Goal: Book appointment/travel/reservation

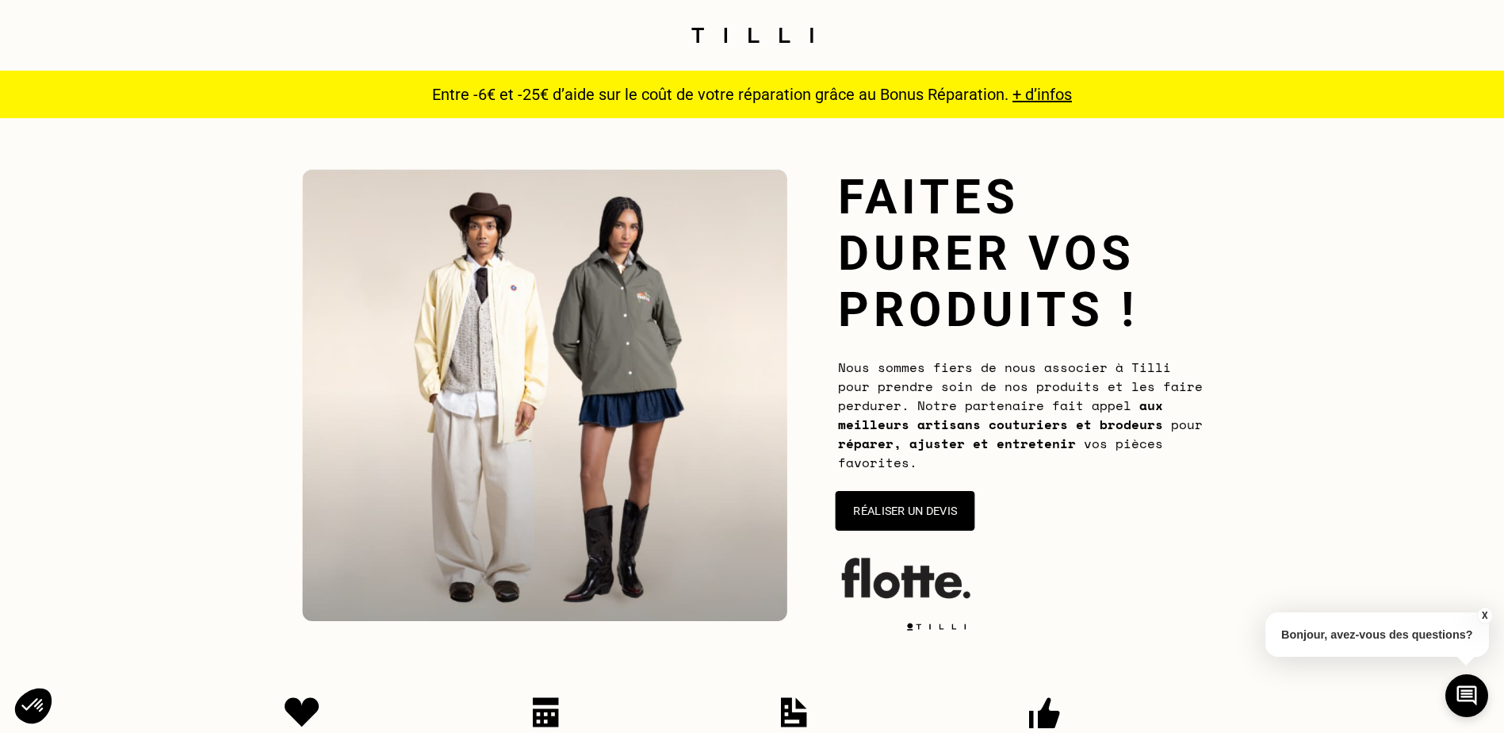
click at [906, 514] on button "Réaliser un devis" at bounding box center [905, 511] width 140 height 40
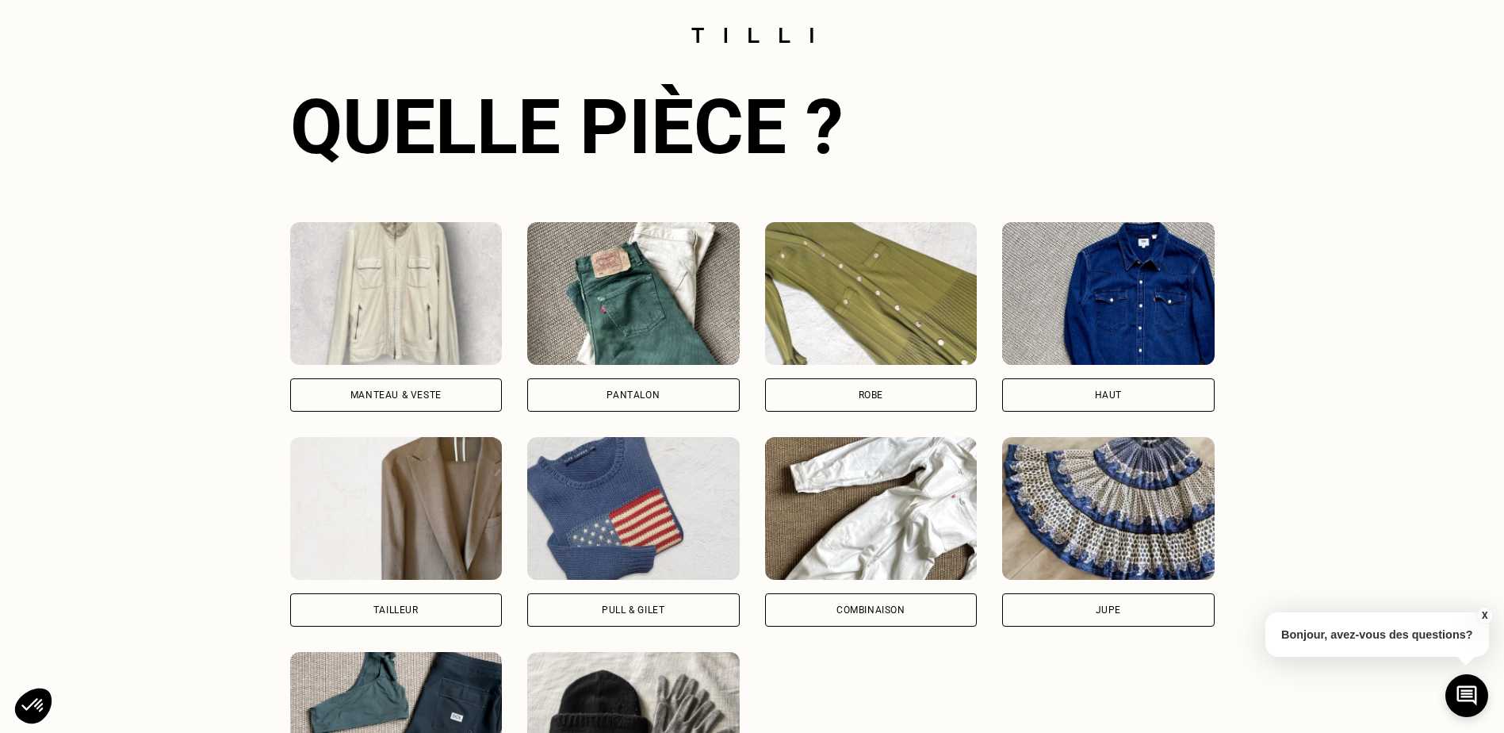
scroll to position [1031, 0]
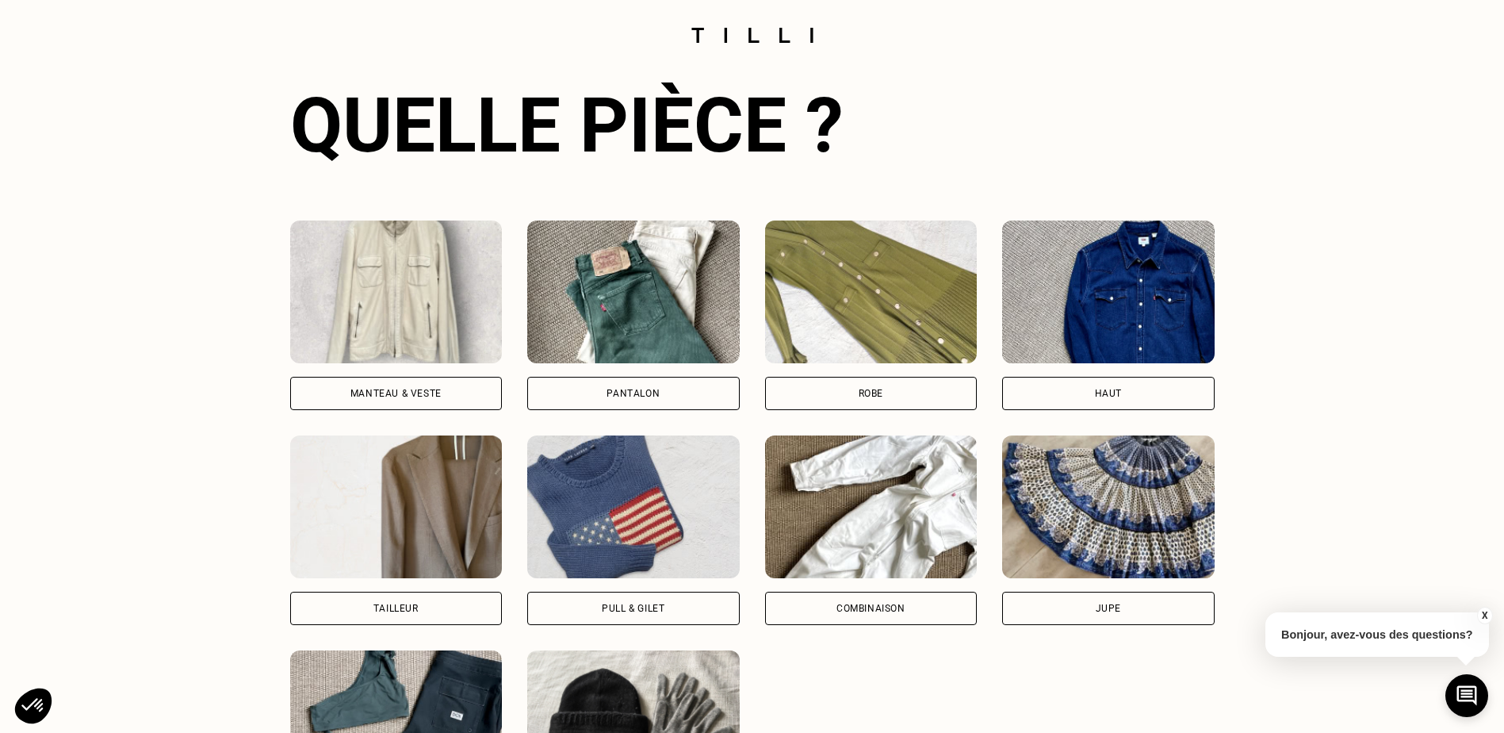
click at [422, 338] on img at bounding box center [396, 291] width 213 height 143
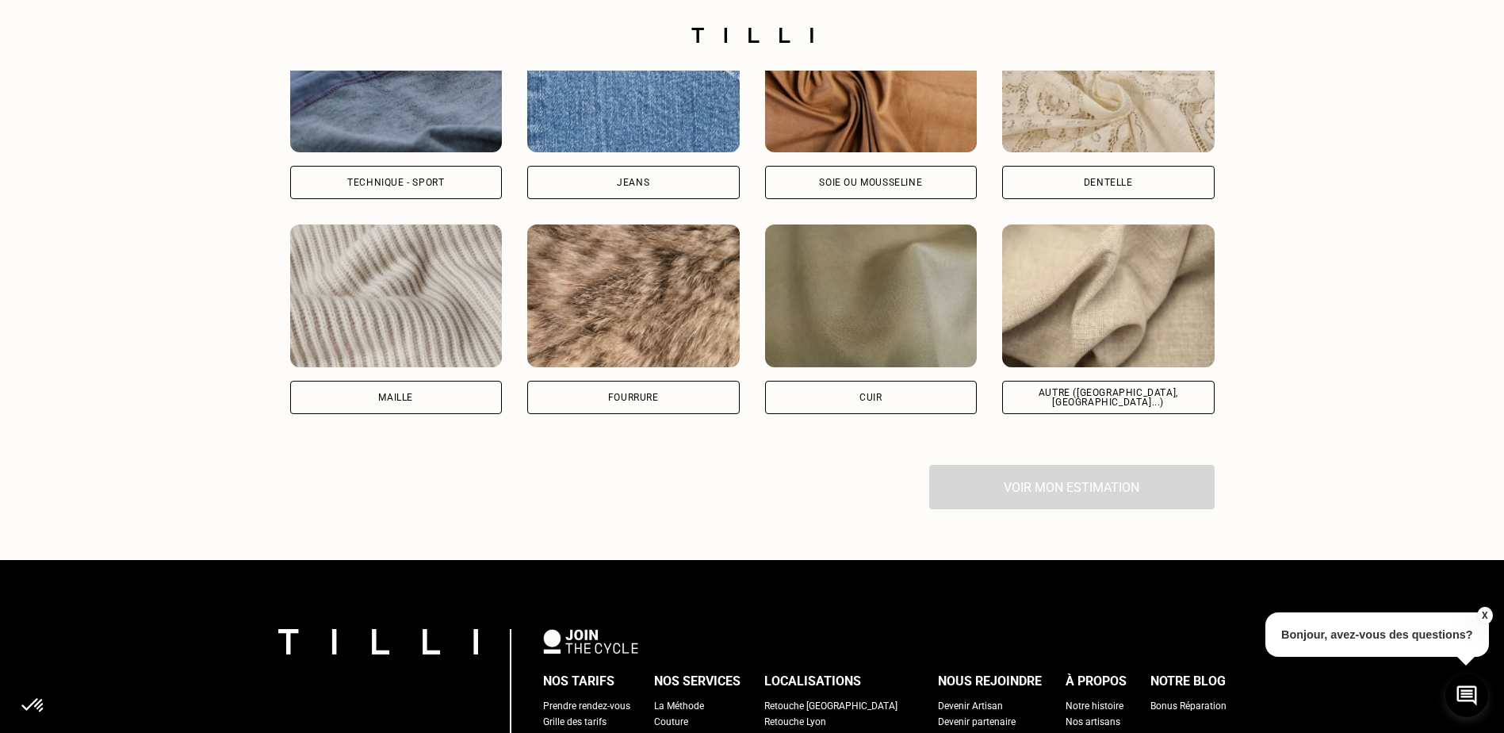
scroll to position [2226, 0]
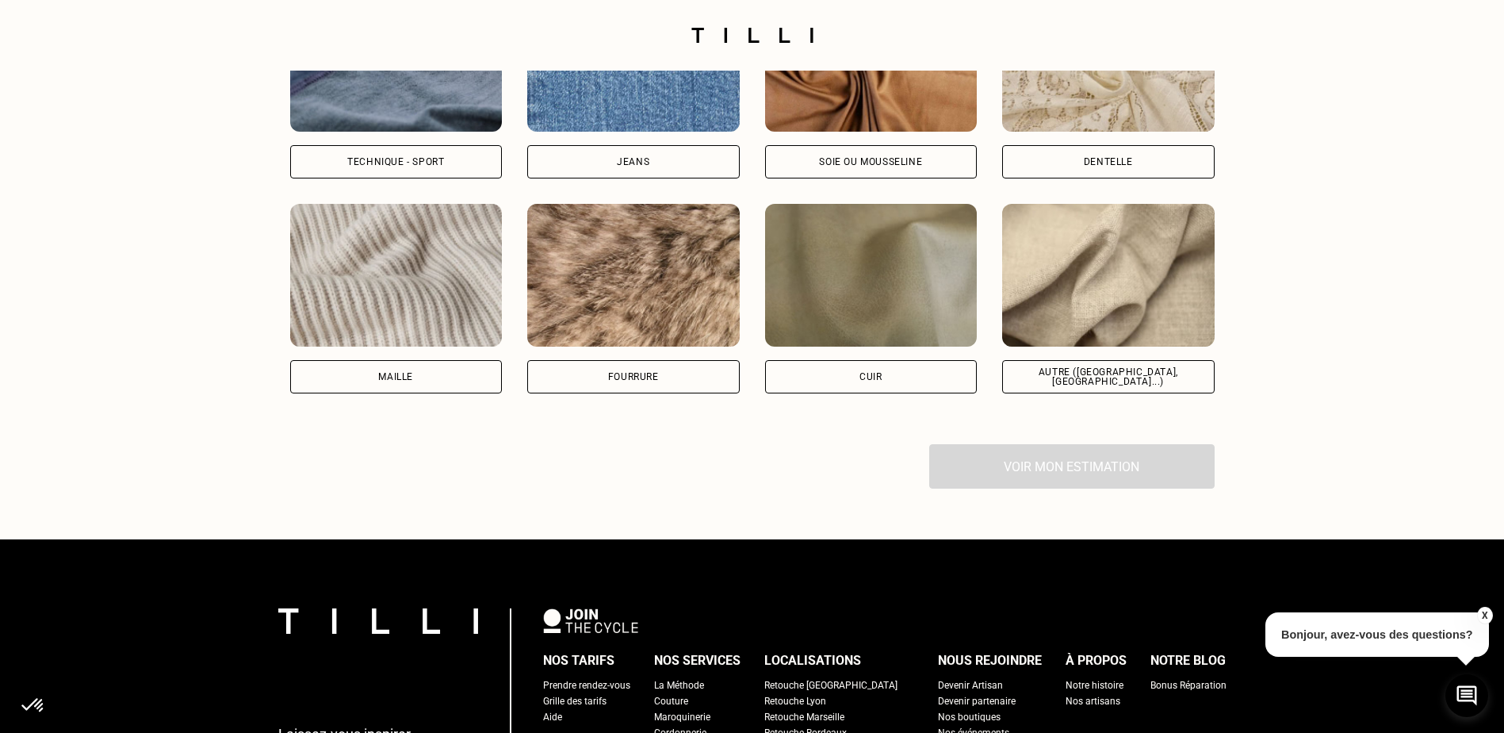
click at [1091, 347] on img at bounding box center [1108, 275] width 213 height 143
select select "FR"
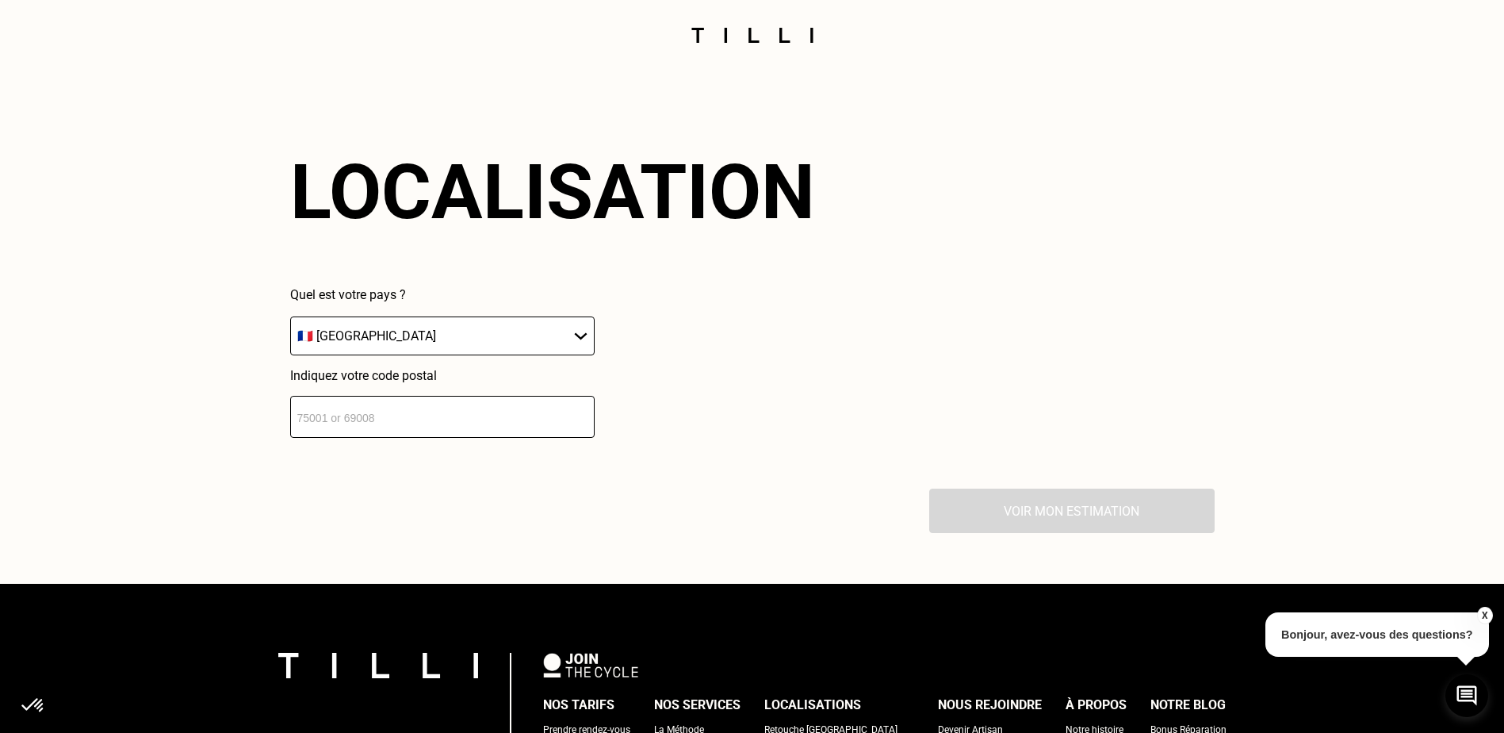
scroll to position [2581, 0]
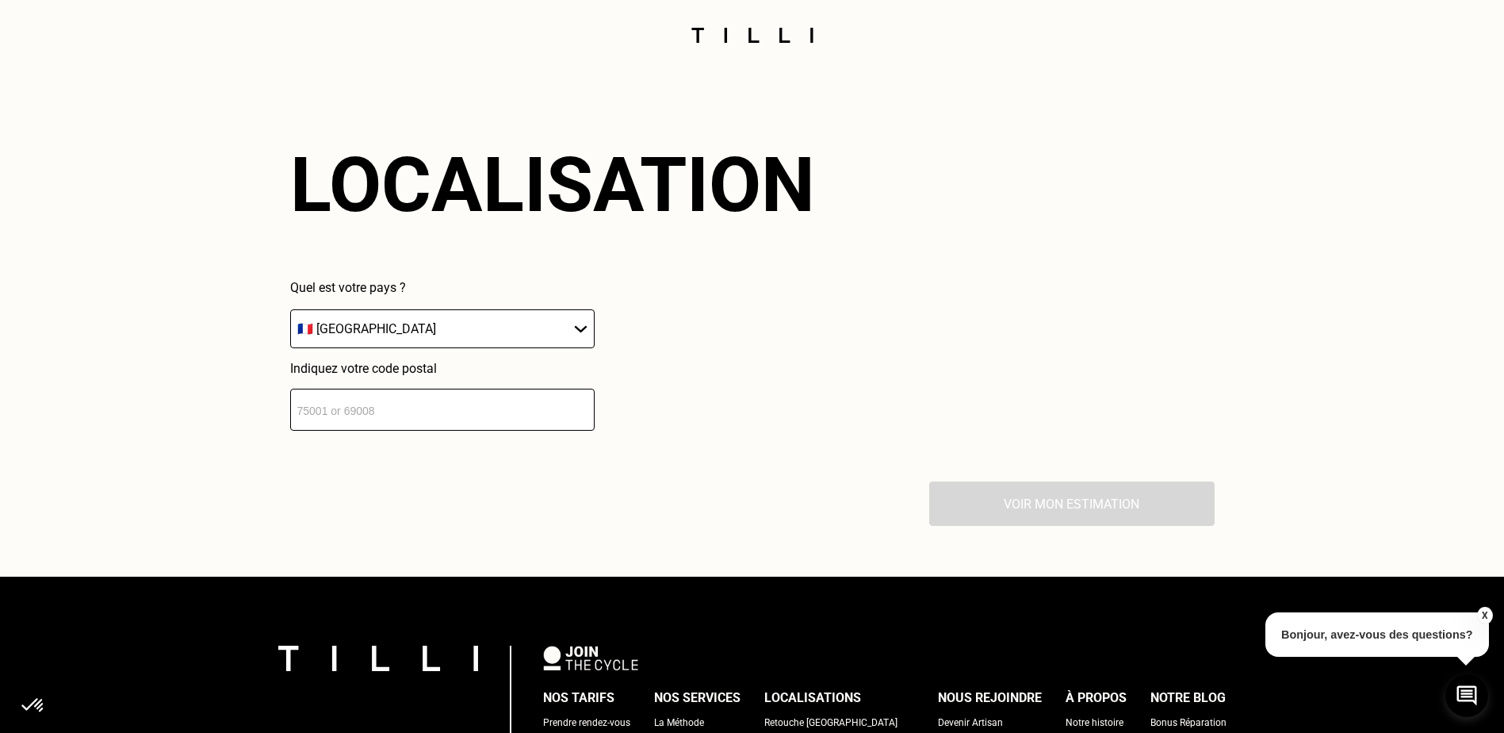
click at [352, 408] on input "number" at bounding box center [442, 410] width 305 height 42
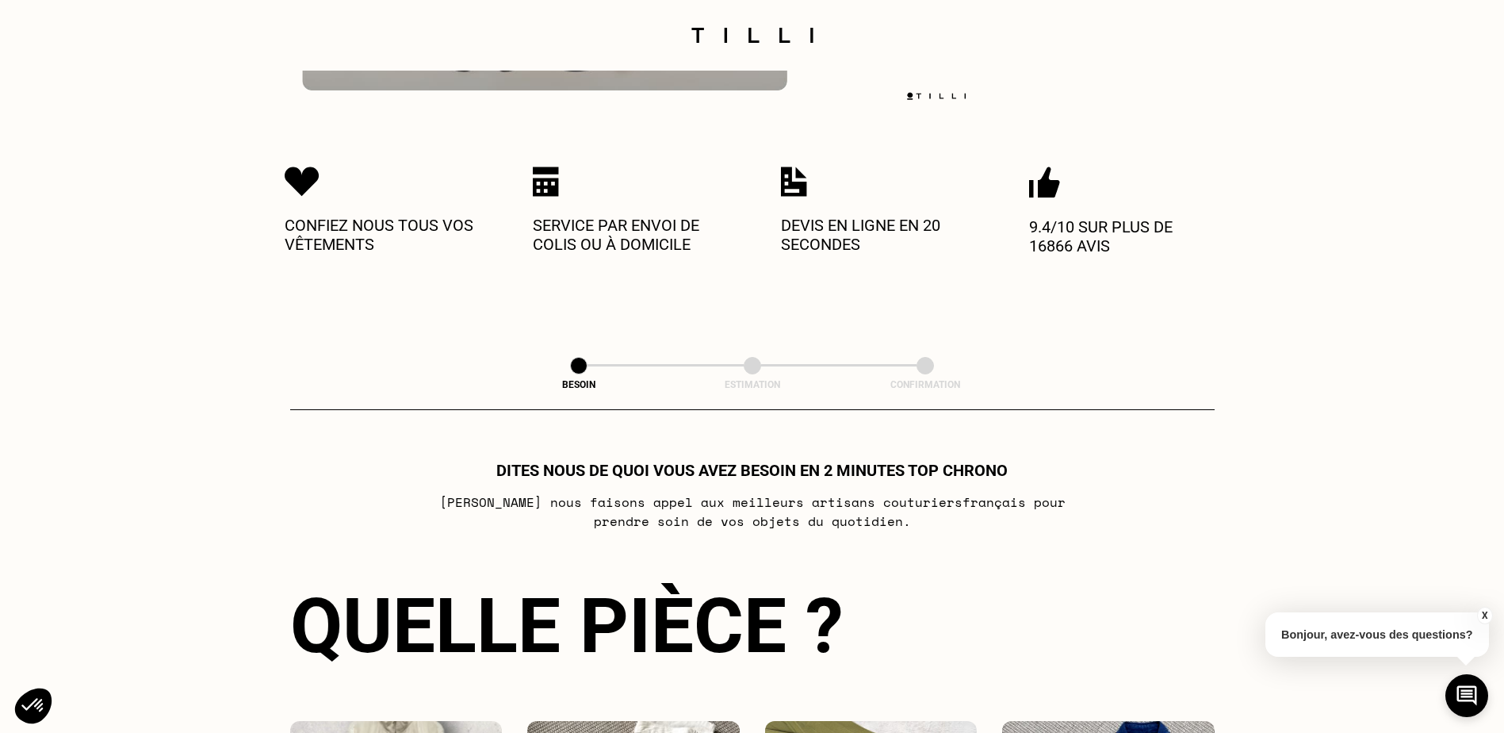
scroll to position [519, 0]
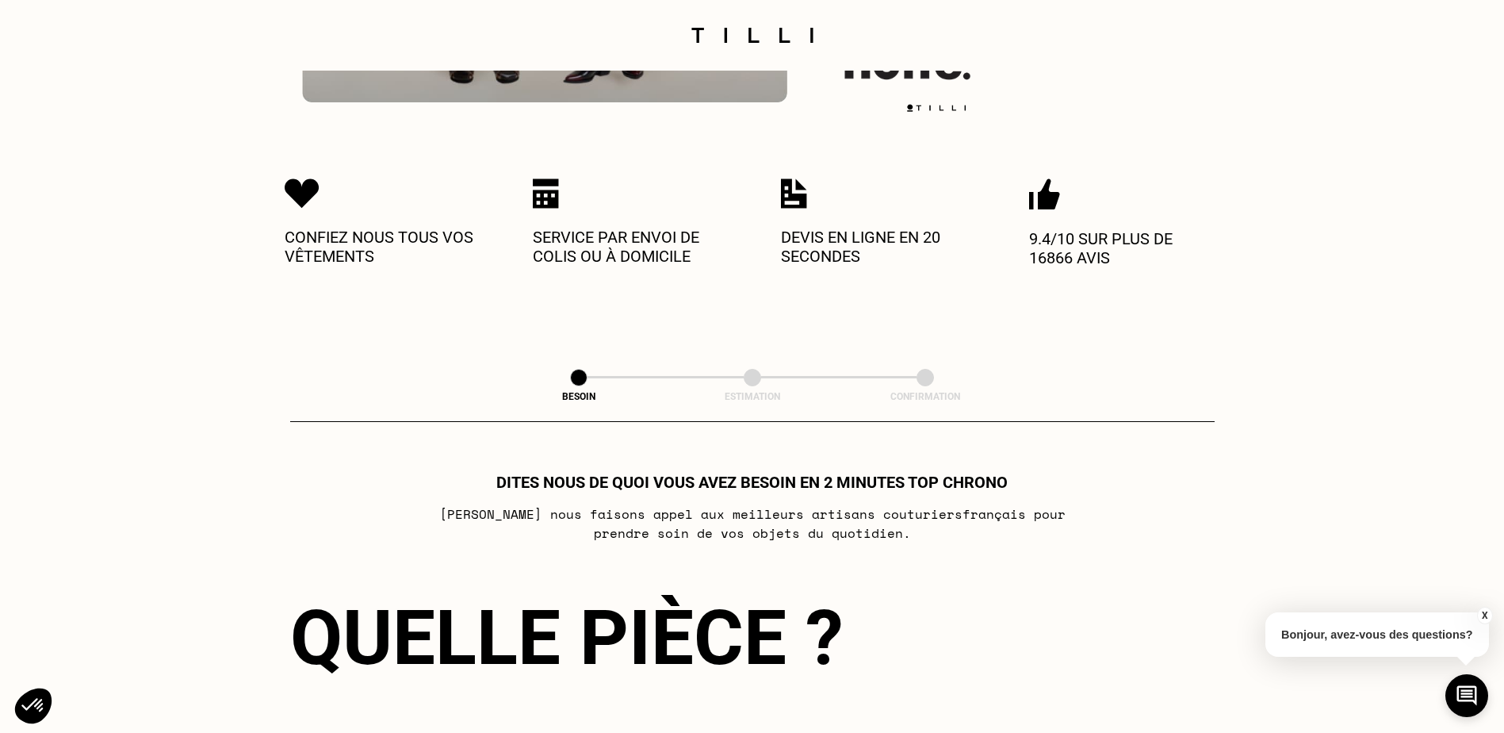
click at [558, 247] on p "Service par envoi de colis ou à domicile" at bounding box center [628, 247] width 190 height 38
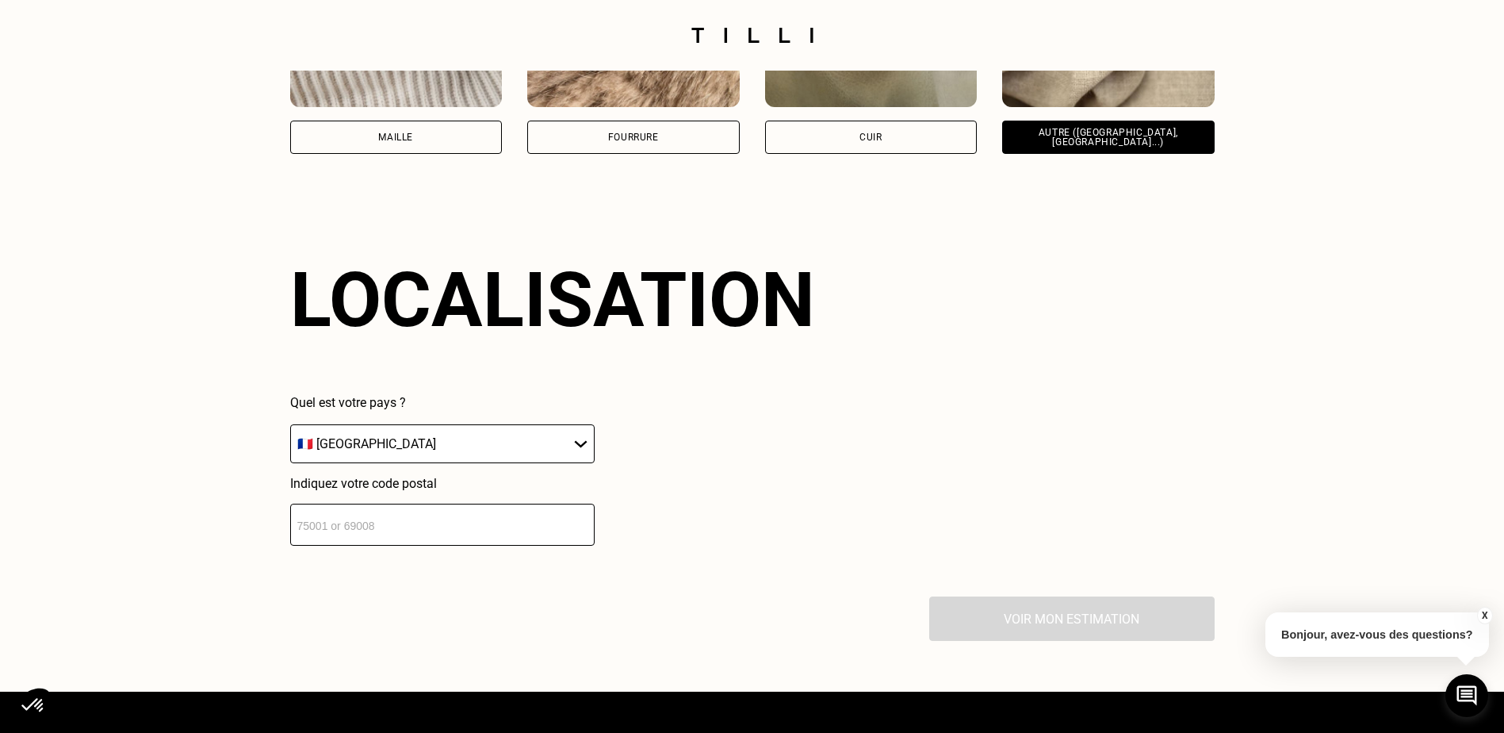
scroll to position [2660, 0]
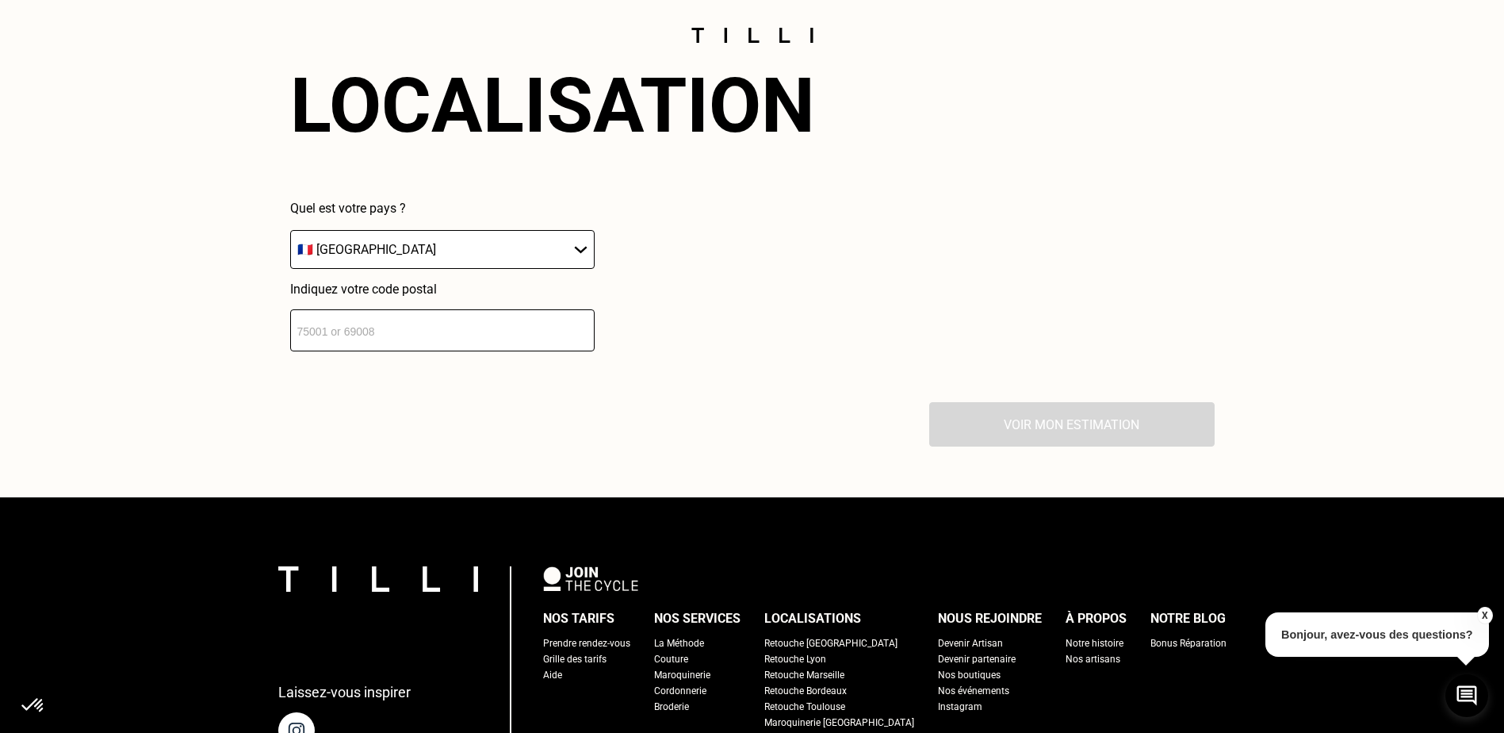
click at [473, 351] on input "number" at bounding box center [442, 330] width 305 height 42
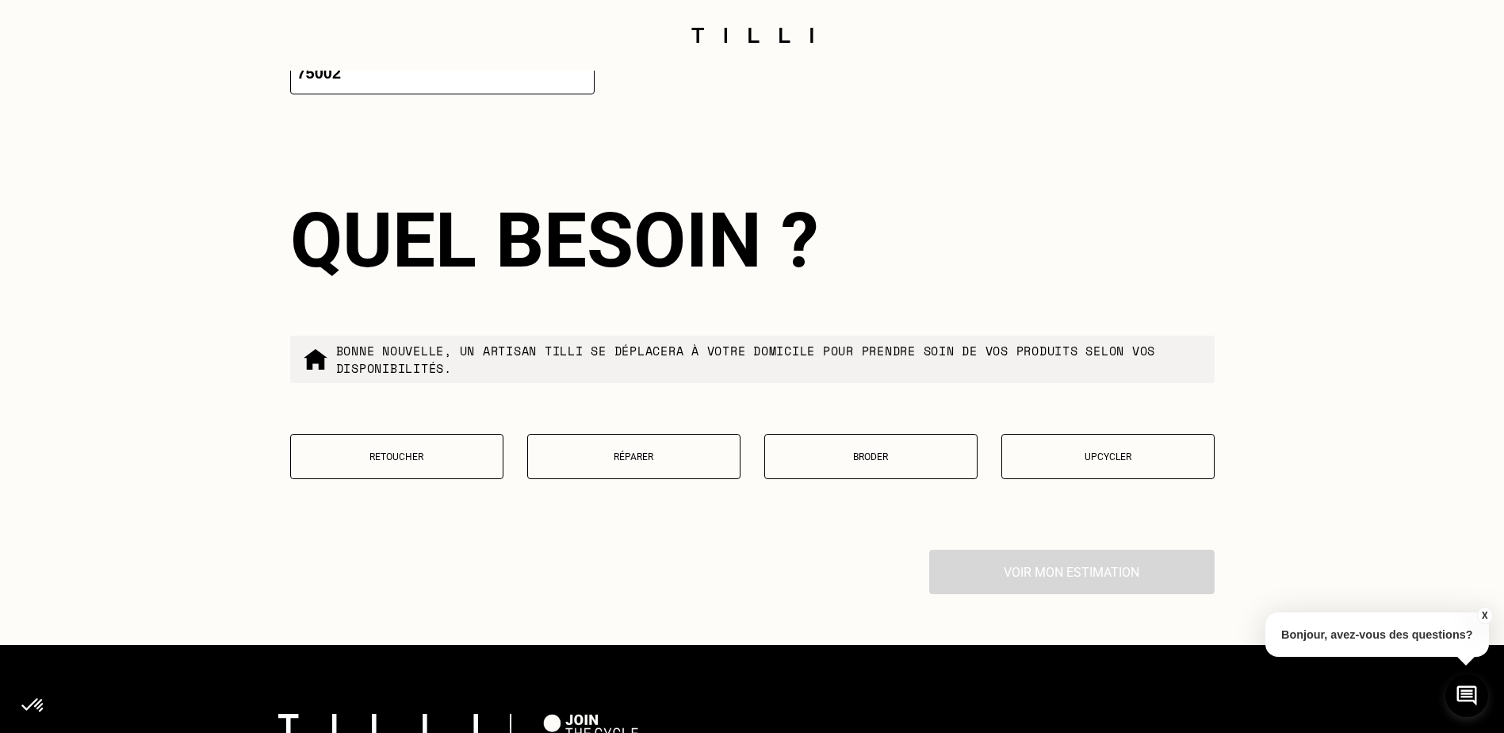
scroll to position [2975, 0]
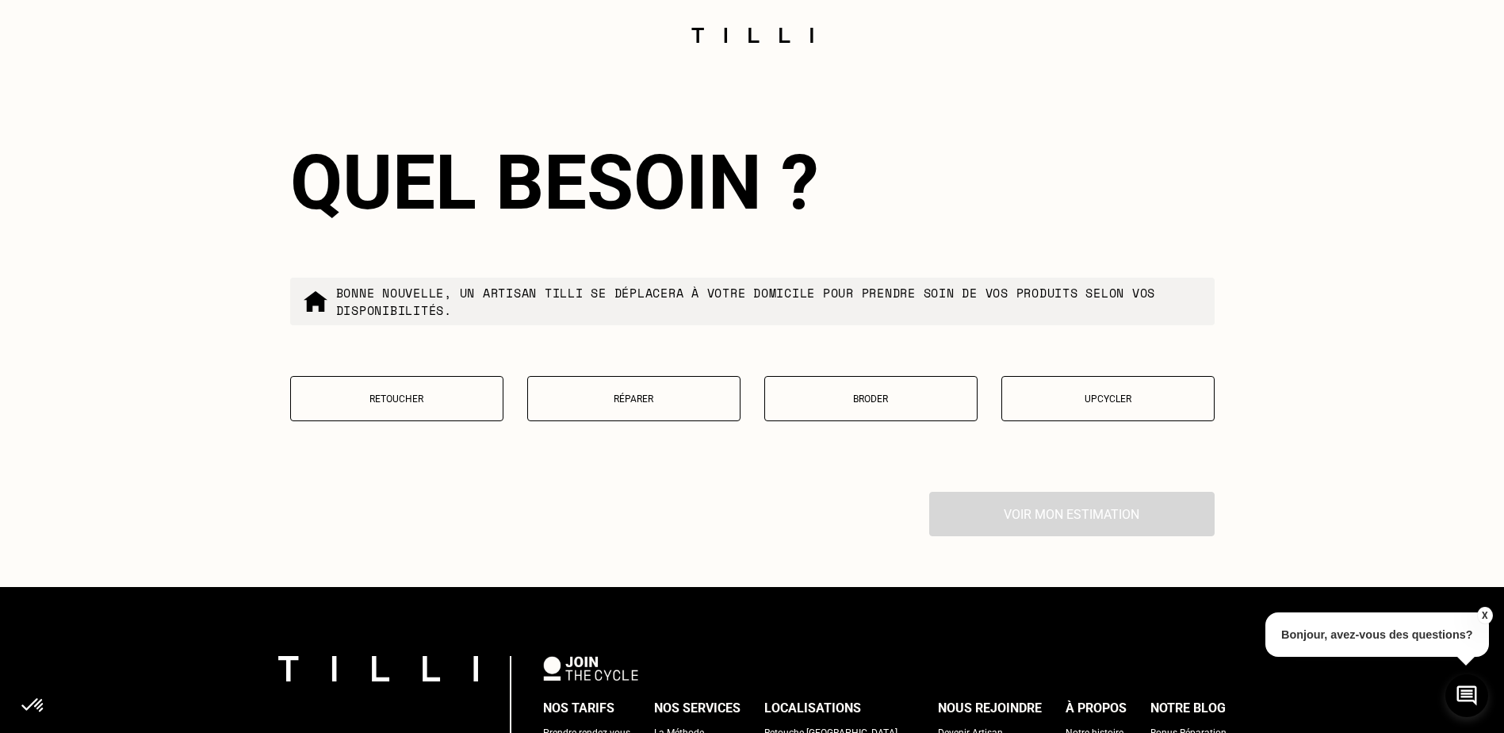
type input "75002"
click at [554, 404] on p "Réparer" at bounding box center [634, 398] width 196 height 11
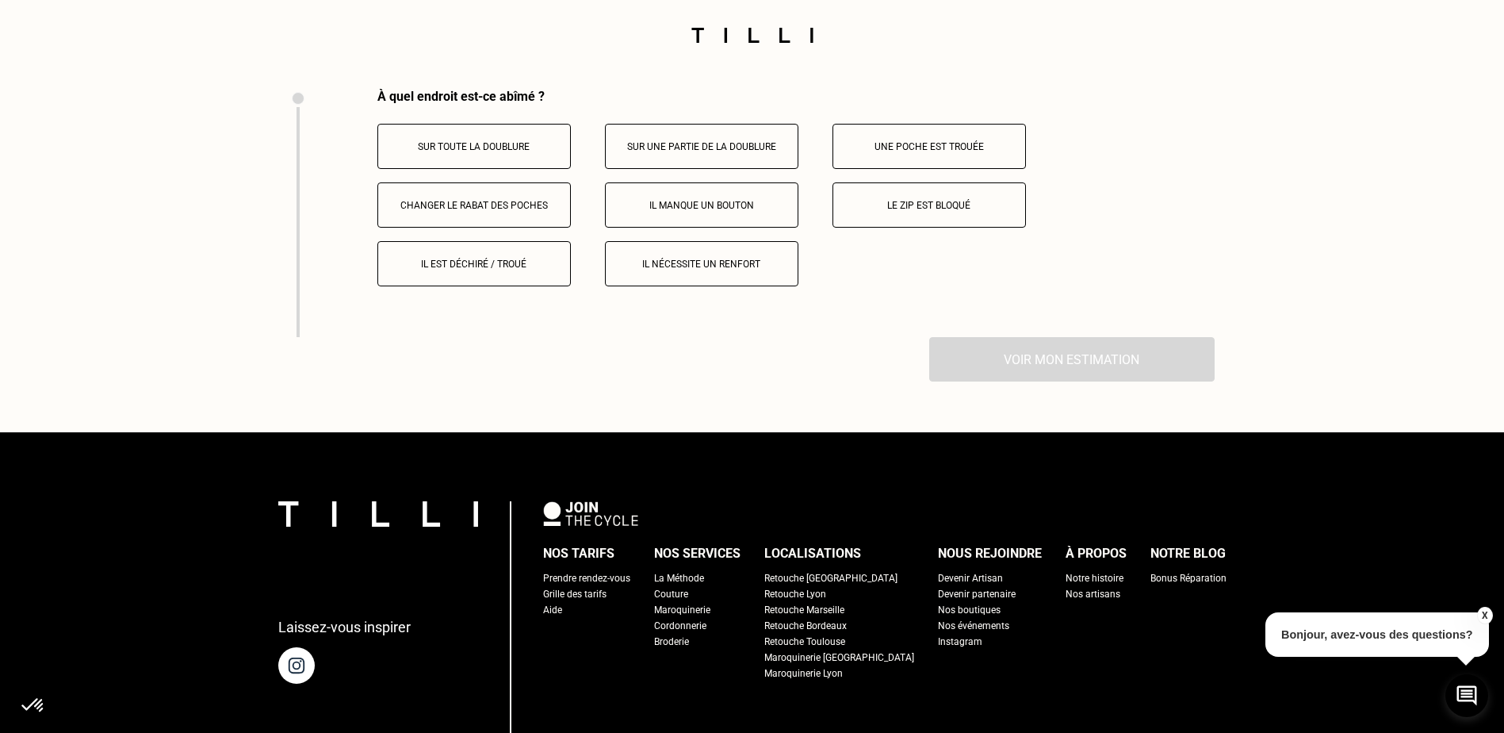
scroll to position [3382, 0]
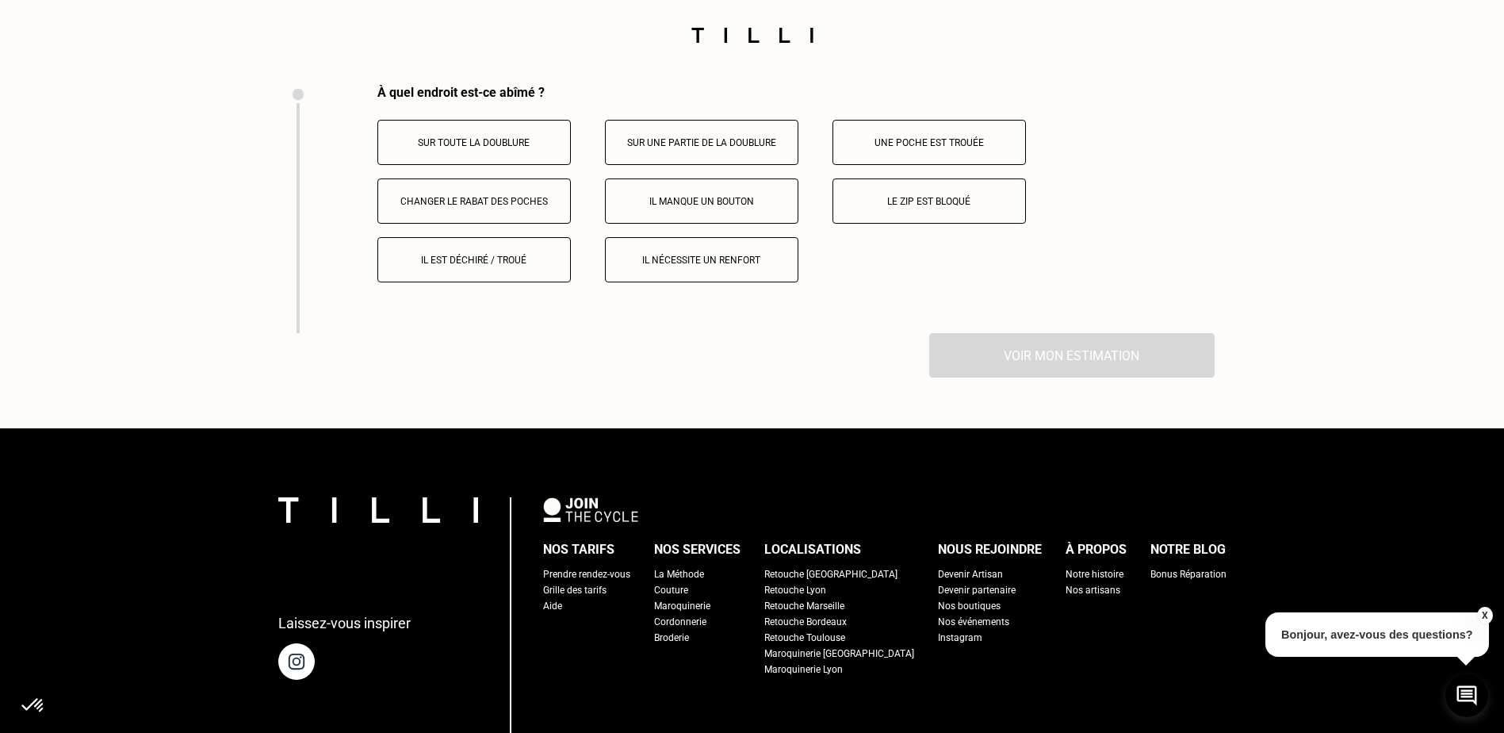
click at [673, 207] on p "Il manque un bouton" at bounding box center [702, 201] width 176 height 11
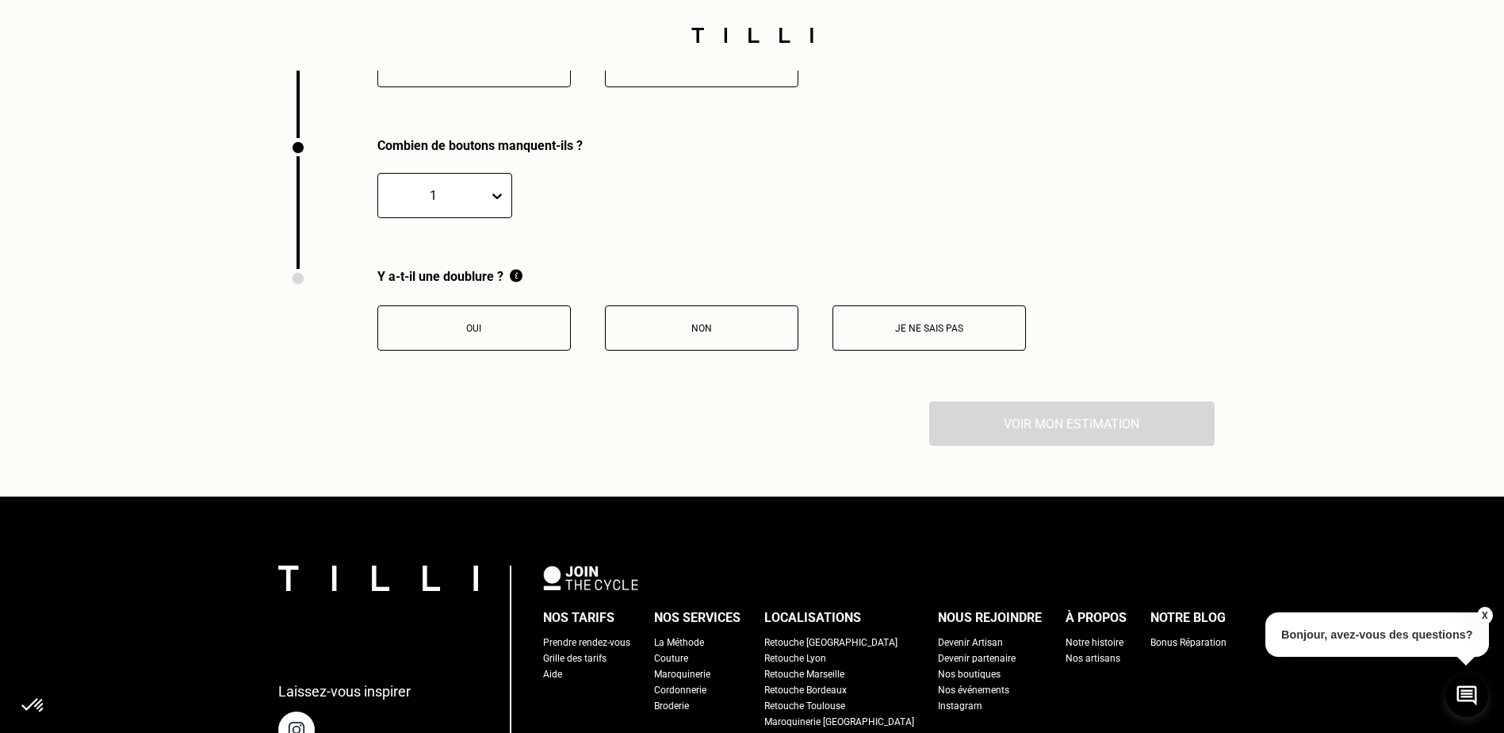
scroll to position [3630, 0]
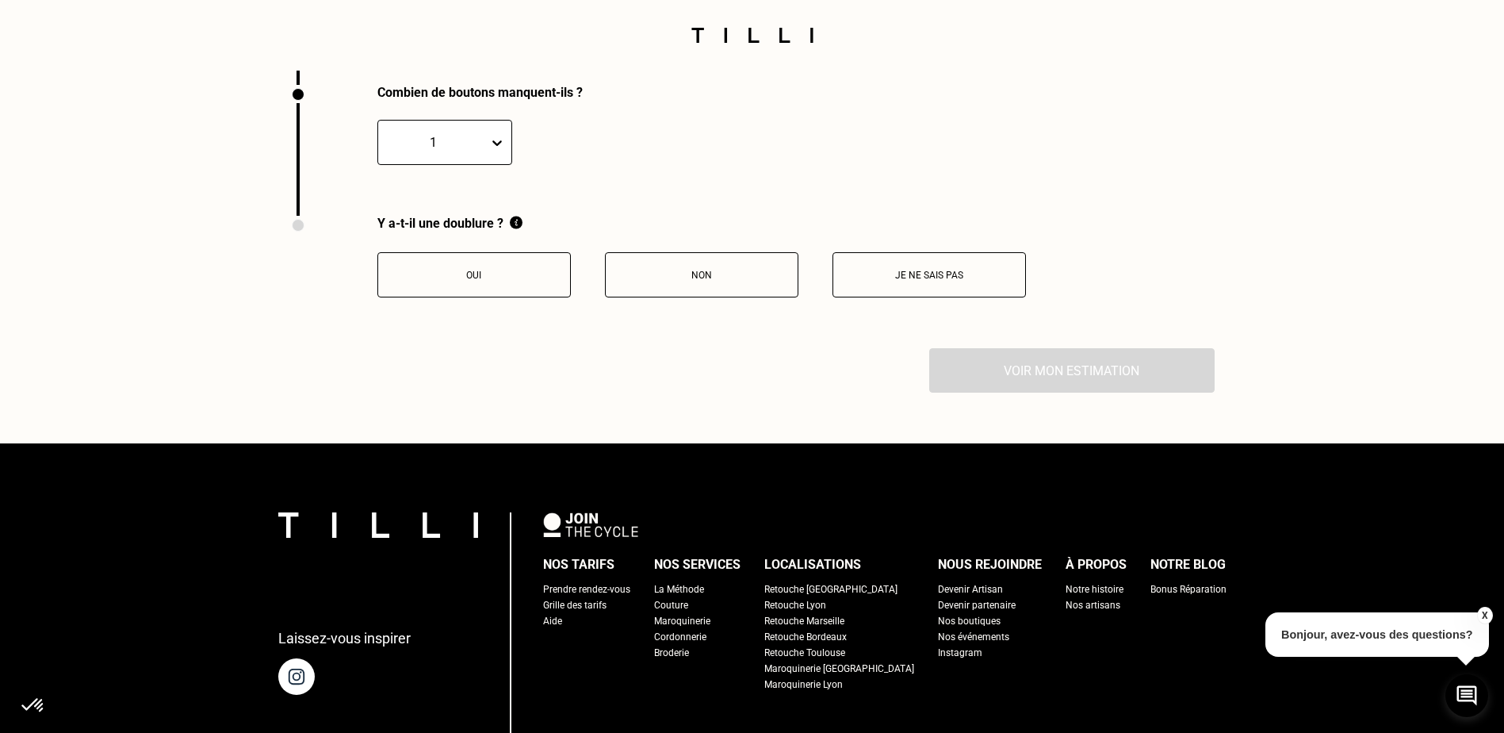
click at [901, 281] on p "Je ne sais pas" at bounding box center [929, 275] width 176 height 11
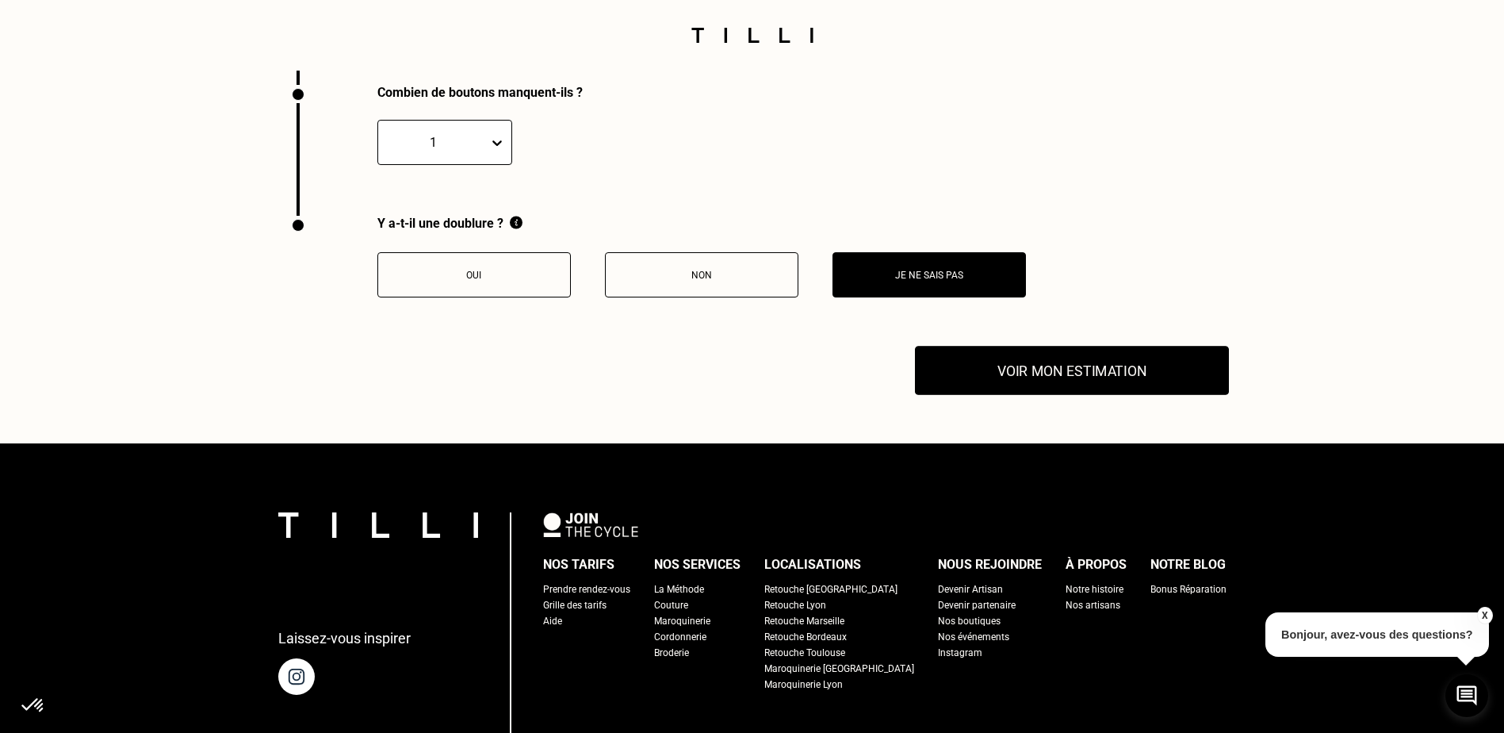
click at [973, 375] on button "Voir mon estimation" at bounding box center [1072, 371] width 314 height 49
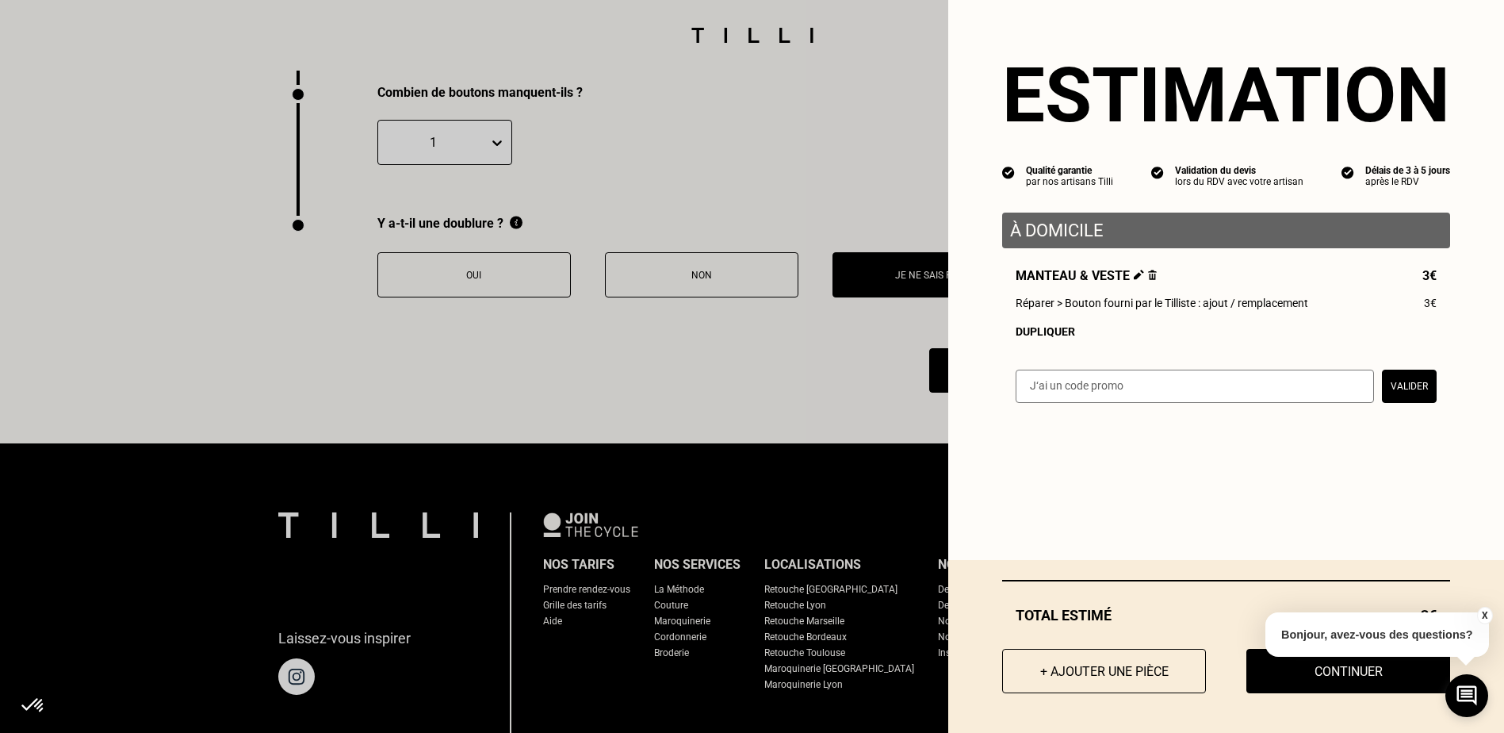
click at [1156, 627] on p "Bonjour, avez-vous des questions?" at bounding box center [1378, 634] width 224 height 44
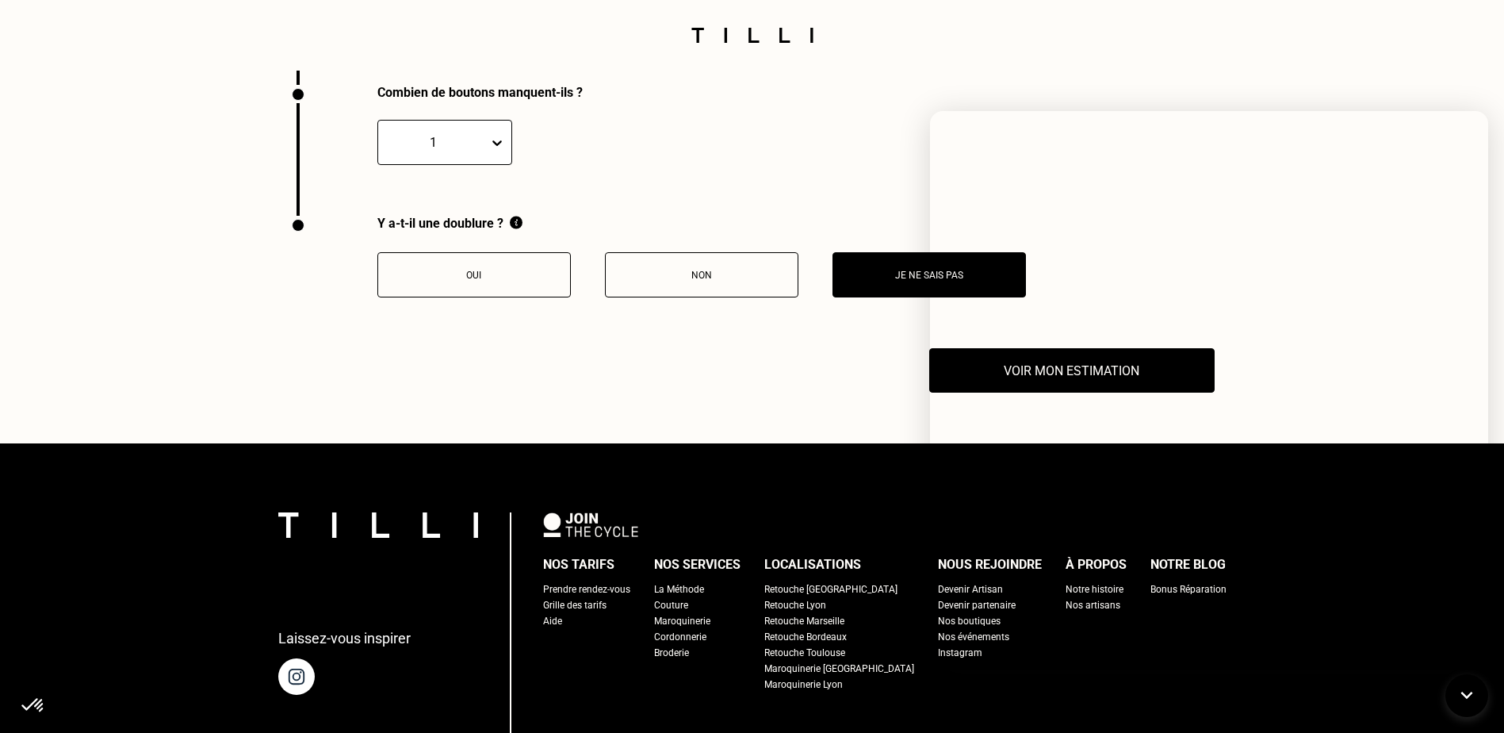
click at [1156, 8] on div at bounding box center [752, 35] width 1031 height 71
click at [637, 337] on div "Y a-t-il une doublure ? Oui Non Je ne sais pas" at bounding box center [658, 282] width 736 height 132
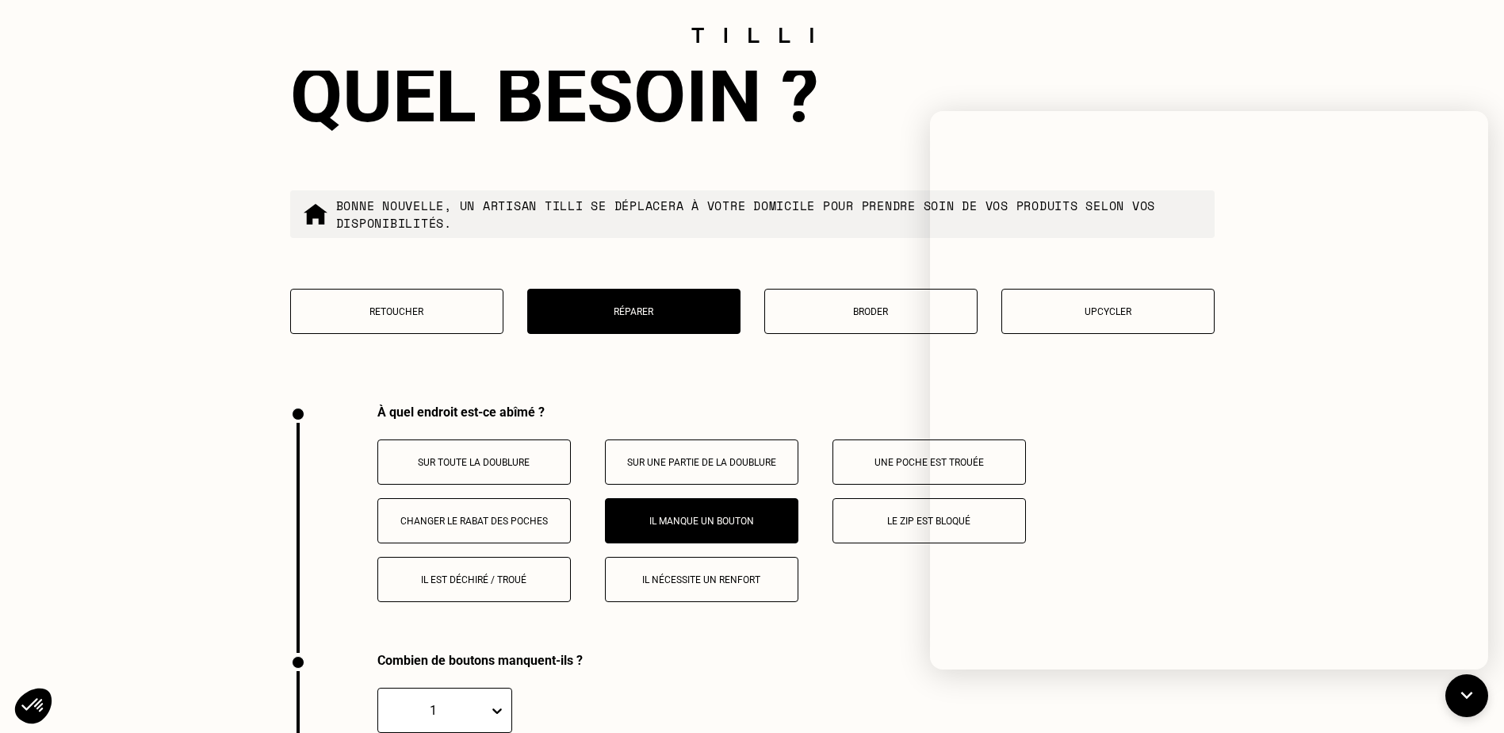
scroll to position [3313, 0]
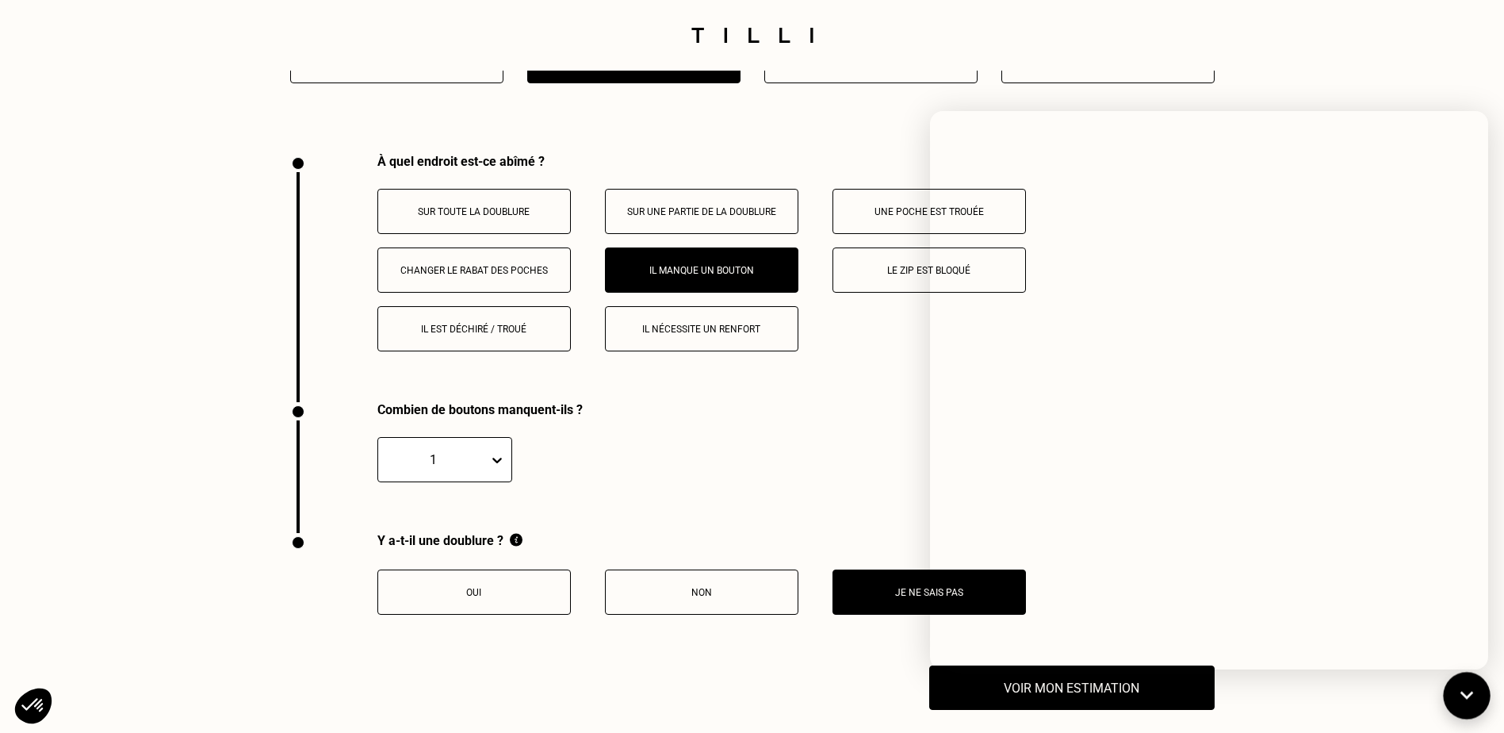
click at [1156, 669] on icon at bounding box center [1467, 696] width 26 height 42
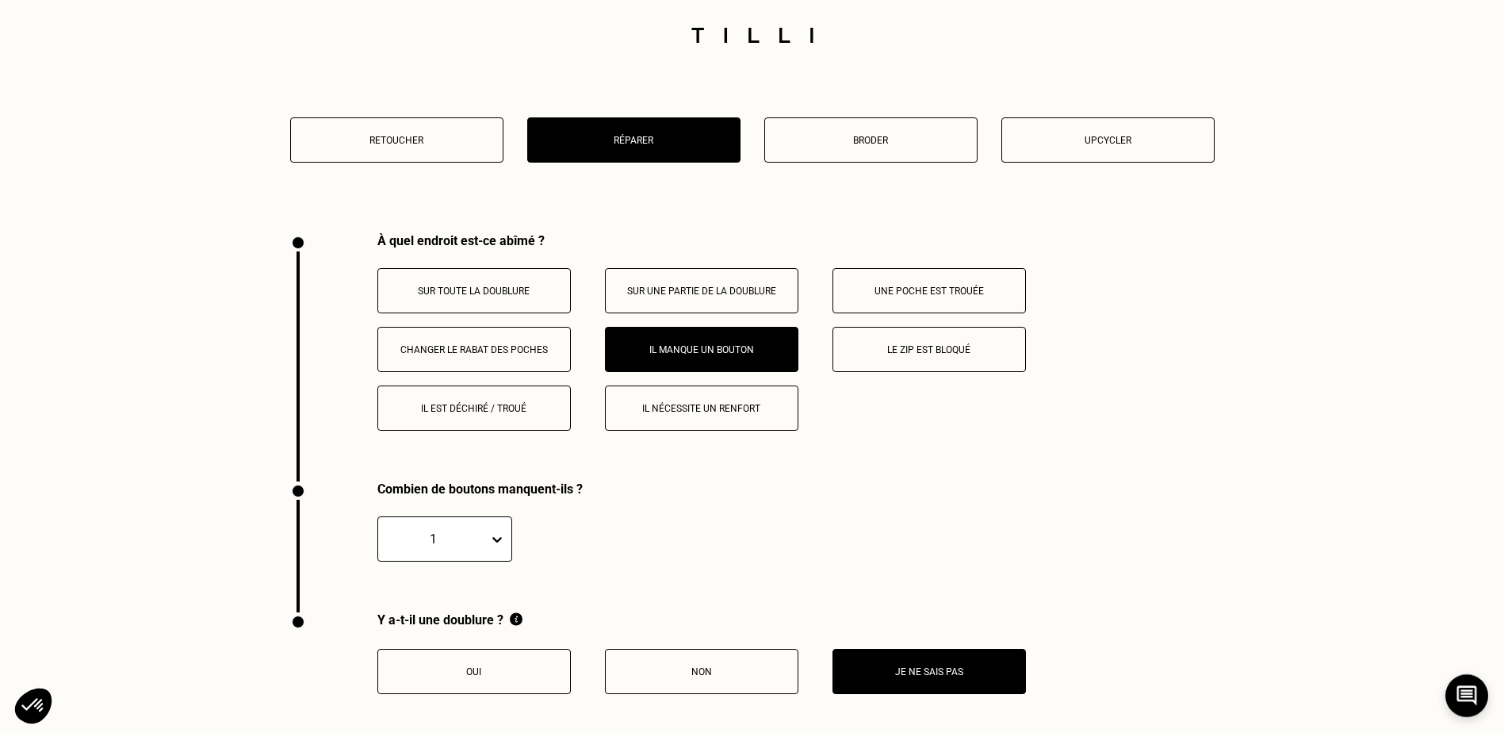
scroll to position [3392, 0]
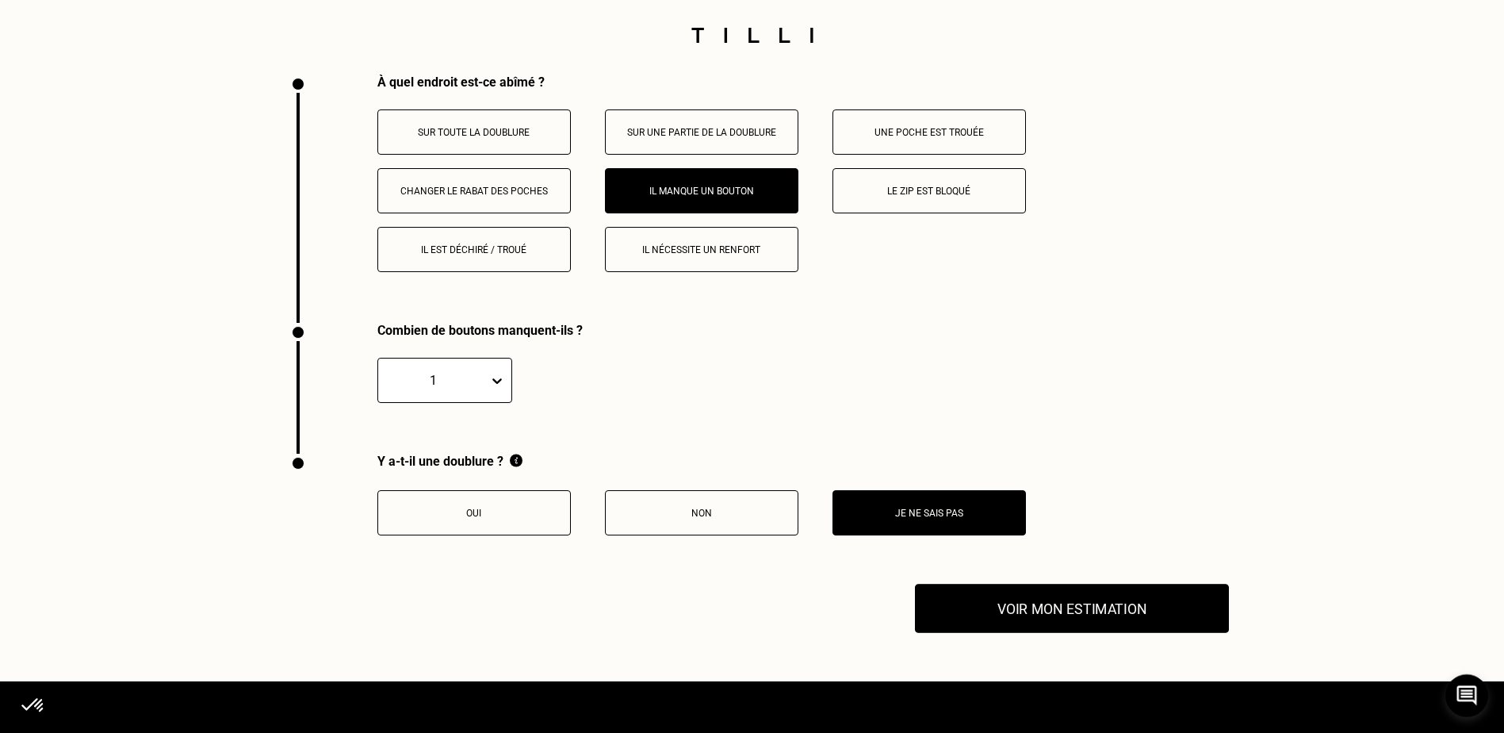
click at [1051, 623] on button "Voir mon estimation" at bounding box center [1072, 608] width 314 height 49
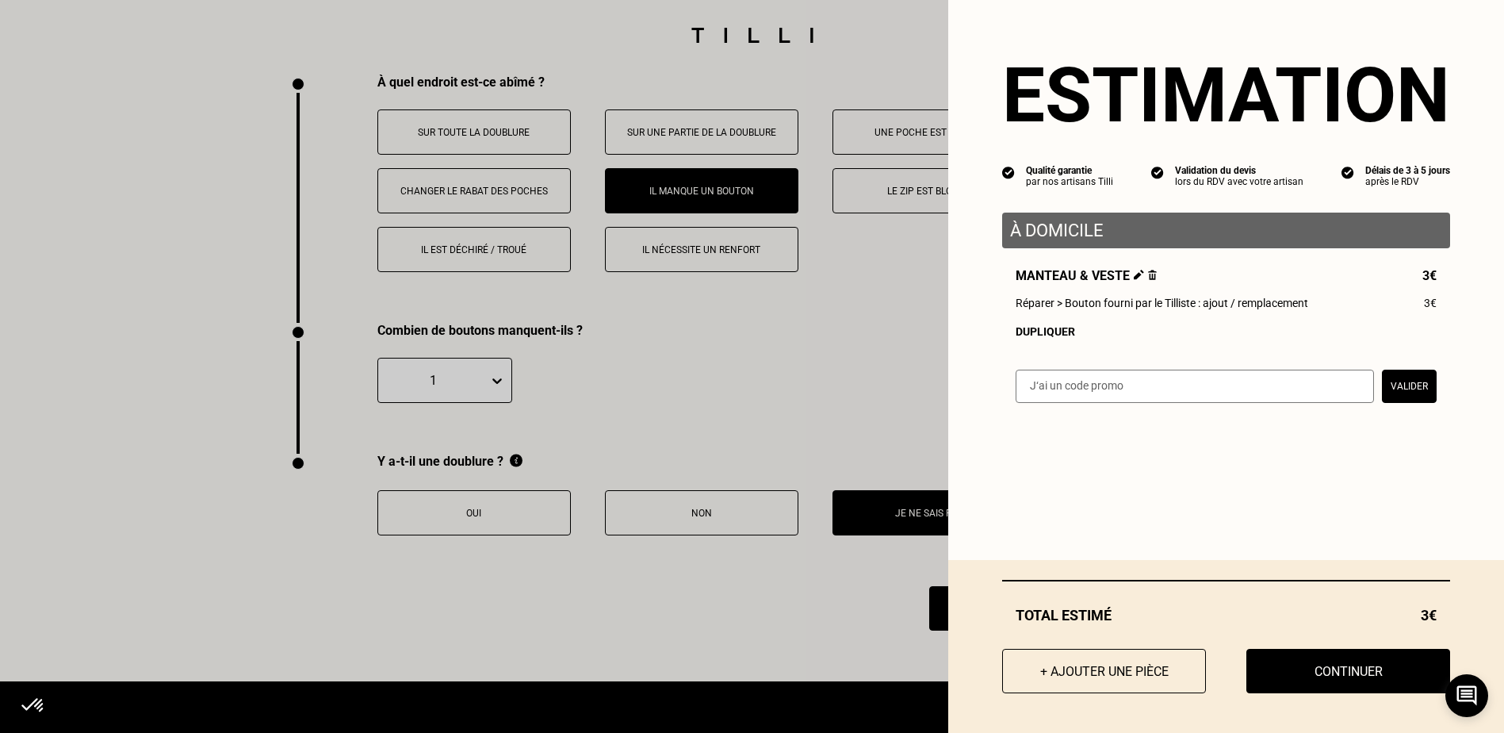
click at [1156, 254] on div "À domicile Manteau & veste 3€ Réparer > Bouton fourni par le Tilliste : ajout /…" at bounding box center [1226, 275] width 448 height 125
drag, startPoint x: 1193, startPoint y: 254, endPoint x: 1121, endPoint y: 220, distance: 79.1
click at [1121, 220] on div "À domicile" at bounding box center [1226, 231] width 448 height 36
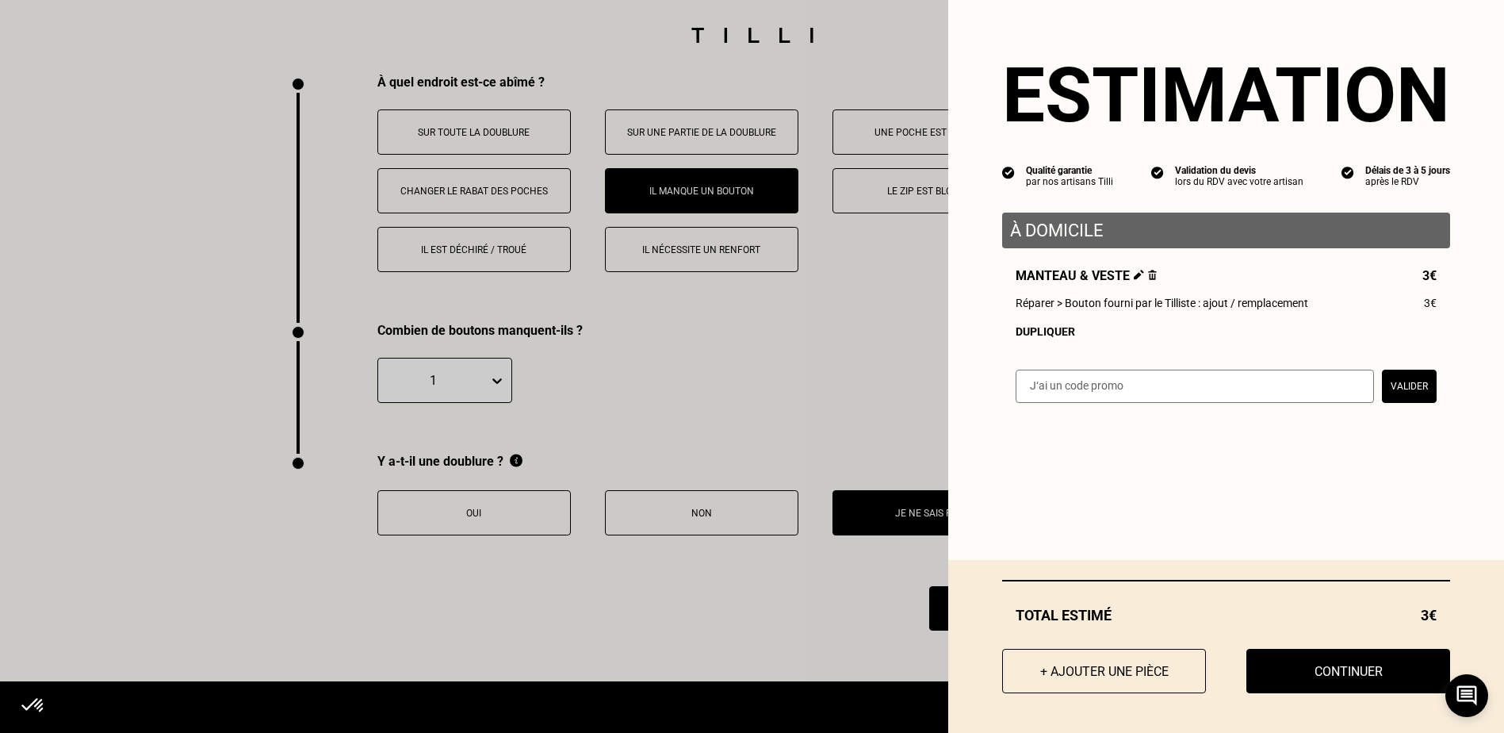
click at [1121, 220] on div "À domicile" at bounding box center [1226, 231] width 448 height 36
drag, startPoint x: 1121, startPoint y: 220, endPoint x: 1094, endPoint y: 229, distance: 28.6
click at [1094, 229] on p "À domicile" at bounding box center [1226, 230] width 432 height 20
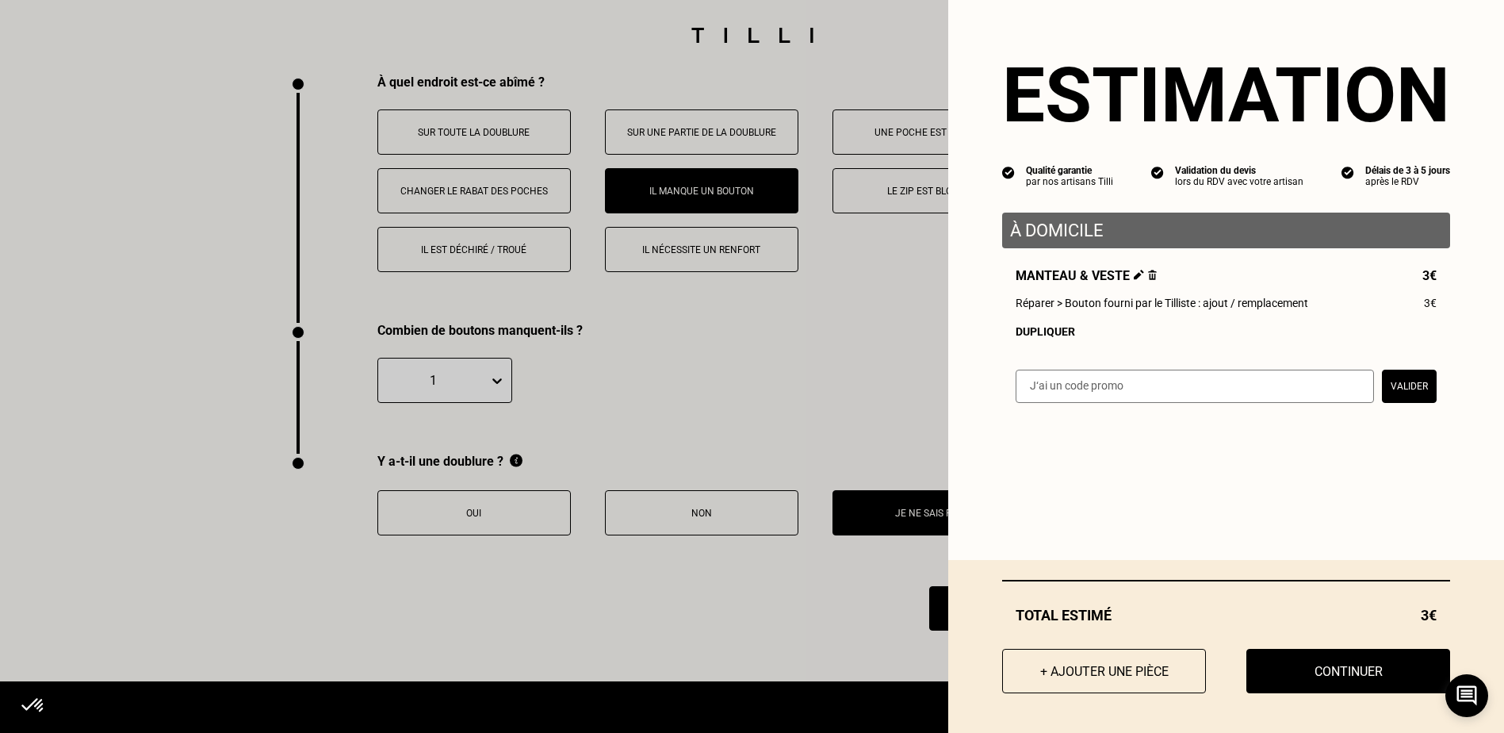
click at [1094, 229] on p "À domicile" at bounding box center [1226, 230] width 432 height 20
drag, startPoint x: 1094, startPoint y: 229, endPoint x: 1068, endPoint y: 236, distance: 26.9
click at [1066, 235] on p "À domicile" at bounding box center [1226, 230] width 432 height 20
drag, startPoint x: 1327, startPoint y: 684, endPoint x: 1309, endPoint y: 668, distance: 23.6
click at [1156, 669] on button "Continuer" at bounding box center [1348, 670] width 224 height 49
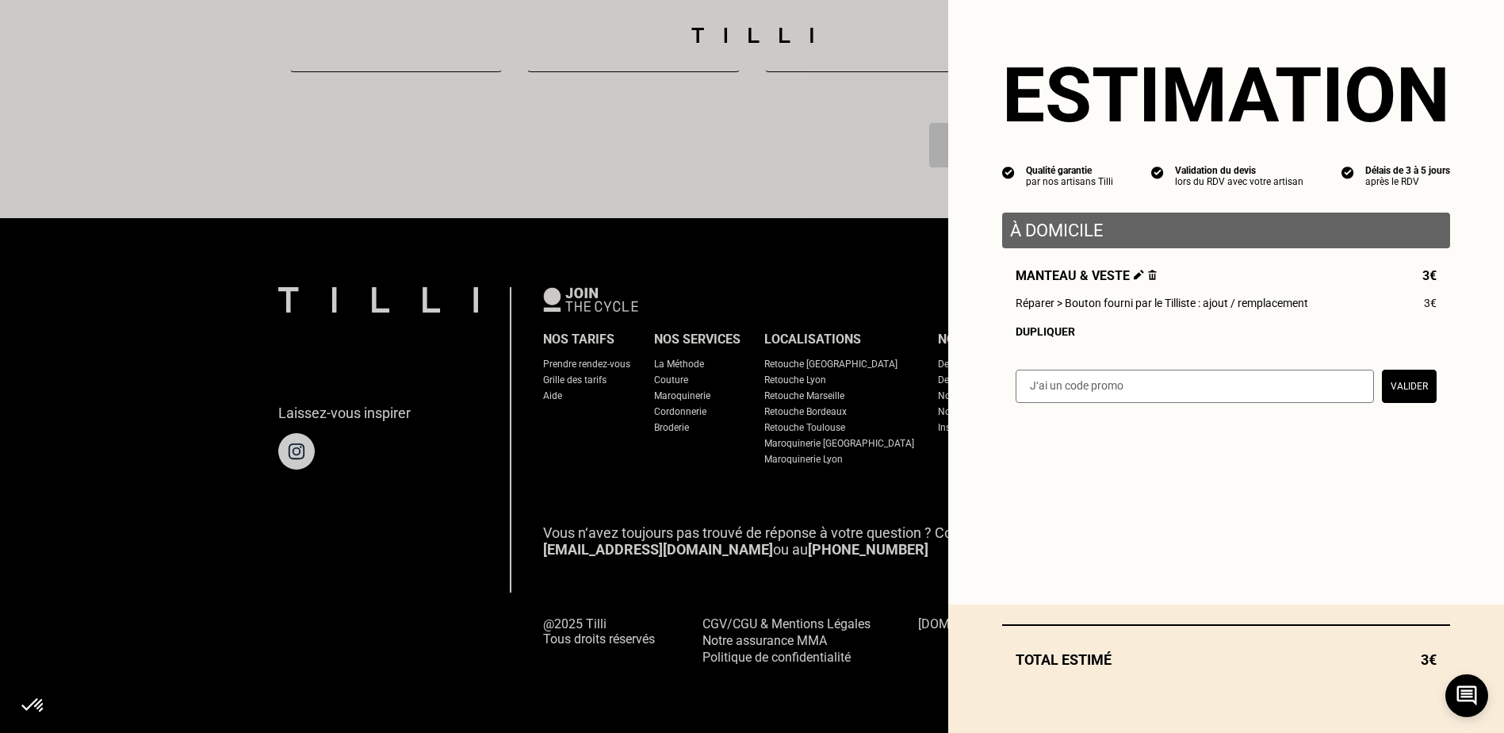
scroll to position [1375, 0]
select select "FR"
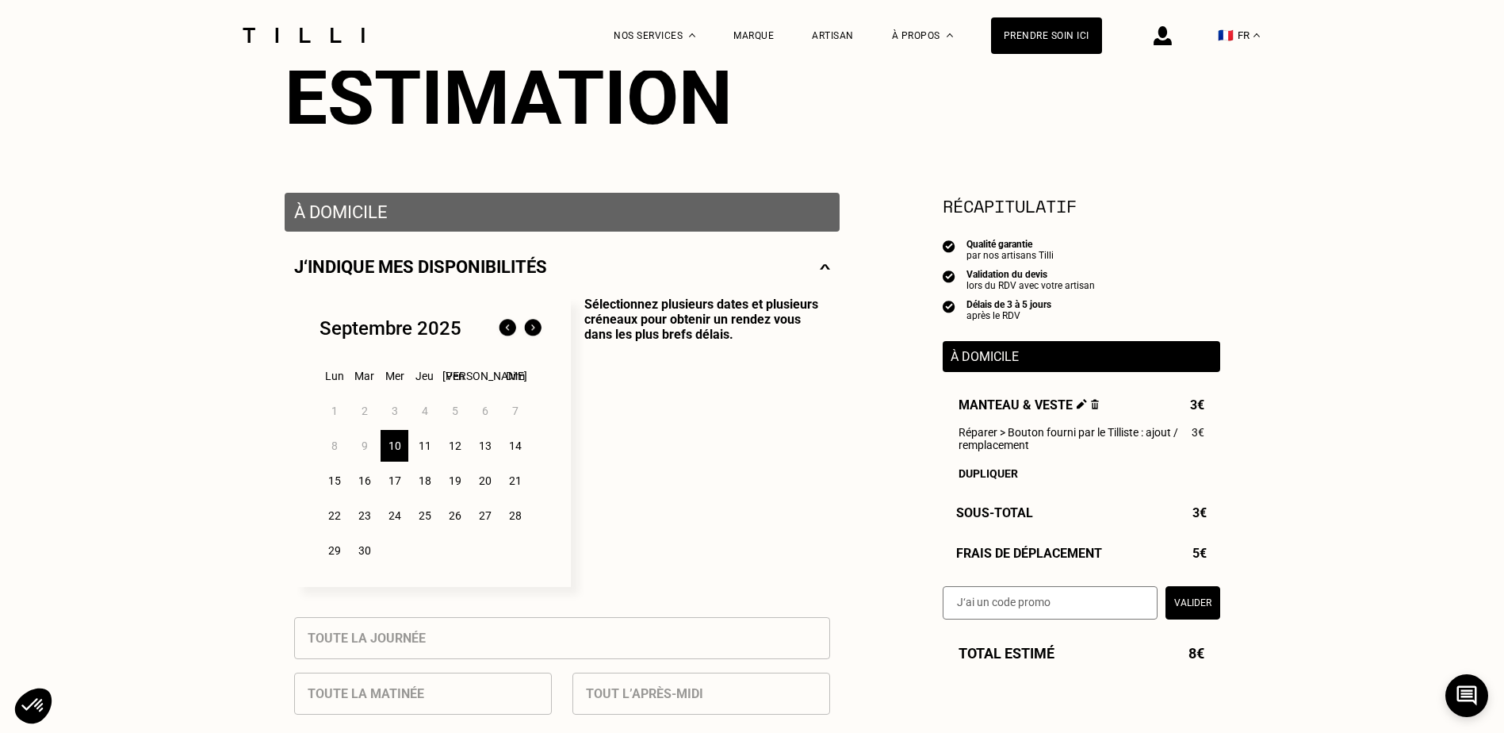
scroll to position [159, 0]
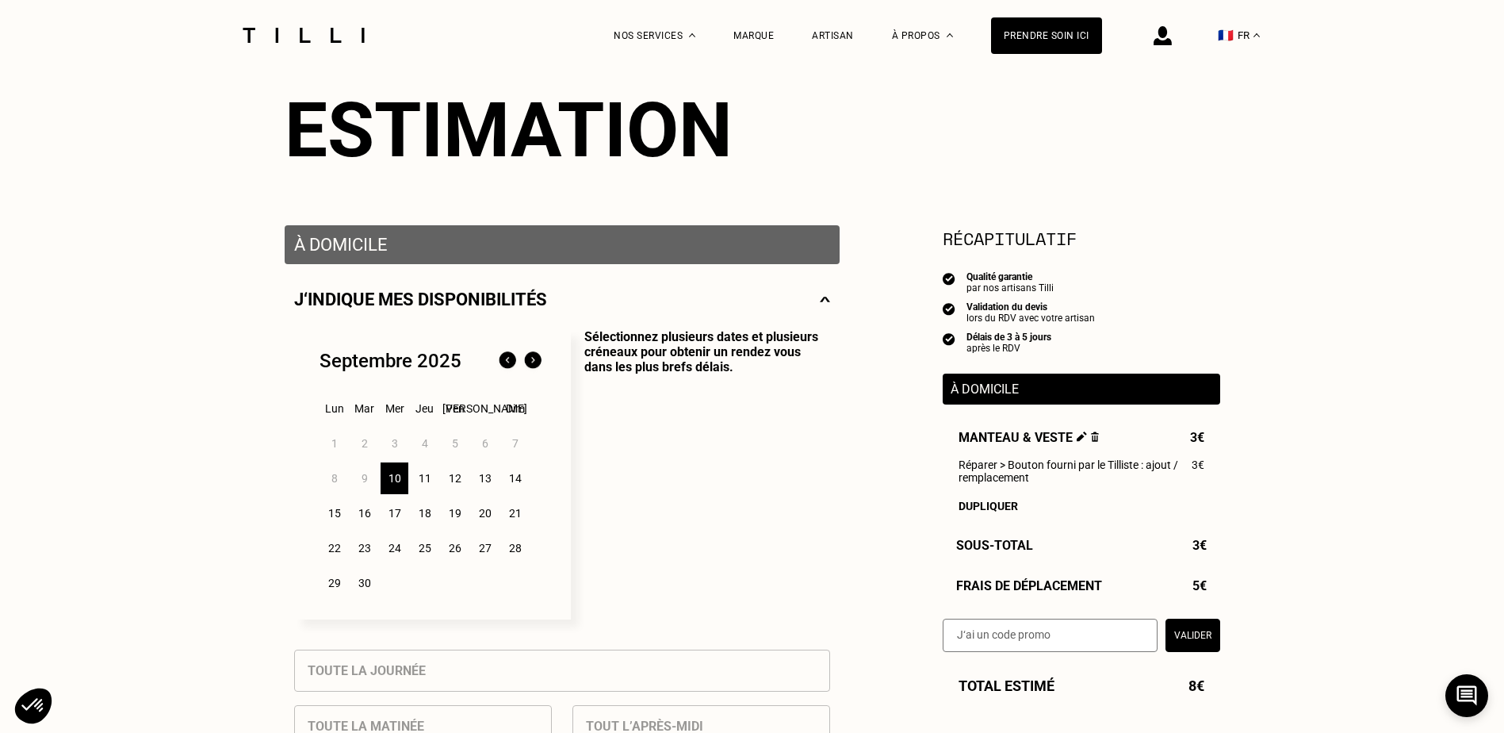
click at [791, 436] on p "Sélectionnez plusieurs dates et plusieurs créneaux pour obtenir un rendez vous …" at bounding box center [700, 474] width 259 height 290
click at [826, 309] on img at bounding box center [825, 299] width 10 height 20
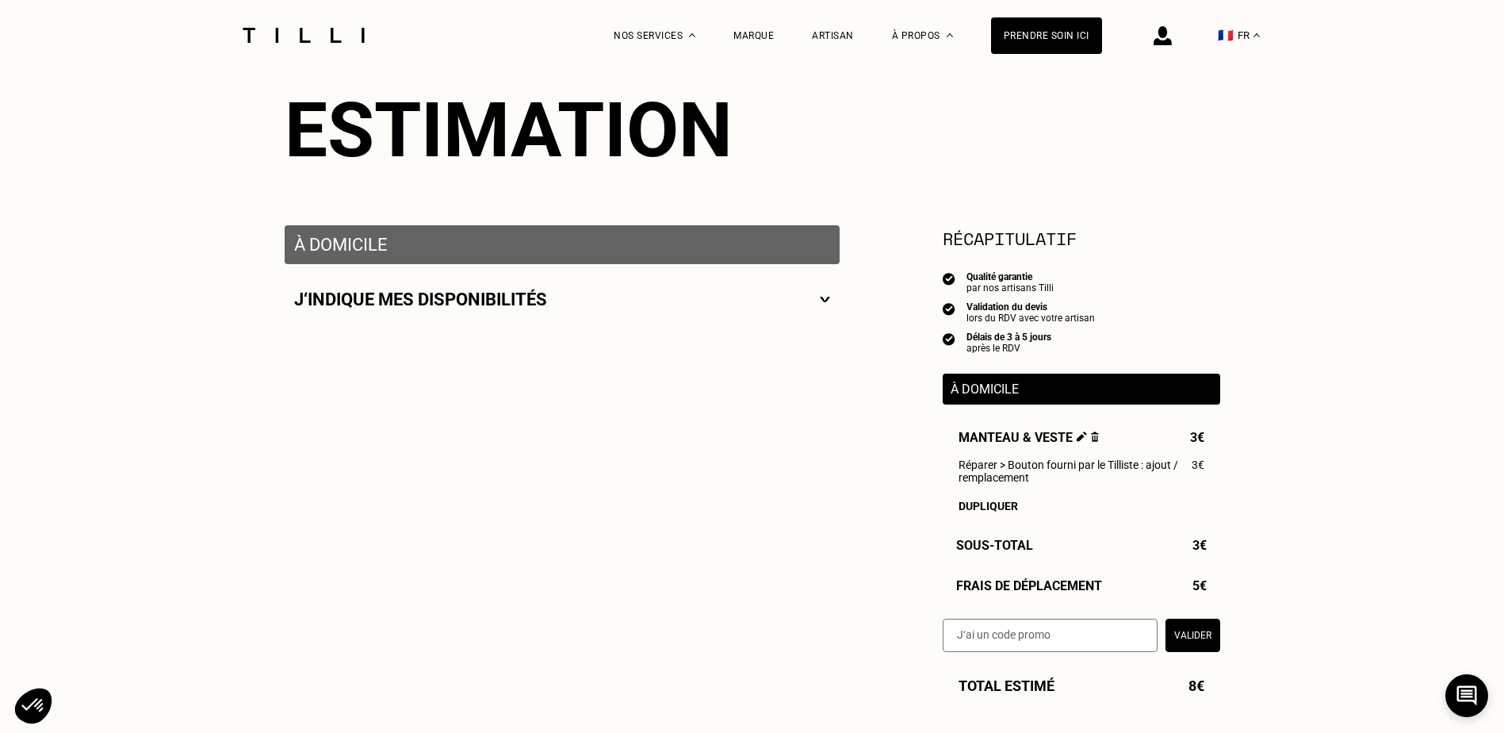
click at [826, 309] on img at bounding box center [825, 299] width 10 height 20
select select "FR"
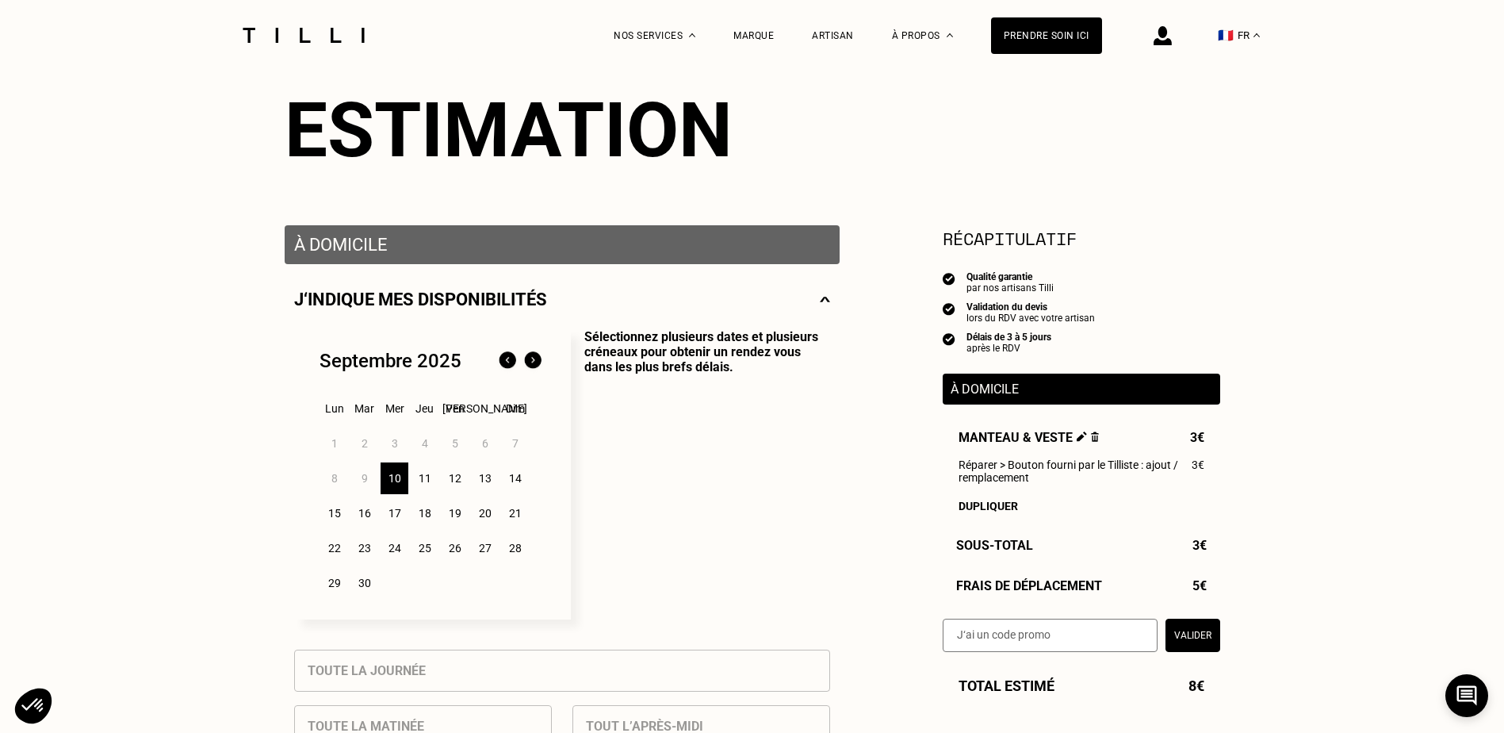
click at [611, 235] on div "À domicile" at bounding box center [562, 244] width 555 height 39
drag, startPoint x: 611, startPoint y: 235, endPoint x: 655, endPoint y: 251, distance: 47.4
click at [655, 251] on p "À domicile" at bounding box center [562, 245] width 536 height 20
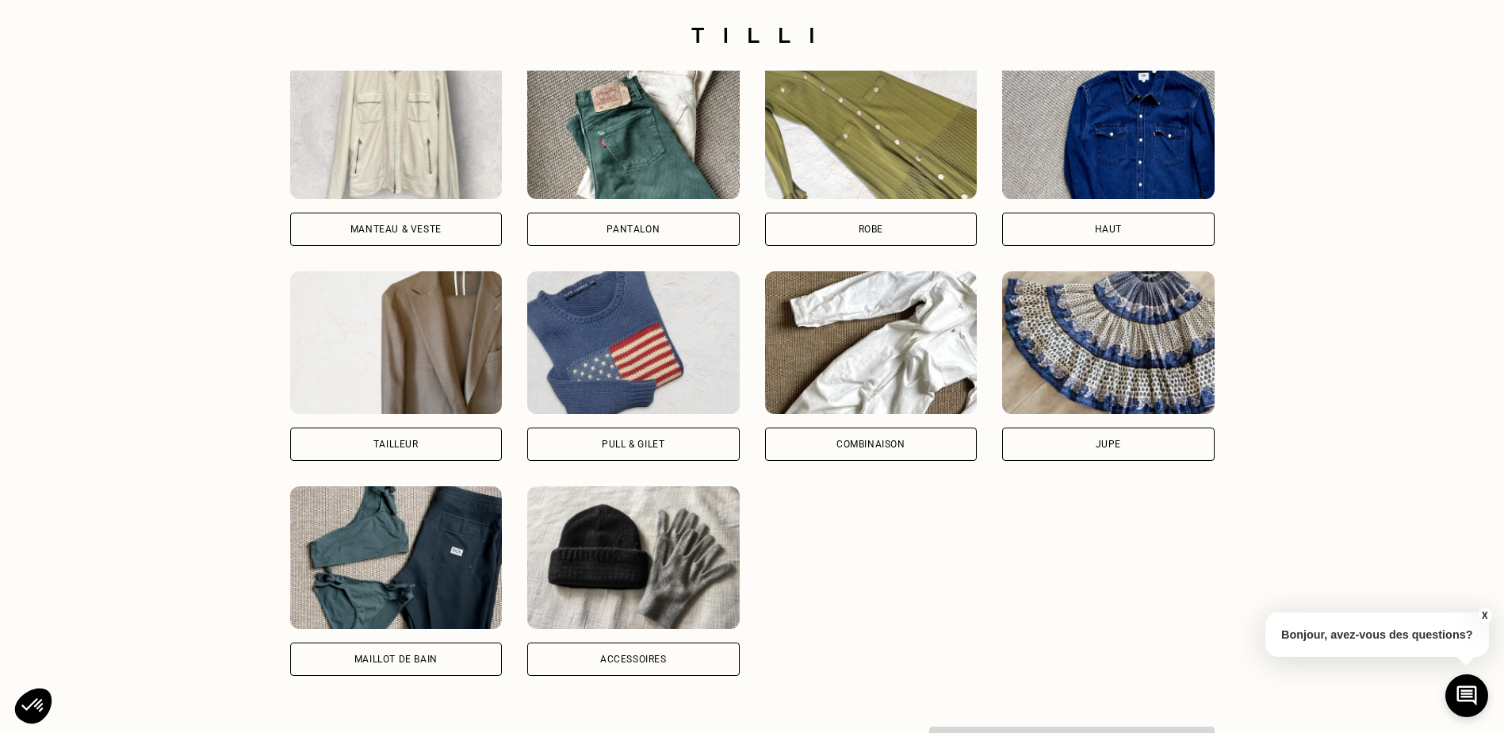
scroll to position [1190, 0]
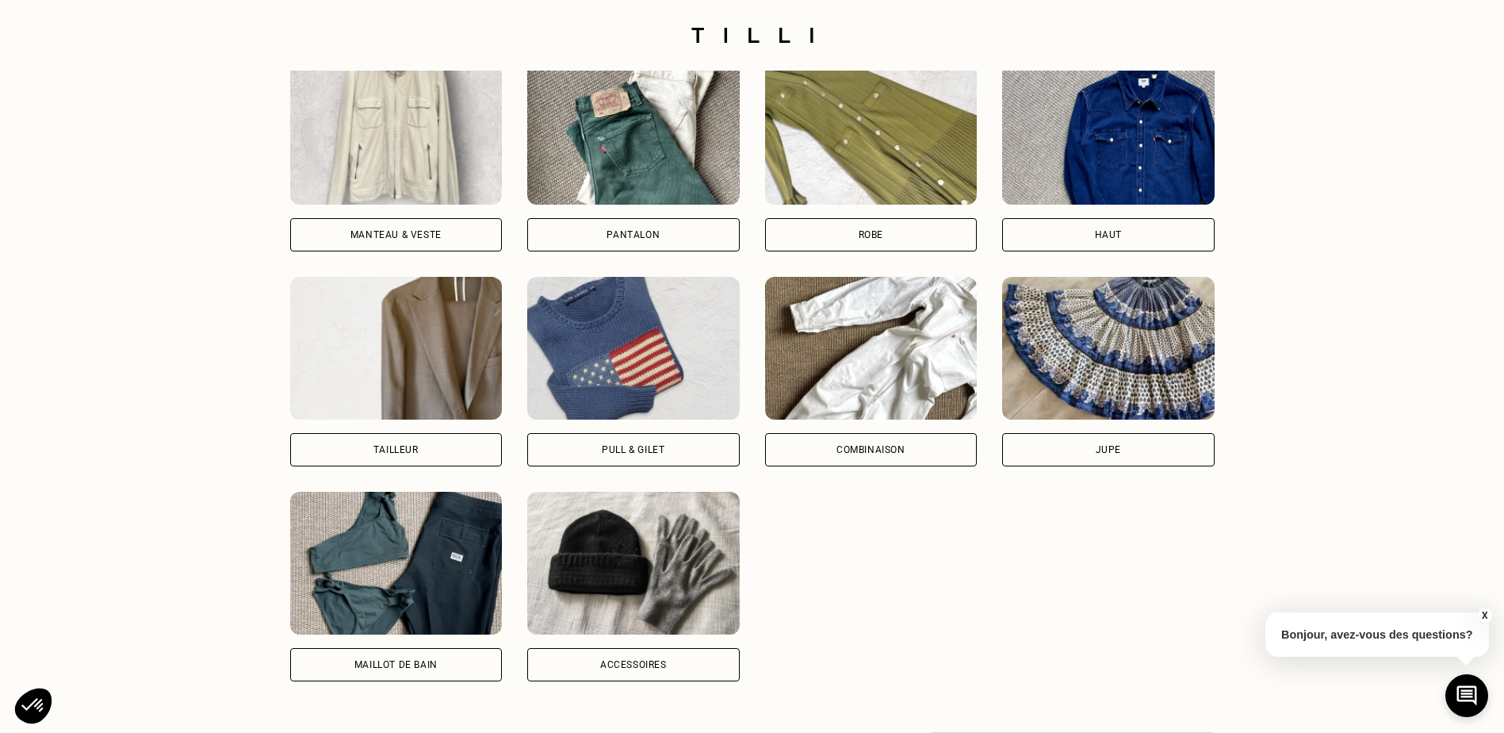
click at [365, 205] on img at bounding box center [396, 133] width 213 height 143
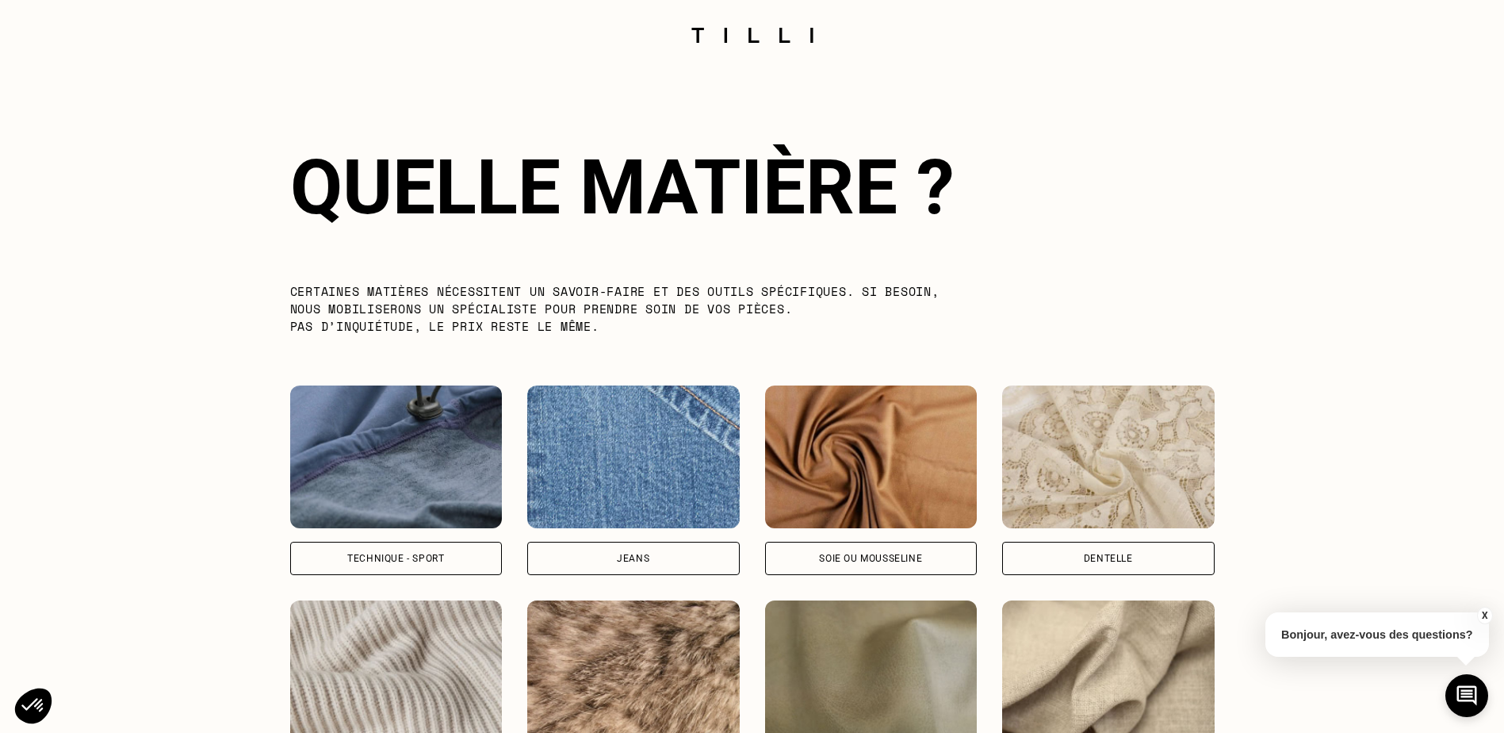
scroll to position [2068, 0]
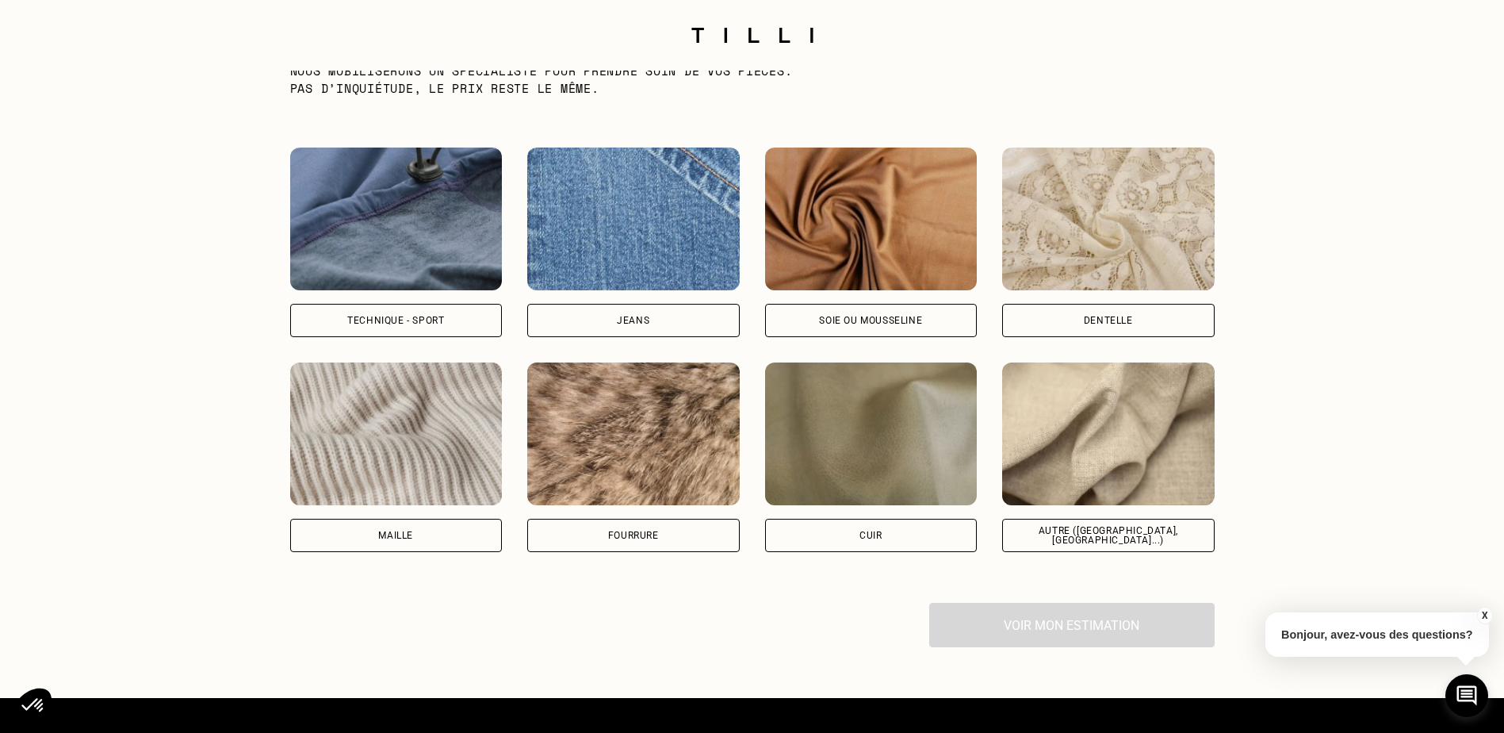
click at [1133, 524] on div "Autre ([GEOGRAPHIC_DATA], [GEOGRAPHIC_DATA]...)" at bounding box center [1108, 457] width 213 height 190
select select "FR"
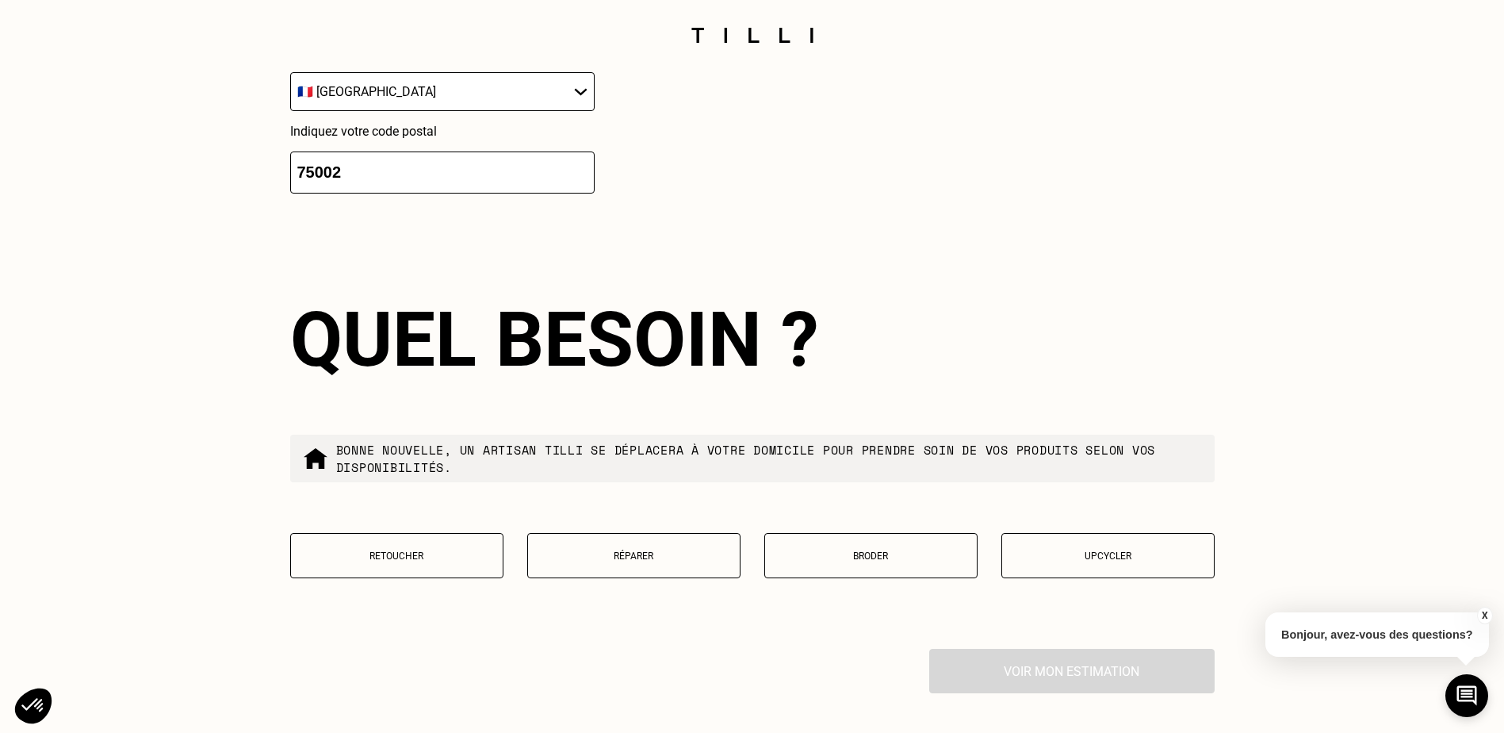
scroll to position [2819, 0]
drag, startPoint x: 356, startPoint y: 174, endPoint x: 253, endPoint y: 174, distance: 103.1
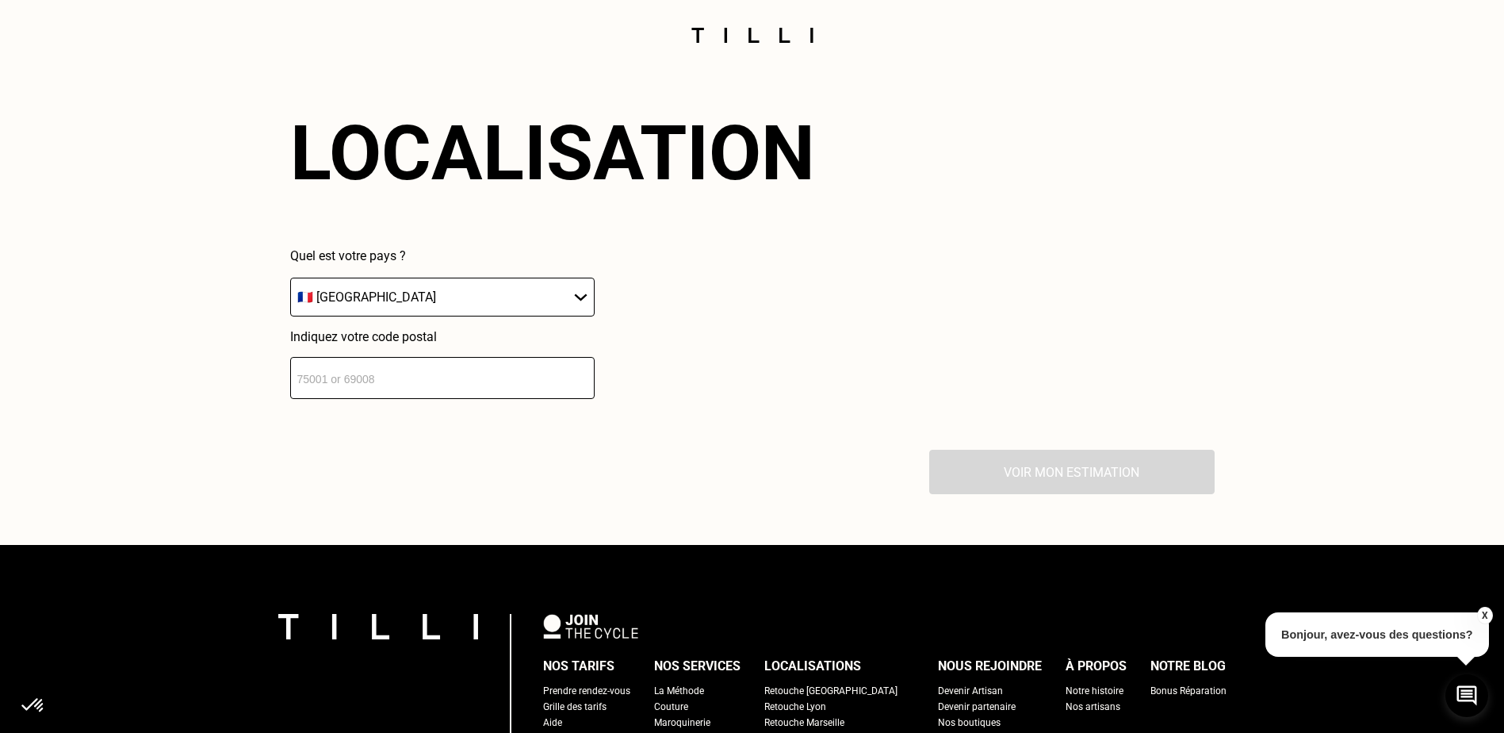
scroll to position [2581, 0]
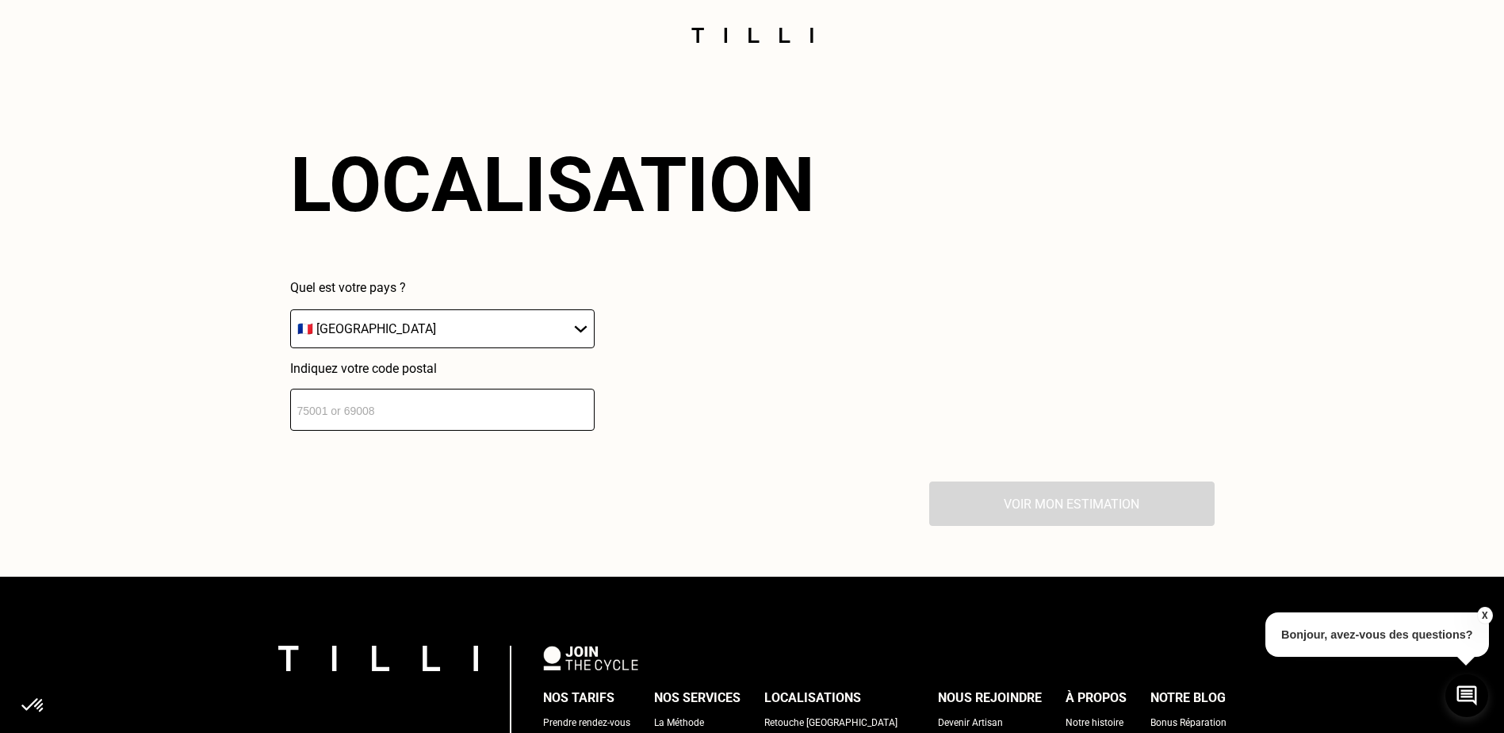
click at [439, 342] on select "🇩🇪 [GEOGRAPHIC_DATA] 🇦🇹 [GEOGRAPHIC_DATA] 🇧🇪 [GEOGRAPHIC_DATA] 🇧🇬 Bulgarie 🇨🇾 C…" at bounding box center [442, 328] width 305 height 39
click at [290, 320] on select "🇩🇪 [GEOGRAPHIC_DATA] 🇦🇹 [GEOGRAPHIC_DATA] 🇧🇪 [GEOGRAPHIC_DATA] 🇧🇬 Bulgarie 🇨🇾 C…" at bounding box center [442, 328] width 305 height 39
click at [400, 431] on input "number" at bounding box center [442, 410] width 305 height 42
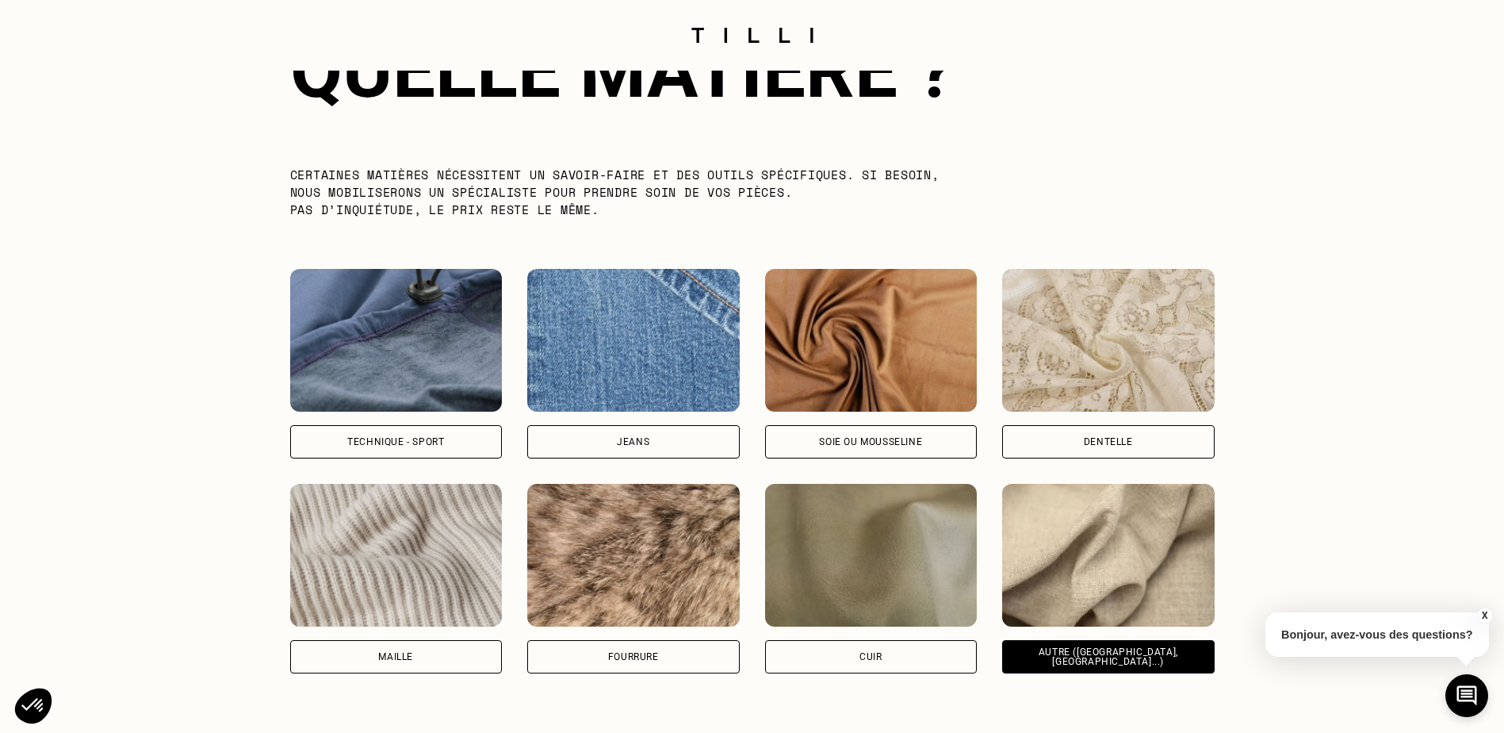
scroll to position [2025, 0]
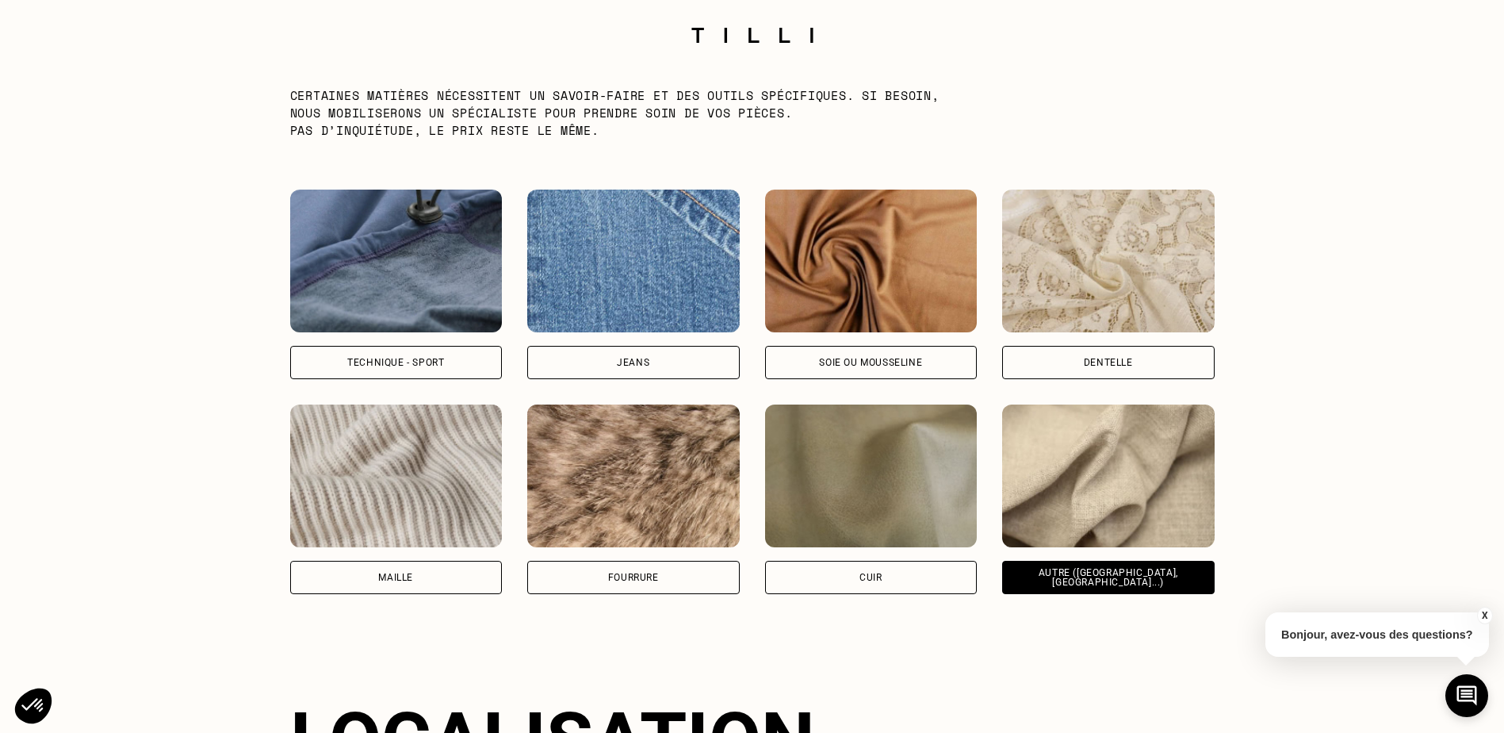
click at [437, 317] on img at bounding box center [396, 261] width 213 height 143
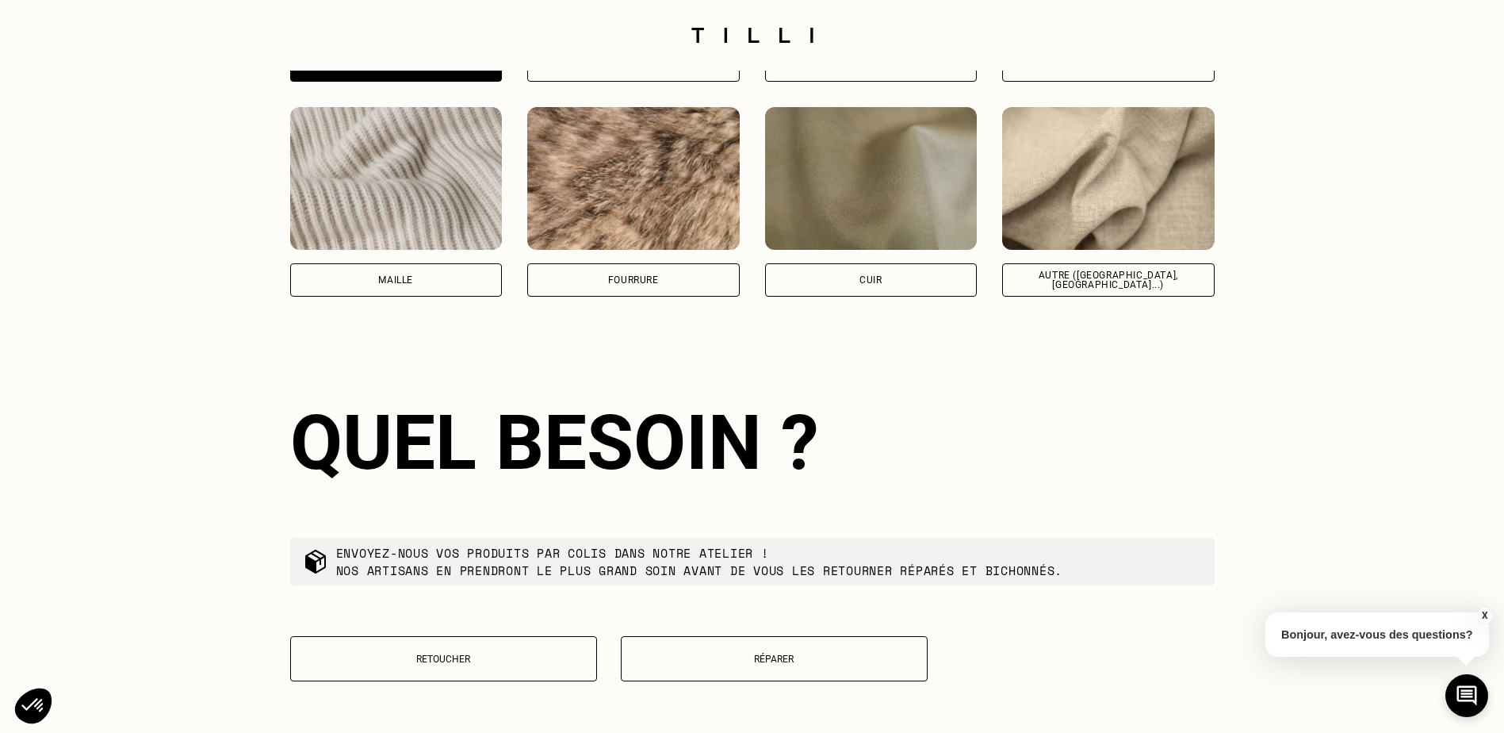
scroll to position [2480, 0]
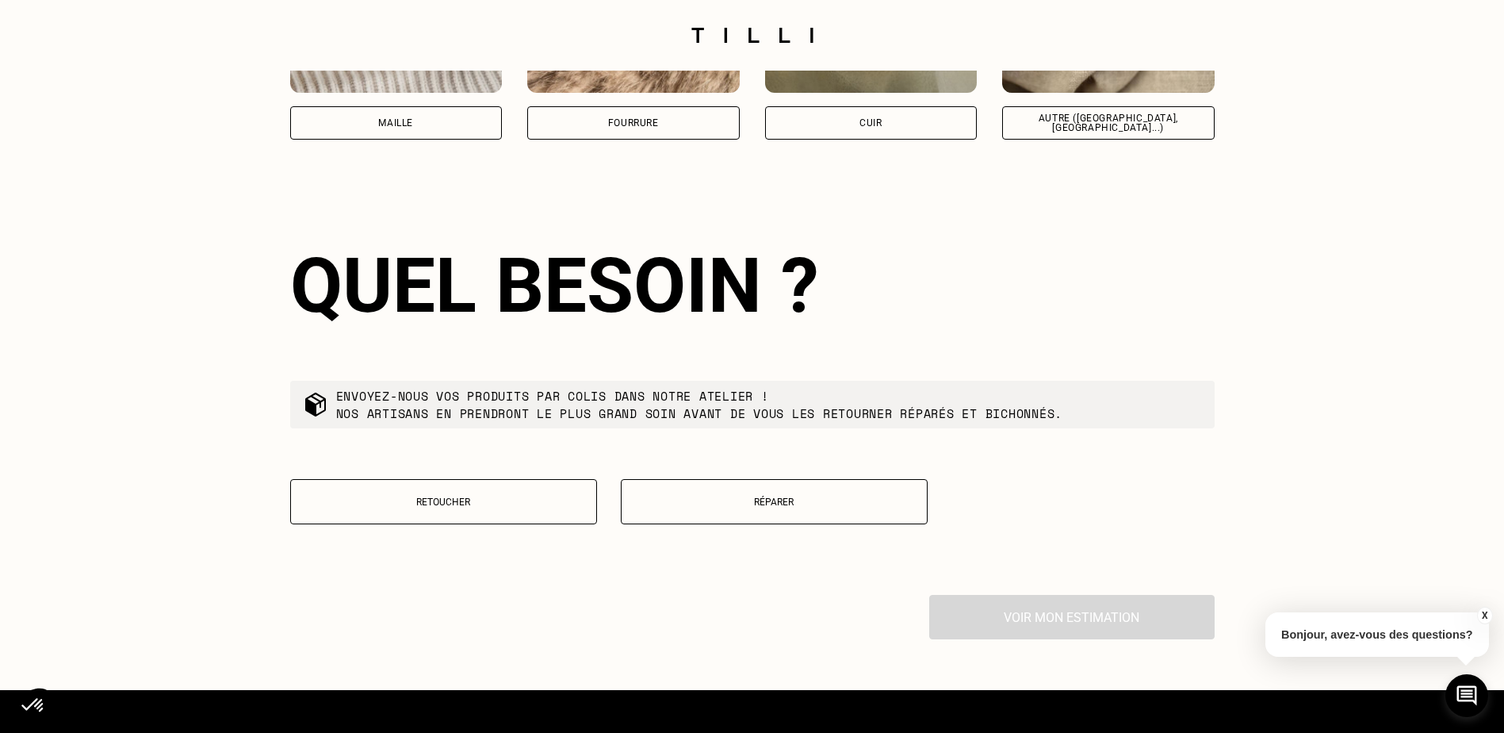
click at [448, 505] on button "Retoucher" at bounding box center [443, 501] width 307 height 45
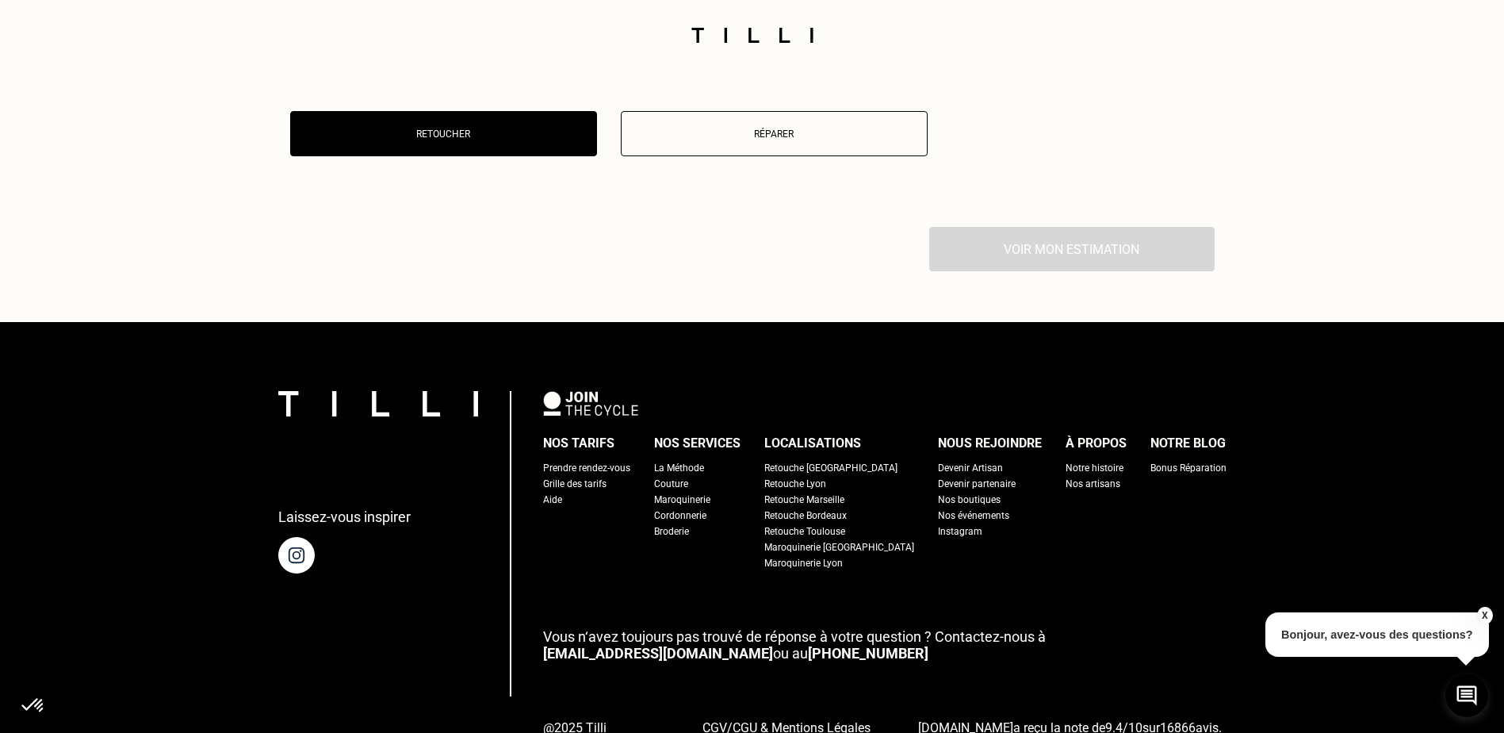
scroll to position [2725, 0]
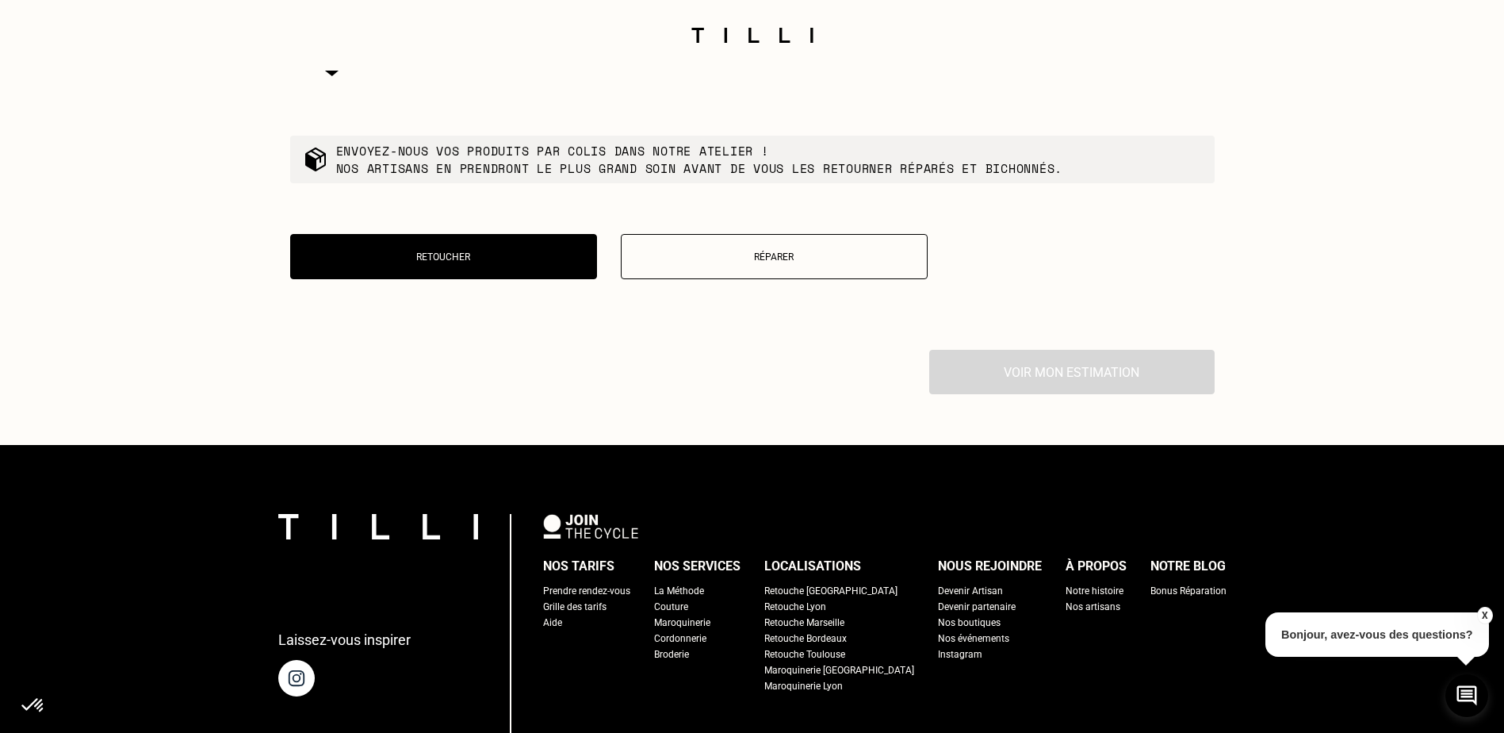
click at [689, 263] on p "Réparer" at bounding box center [774, 256] width 289 height 11
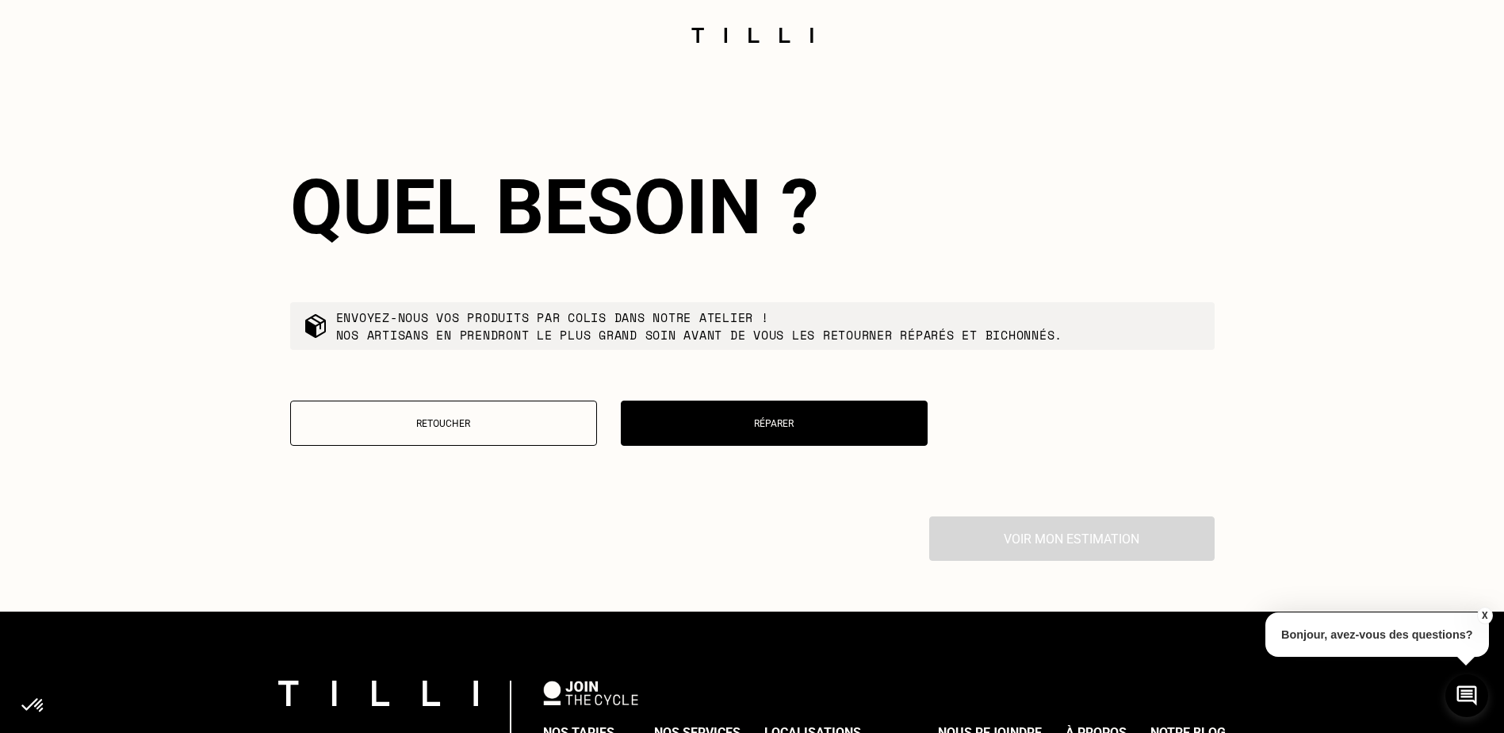
scroll to position [2566, 0]
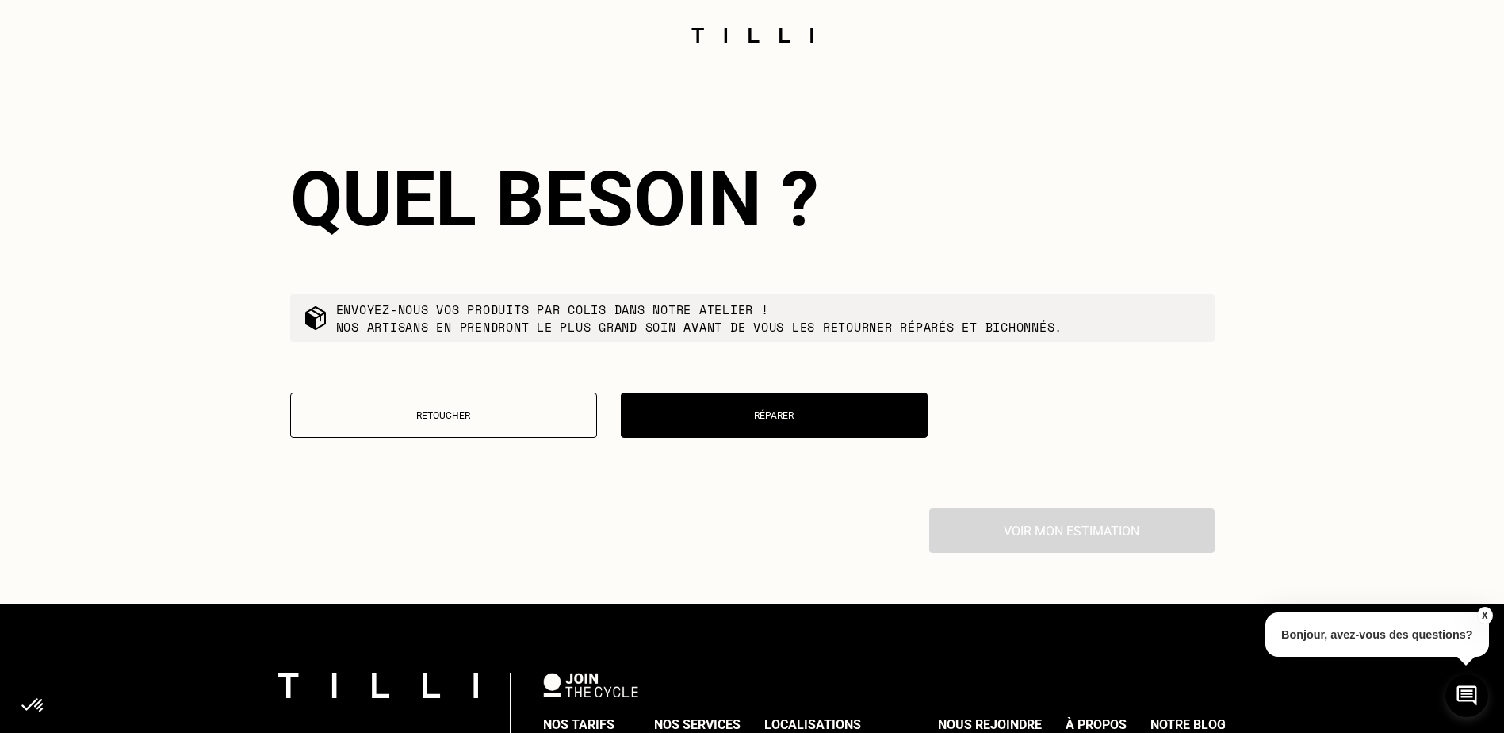
click at [743, 438] on button "Réparer" at bounding box center [774, 415] width 307 height 45
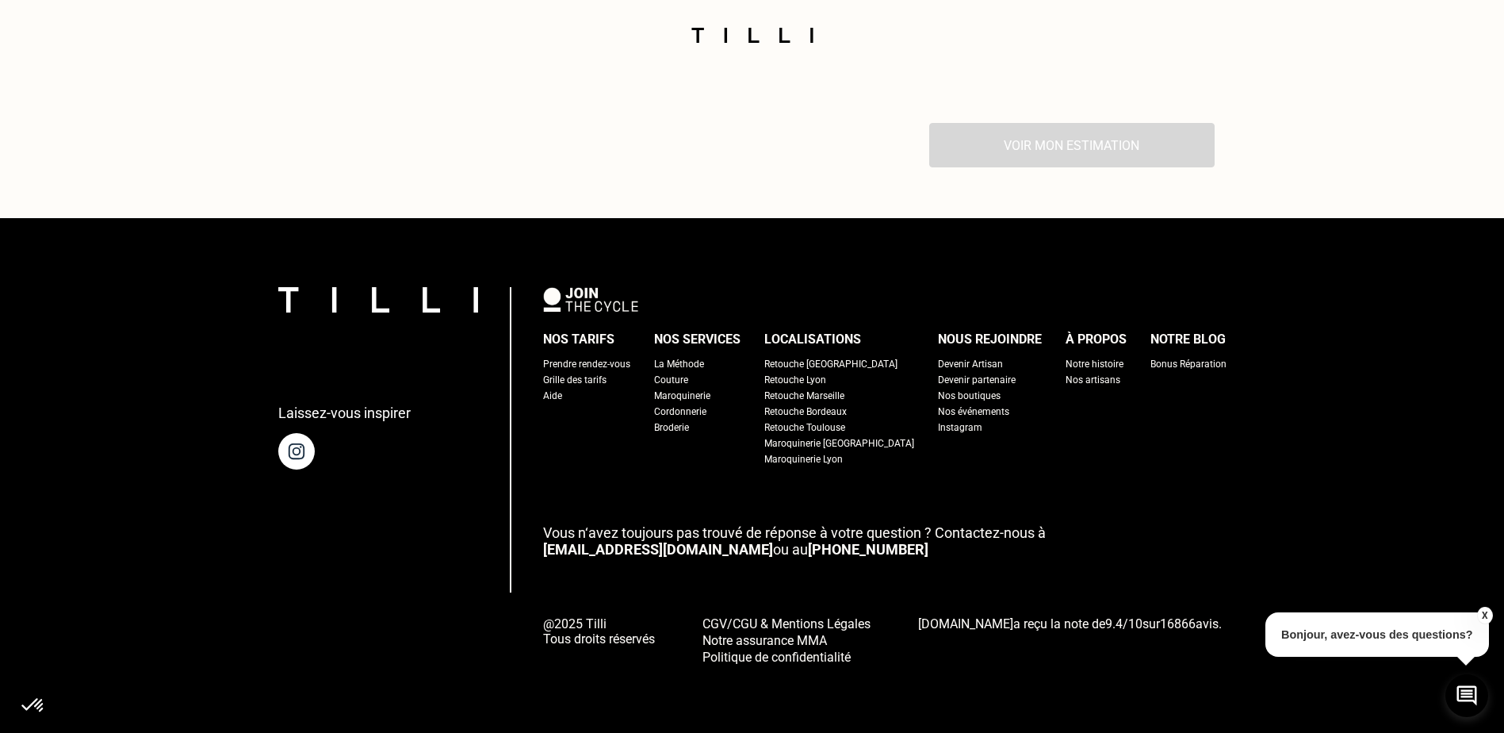
scroll to position [2963, 0]
click at [1074, 155] on div "Voir mon estimation" at bounding box center [752, 145] width 925 height 44
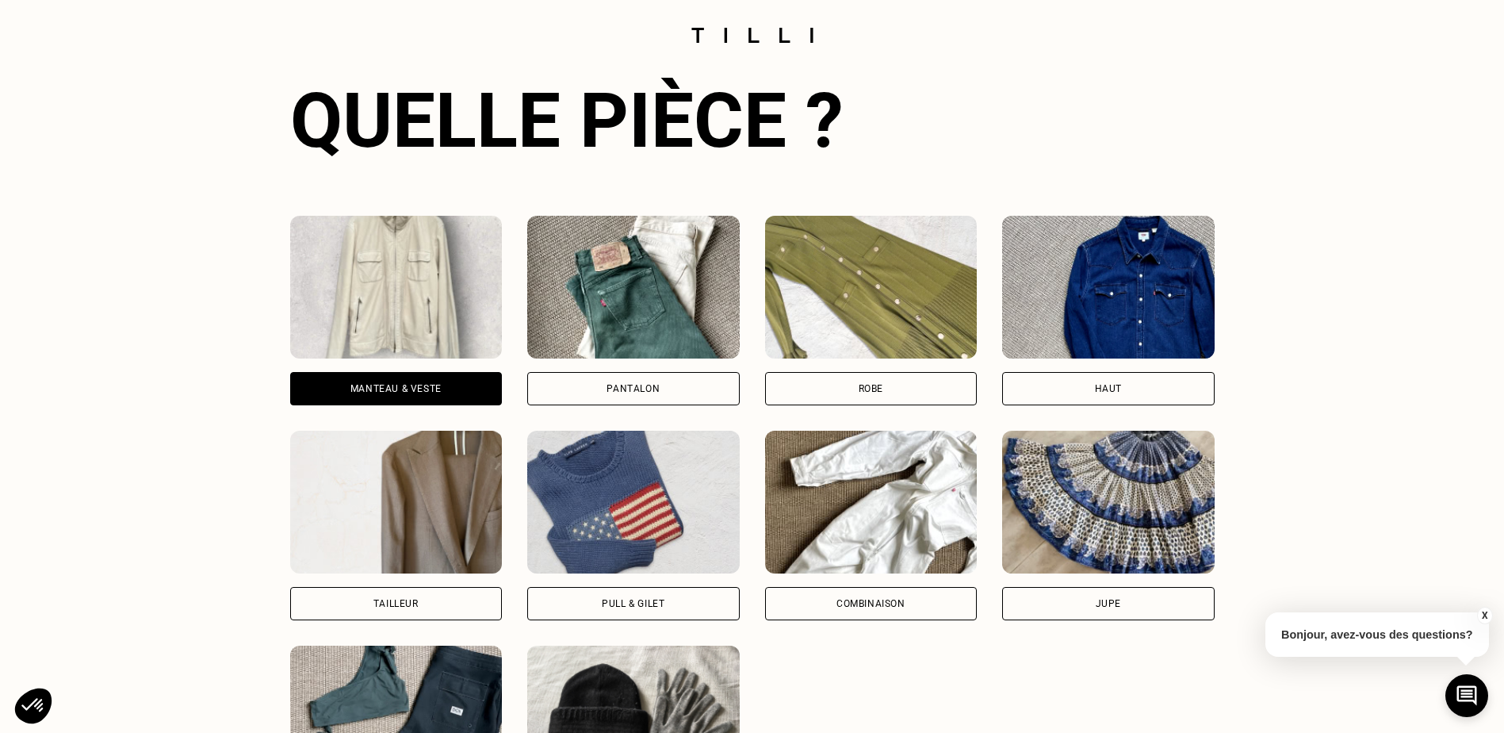
scroll to position [822, 0]
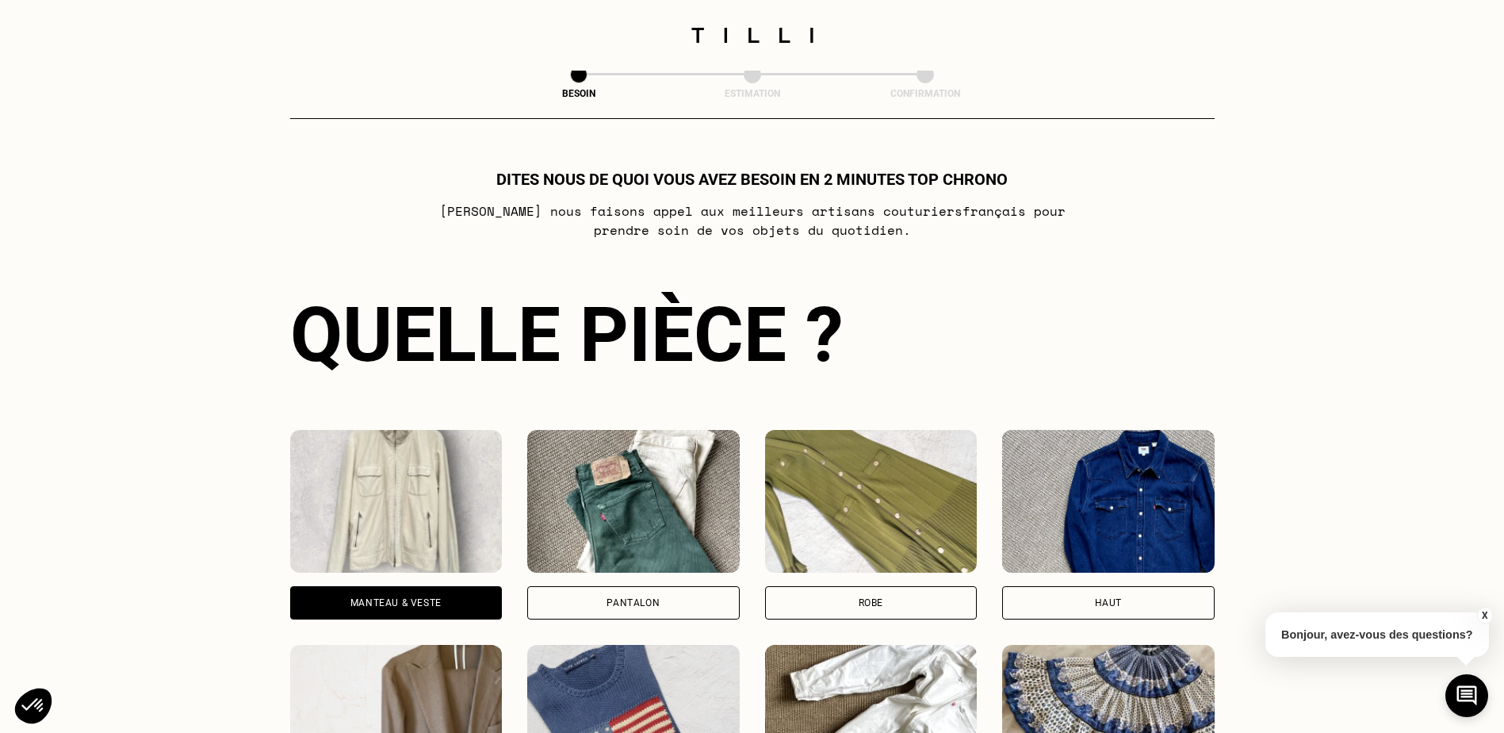
click at [404, 485] on img at bounding box center [396, 501] width 213 height 143
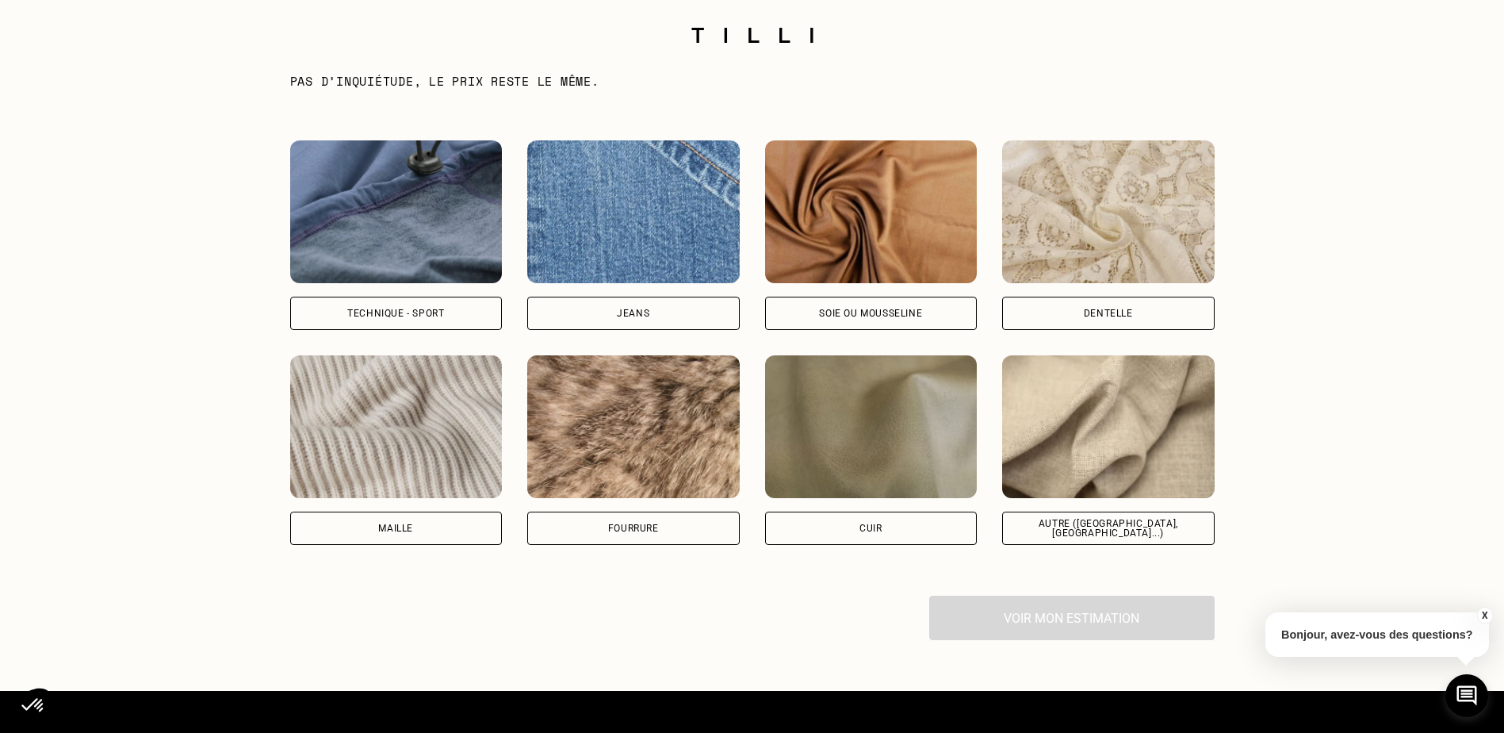
scroll to position [2068, 0]
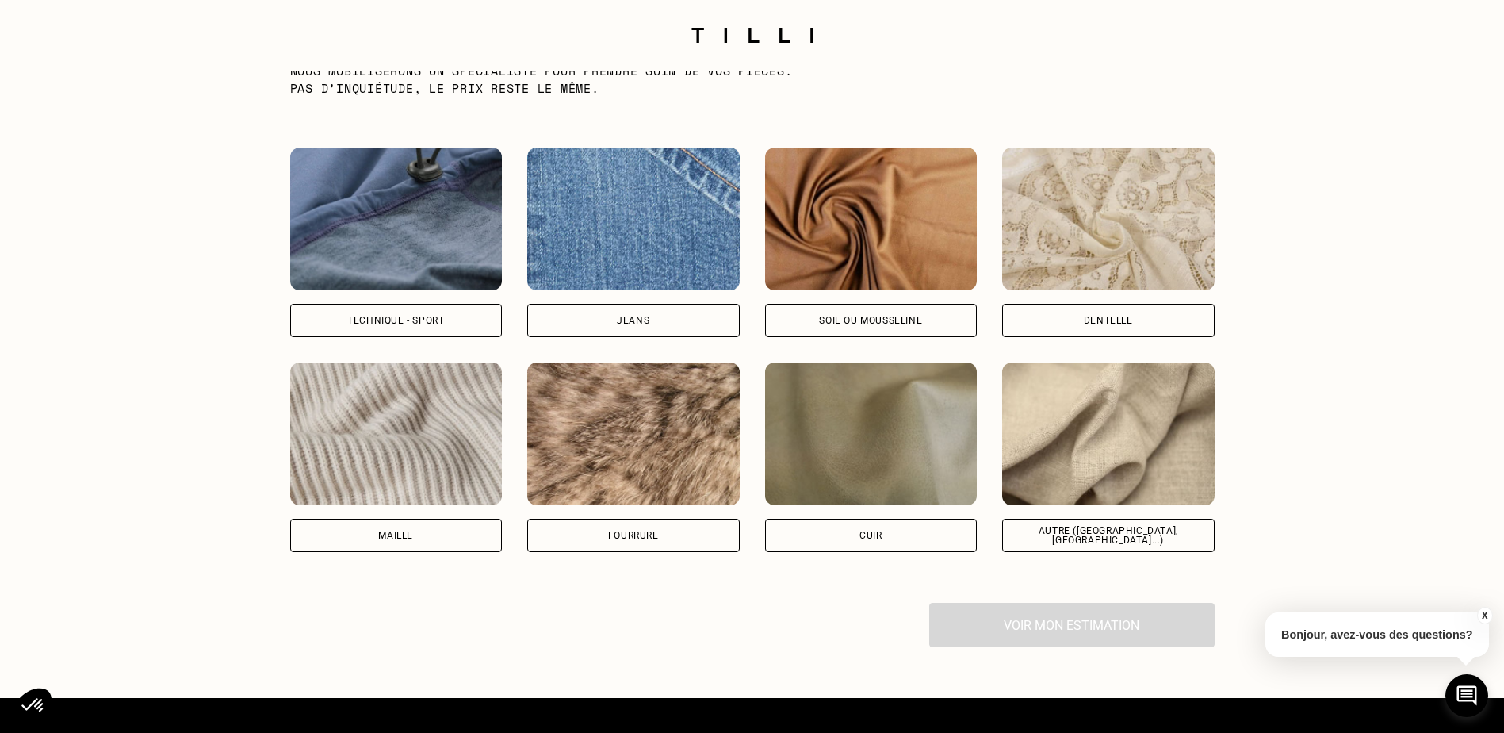
click at [600, 312] on div "Jeans" at bounding box center [633, 320] width 213 height 33
select select "FR"
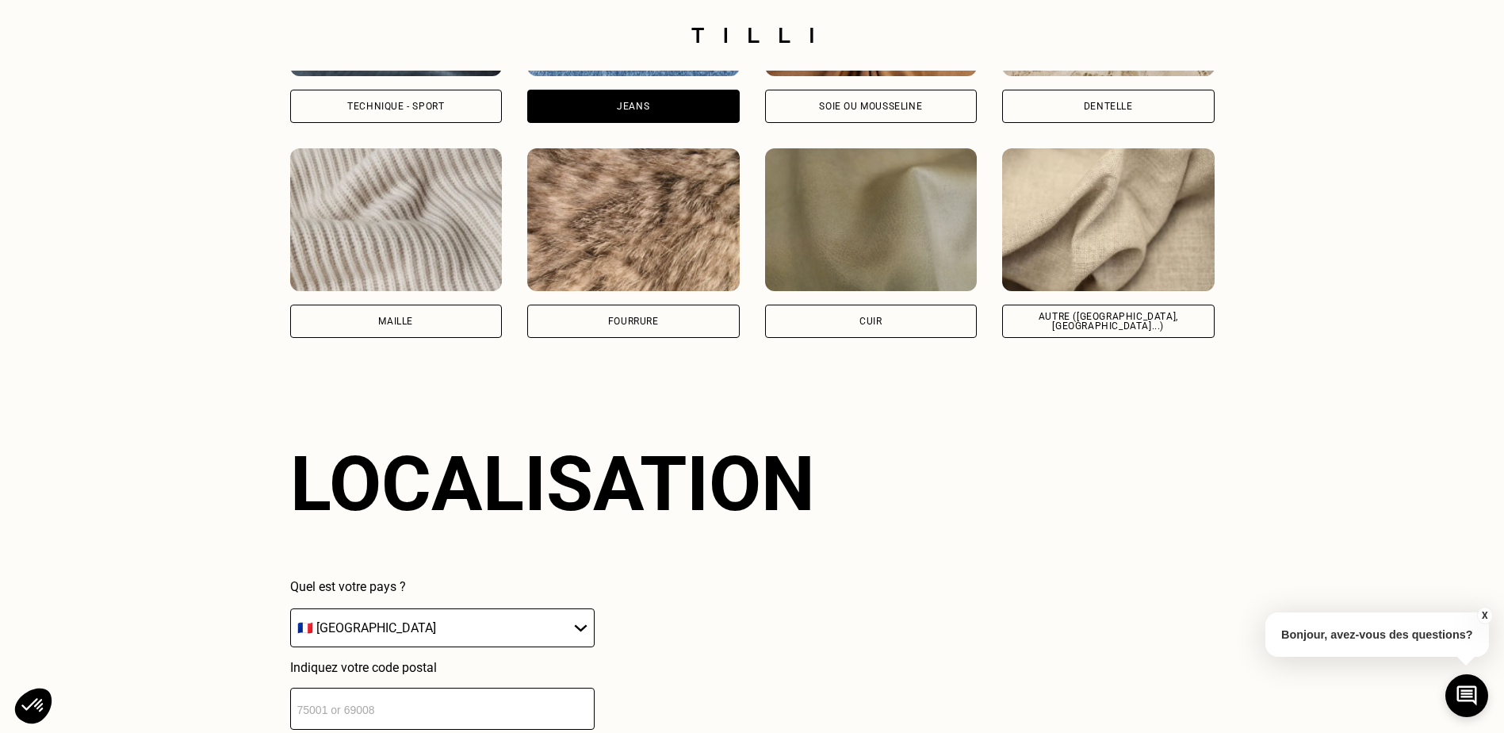
scroll to position [2263, 0]
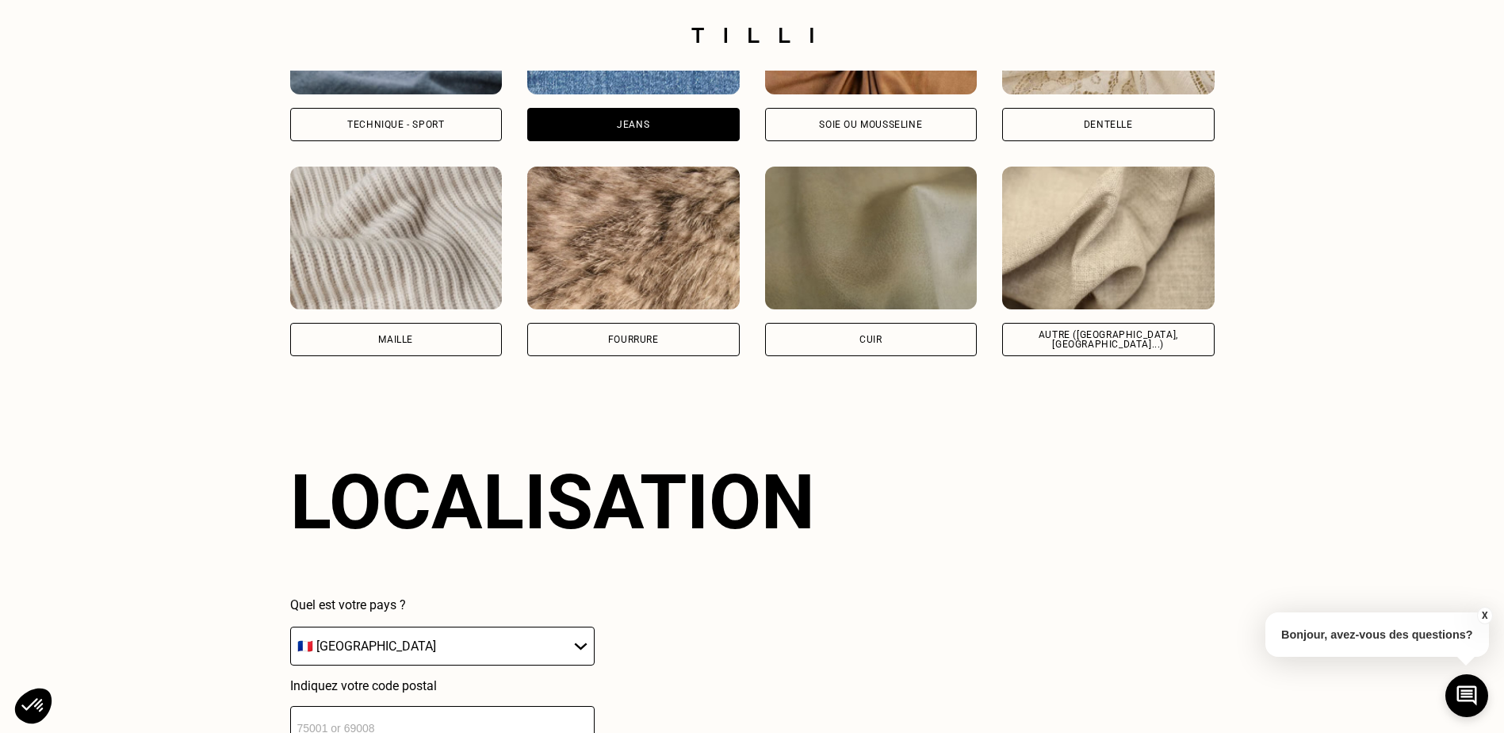
click at [434, 94] on img at bounding box center [396, 23] width 213 height 143
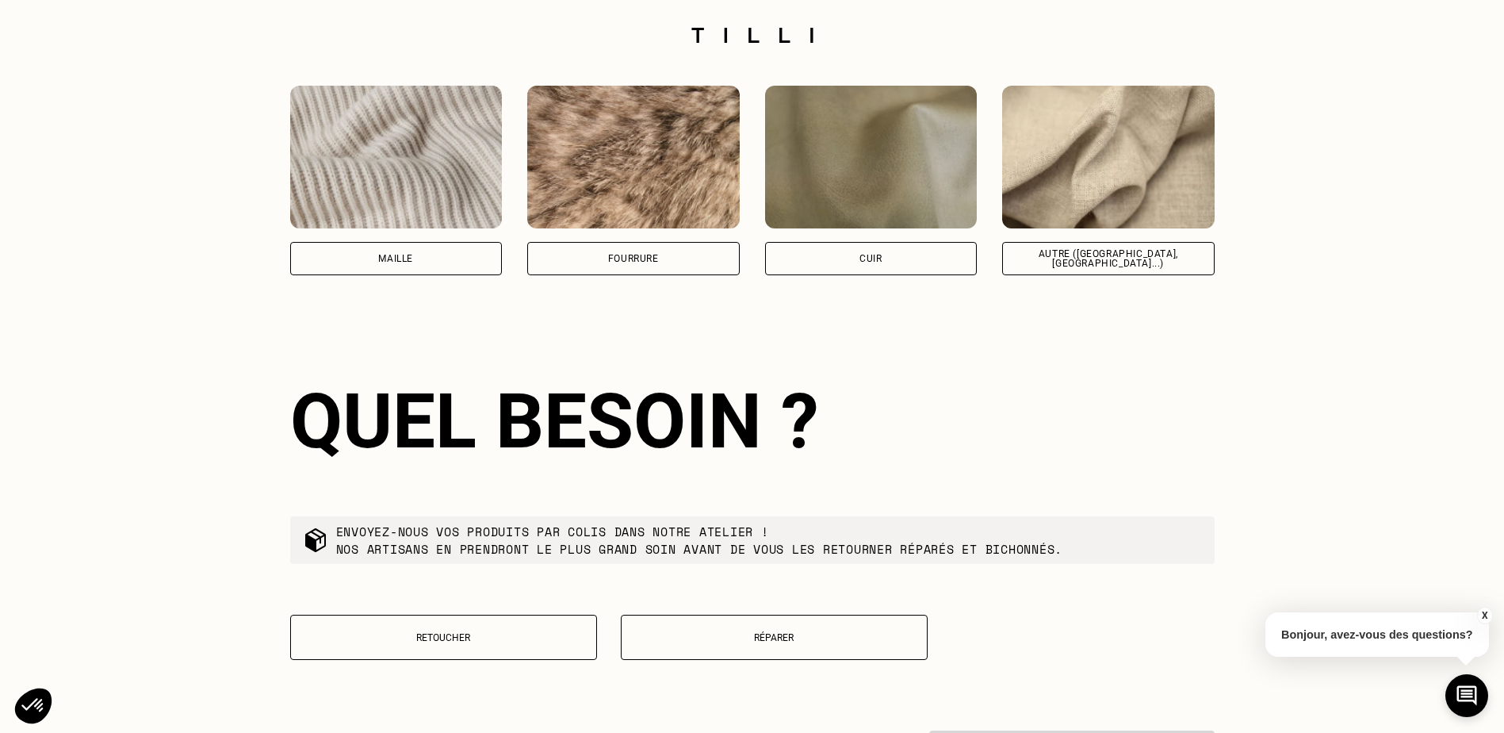
scroll to position [2581, 0]
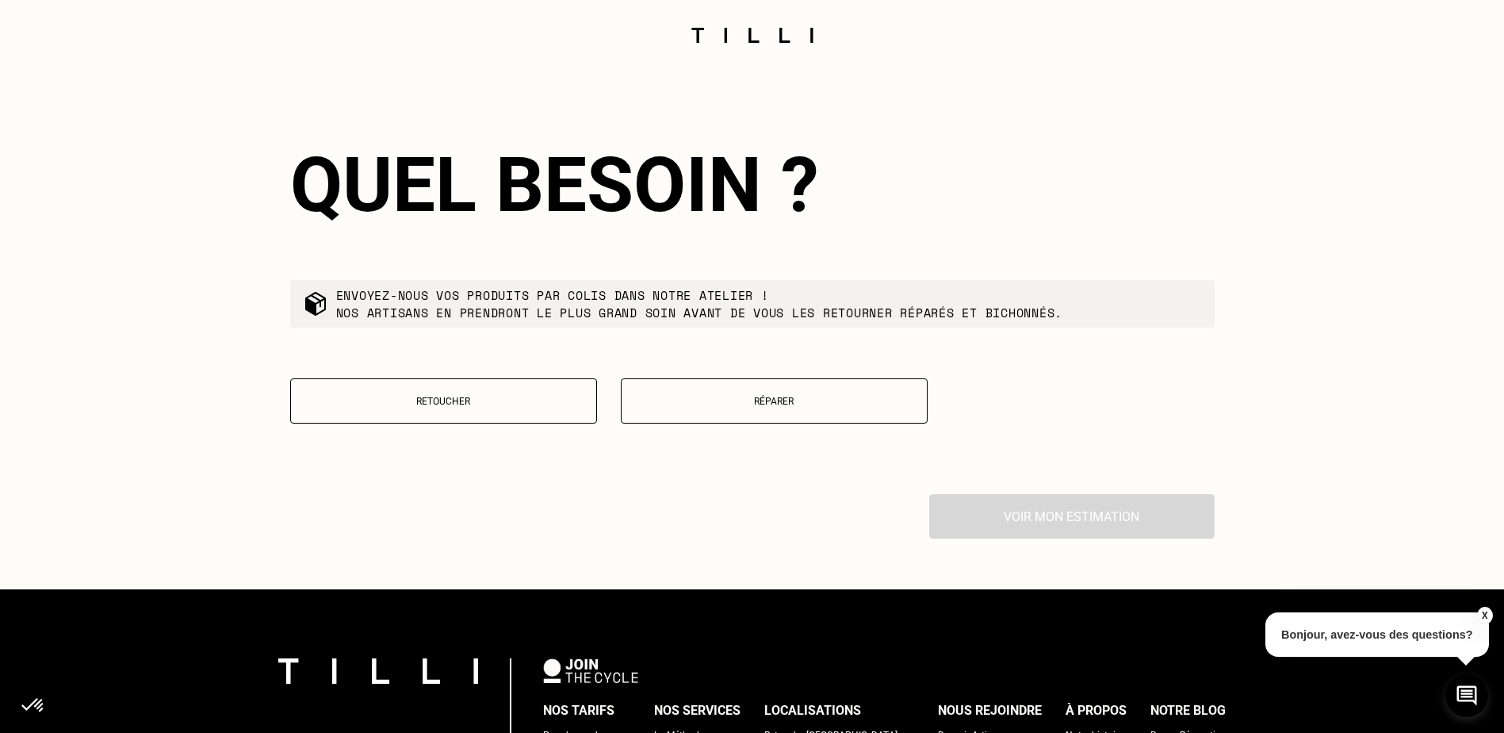
click at [722, 418] on button "Réparer" at bounding box center [774, 400] width 307 height 45
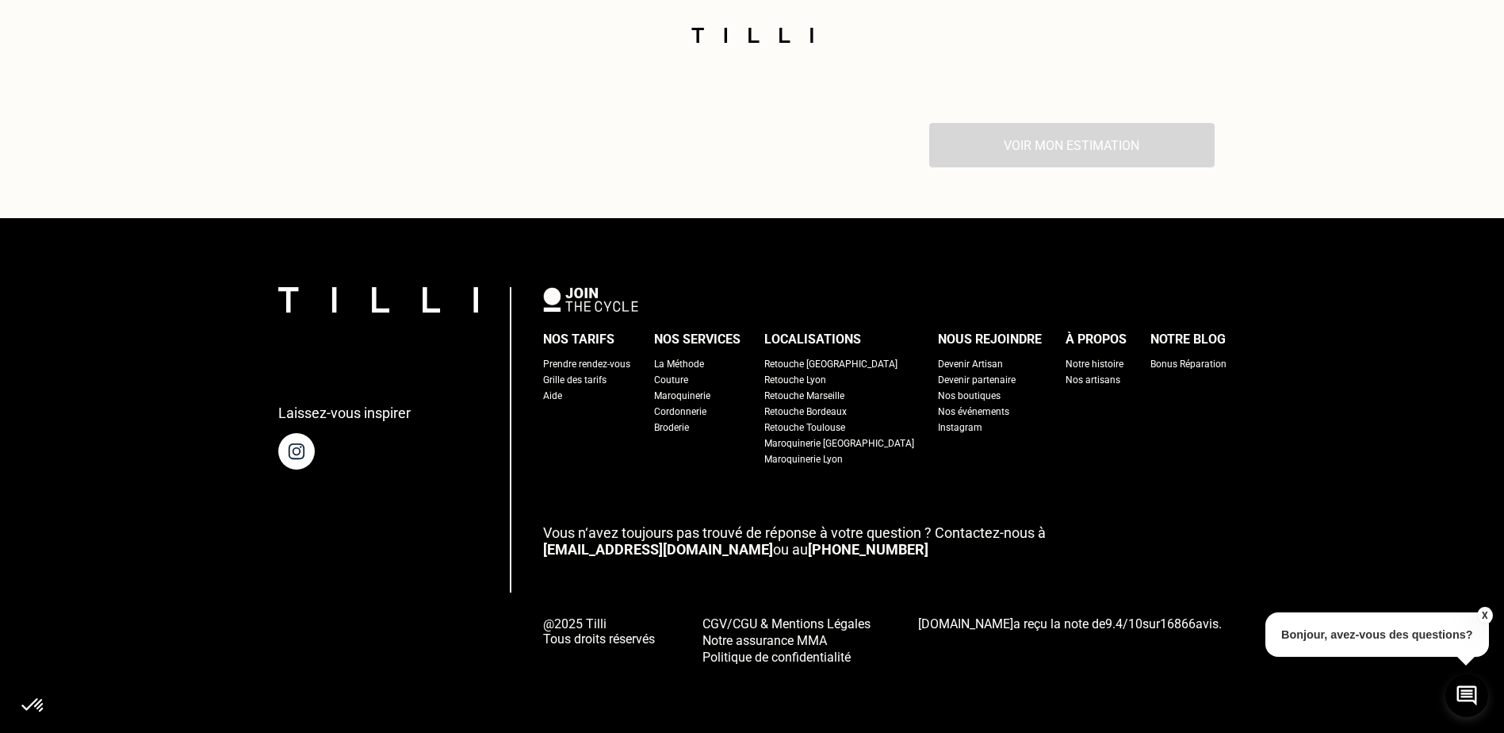
scroll to position [2963, 0]
click at [1022, 139] on div "Voir mon estimation" at bounding box center [752, 145] width 925 height 44
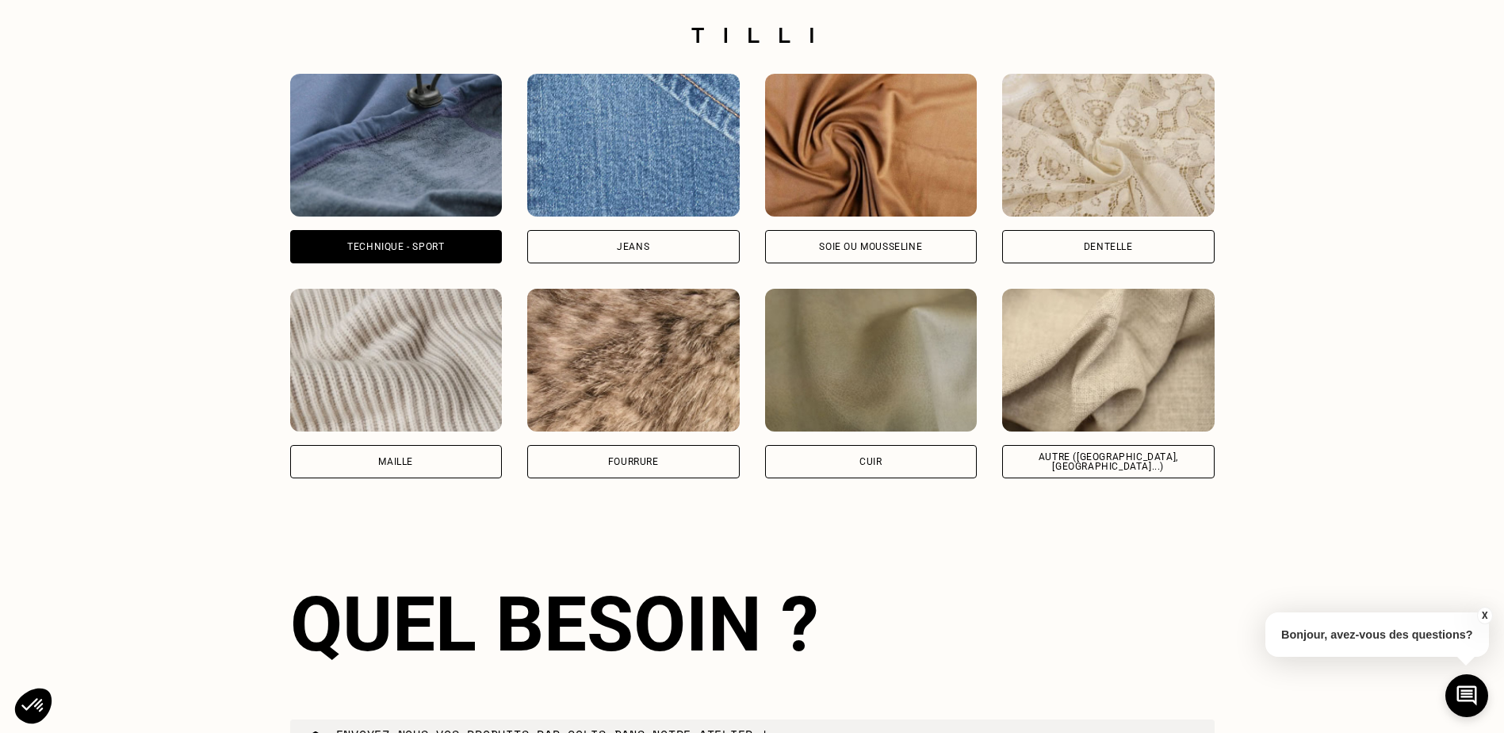
scroll to position [2170, 0]
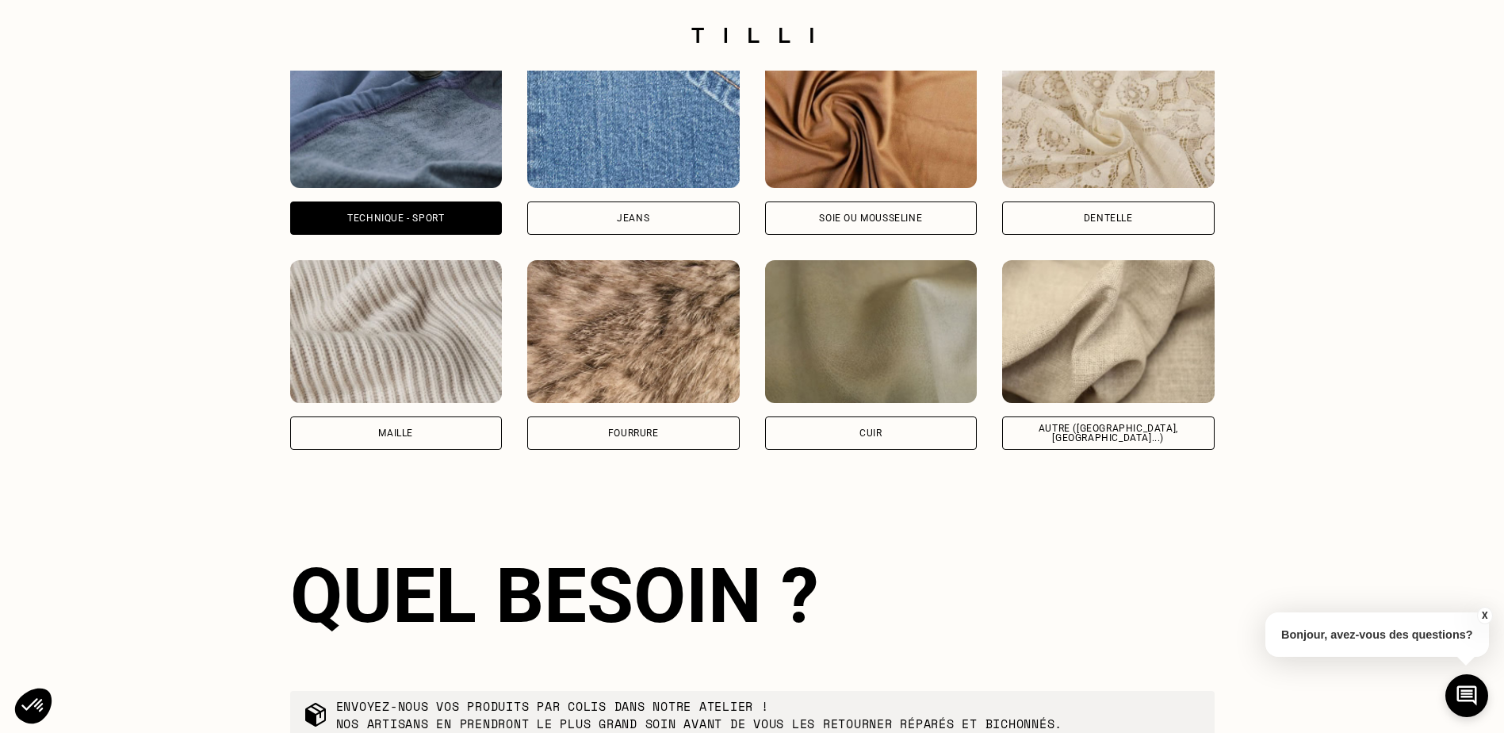
click at [1092, 362] on img at bounding box center [1108, 331] width 213 height 143
select select "FR"
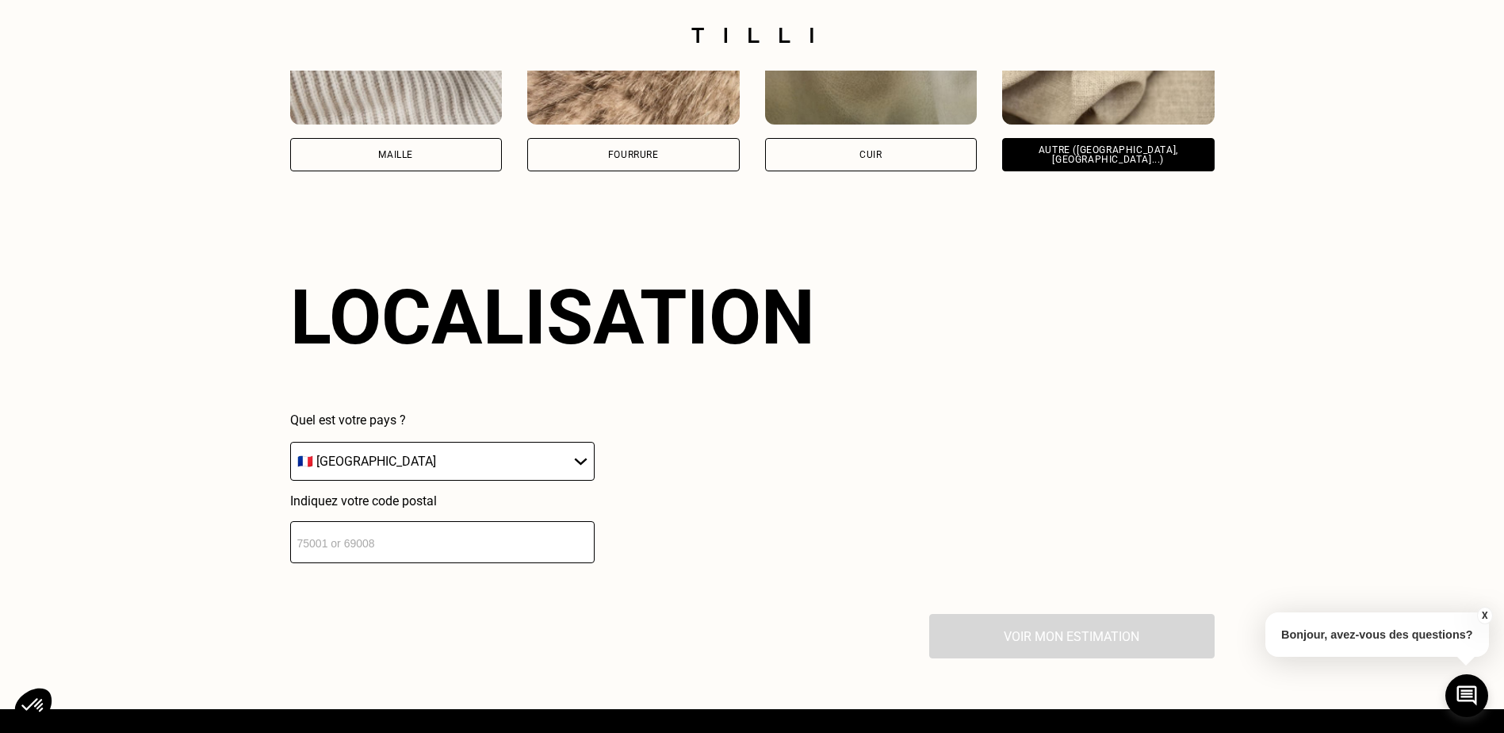
scroll to position [2263, 0]
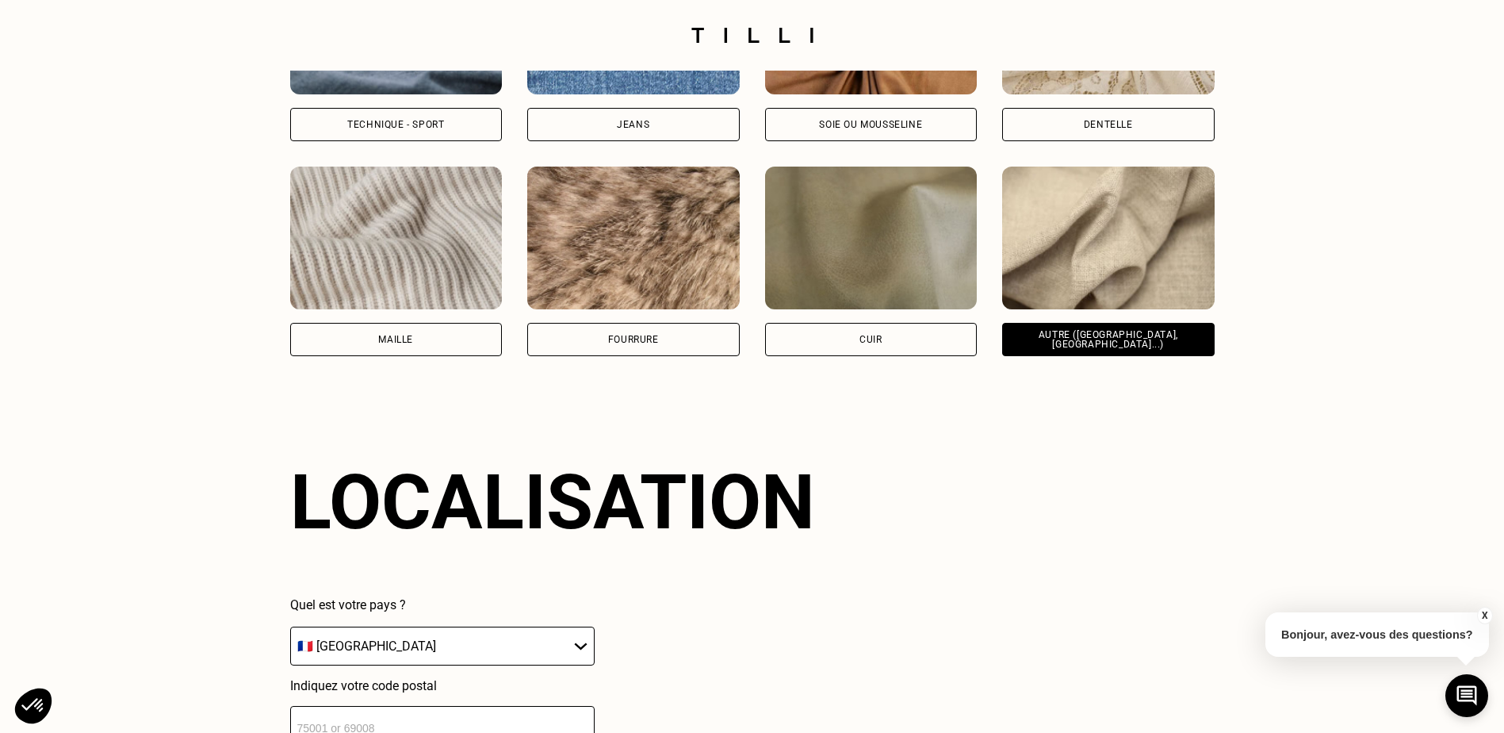
click at [373, 125] on div "Technique - Sport" at bounding box center [396, 124] width 213 height 33
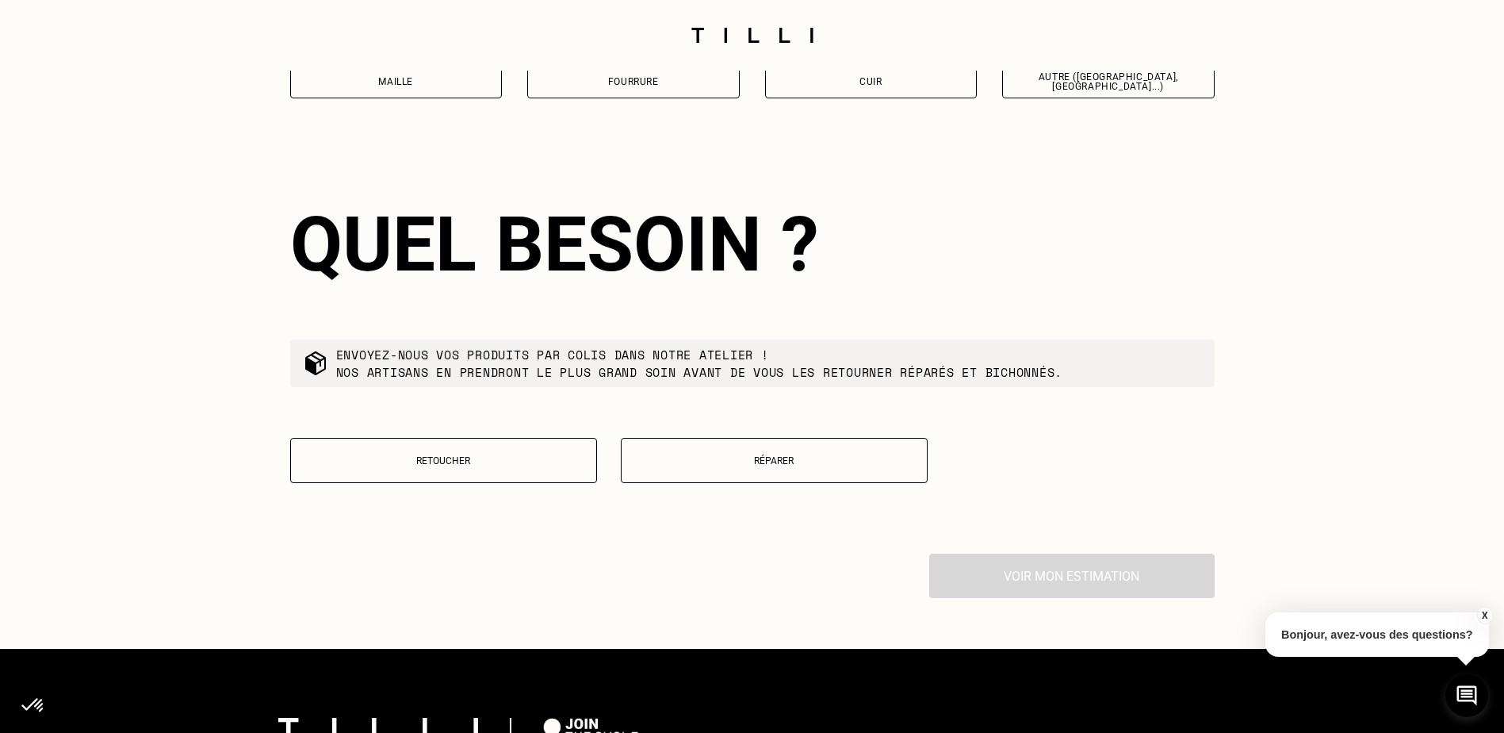
scroll to position [2581, 0]
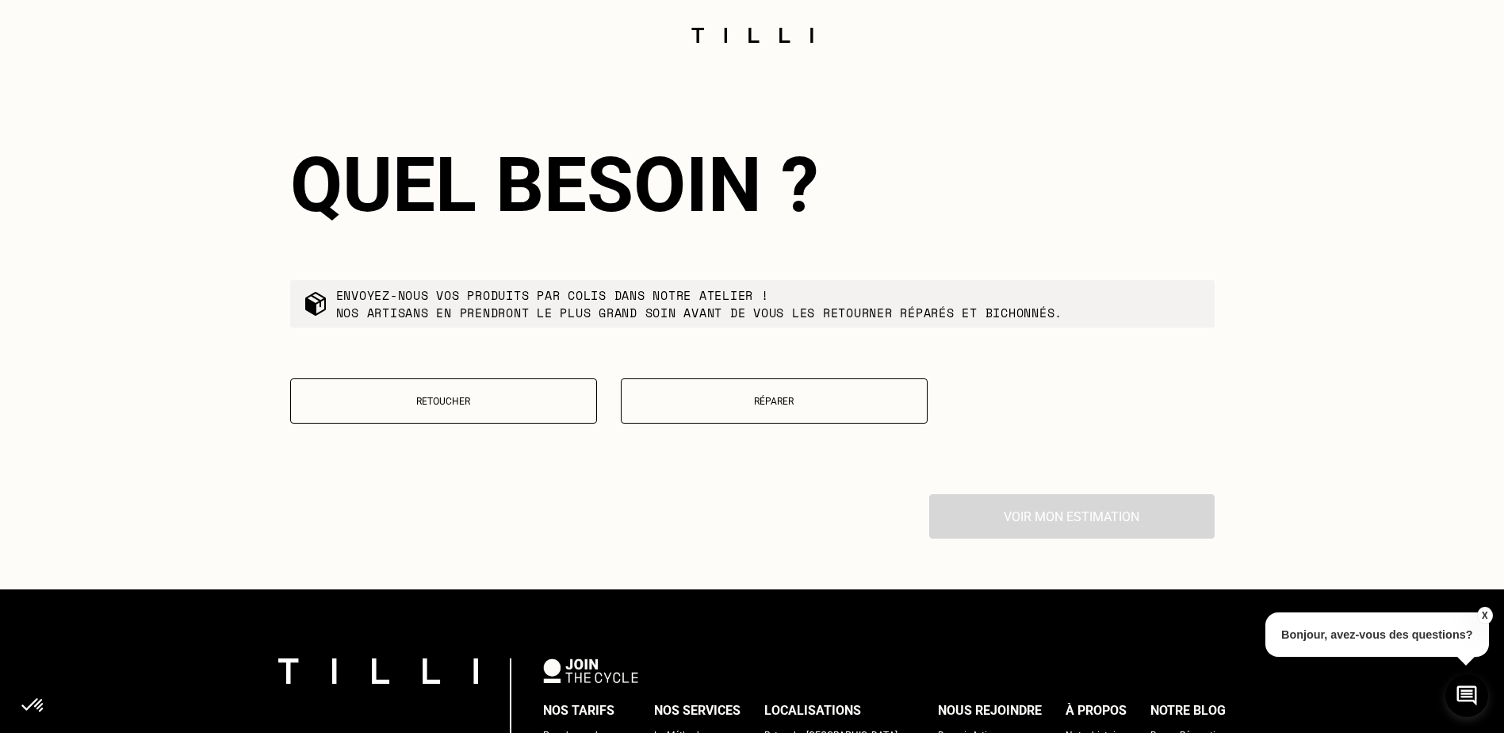
click at [695, 407] on p "Réparer" at bounding box center [774, 401] width 289 height 11
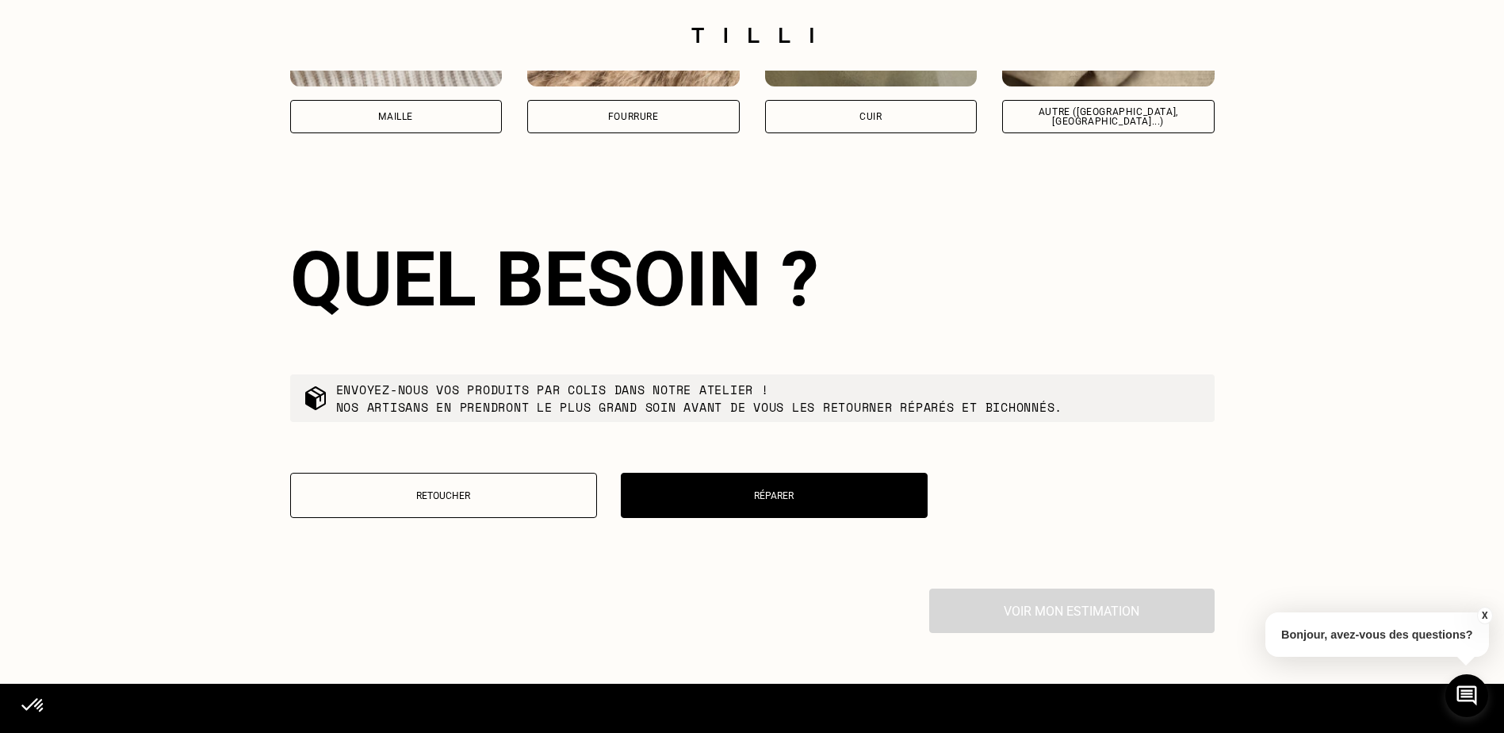
scroll to position [2487, 0]
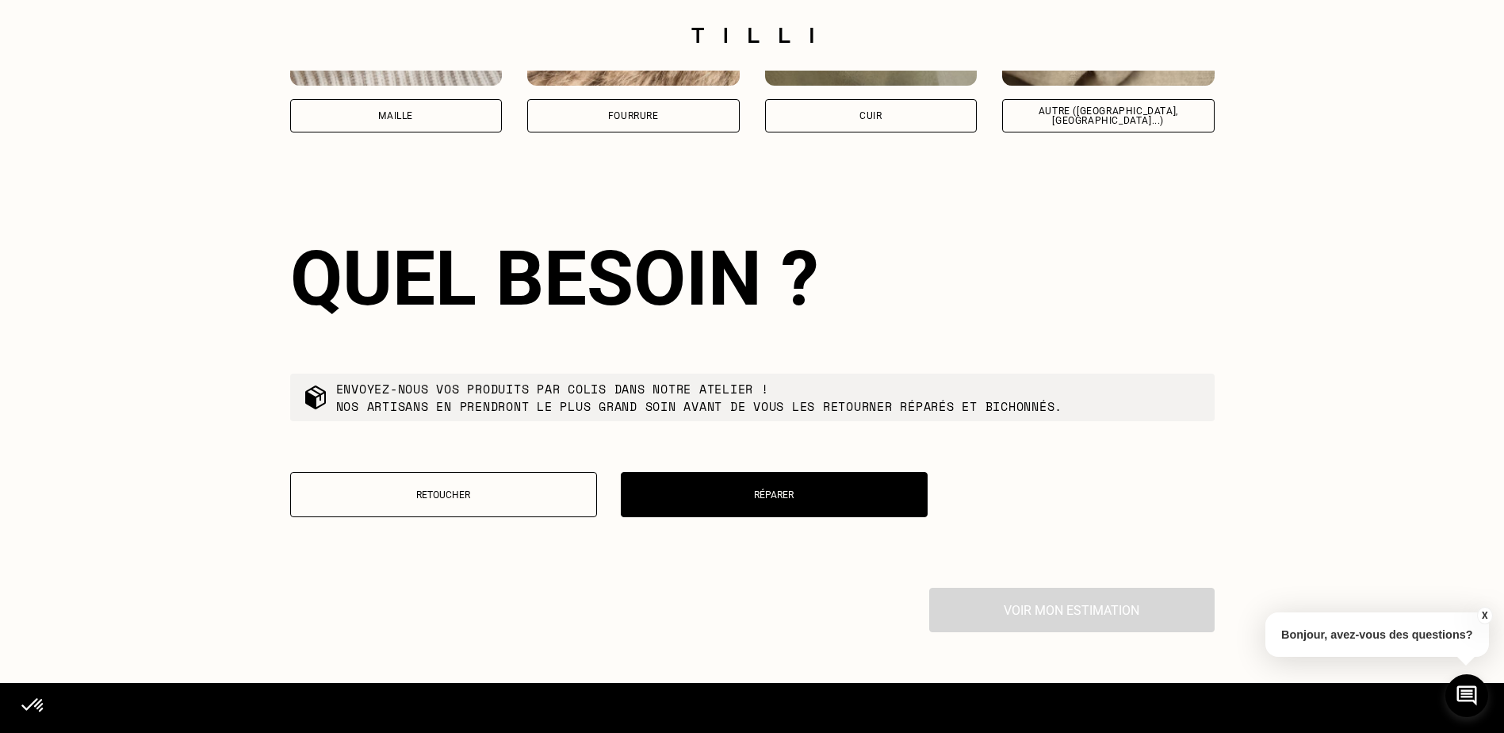
click at [1033, 627] on div "Voir mon estimation" at bounding box center [752, 610] width 925 height 44
drag, startPoint x: 1033, startPoint y: 627, endPoint x: 937, endPoint y: 436, distance: 214.2
click at [937, 436] on div "Quel besoin ? Envoyez-nous vos produits par colis dans notre atelier ! Nos arti…" at bounding box center [752, 385] width 925 height 404
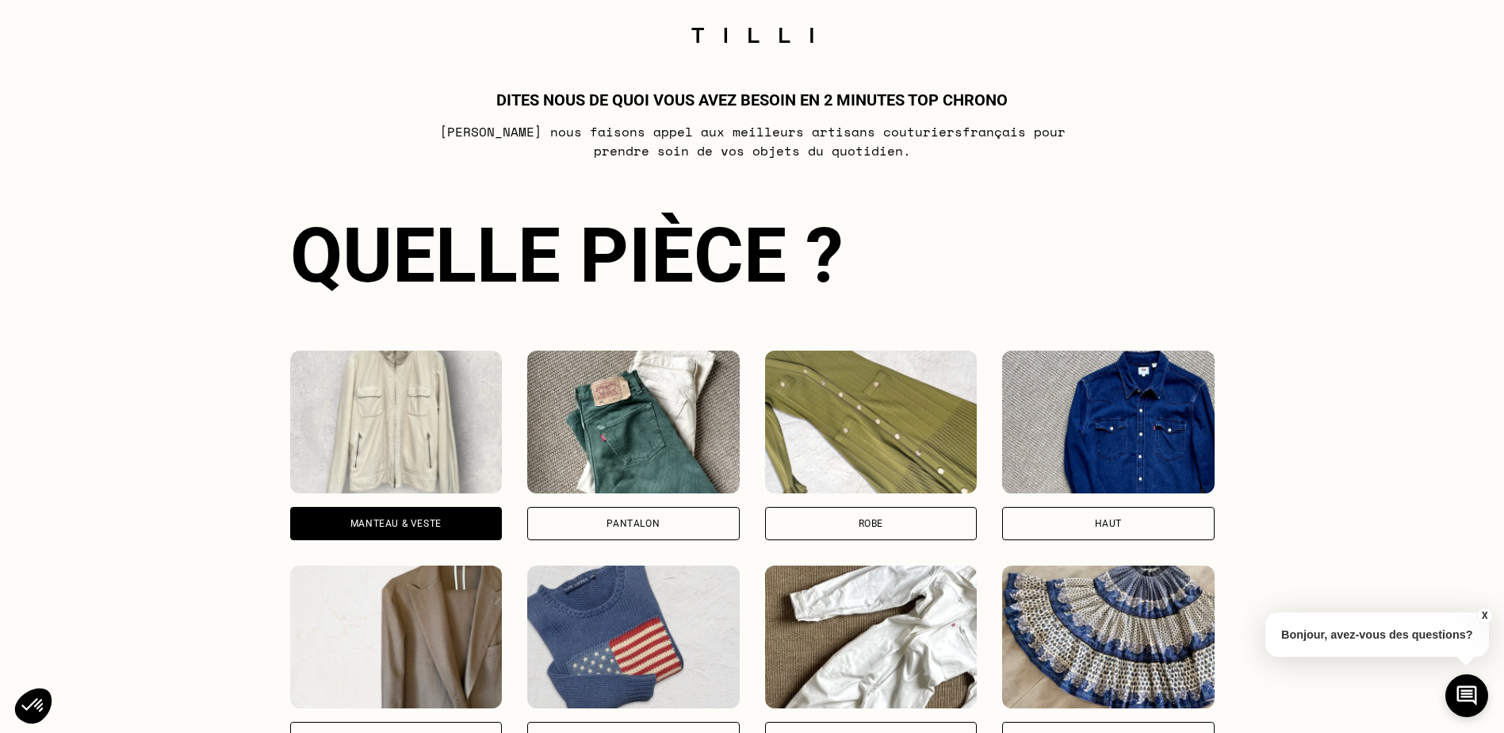
click at [409, 397] on img at bounding box center [396, 422] width 213 height 143
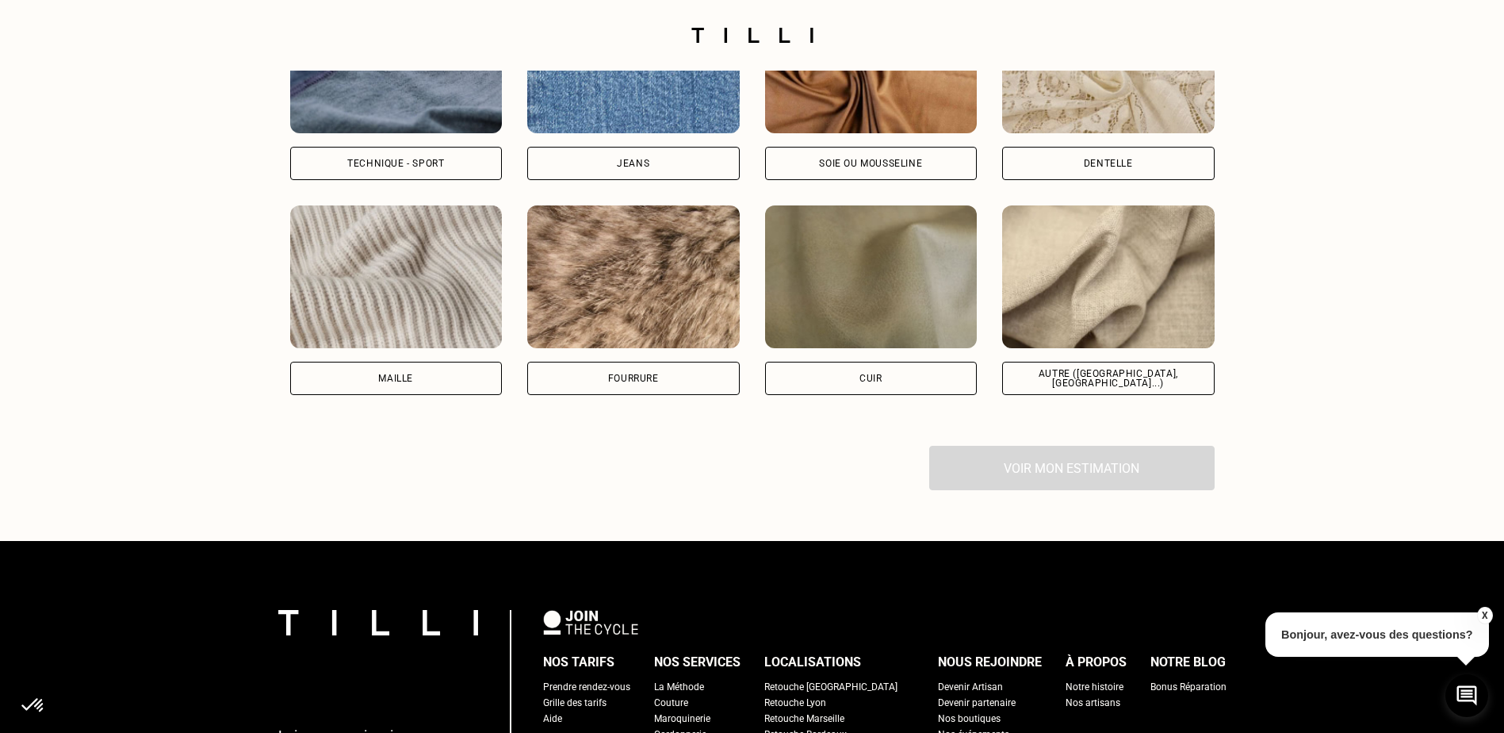
scroll to position [2226, 0]
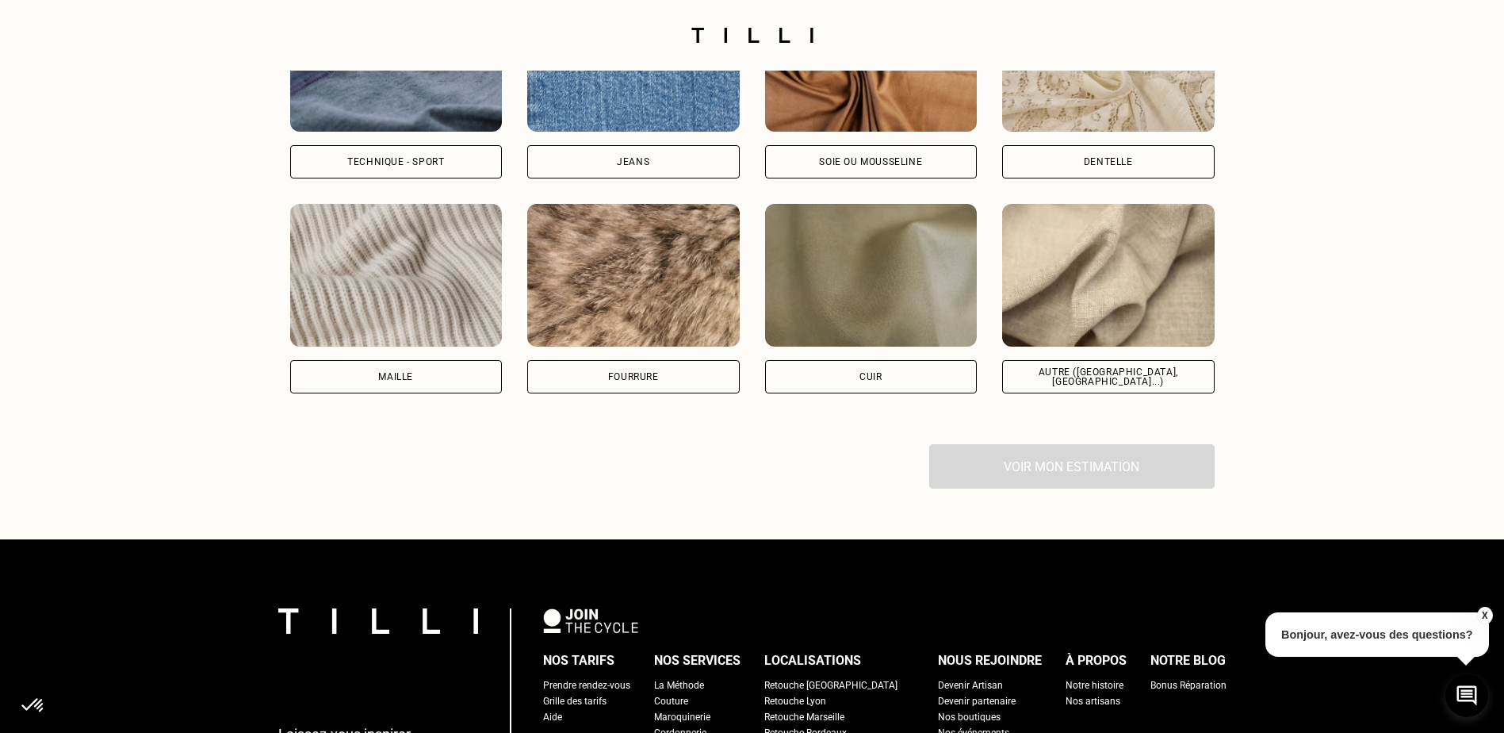
click at [995, 471] on div "Voir mon estimation" at bounding box center [752, 466] width 925 height 44
click at [1071, 365] on div "Autre ([GEOGRAPHIC_DATA], [GEOGRAPHIC_DATA]...)" at bounding box center [1108, 299] width 213 height 190
select select "FR"
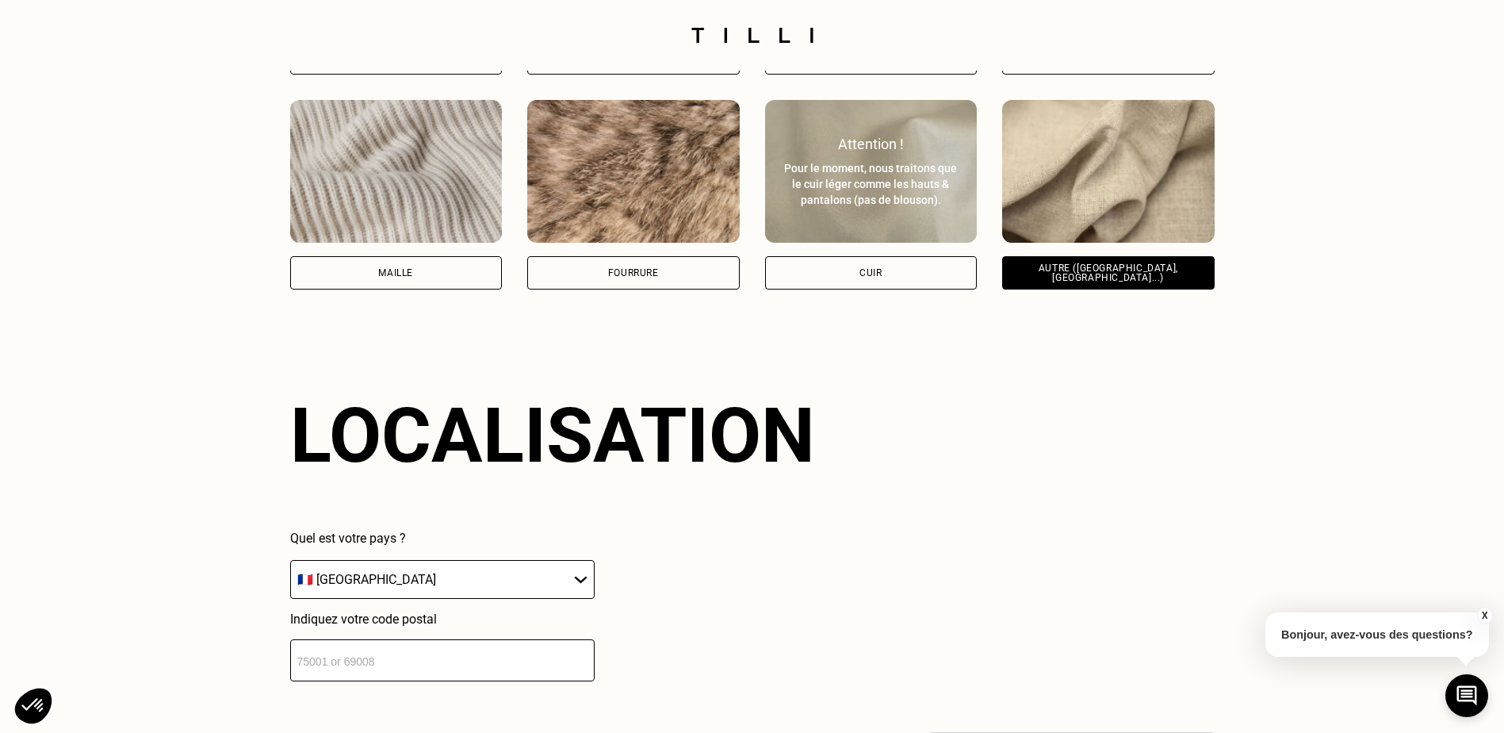
scroll to position [2105, 0]
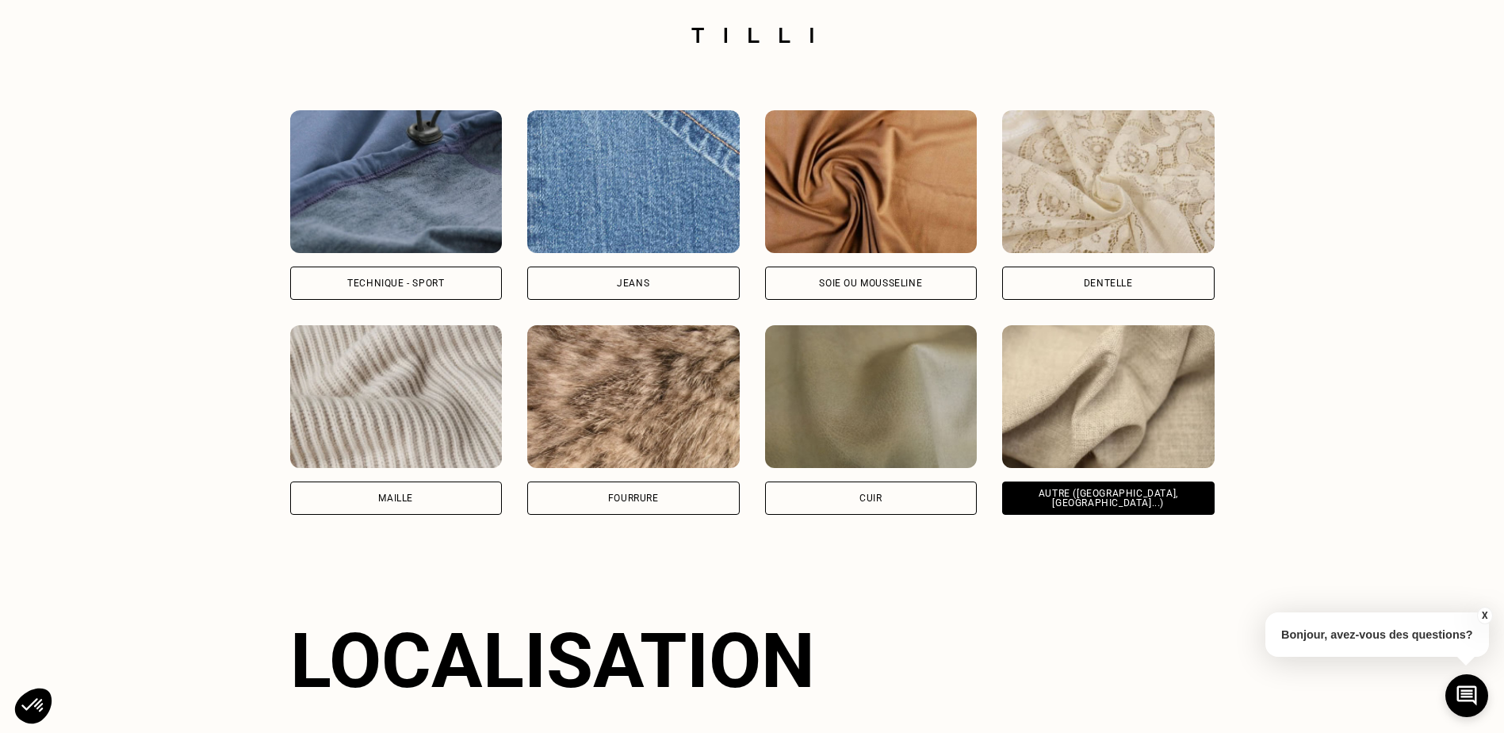
click at [410, 267] on div "Technique - Sport" at bounding box center [396, 205] width 213 height 190
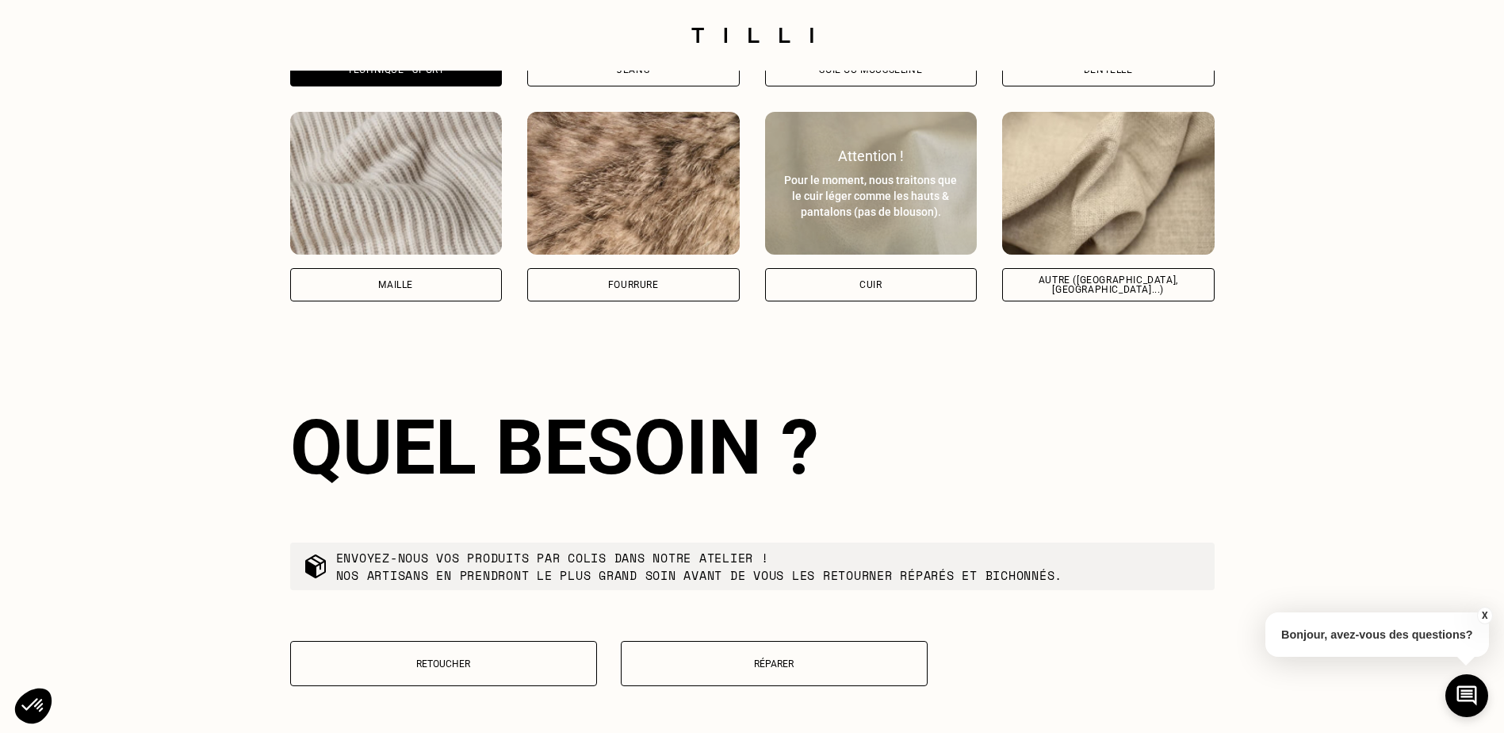
scroll to position [2581, 0]
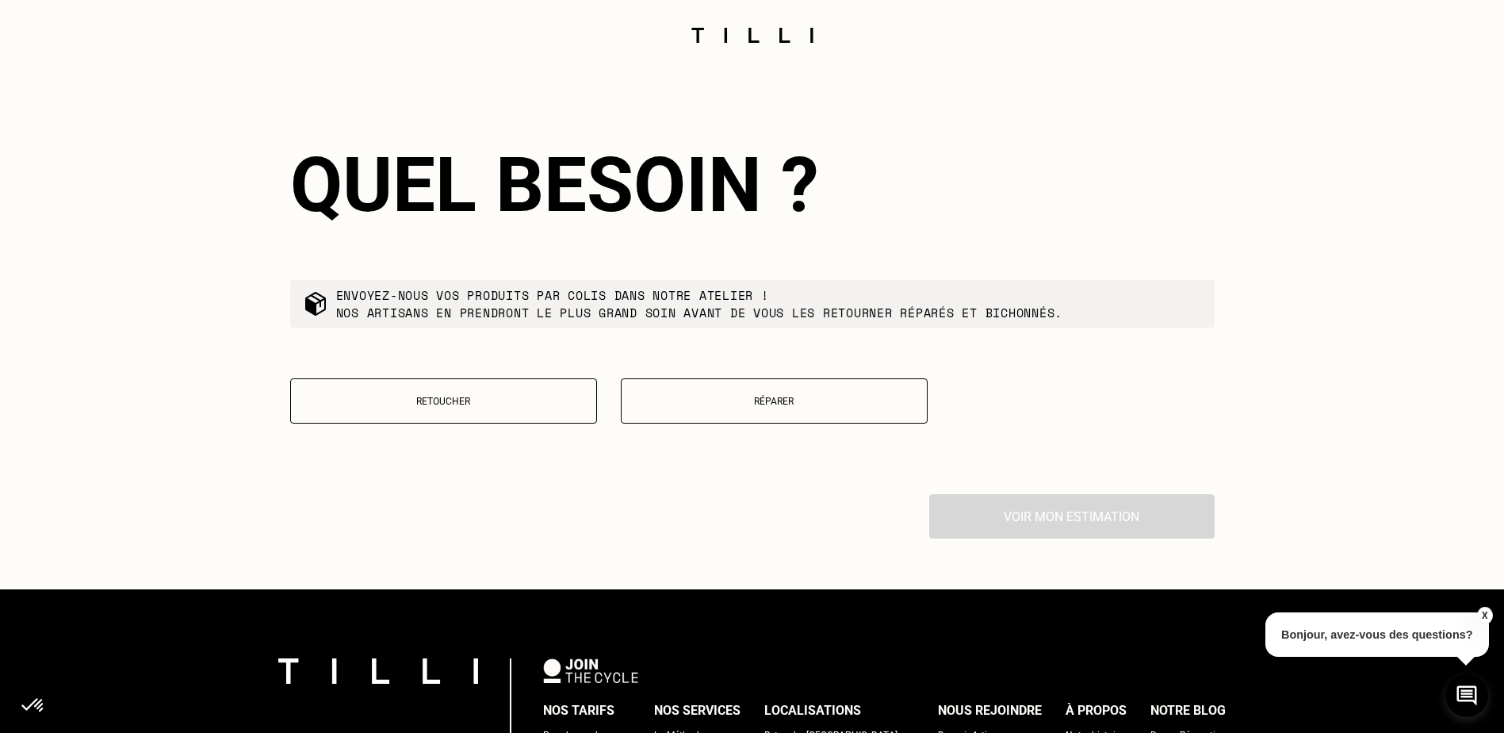
click at [772, 420] on button "Réparer" at bounding box center [774, 400] width 307 height 45
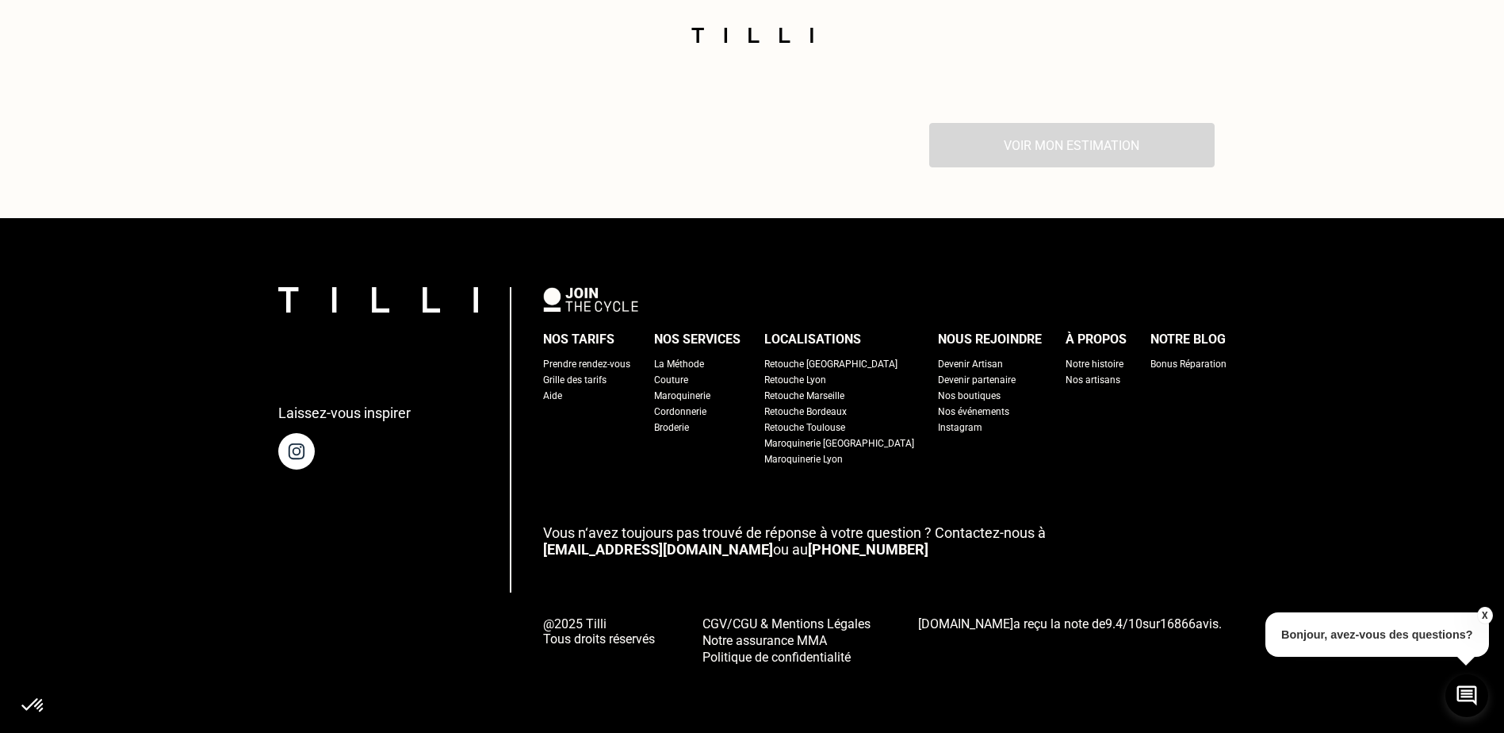
scroll to position [2963, 0]
click at [996, 137] on div "Voir mon estimation" at bounding box center [752, 145] width 925 height 44
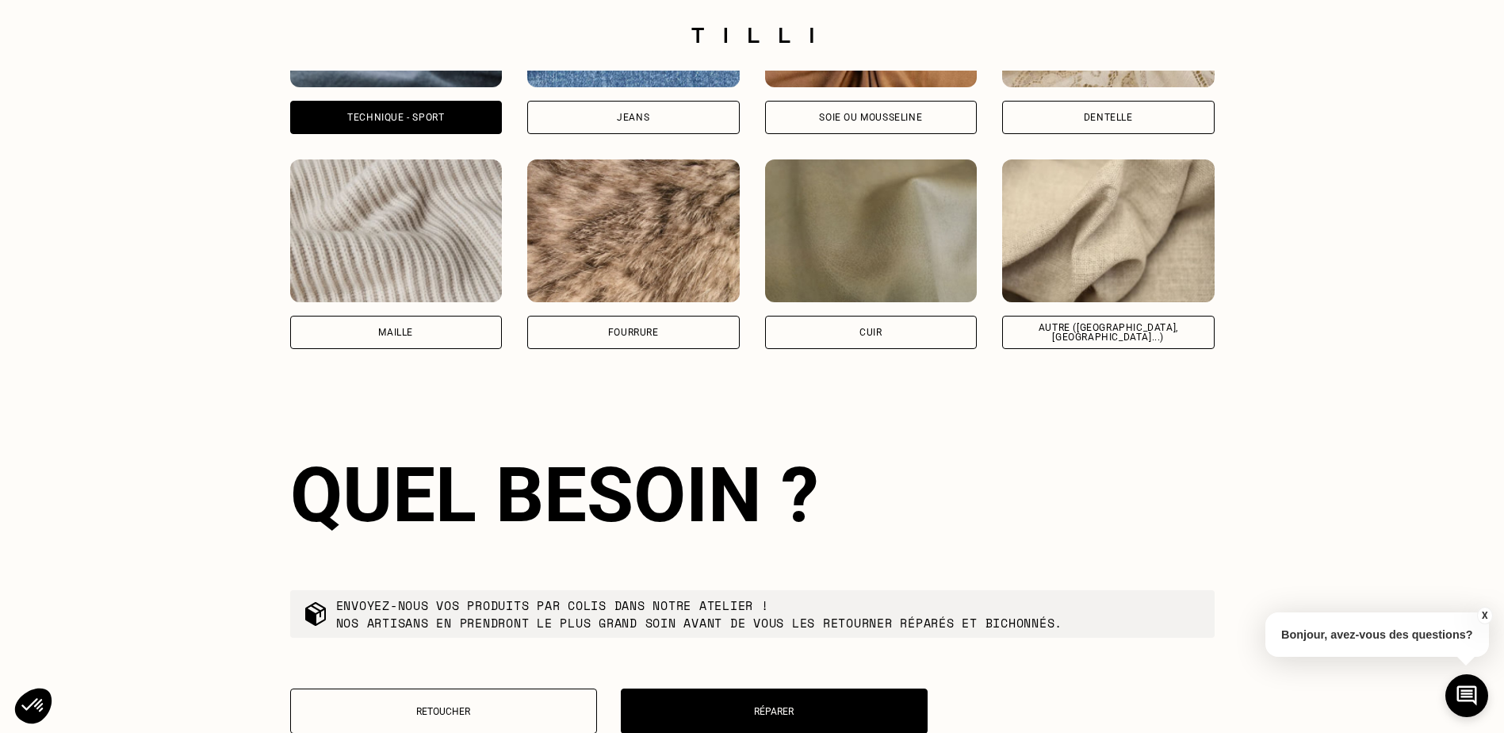
scroll to position [2249, 0]
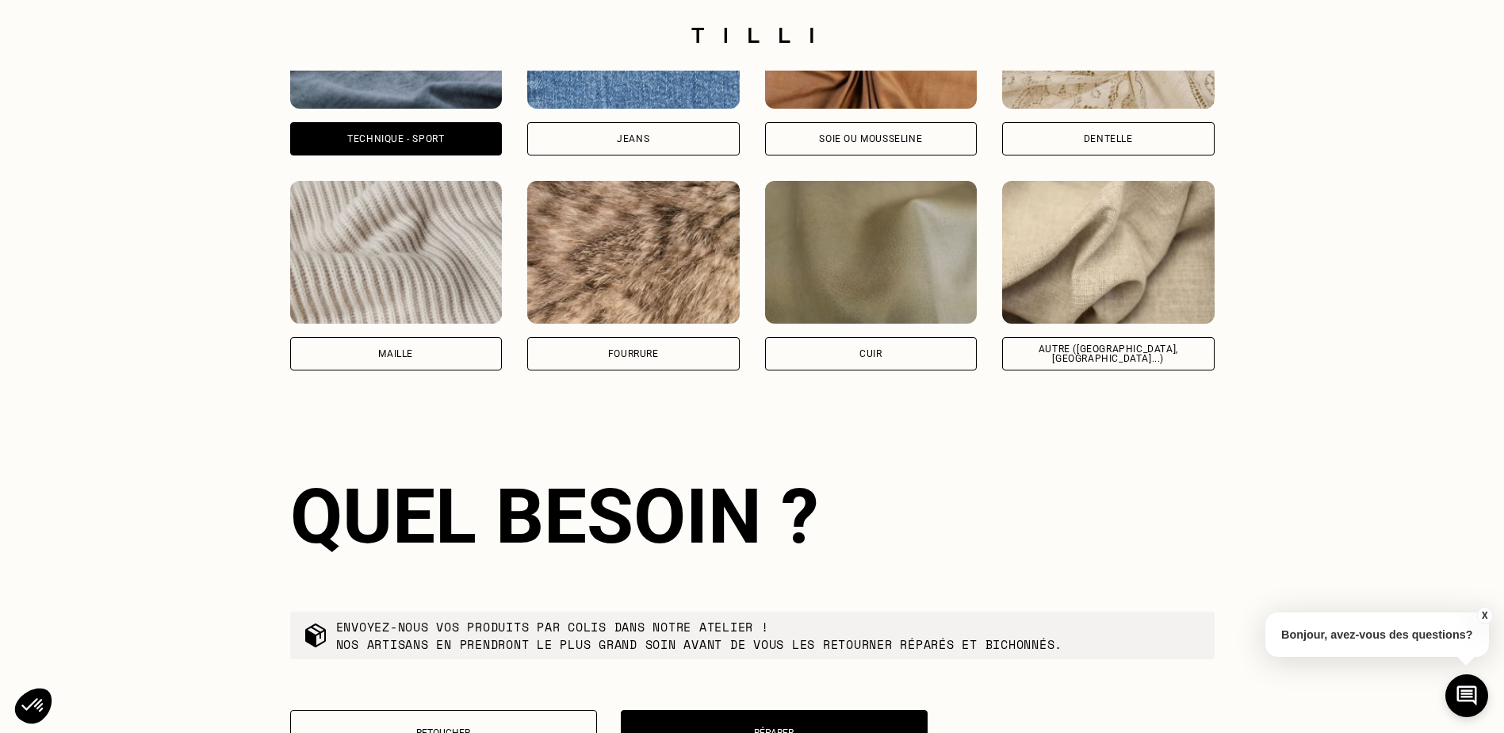
click at [578, 123] on div "Jeans" at bounding box center [633, 61] width 213 height 190
select select "FR"
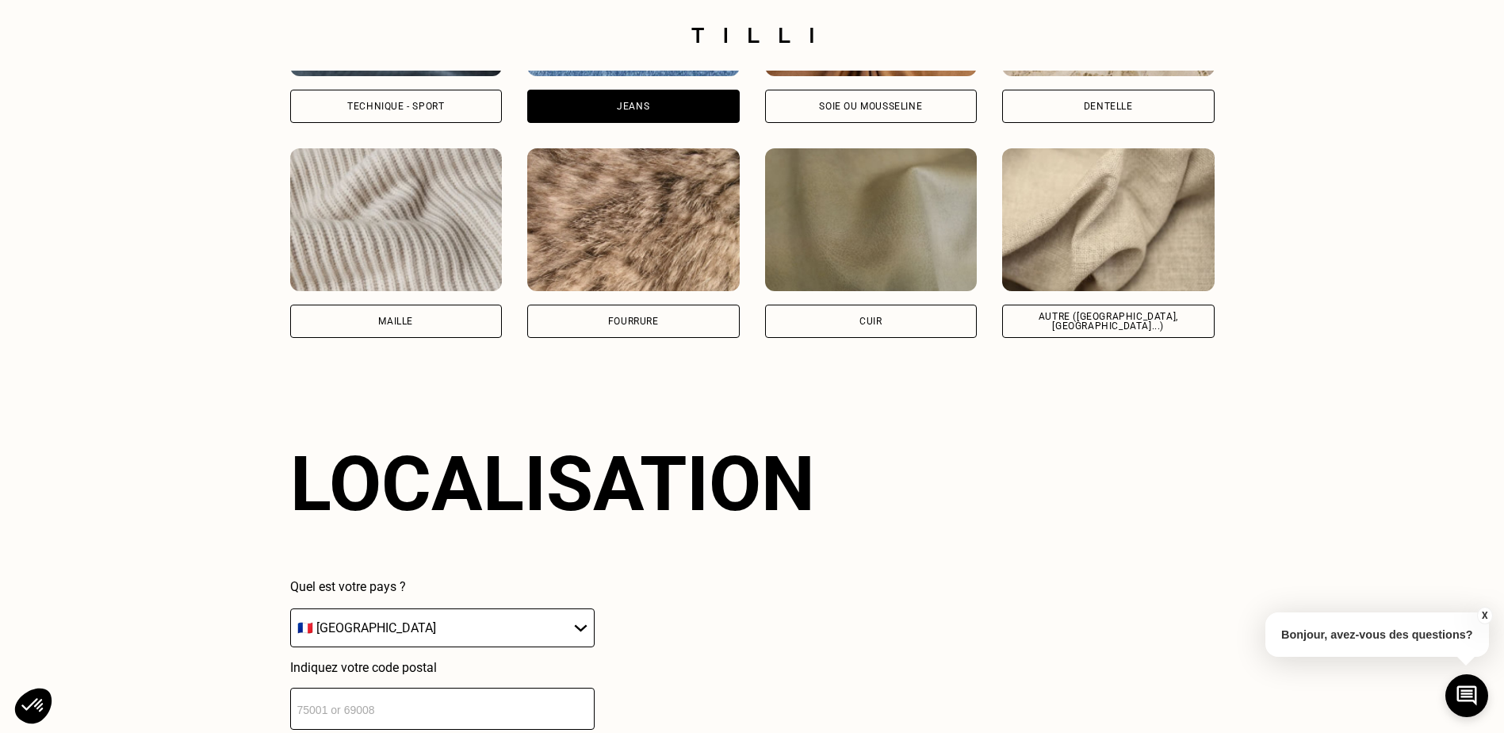
scroll to position [2263, 0]
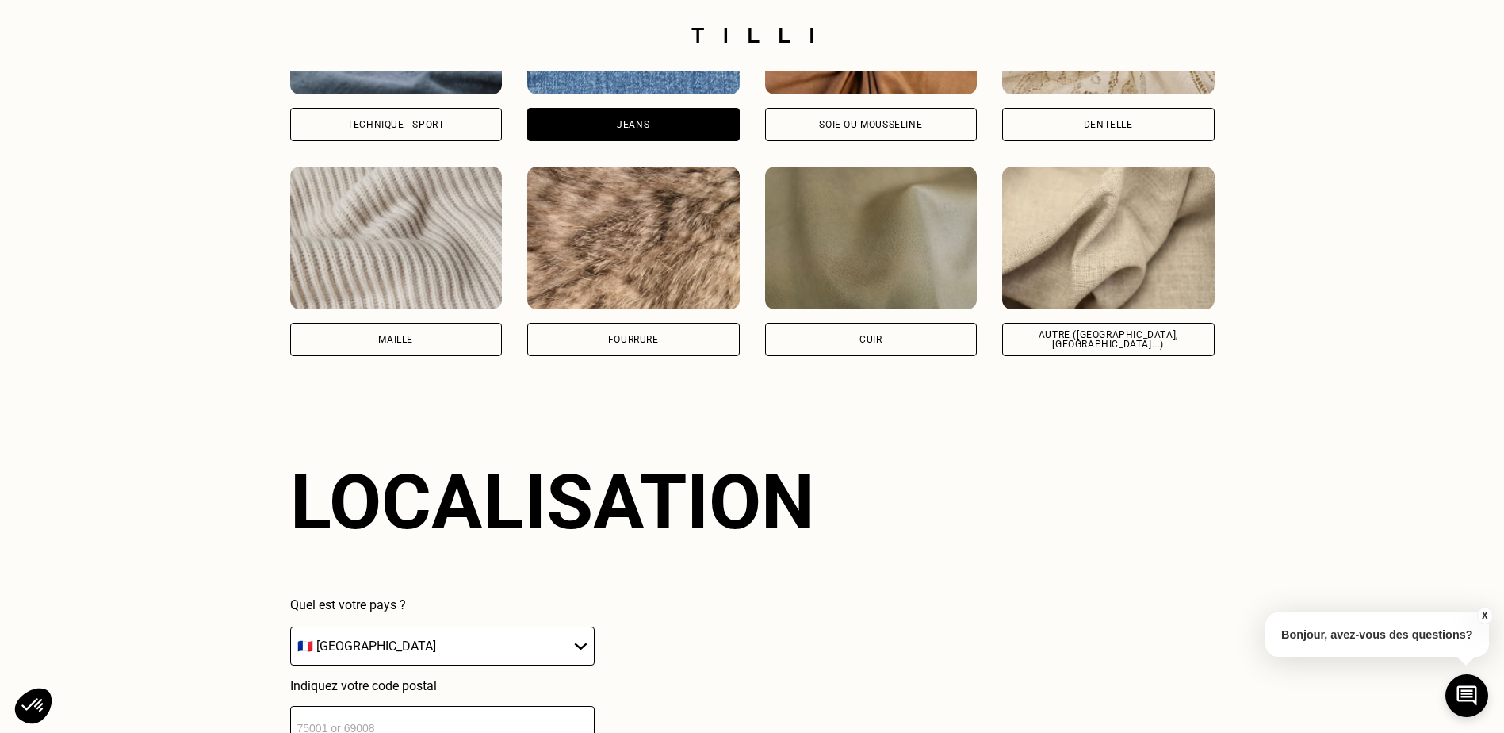
click at [948, 132] on div "Soie ou mousseline" at bounding box center [871, 124] width 213 height 33
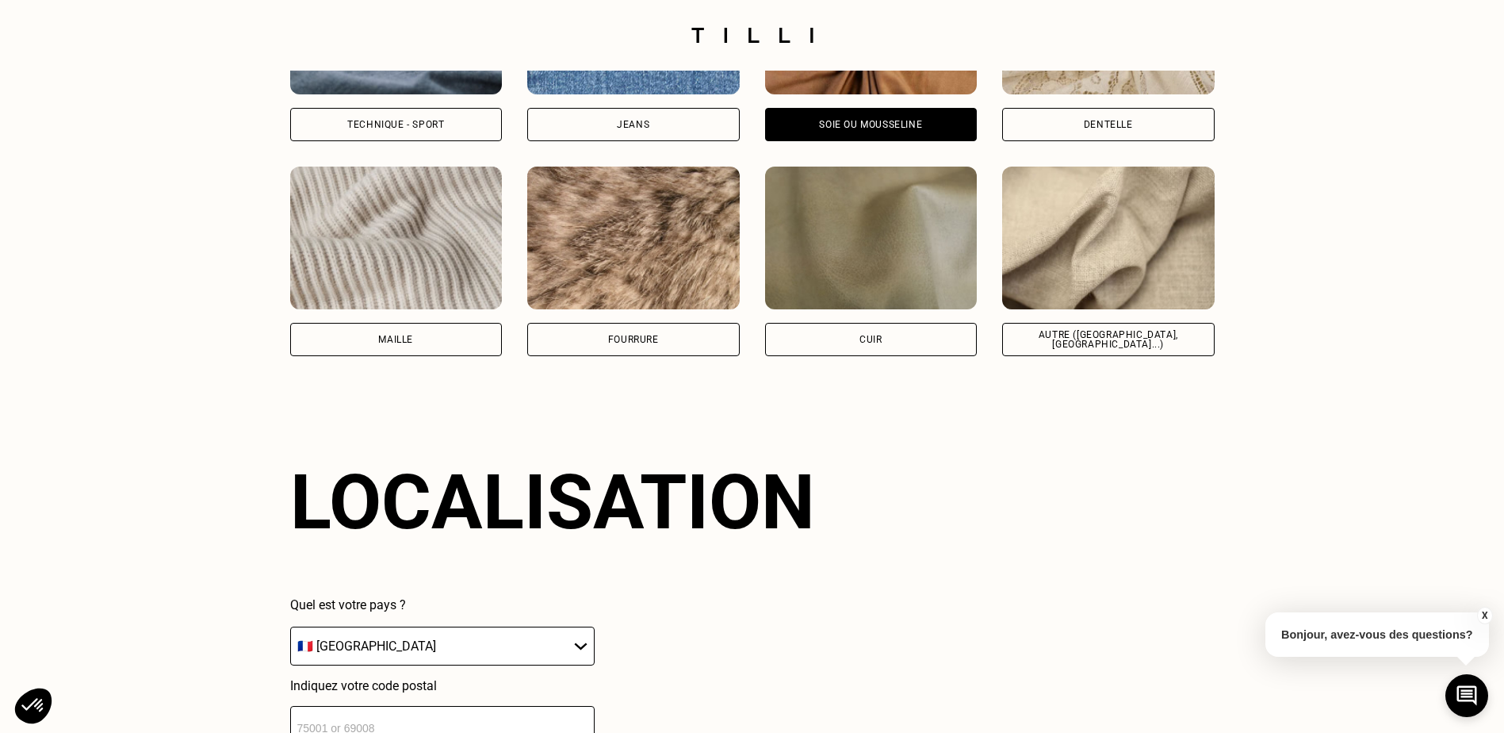
click at [1041, 94] on img at bounding box center [1108, 23] width 213 height 143
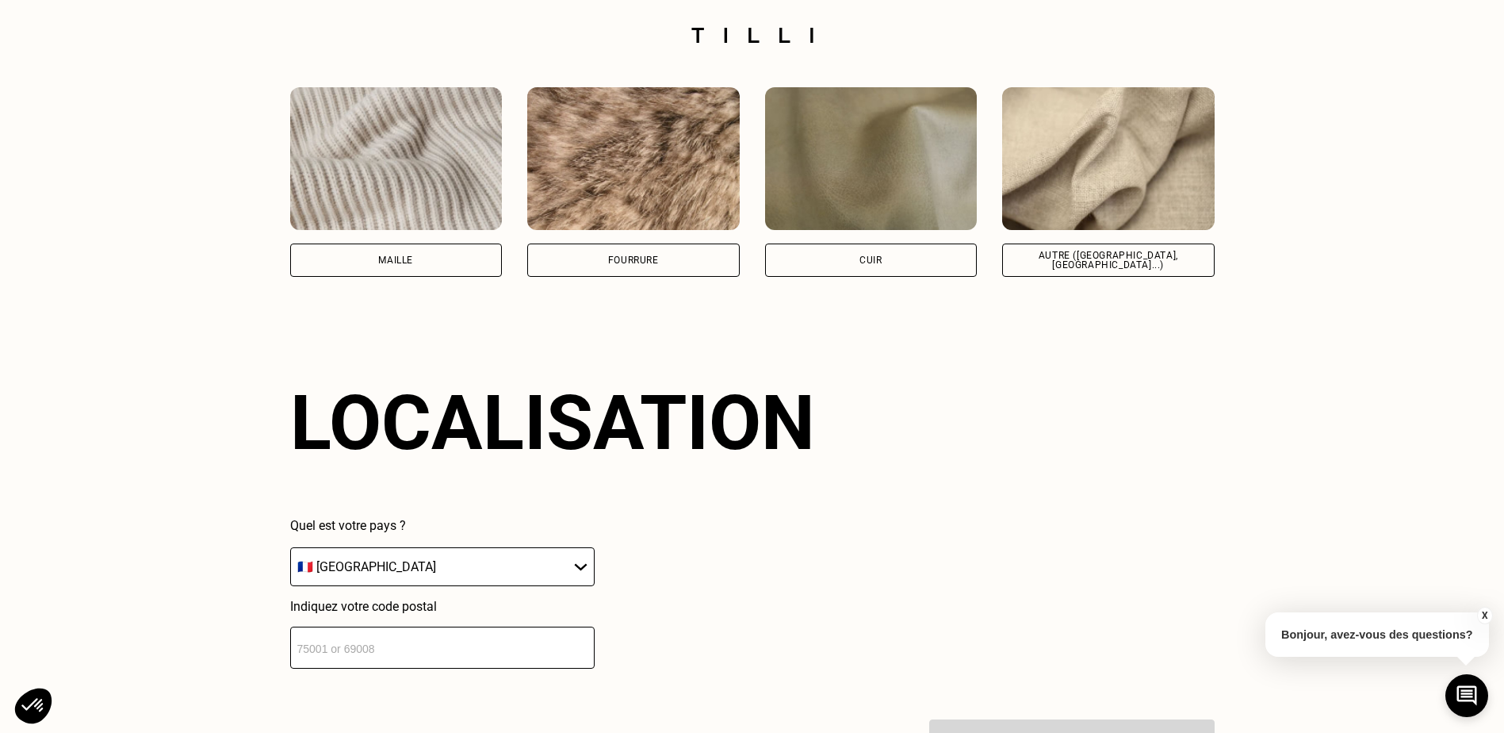
click at [379, 201] on img at bounding box center [396, 158] width 213 height 143
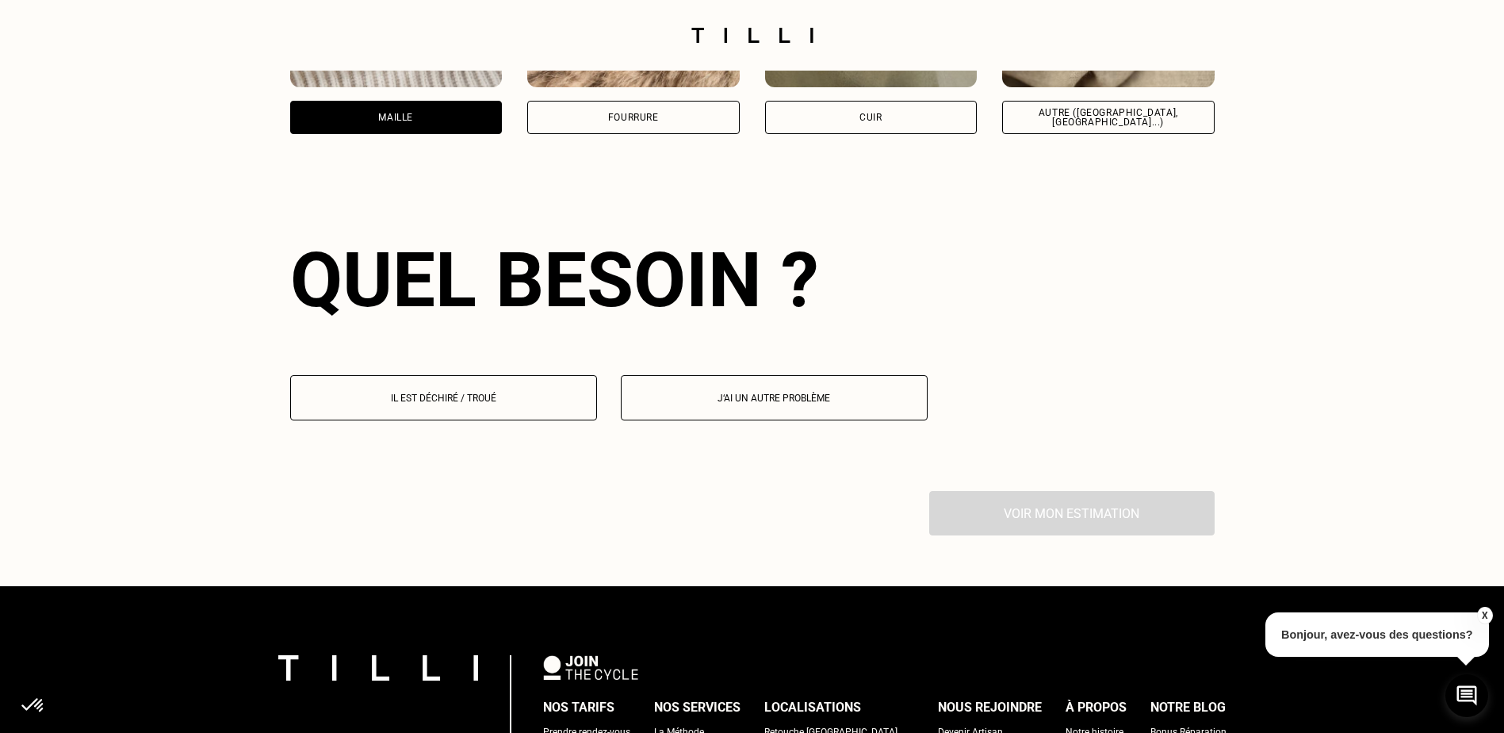
scroll to position [2343, 0]
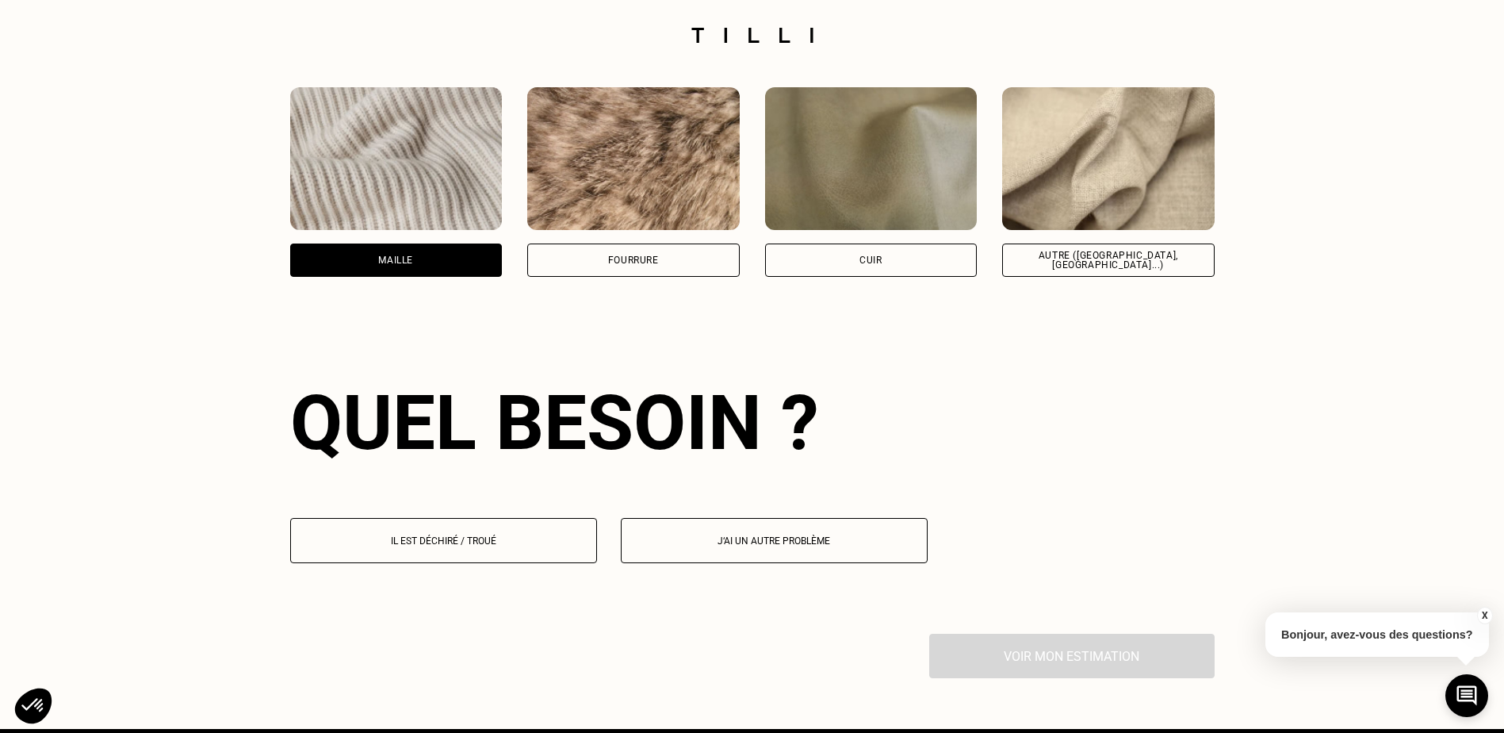
click at [573, 195] on img at bounding box center [633, 158] width 213 height 143
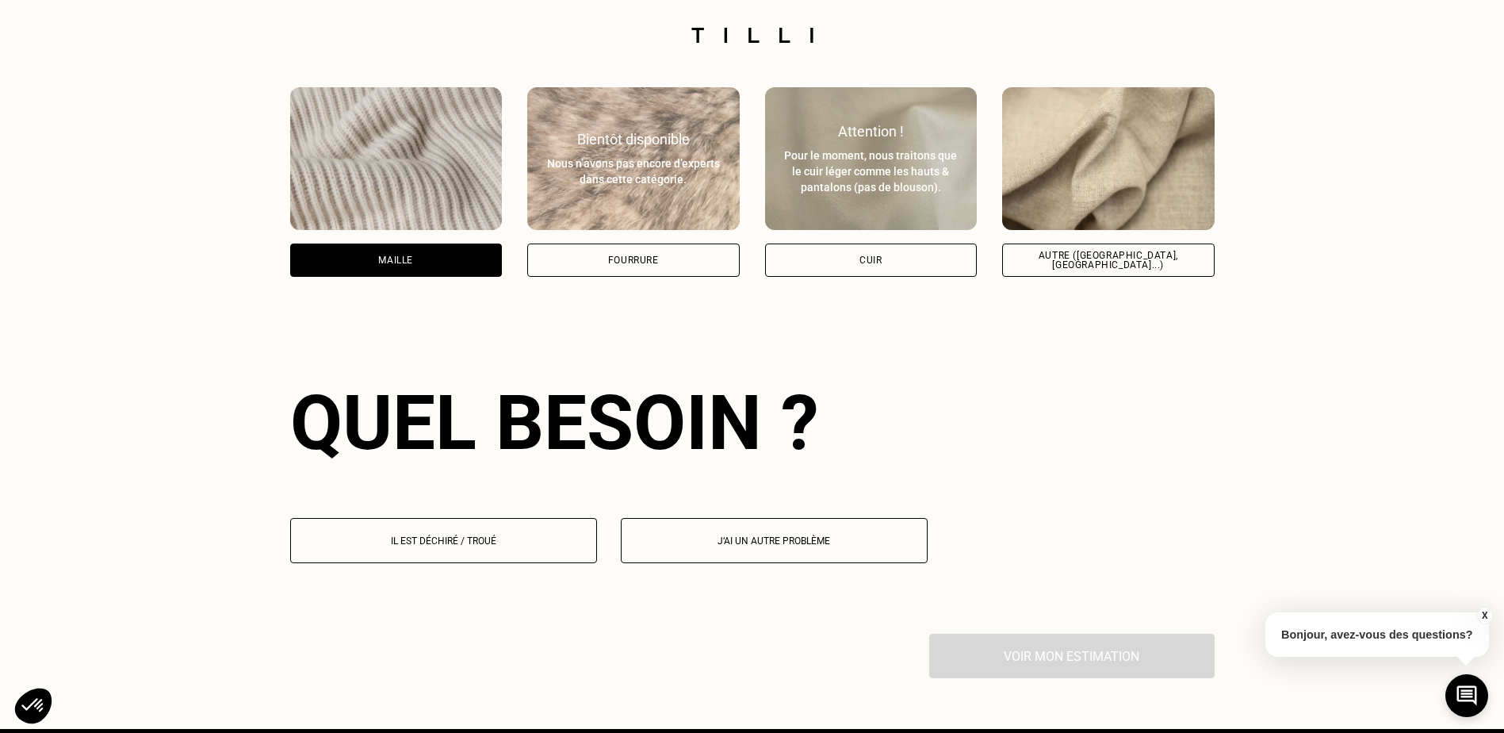
click at [902, 209] on img at bounding box center [871, 158] width 213 height 143
select select "FR"
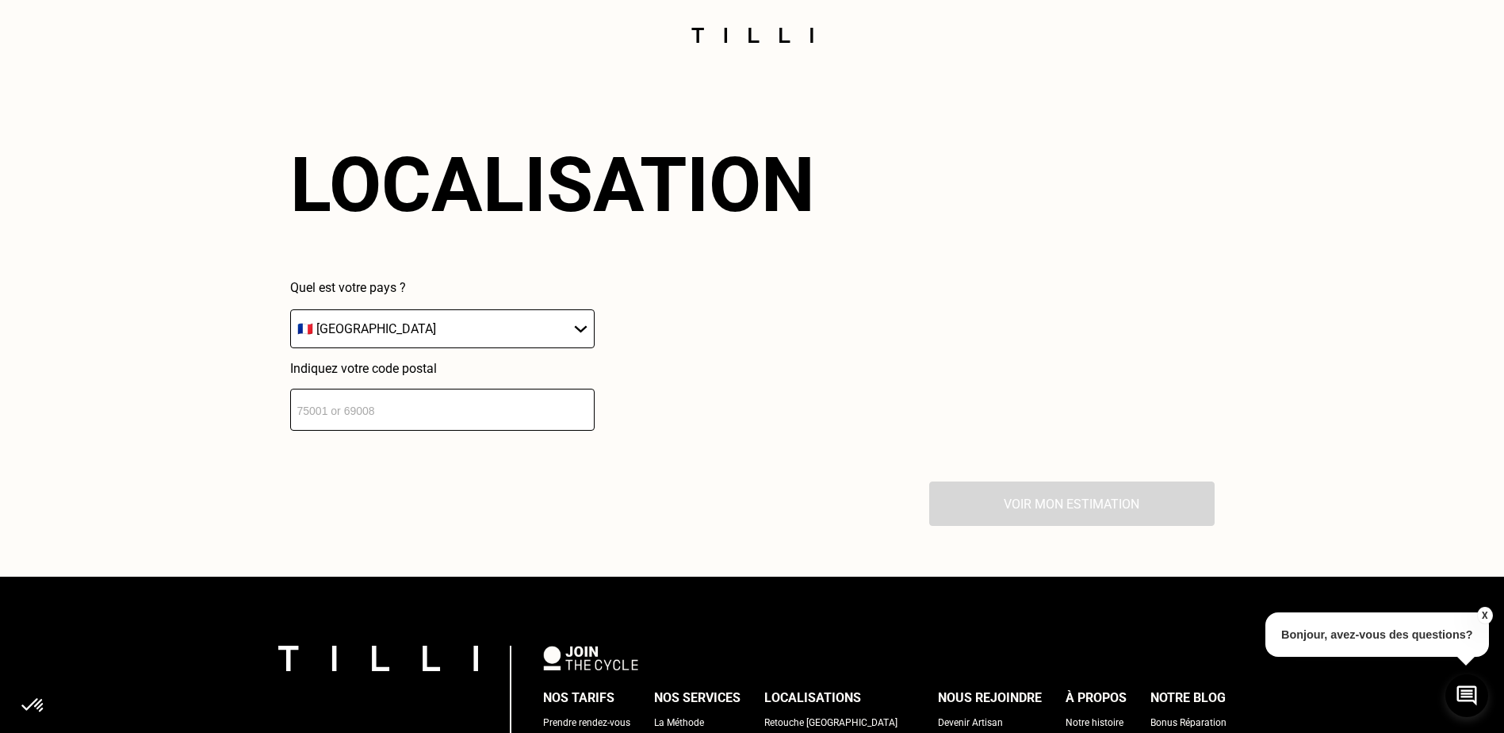
scroll to position [2263, 0]
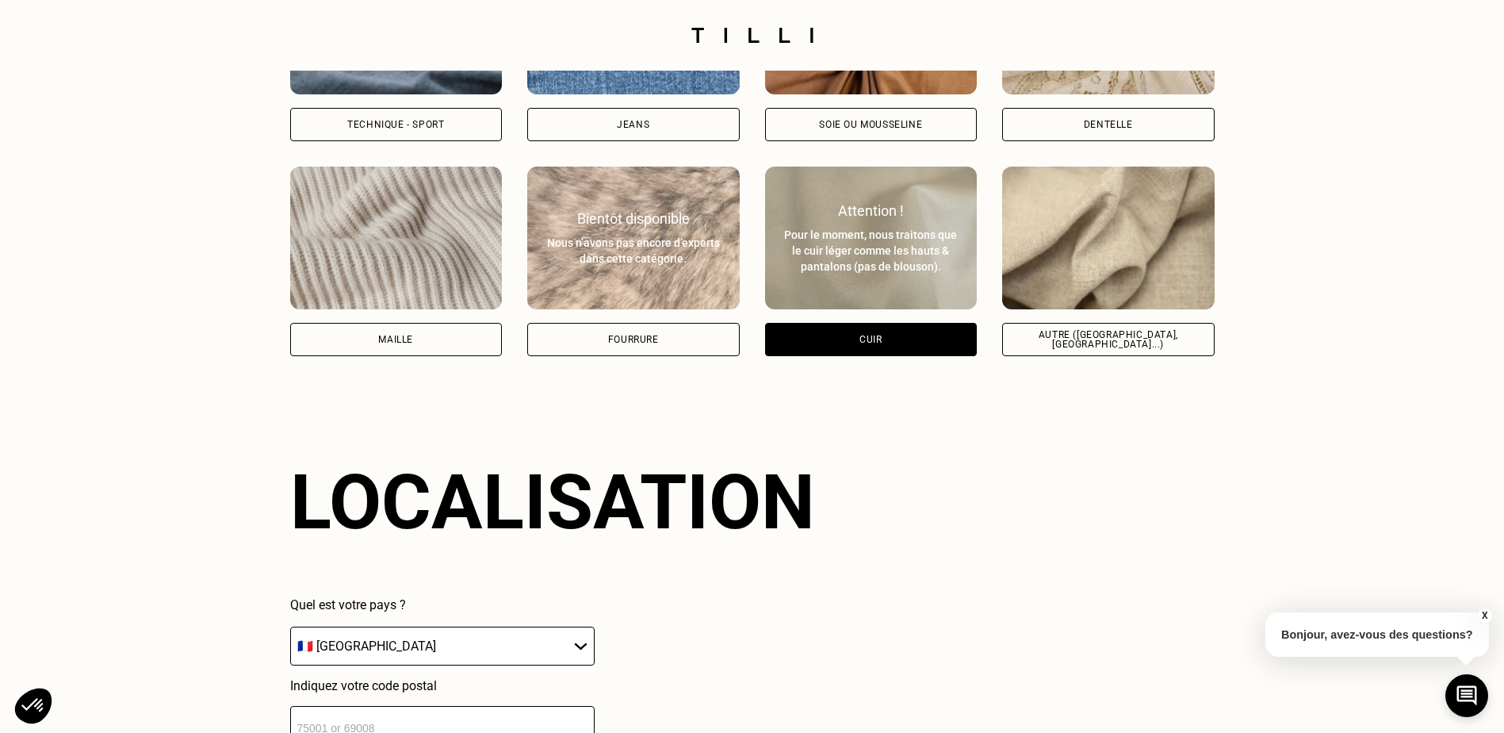
click at [1037, 197] on img at bounding box center [1108, 238] width 213 height 143
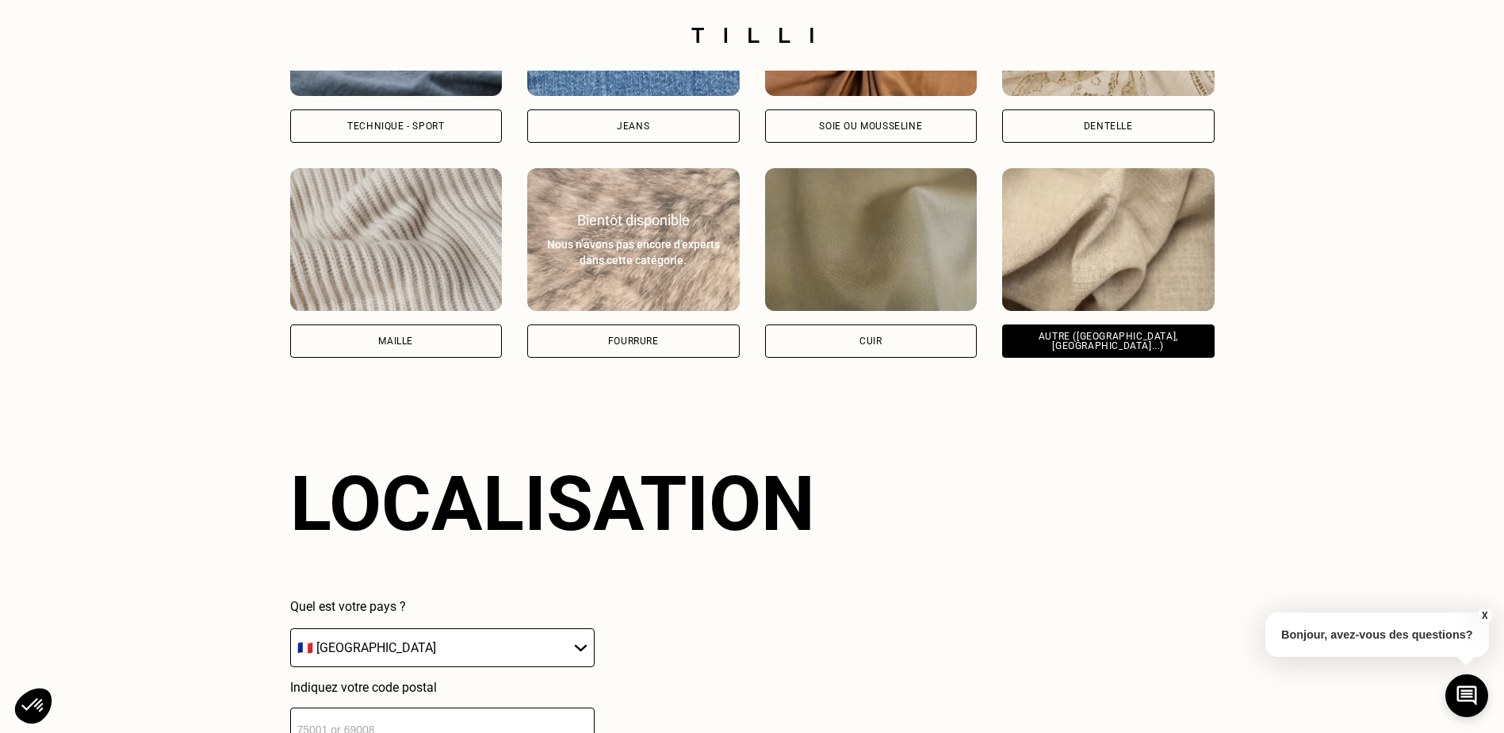
click at [391, 124] on div "Technique - Sport" at bounding box center [396, 125] width 213 height 33
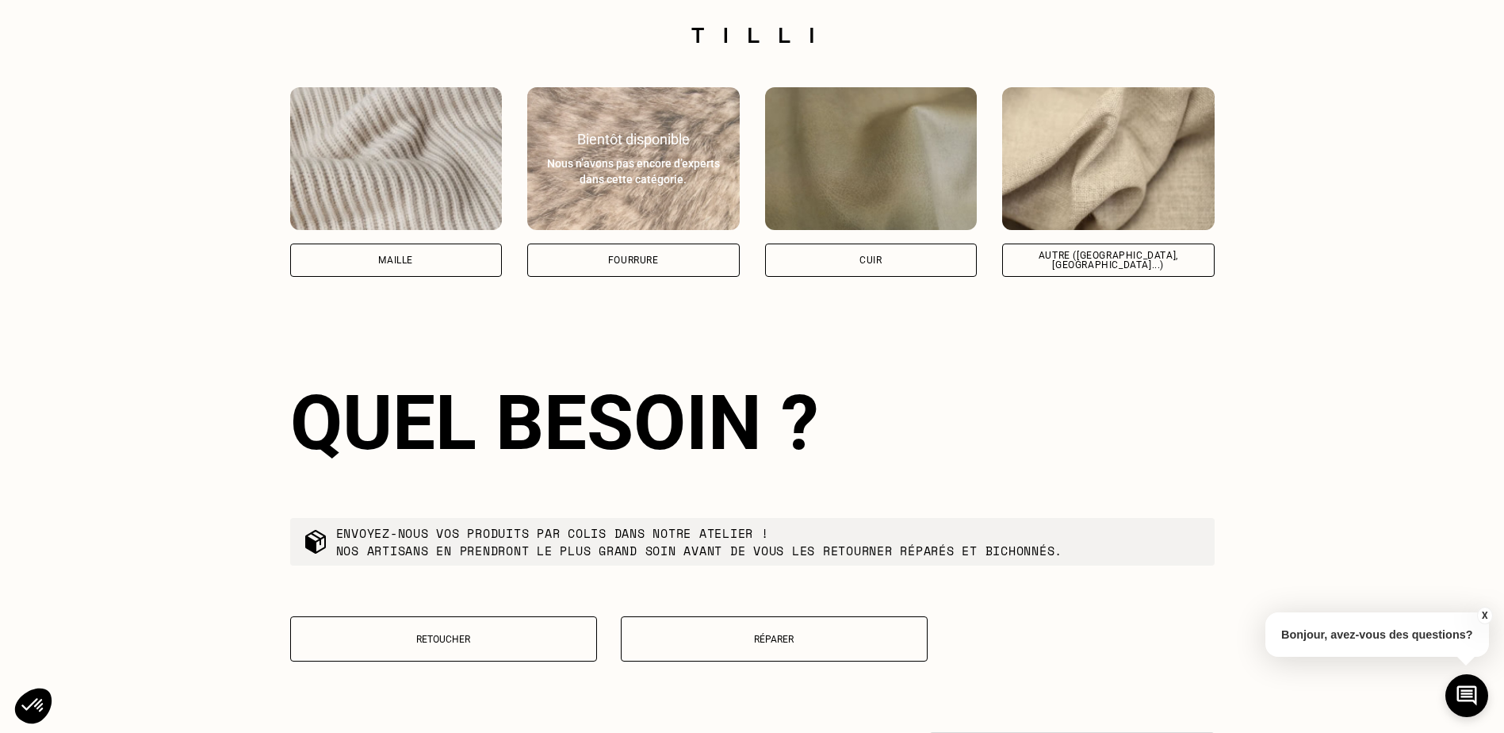
scroll to position [2581, 0]
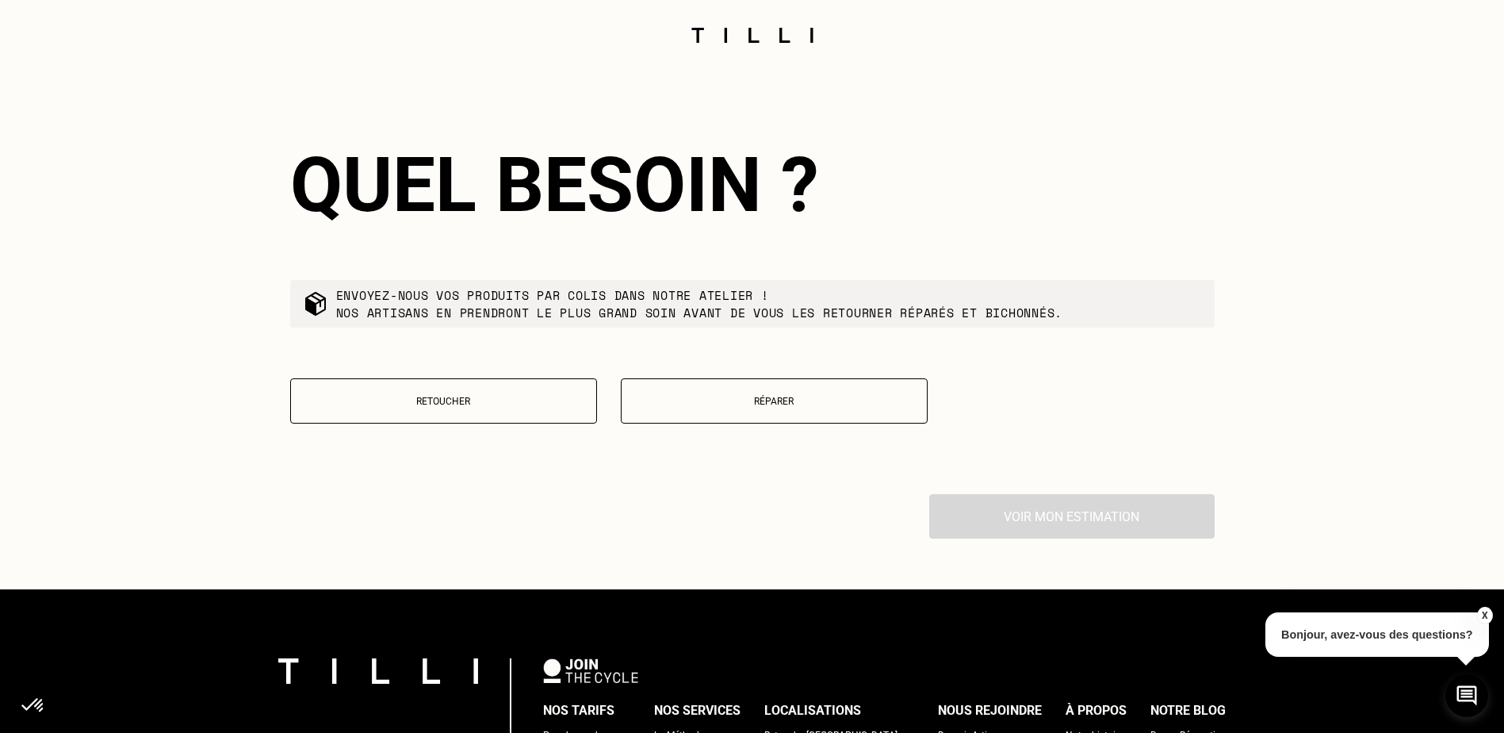
click at [730, 407] on p "Réparer" at bounding box center [774, 401] width 289 height 11
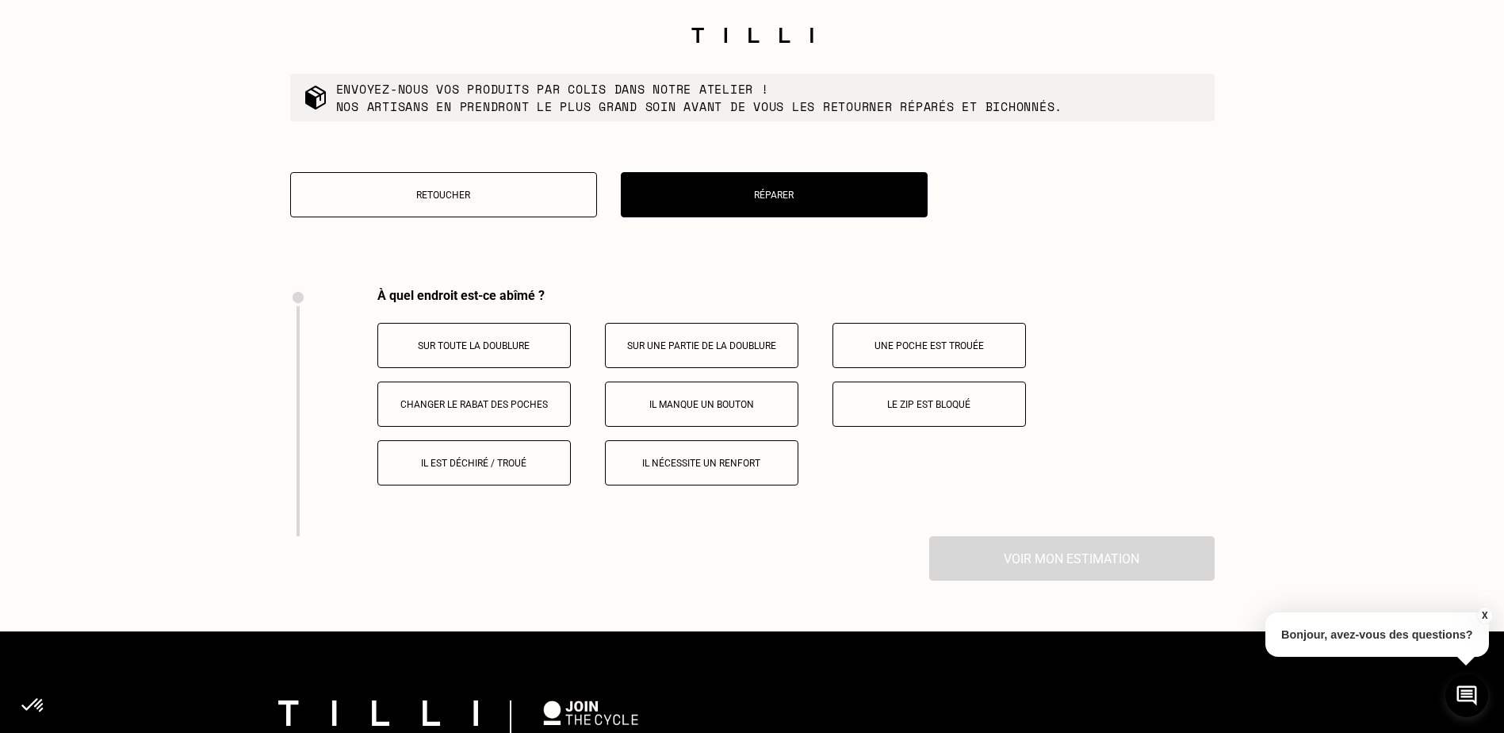
scroll to position [2829, 0]
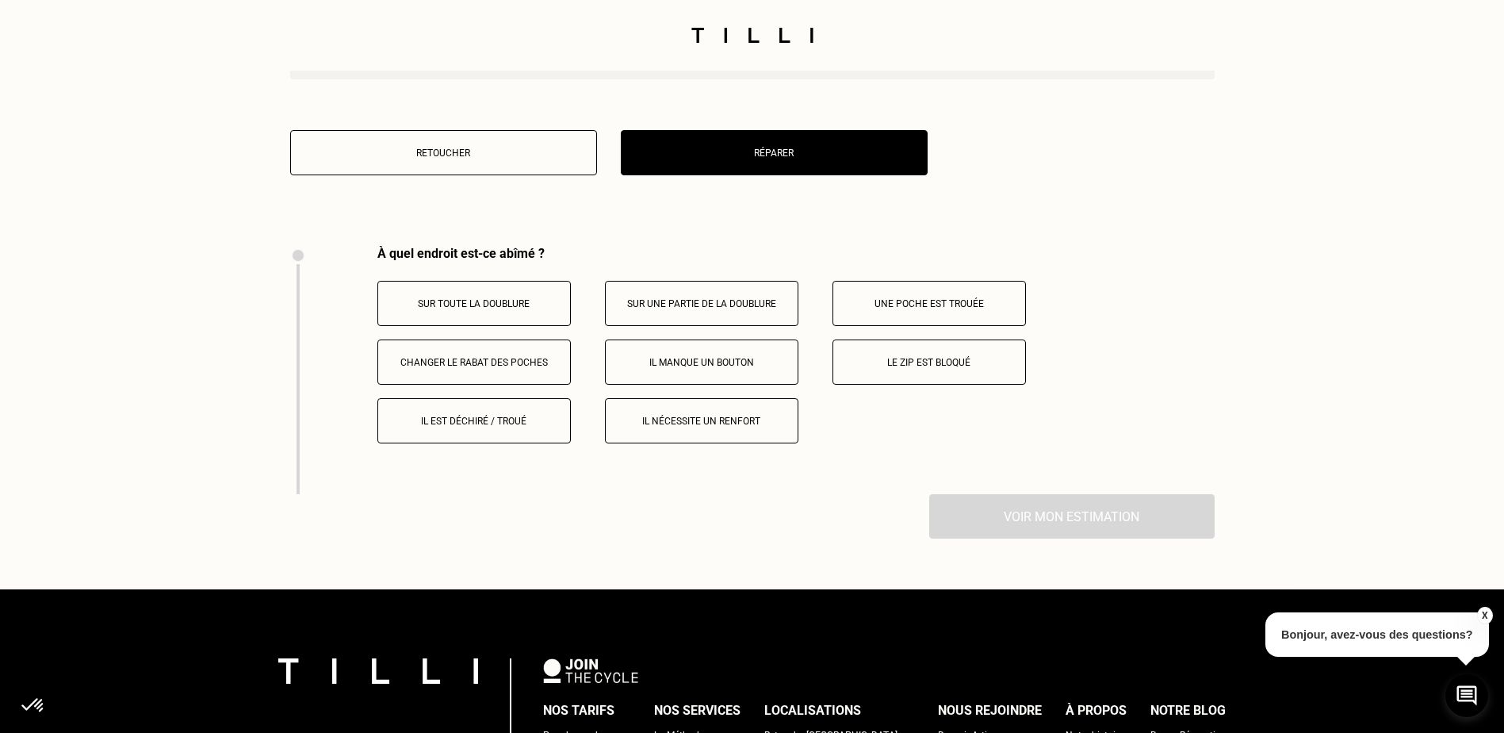
click at [711, 368] on p "Il manque un bouton" at bounding box center [702, 362] width 176 height 11
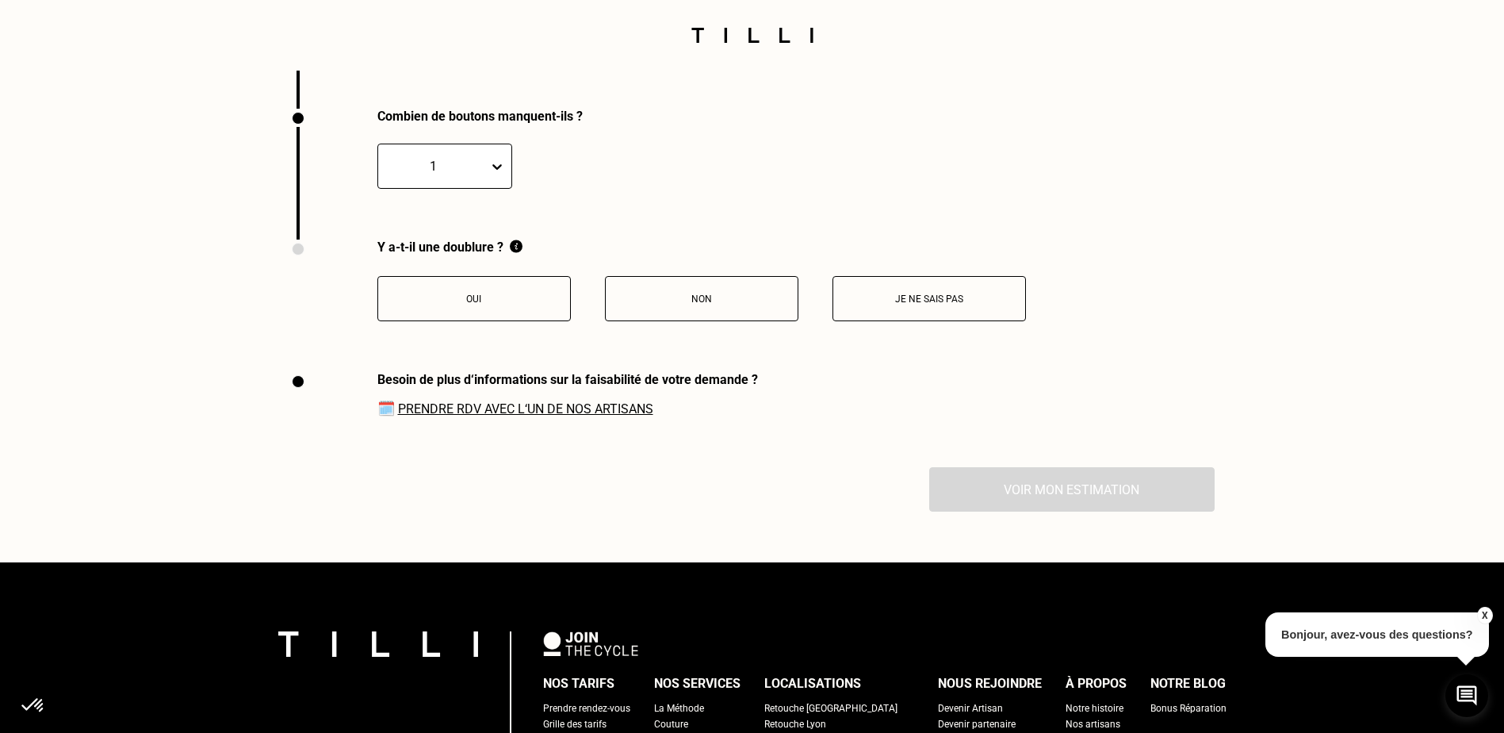
scroll to position [3236, 0]
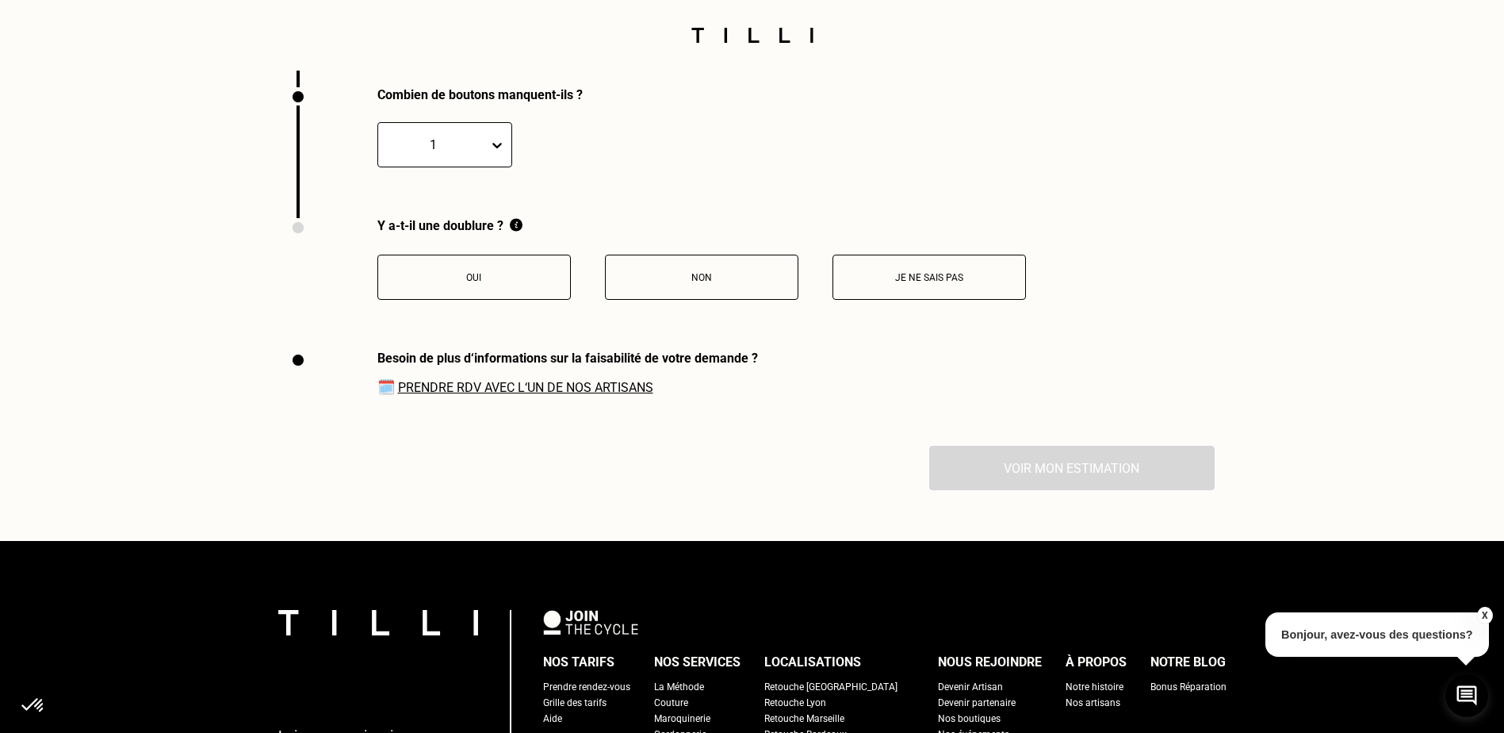
click at [898, 283] on p "Je ne sais pas" at bounding box center [929, 277] width 176 height 11
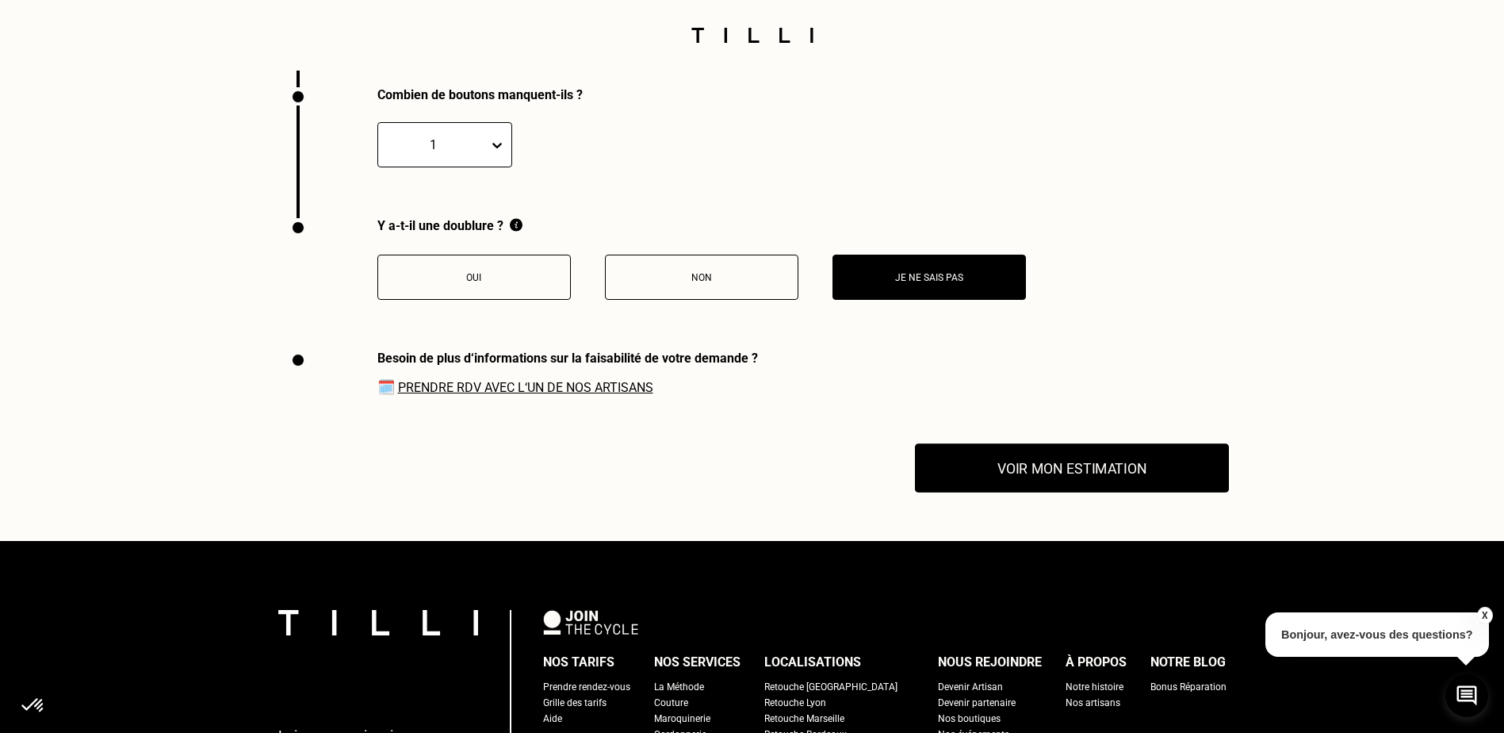
click at [1007, 480] on button "Voir mon estimation" at bounding box center [1072, 468] width 314 height 49
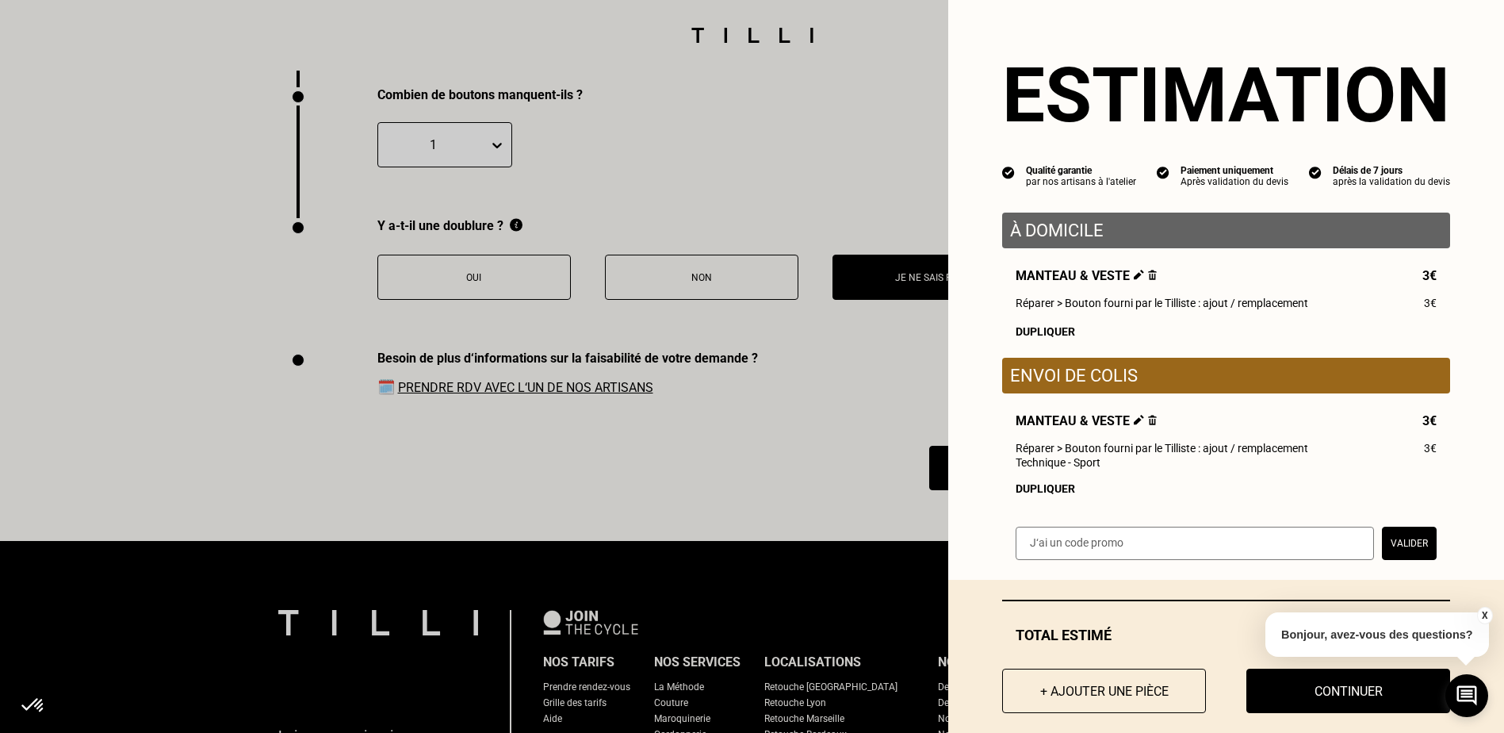
click at [1148, 278] on img at bounding box center [1152, 275] width 9 height 10
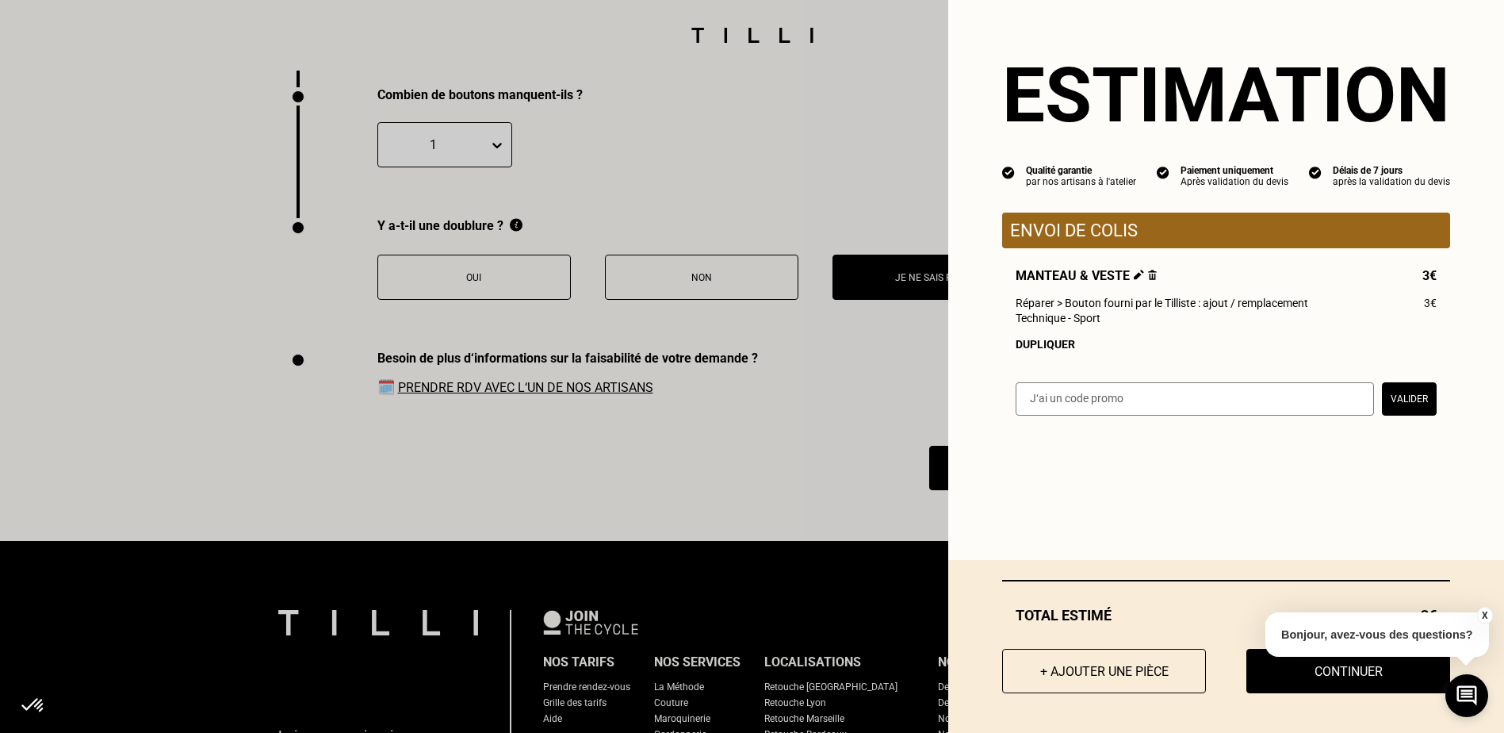
click at [1094, 407] on input "text" at bounding box center [1195, 398] width 358 height 33
type input "SAVEFLOTTE2-00ygh9"
click at [1408, 406] on button "Valider" at bounding box center [1409, 398] width 55 height 33
click at [1288, 404] on input "text" at bounding box center [1195, 398] width 358 height 33
type input "SAVEFLOTTE2-00ygh9"
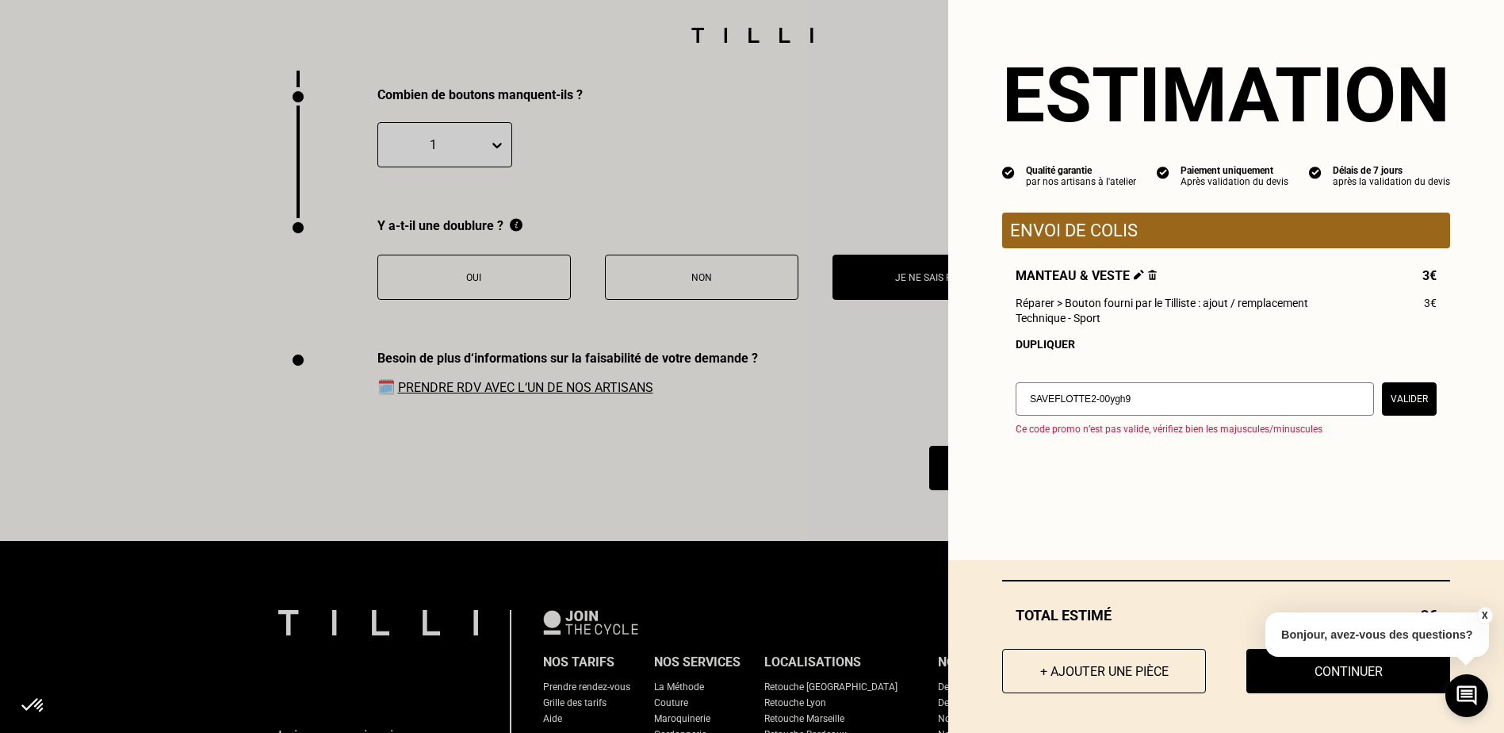
click at [1414, 400] on button "Valider" at bounding box center [1409, 398] width 55 height 33
click at [1070, 399] on input "text" at bounding box center [1195, 398] width 358 height 33
type input "SAVFLOTTE2-00zwU9"
click at [1405, 404] on button "Valider" at bounding box center [1409, 398] width 55 height 33
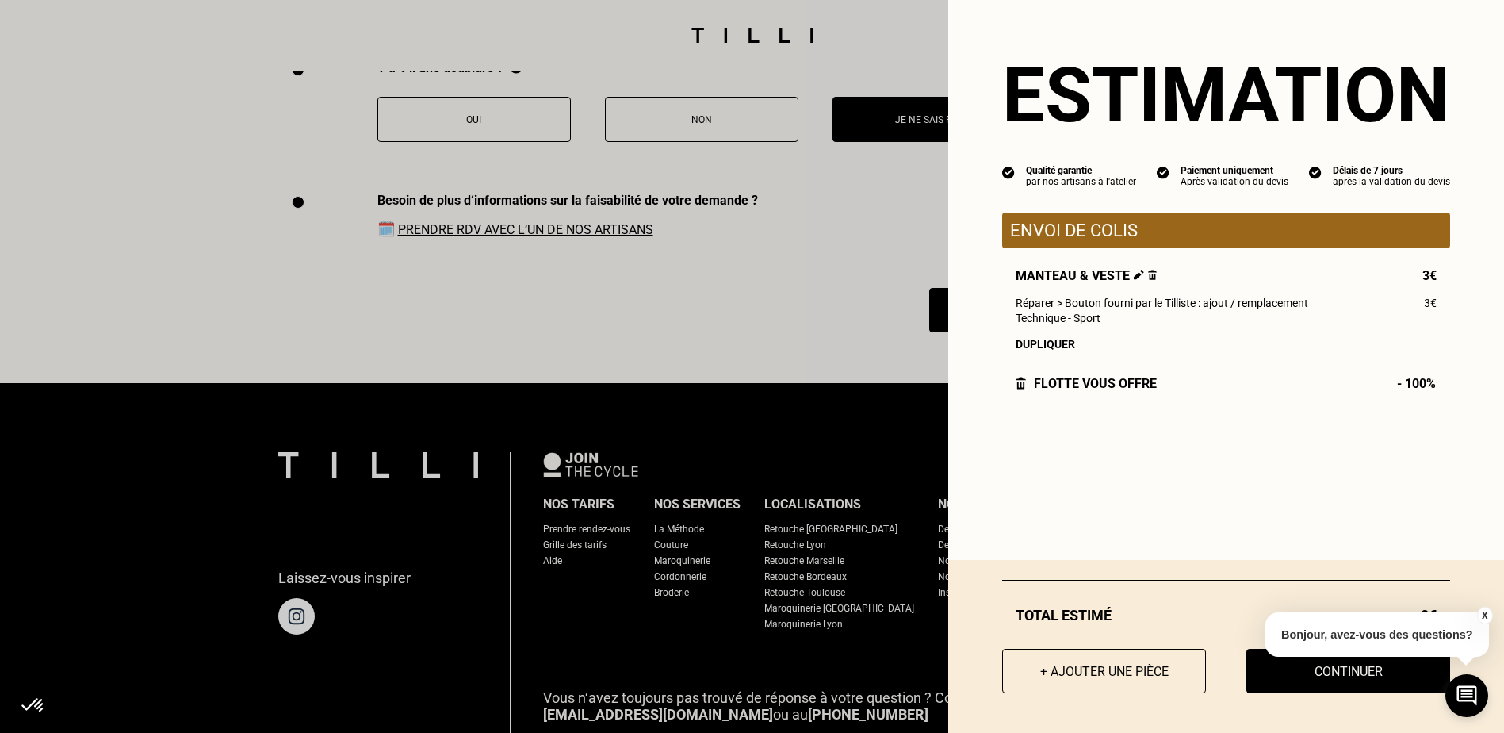
scroll to position [3394, 0]
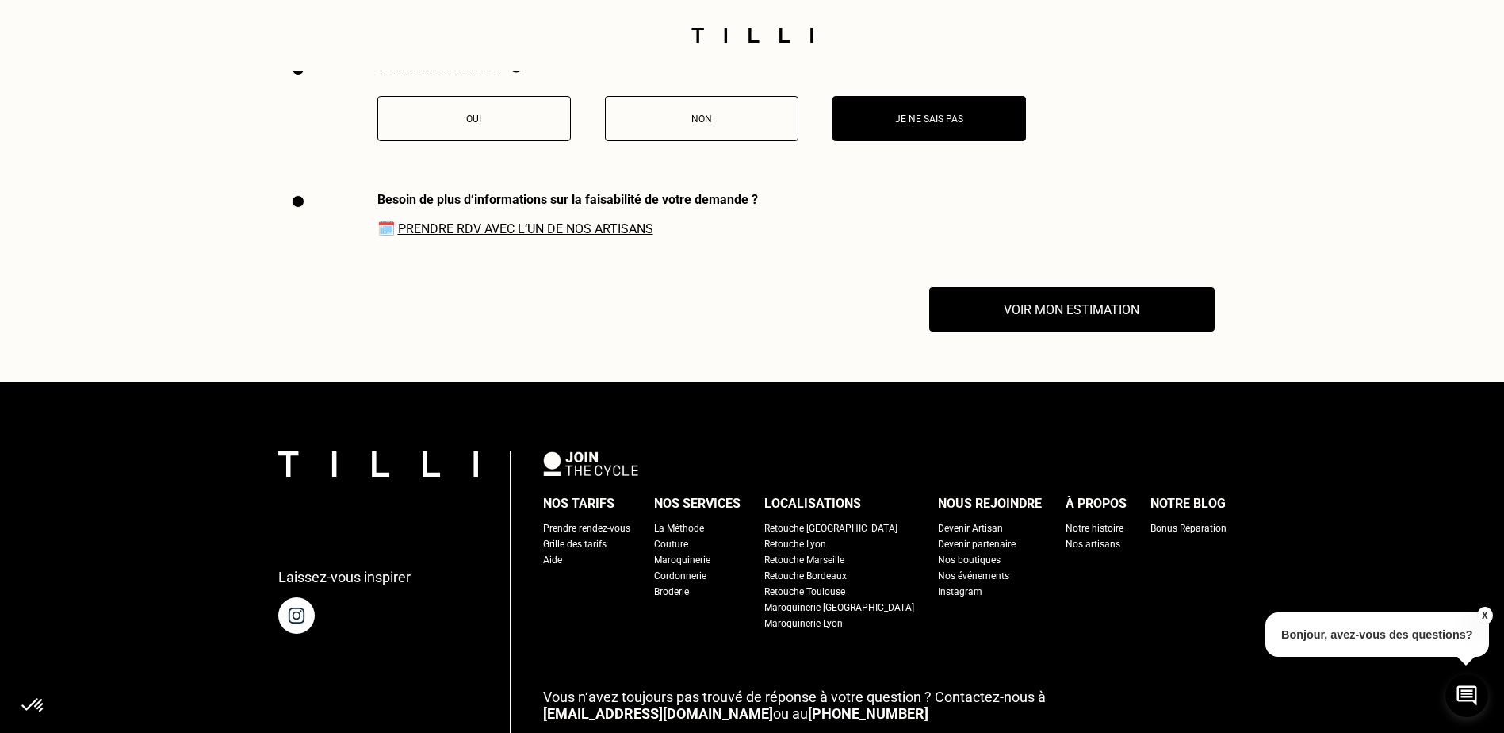
click at [1483, 615] on button "X" at bounding box center [1485, 615] width 16 height 17
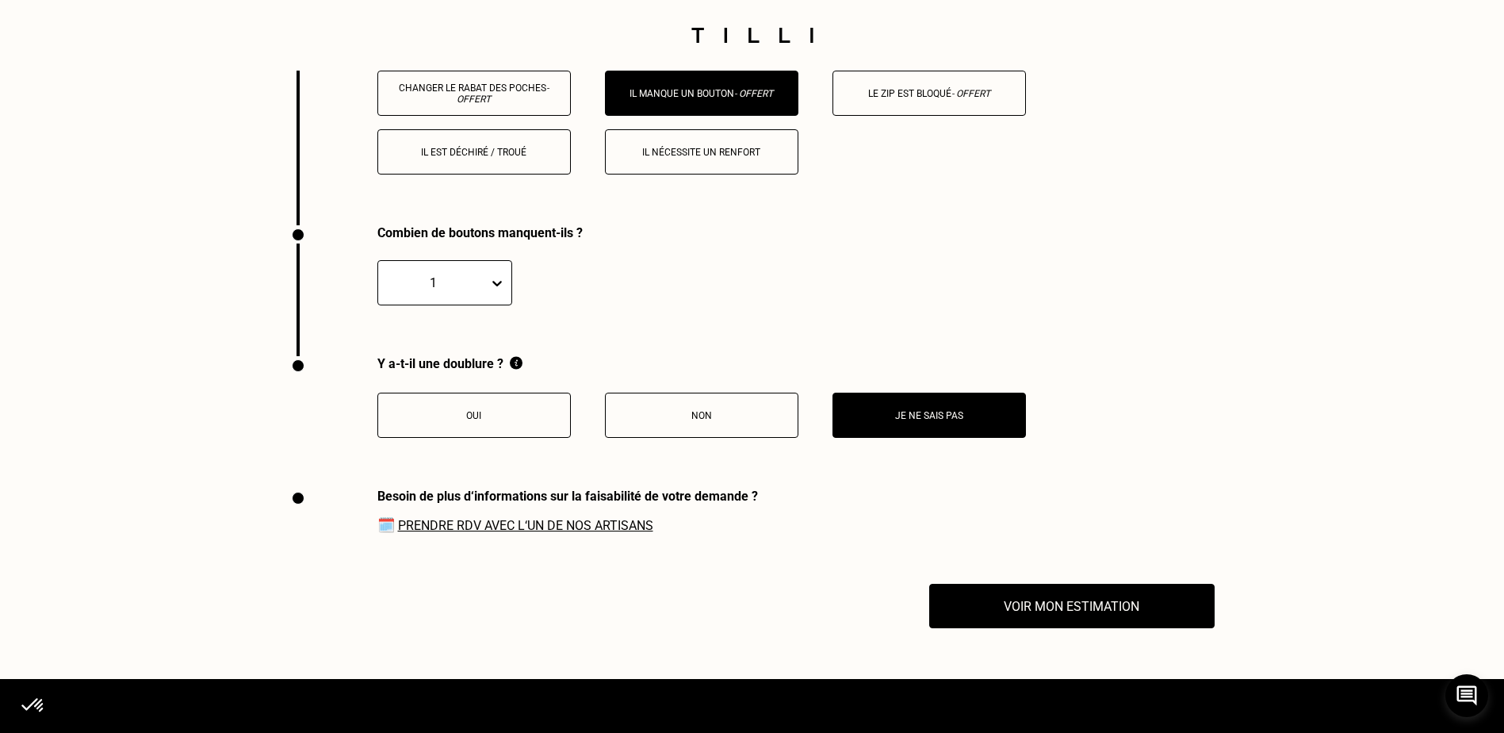
scroll to position [3156, 0]
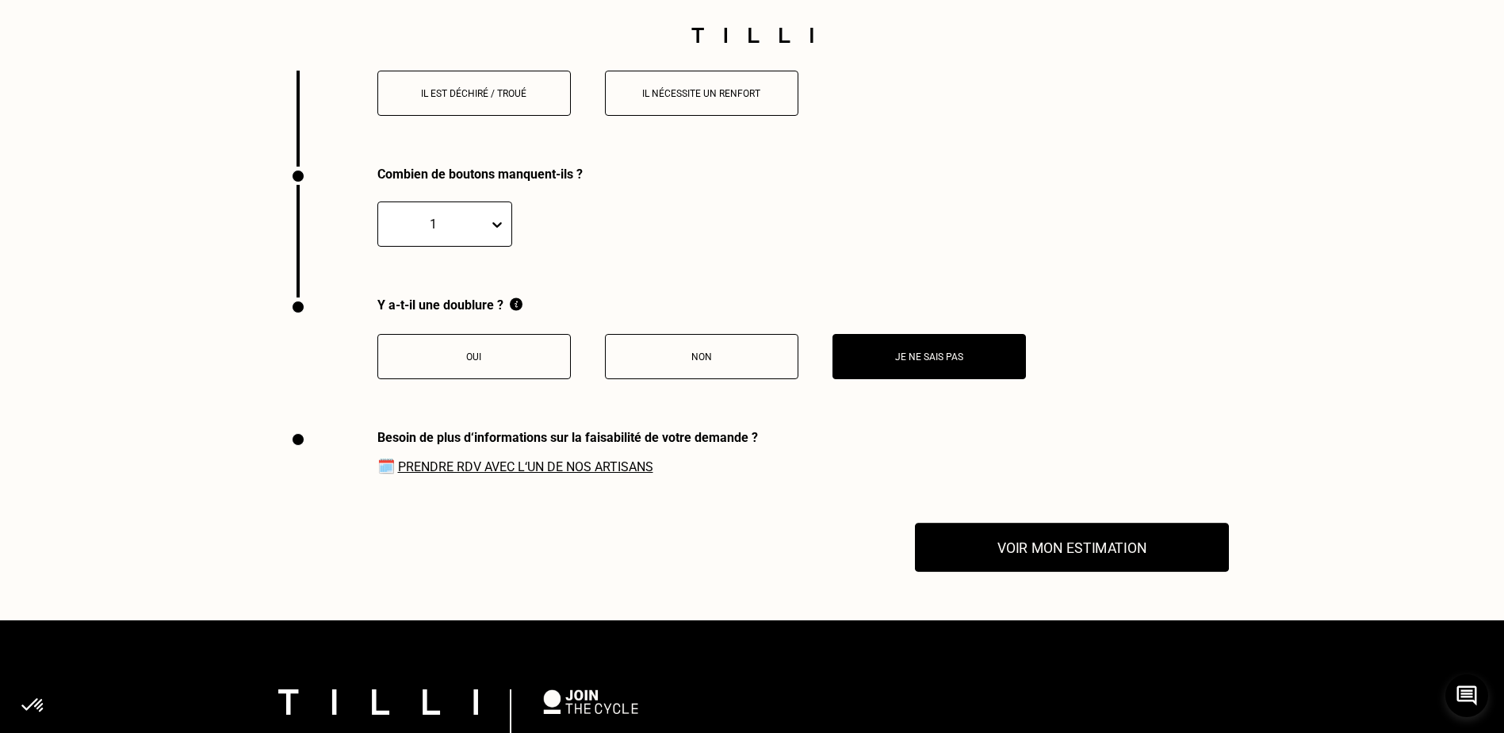
click at [1158, 567] on button "Voir mon estimation" at bounding box center [1072, 547] width 314 height 49
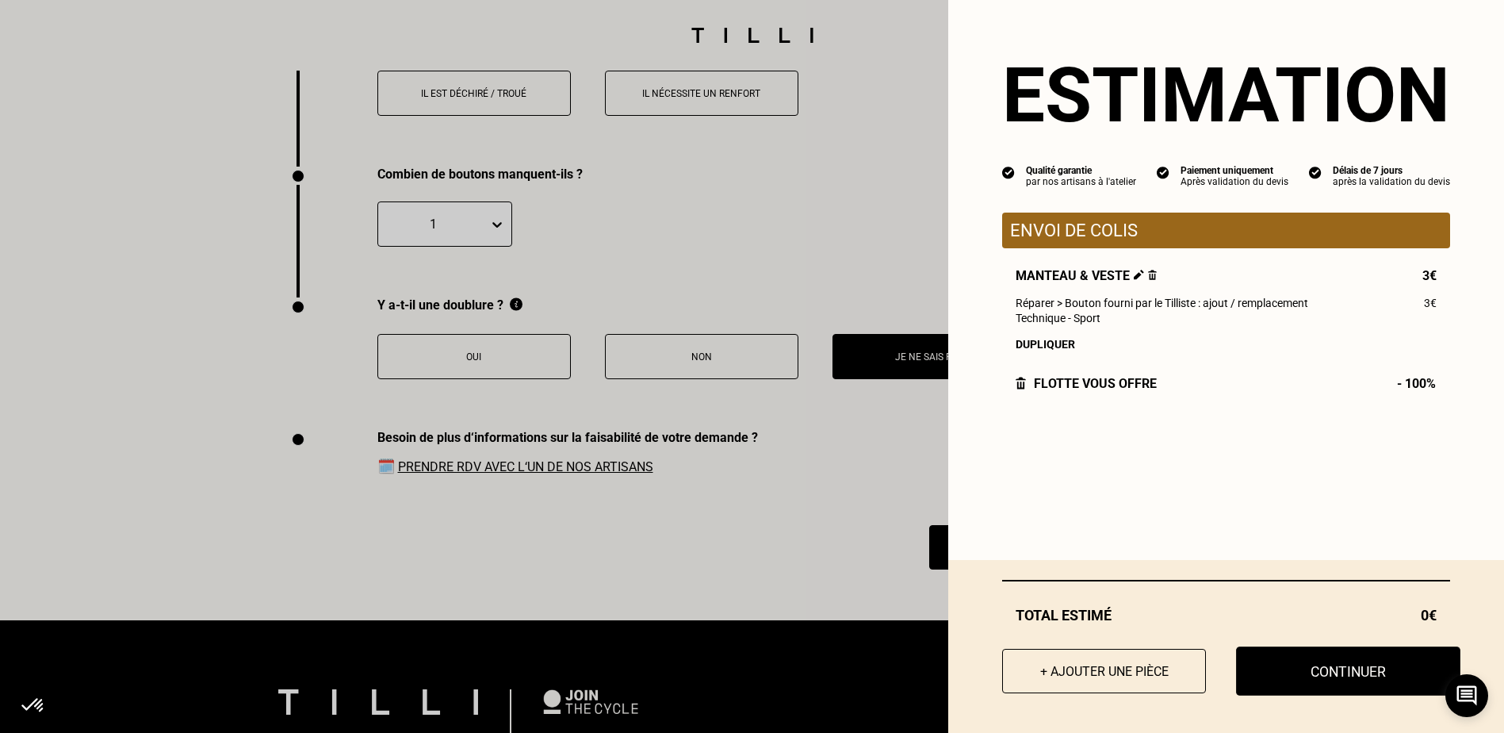
click at [1300, 677] on button "Continuer" at bounding box center [1348, 670] width 224 height 49
select select "FR"
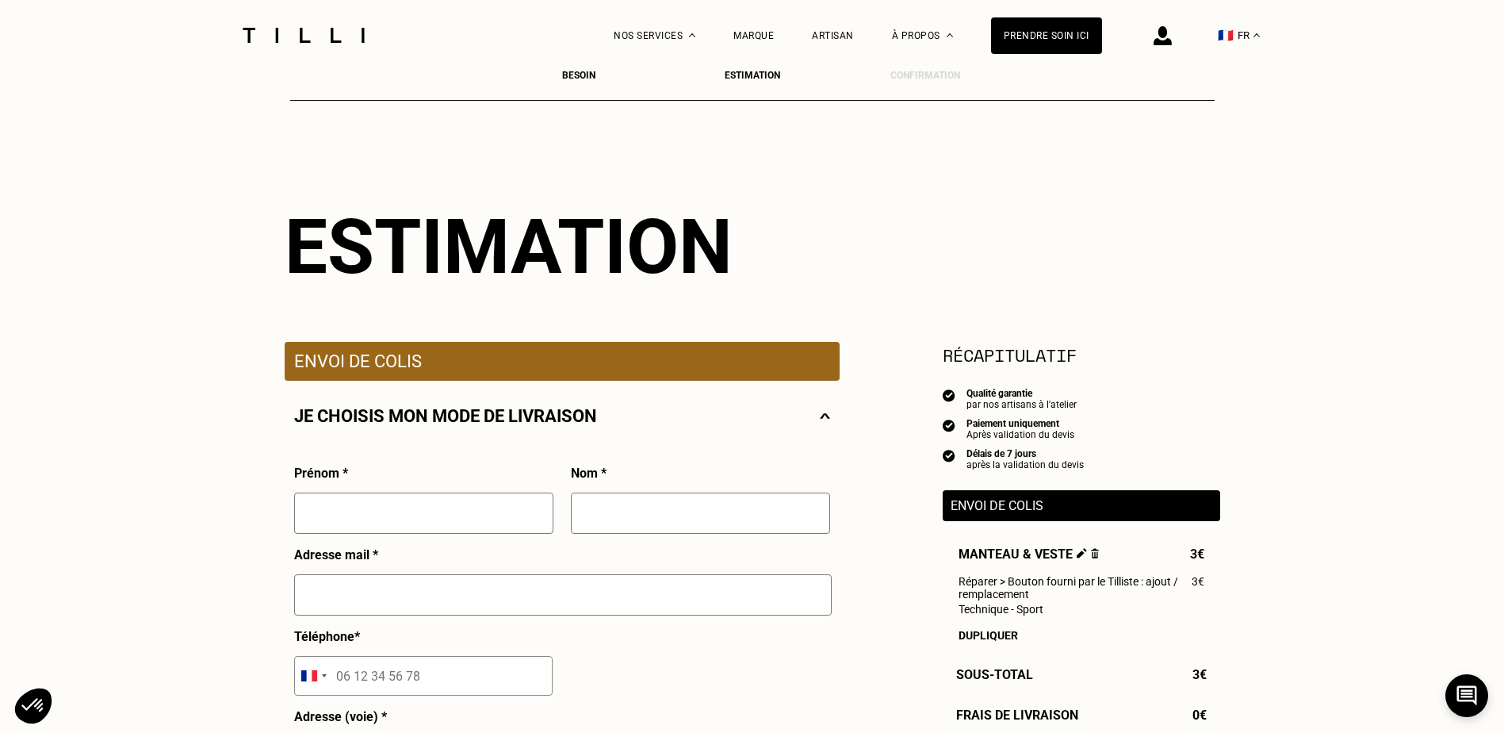
scroll to position [159, 0]
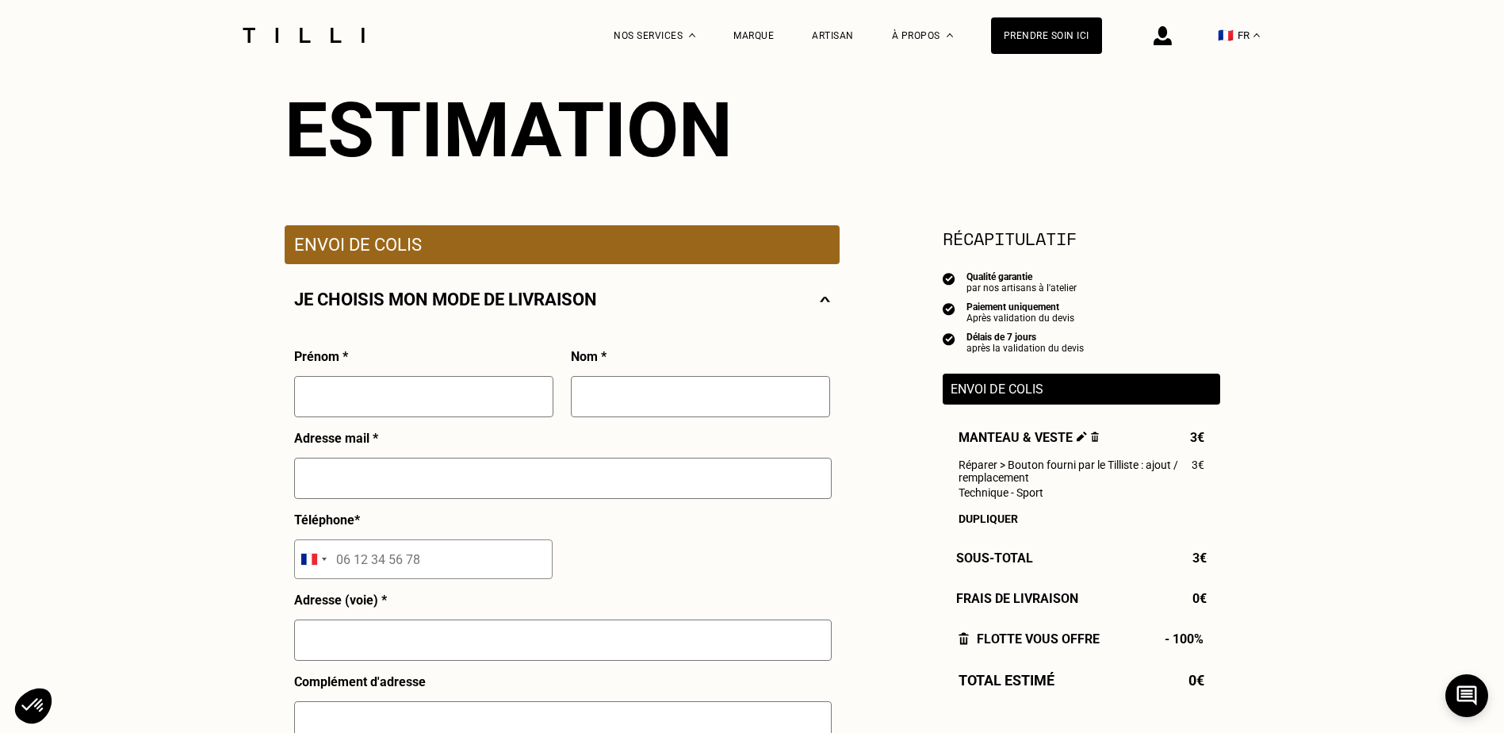
click at [419, 411] on input "text" at bounding box center [423, 396] width 259 height 41
type input "[PERSON_NAME]"
click at [595, 399] on input "text" at bounding box center [700, 396] width 259 height 41
type input "cannistra"
click at [558, 488] on input "text" at bounding box center [563, 478] width 538 height 41
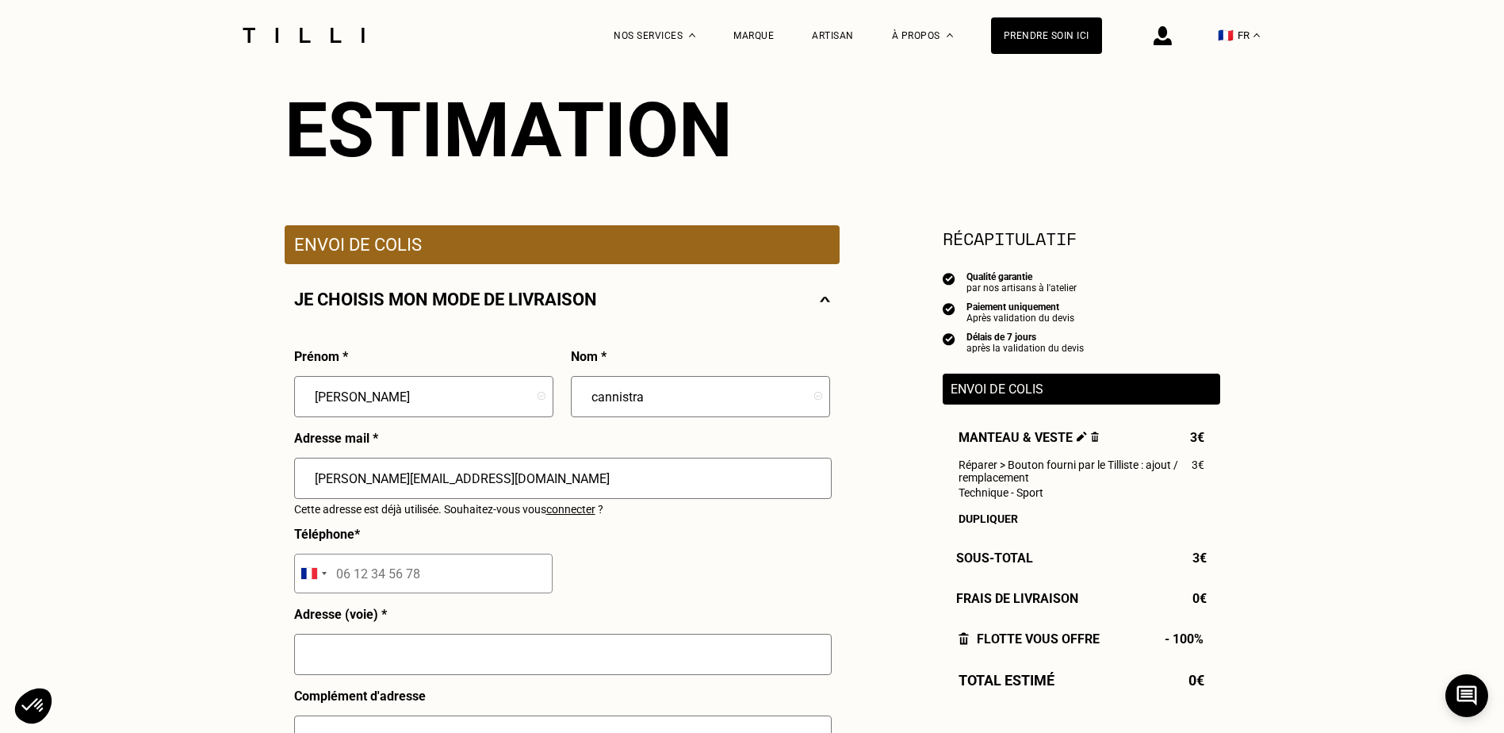
type input "[PERSON_NAME][EMAIL_ADDRESS][DOMAIN_NAME]"
click at [519, 563] on input "tel" at bounding box center [423, 574] width 259 height 40
type input "06 62 92 10 45"
click at [469, 650] on input "text" at bounding box center [563, 654] width 538 height 41
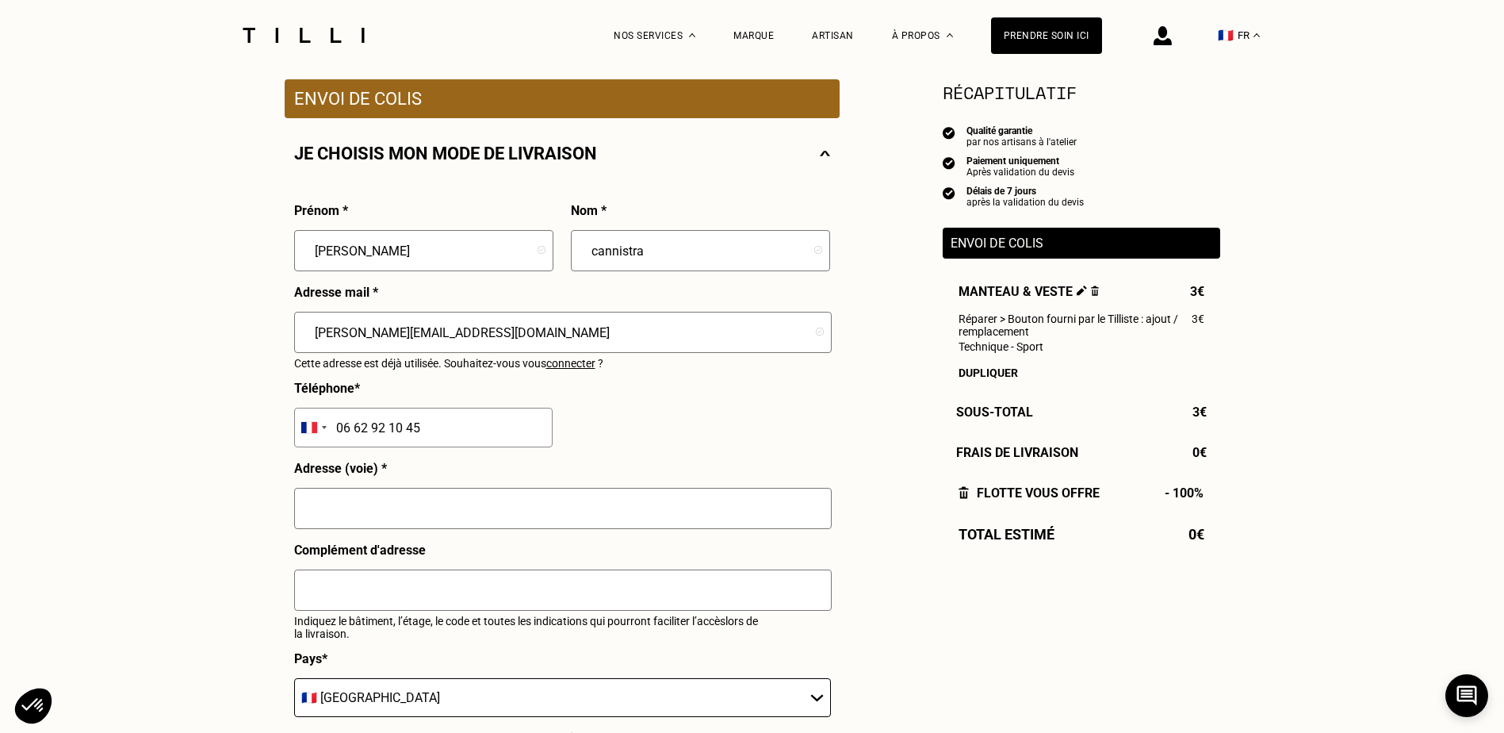
scroll to position [317, 0]
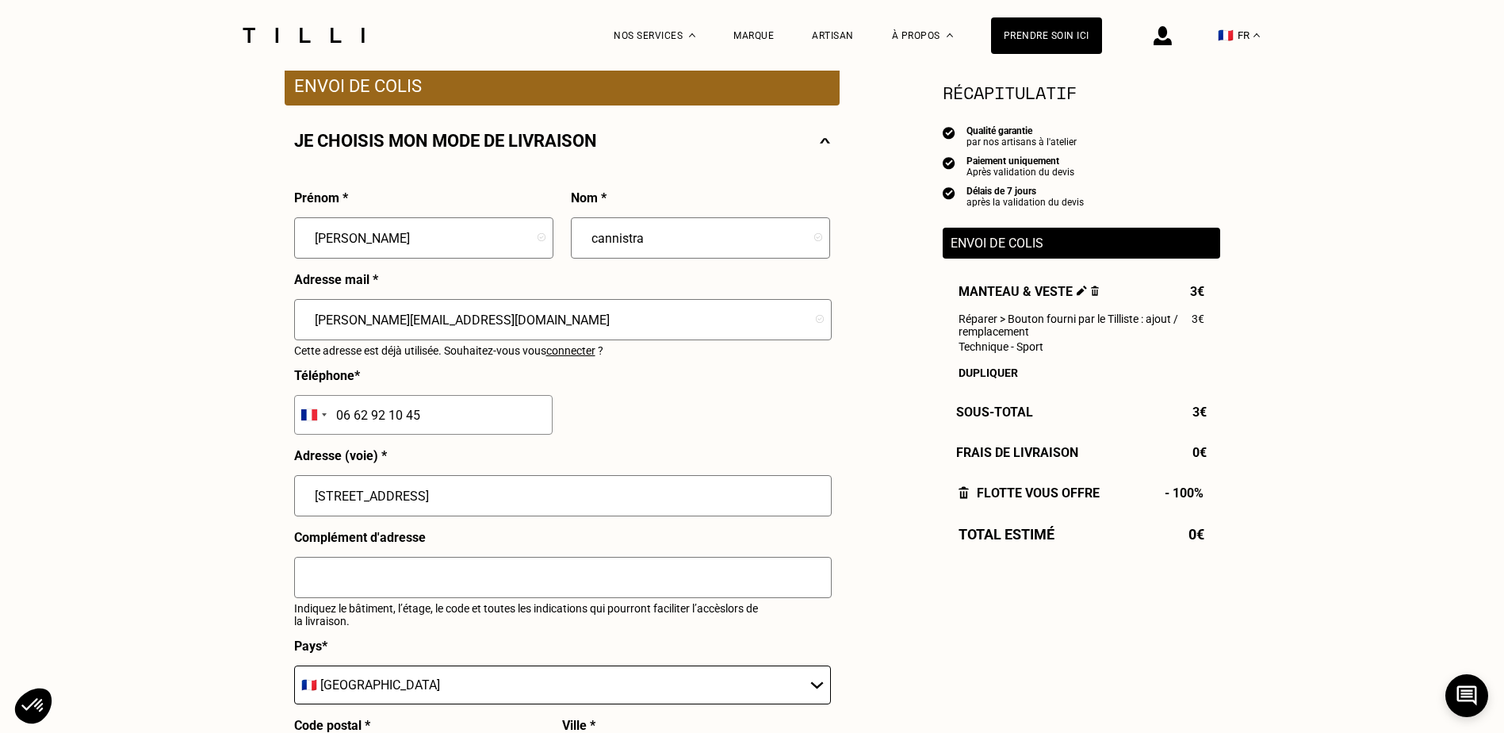
type input "[STREET_ADDRESS]"
click at [452, 577] on input "text" at bounding box center [563, 577] width 538 height 41
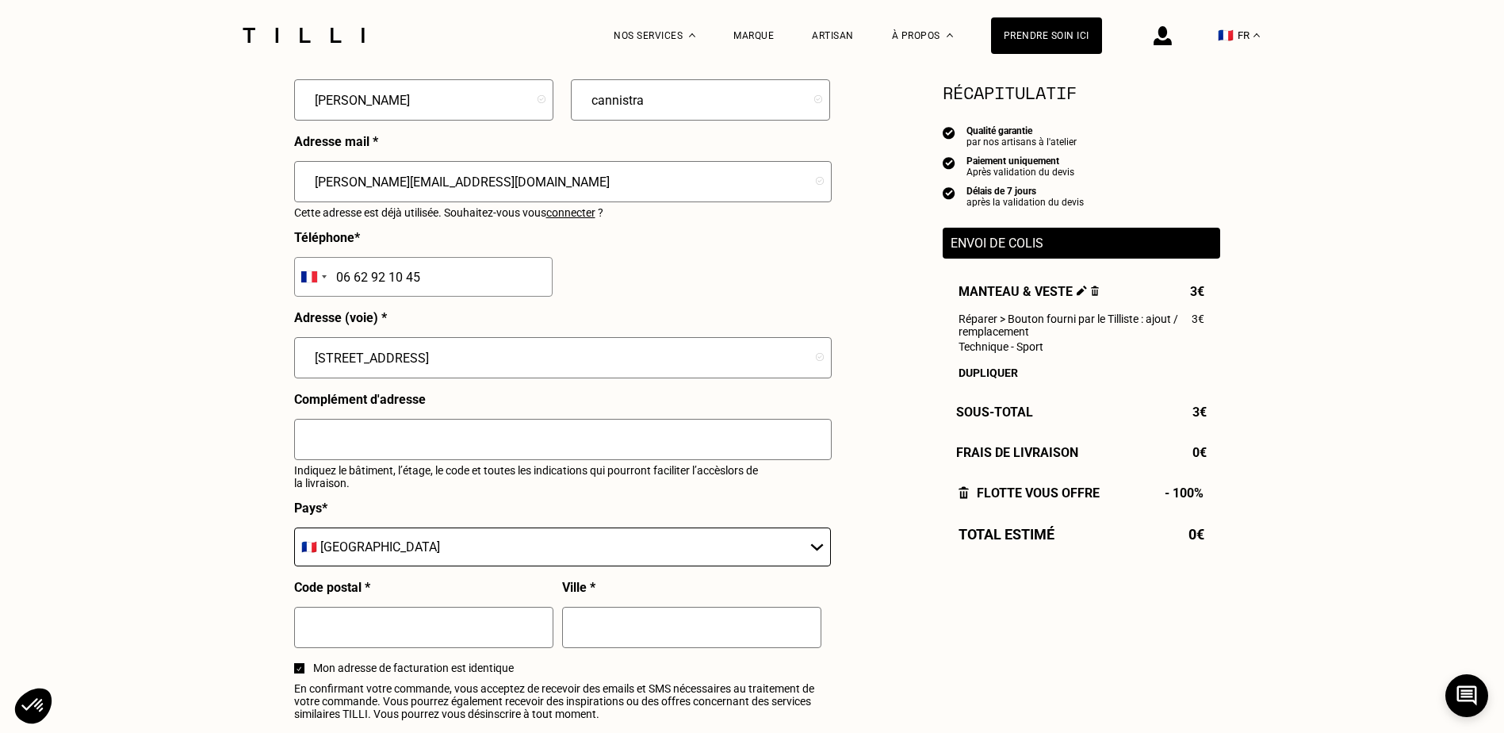
scroll to position [476, 0]
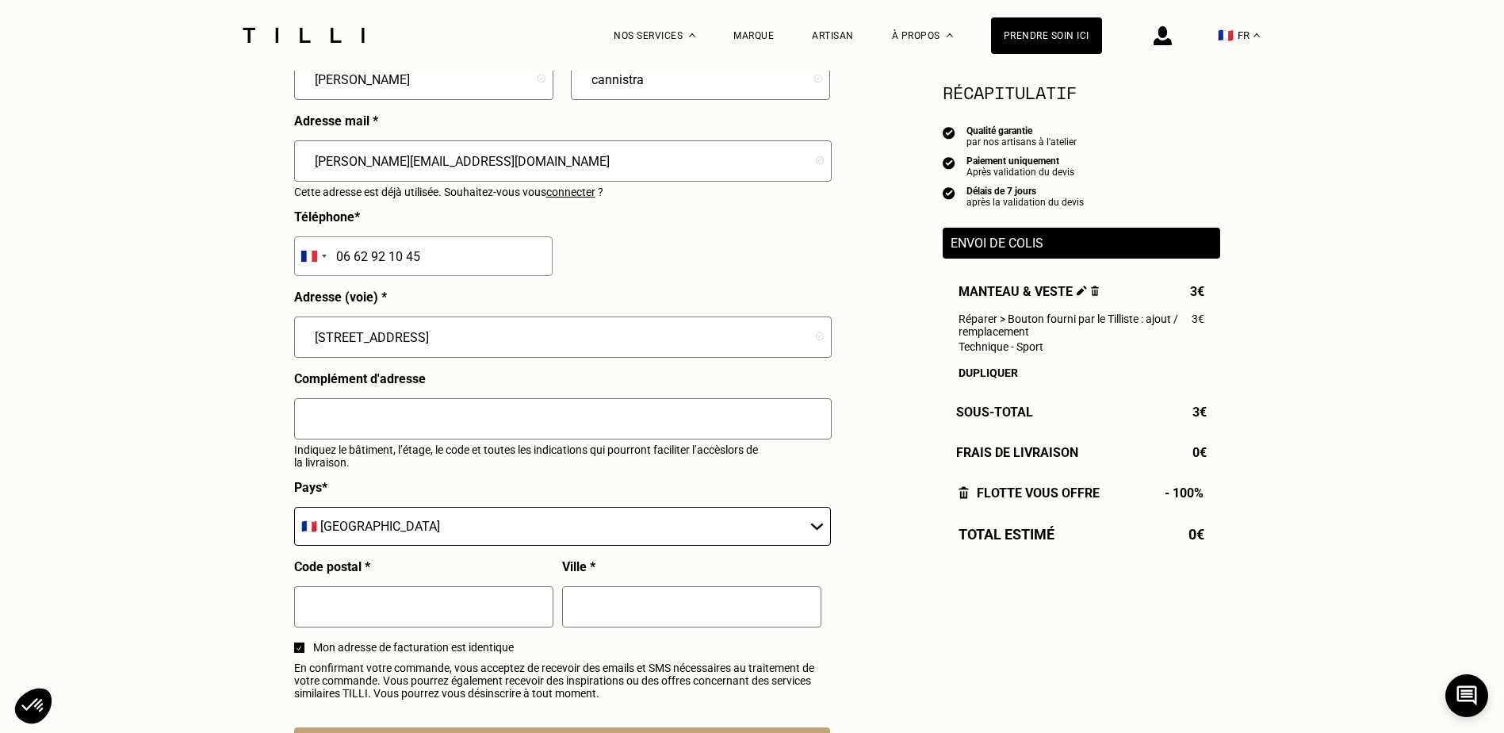
click at [383, 627] on input "text" at bounding box center [423, 606] width 259 height 41
type input "75"
type input "[GEOGRAPHIC_DATA]"
type input "75002"
click at [649, 651] on span "Mon adresse de facturation est identique" at bounding box center [571, 647] width 517 height 13
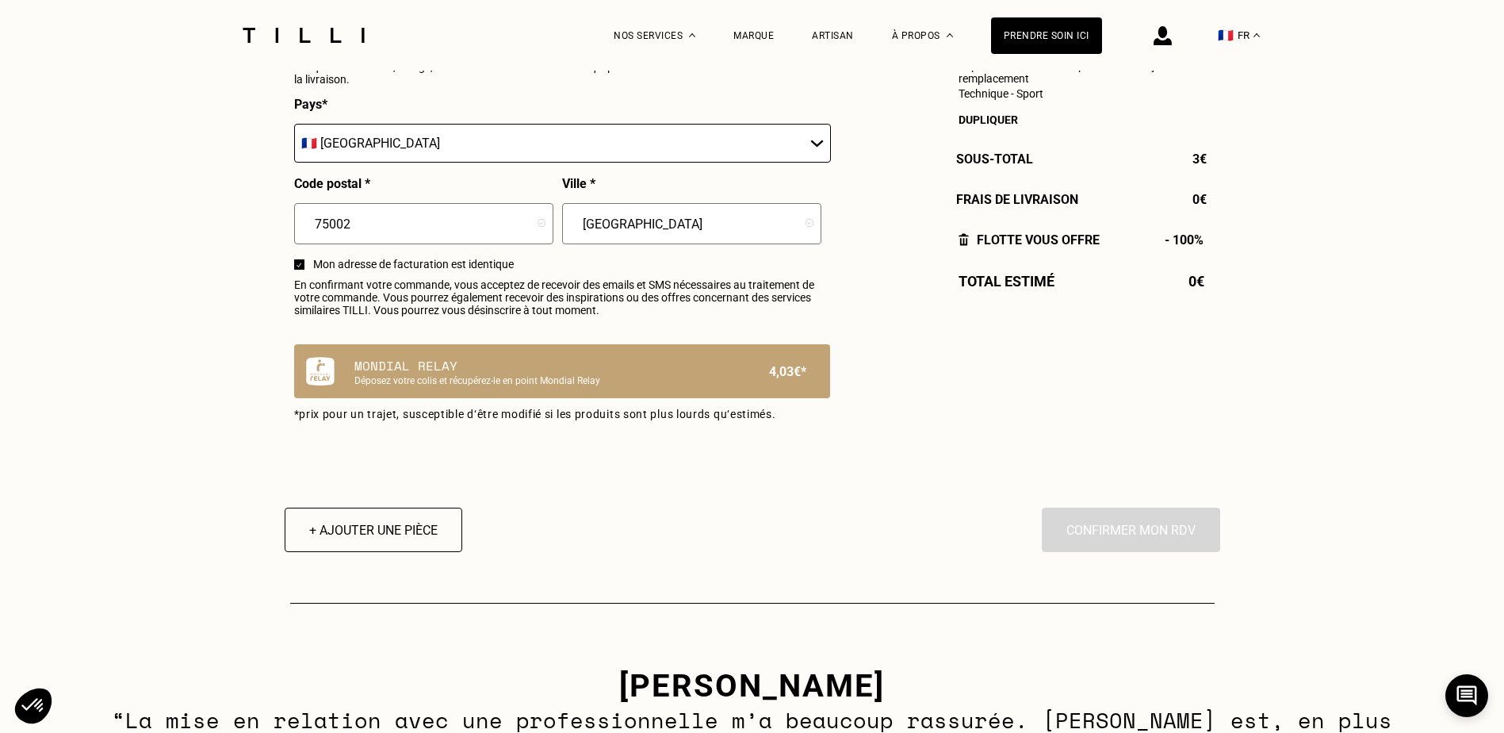
scroll to position [872, 0]
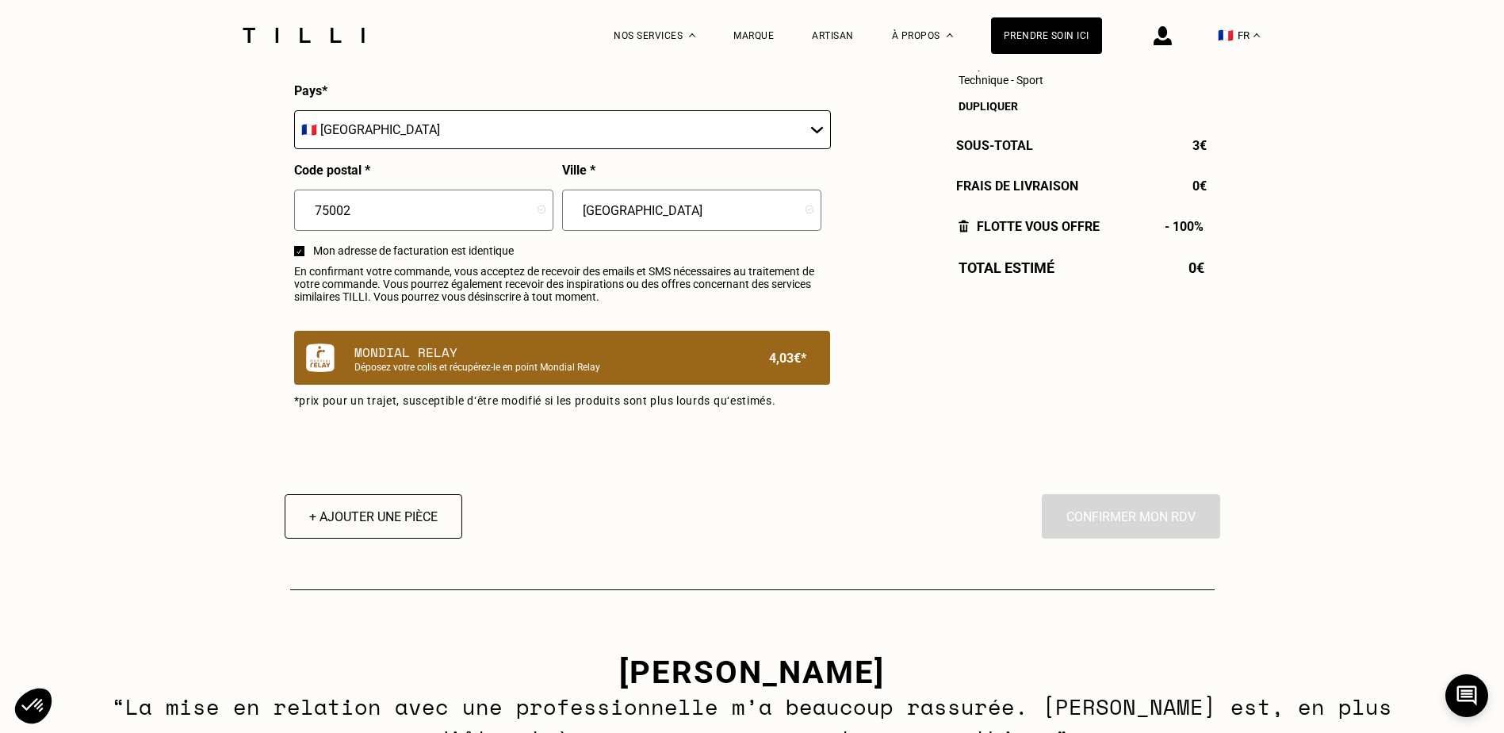
click at [721, 352] on div "Mondial Relay Déposez votre colis et récupérez-le en point Mondial Relay 4,03€*" at bounding box center [562, 358] width 536 height 54
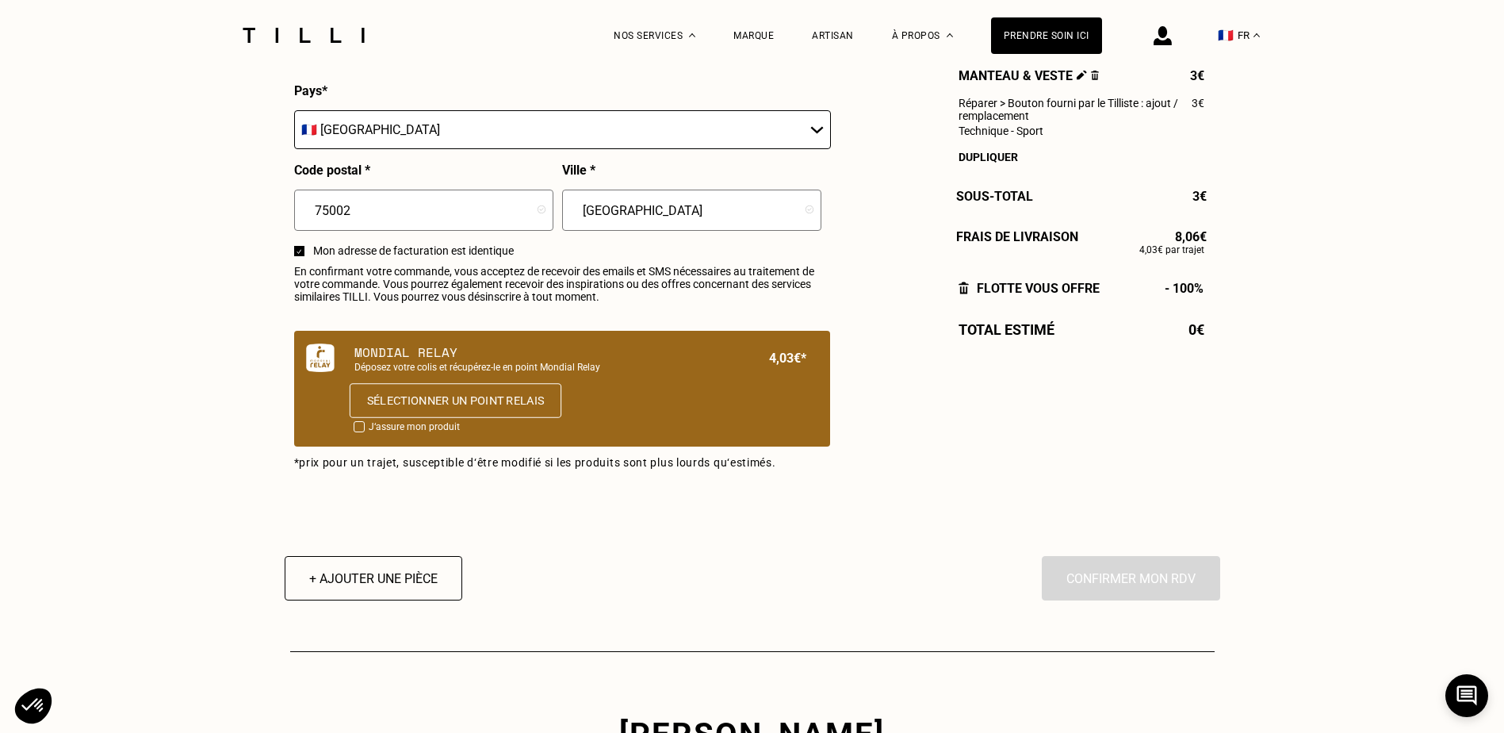
click at [418, 412] on button "Sélectionner un point relais" at bounding box center [455, 400] width 212 height 35
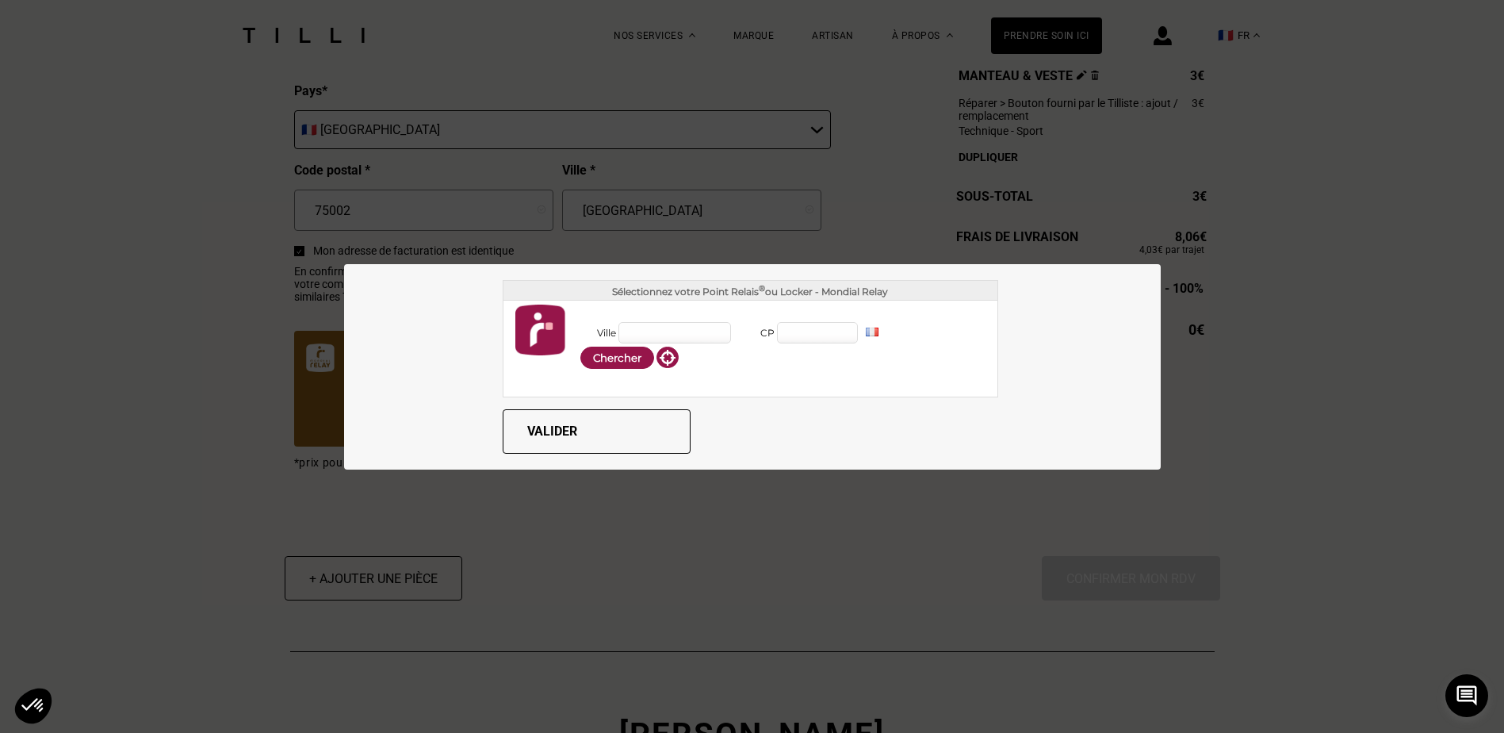
click at [672, 335] on input "Ville" at bounding box center [675, 332] width 113 height 21
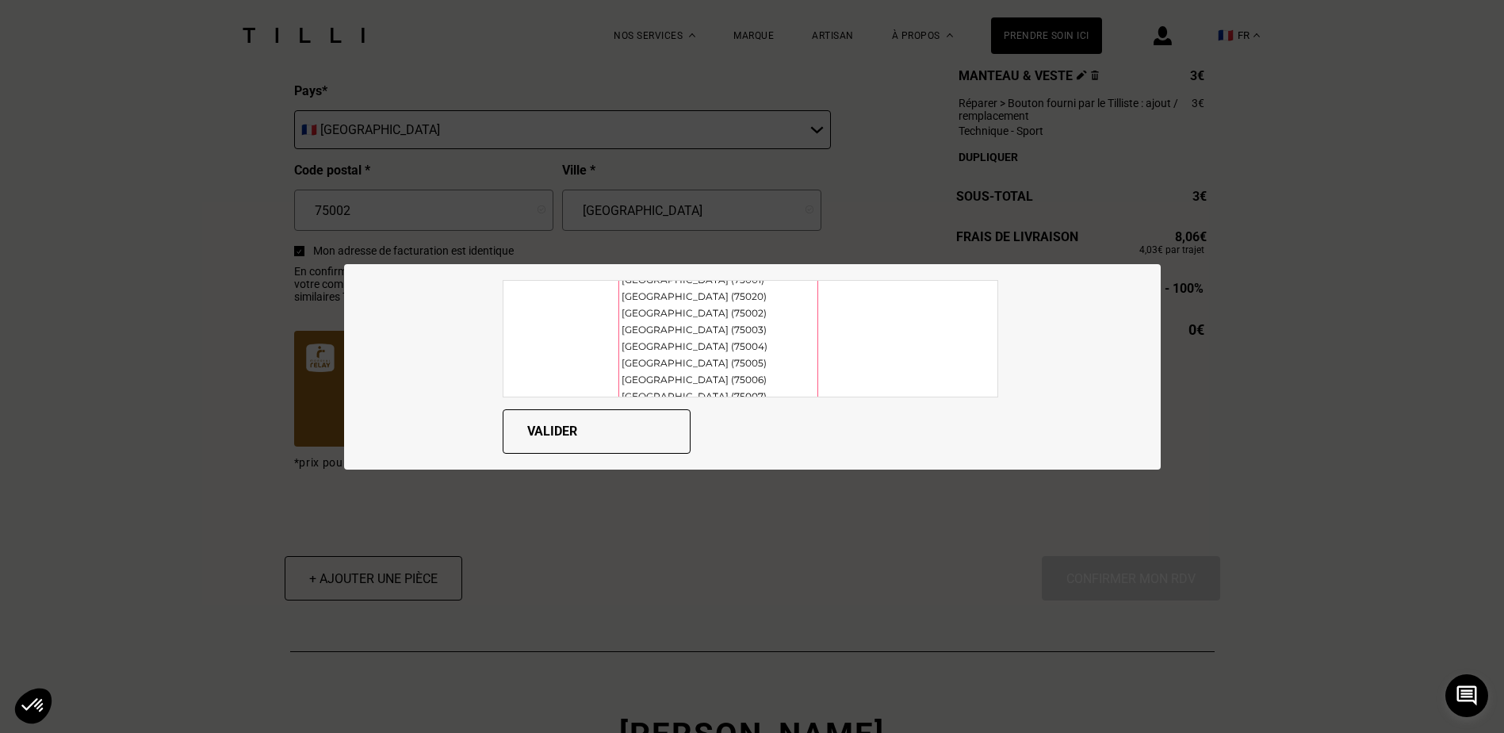
scroll to position [311, 0]
click at [738, 289] on div "[GEOGRAPHIC_DATA] (75002)" at bounding box center [718, 287] width 198 height 17
type input "[GEOGRAPHIC_DATA]"
type input "75002"
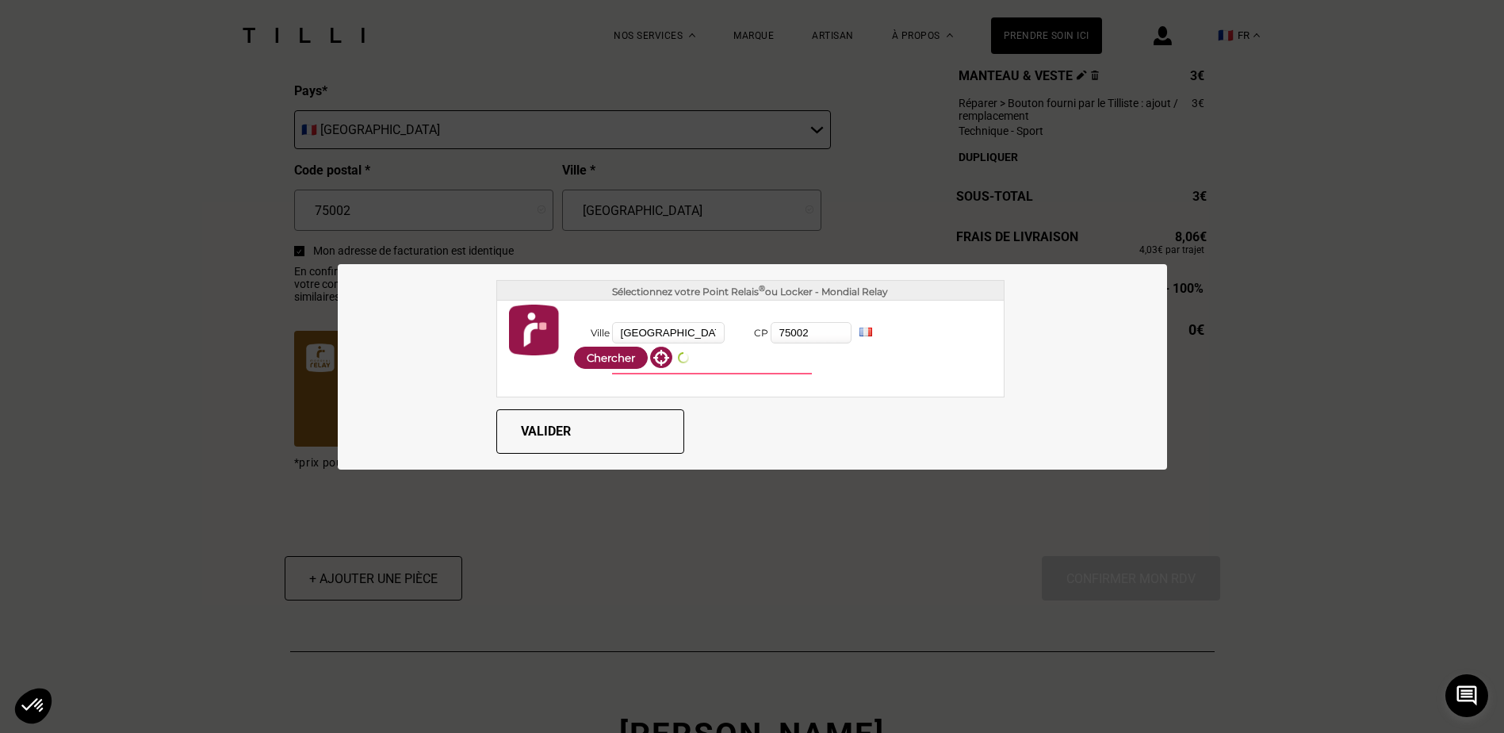
scroll to position [0, 0]
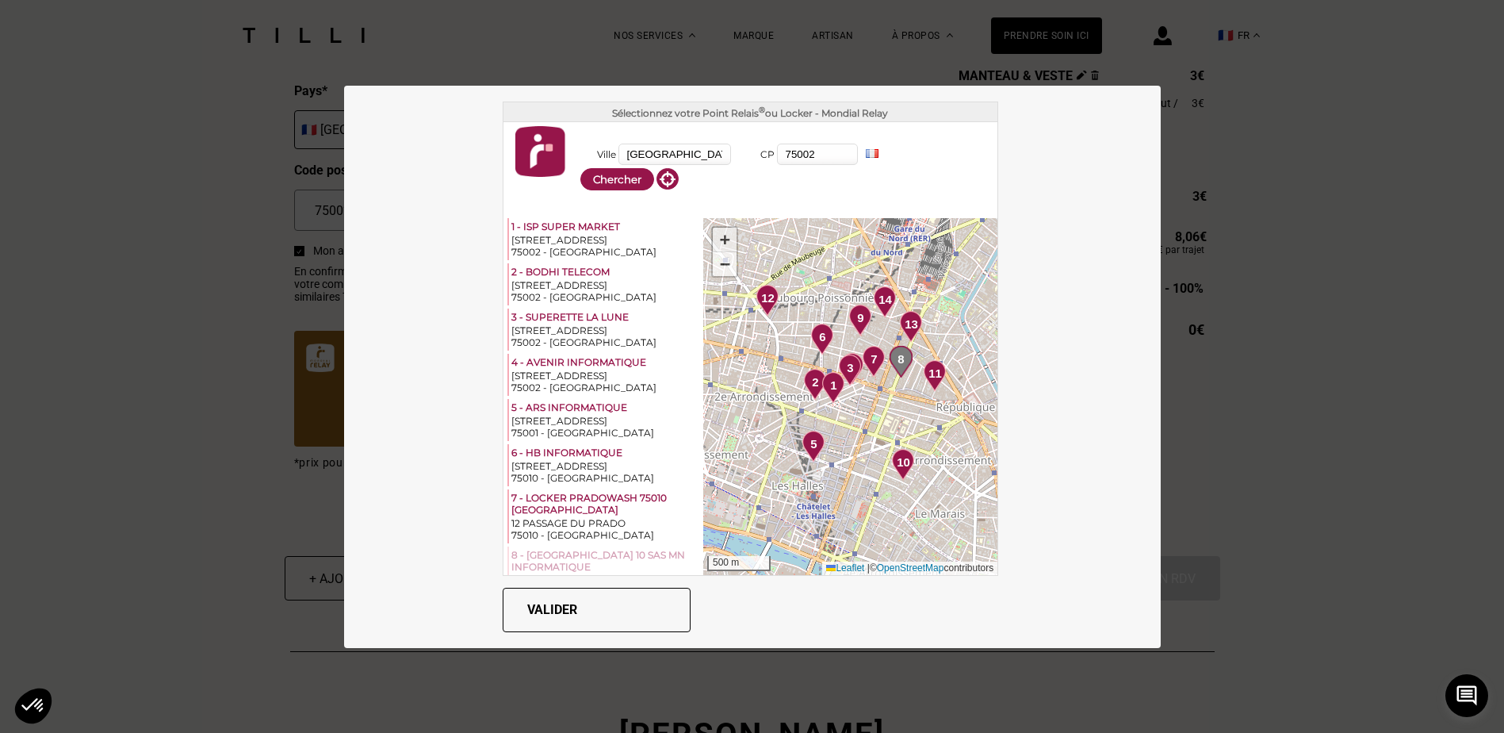
click at [713, 231] on link "+" at bounding box center [725, 240] width 24 height 25
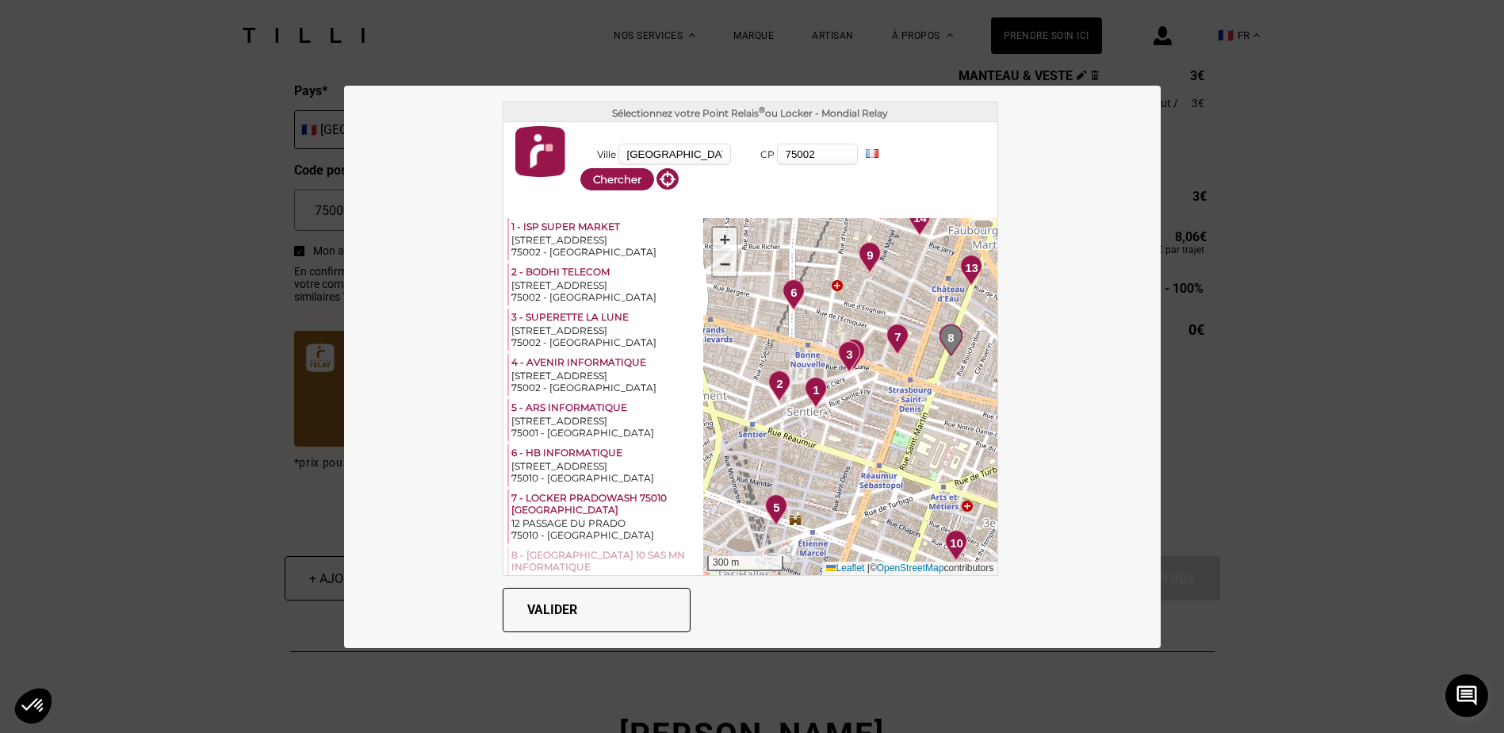
click at [720, 270] on span "−" at bounding box center [725, 264] width 10 height 20
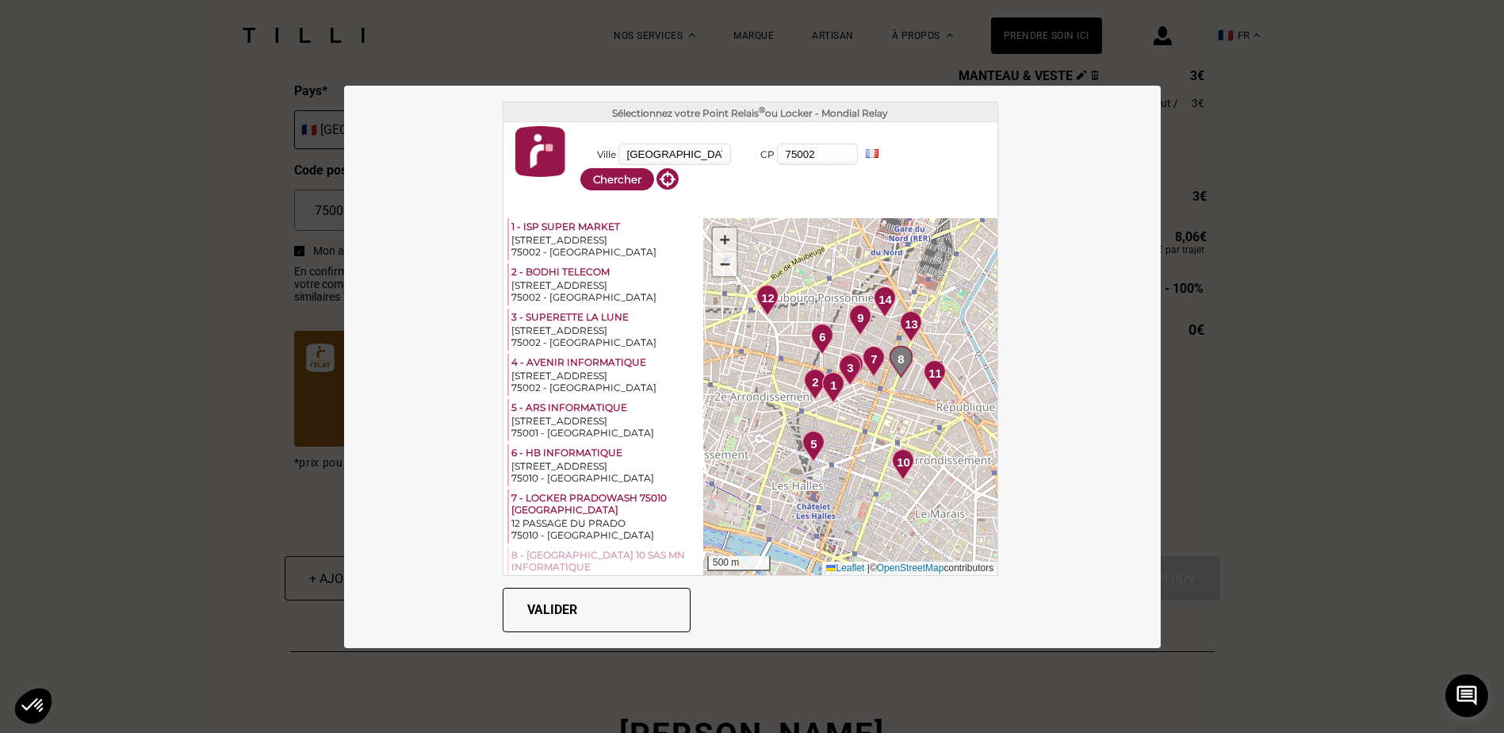
click at [720, 239] on span "+" at bounding box center [725, 239] width 10 height 20
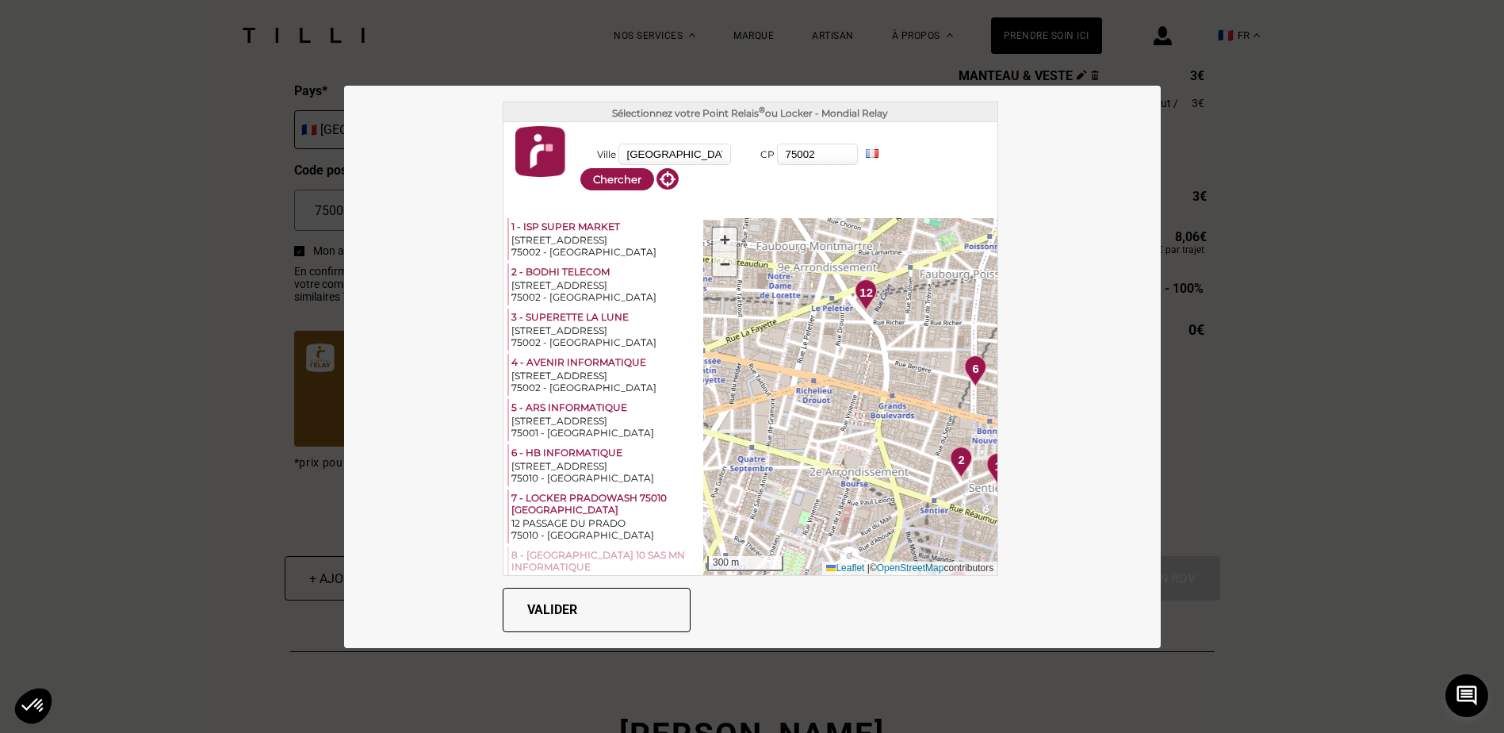
drag, startPoint x: 776, startPoint y: 400, endPoint x: 958, endPoint y: 477, distance: 196.9
click at [958, 477] on img at bounding box center [962, 462] width 22 height 32
click at [720, 242] on span "+" at bounding box center [725, 239] width 10 height 20
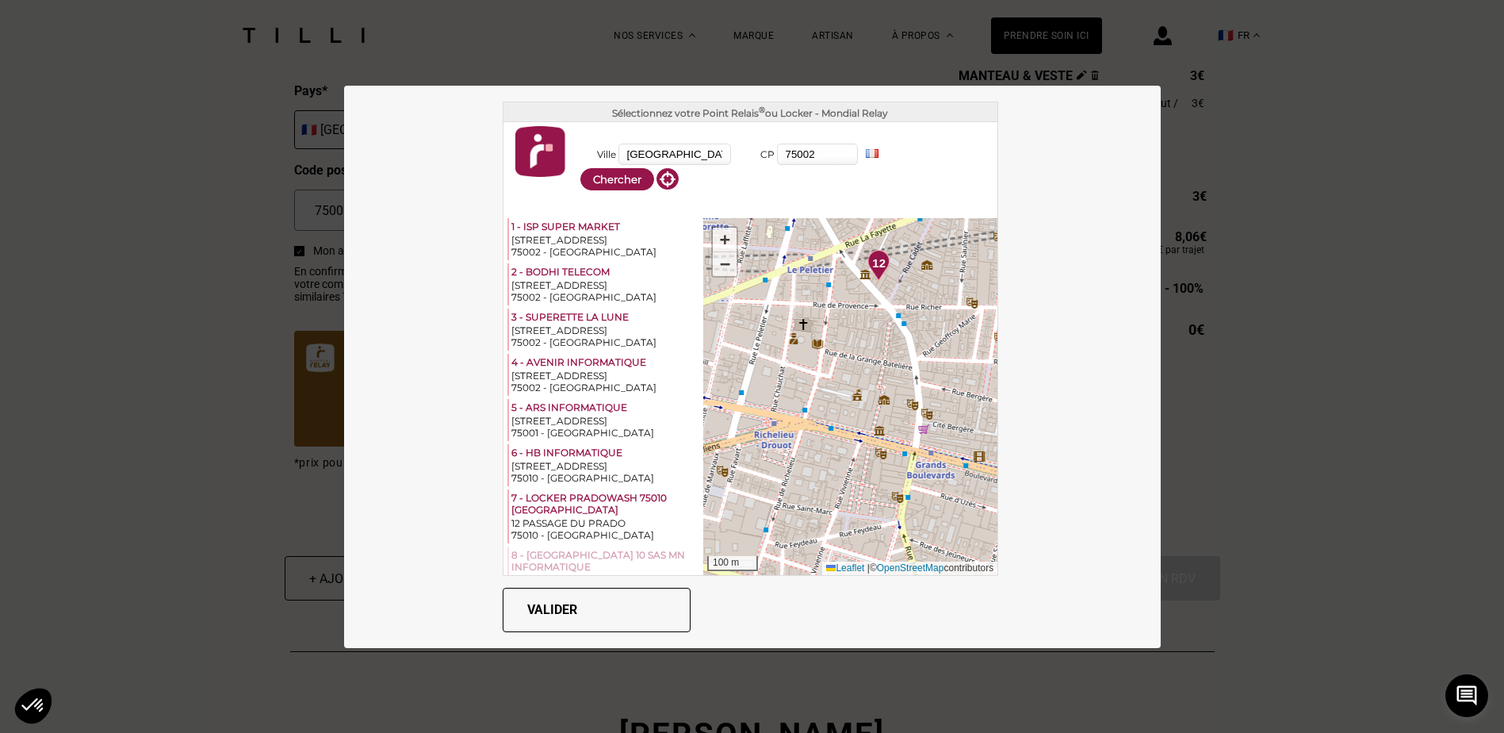
drag, startPoint x: 811, startPoint y: 437, endPoint x: 807, endPoint y: 496, distance: 58.8
click at [807, 496] on div "1 2 3 4 5 6 7 8 9 10 11 12 13 14 + − 100 m Leaflet | © OpenStreetMap contributo…" at bounding box center [850, 396] width 294 height 357
click at [872, 261] on span "12" at bounding box center [878, 264] width 13 height 18
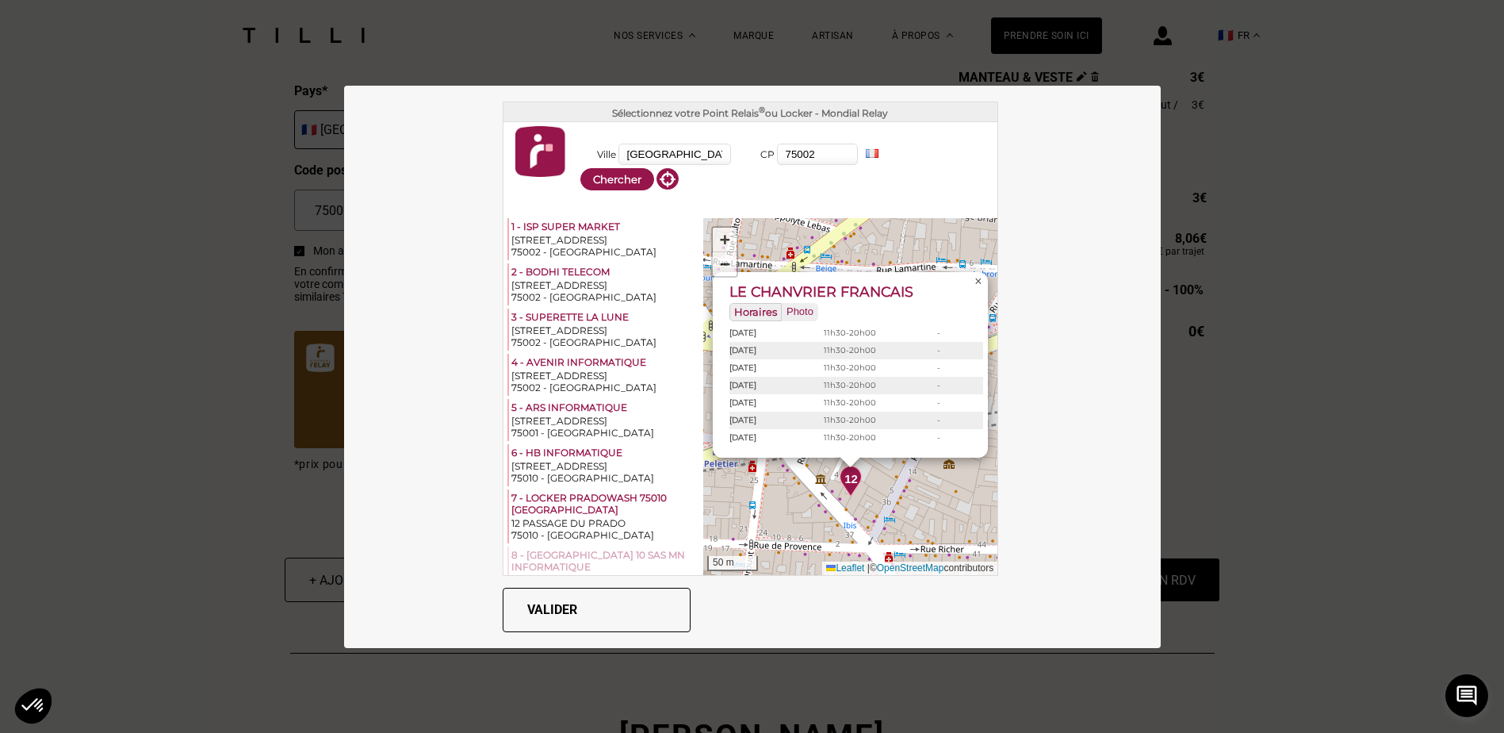
click at [975, 282] on span "×" at bounding box center [978, 280] width 7 height 13
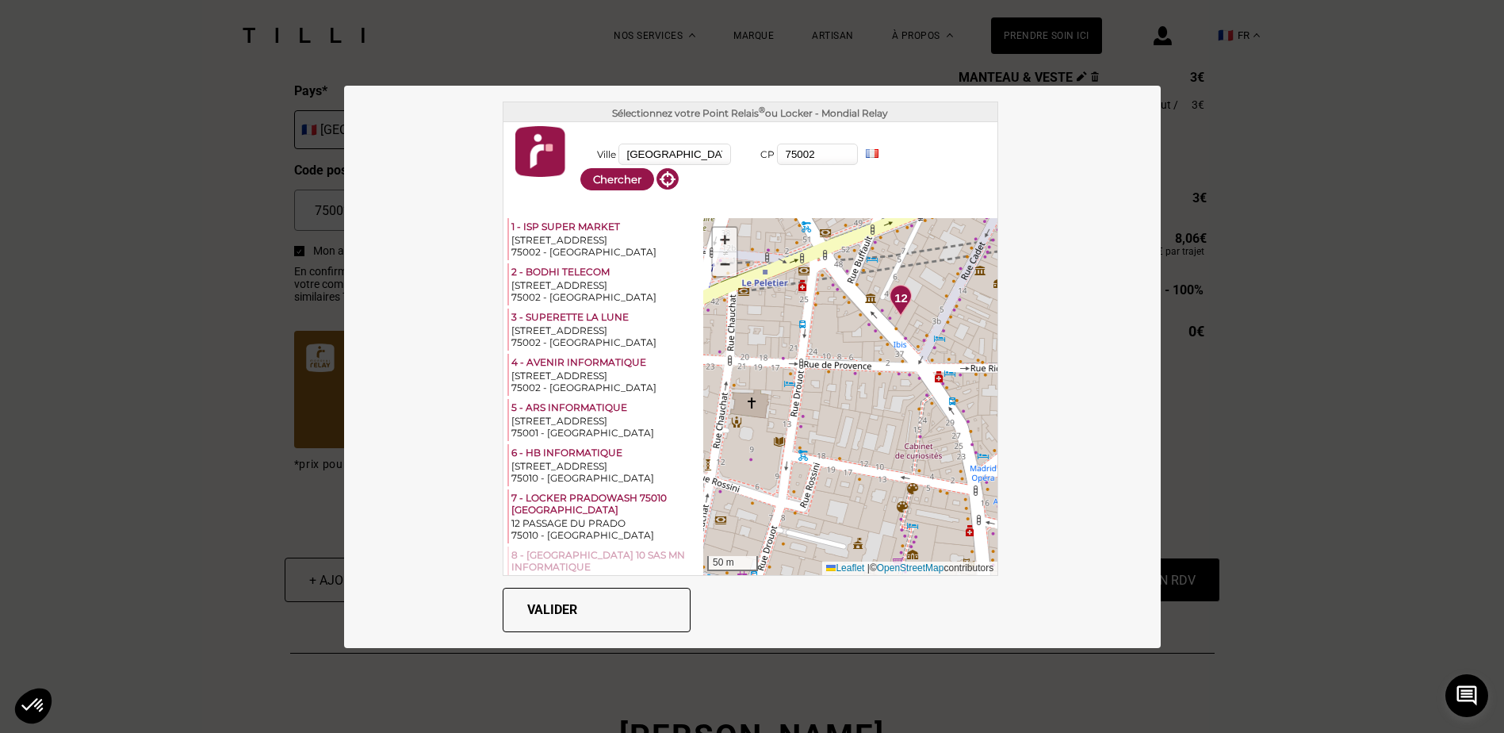
drag, startPoint x: 842, startPoint y: 484, endPoint x: 892, endPoint y: 303, distance: 187.6
click at [895, 303] on span "12" at bounding box center [901, 298] width 13 height 18
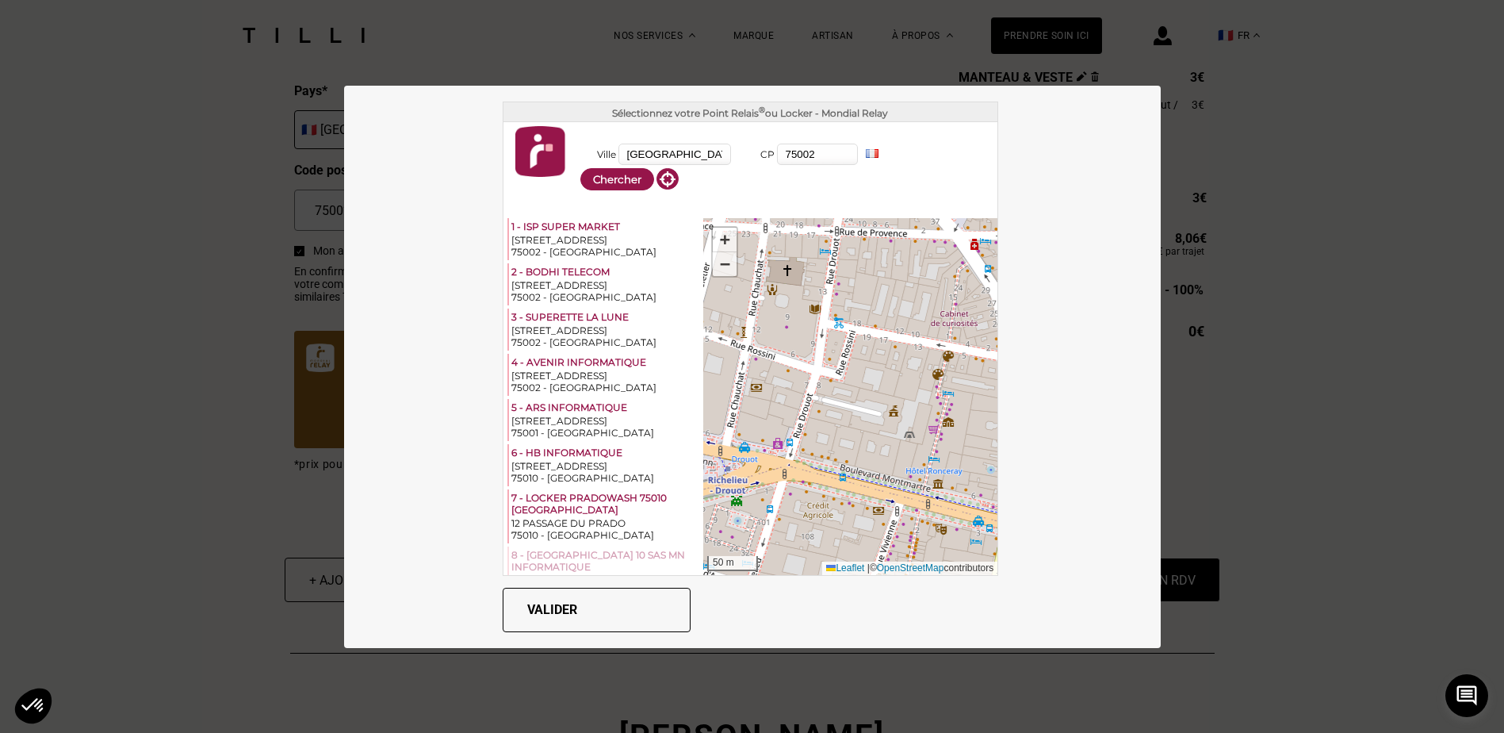
drag, startPoint x: 801, startPoint y: 453, endPoint x: 837, endPoint y: 320, distance: 137.2
click at [837, 320] on div "1 2 3 4 5 6 7 8 9 10 11 12 13 14 + − 50 m Leaflet | © OpenStreetMap contributors" at bounding box center [850, 396] width 294 height 357
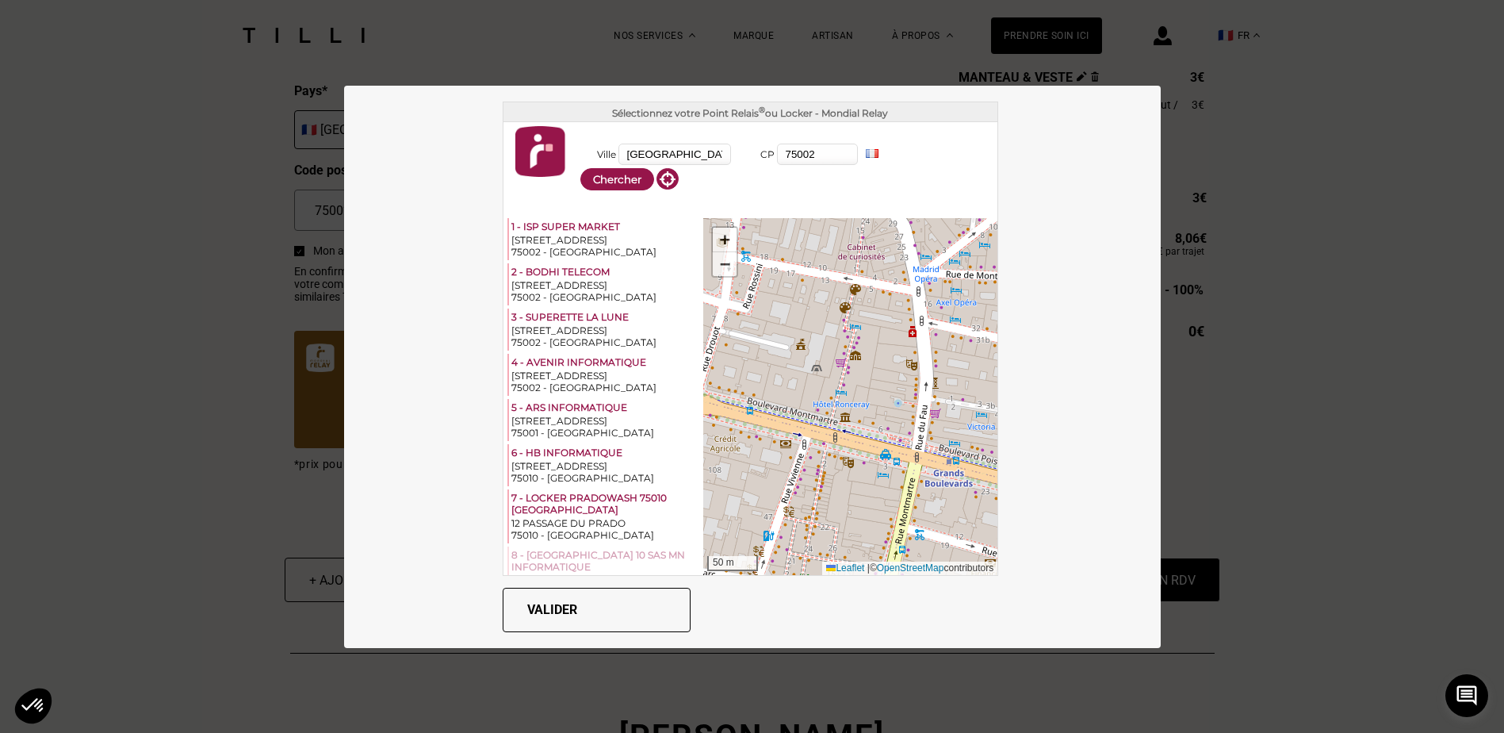
drag, startPoint x: 811, startPoint y: 408, endPoint x: 719, endPoint y: 341, distance: 114.2
click at [719, 341] on div "1 2 3 4 5 6 7 8 9 10 11 12 13 14 + − 50 m Leaflet | © OpenStreetMap contributors" at bounding box center [850, 396] width 294 height 357
click at [720, 264] on link "−" at bounding box center [725, 264] width 24 height 24
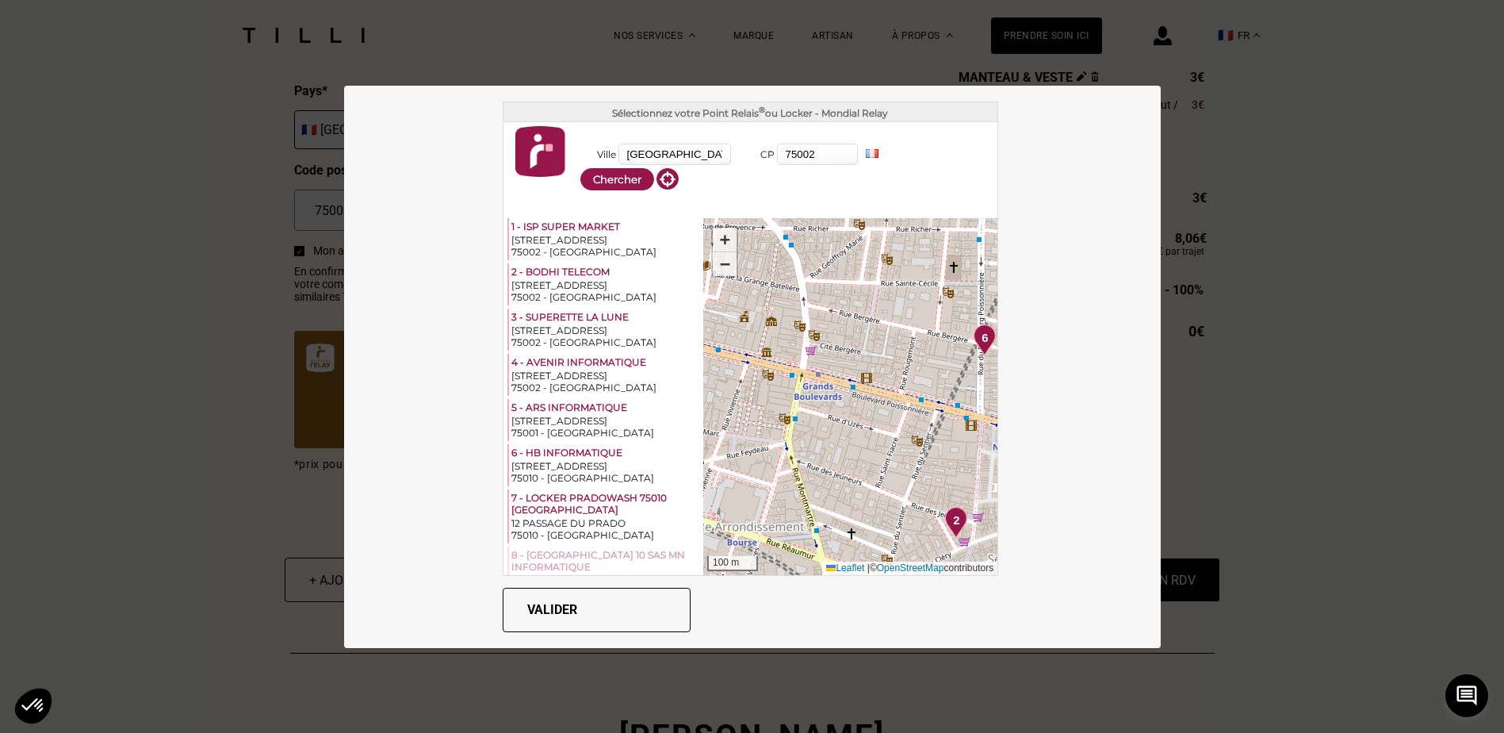
drag, startPoint x: 835, startPoint y: 451, endPoint x: 753, endPoint y: 397, distance: 97.9
click at [753, 397] on div "1 2 3 4 5 6 7 8 9 10 11 12 13 14 + − 100 m Leaflet | © OpenStreetMap contributo…" at bounding box center [850, 396] width 294 height 357
click at [945, 527] on img at bounding box center [956, 523] width 22 height 32
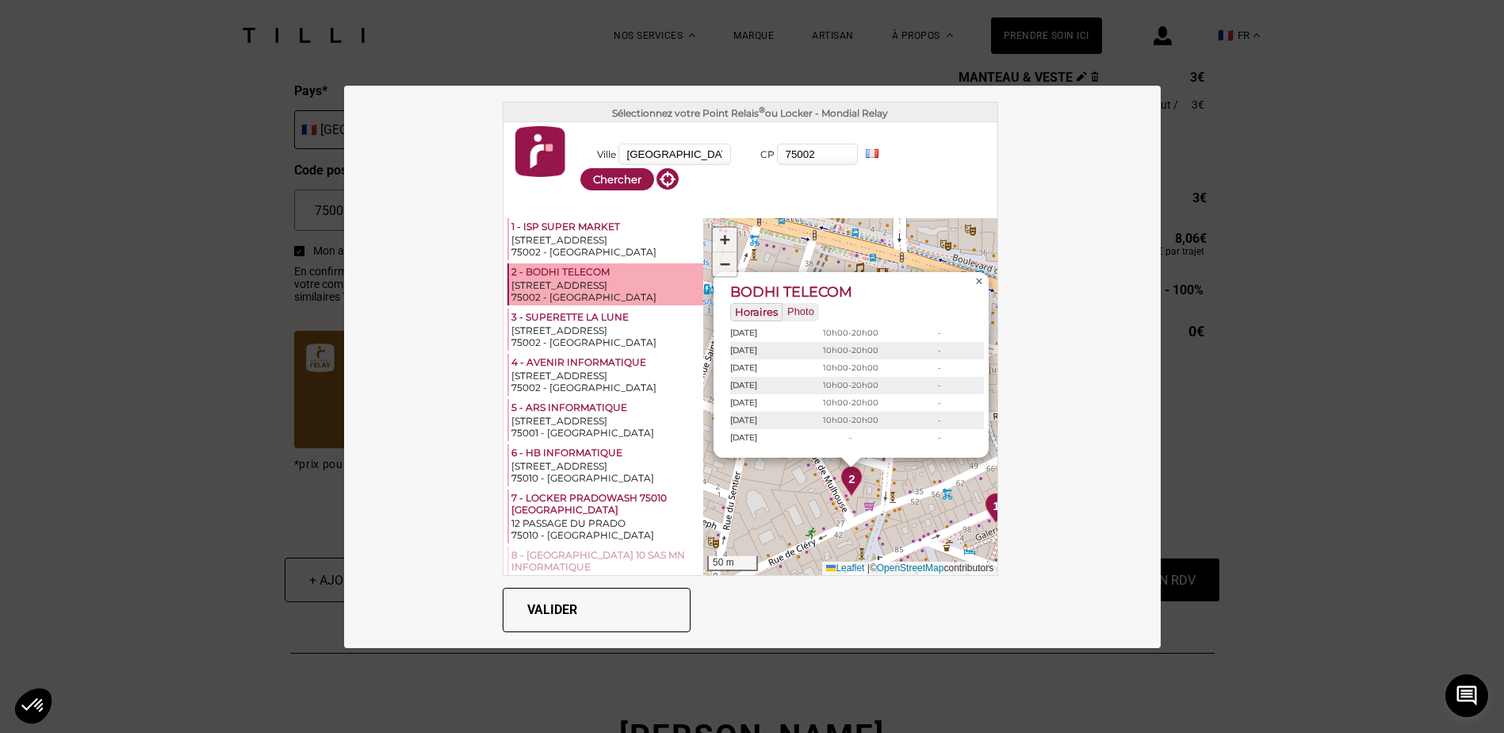
click at [975, 284] on span "×" at bounding box center [978, 280] width 7 height 13
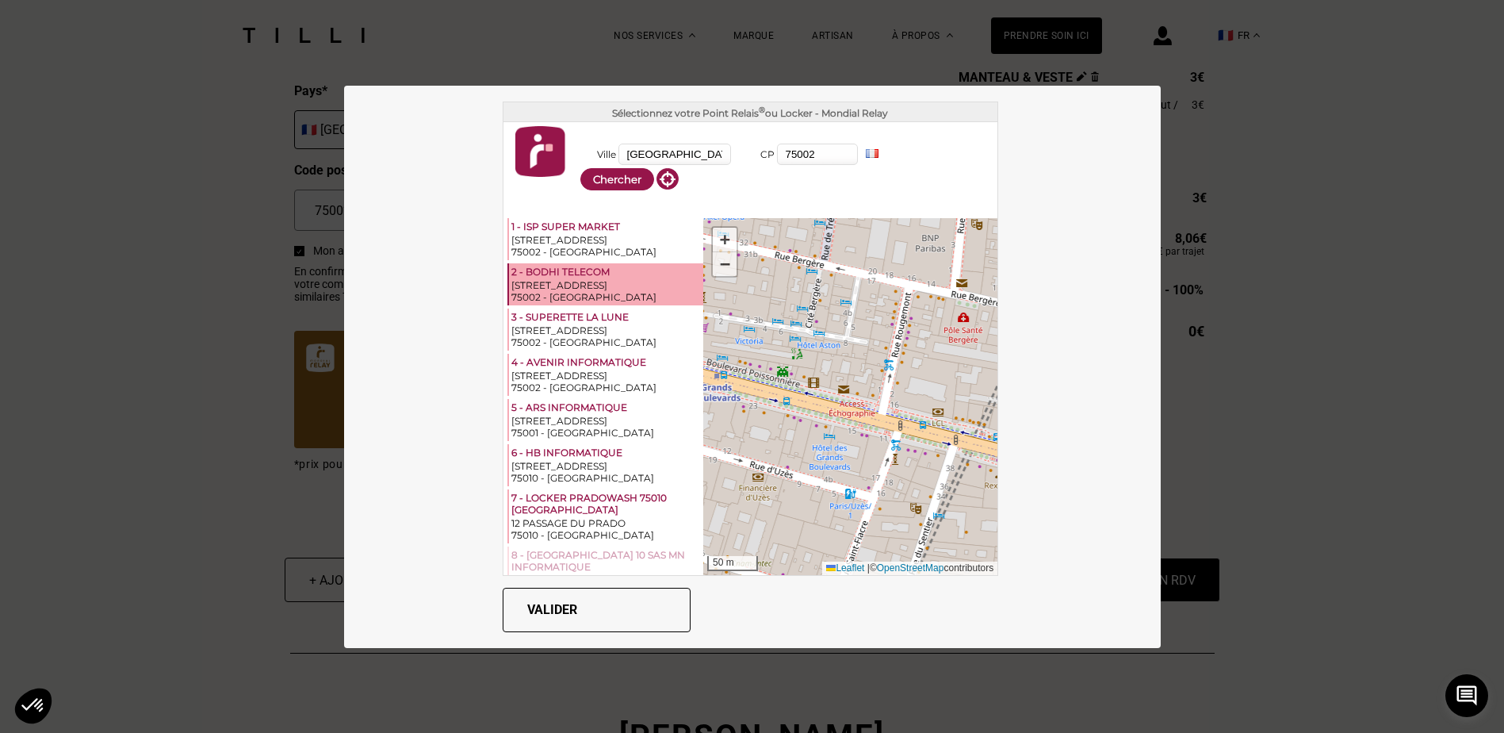
drag, startPoint x: 771, startPoint y: 399, endPoint x: 916, endPoint y: 604, distance: 251.5
click at [916, 604] on div "Sélectionnez votre Point Relais ® ou Locker - Mondial Relay Ville [GEOGRAPHIC_D…" at bounding box center [752, 367] width 817 height 562
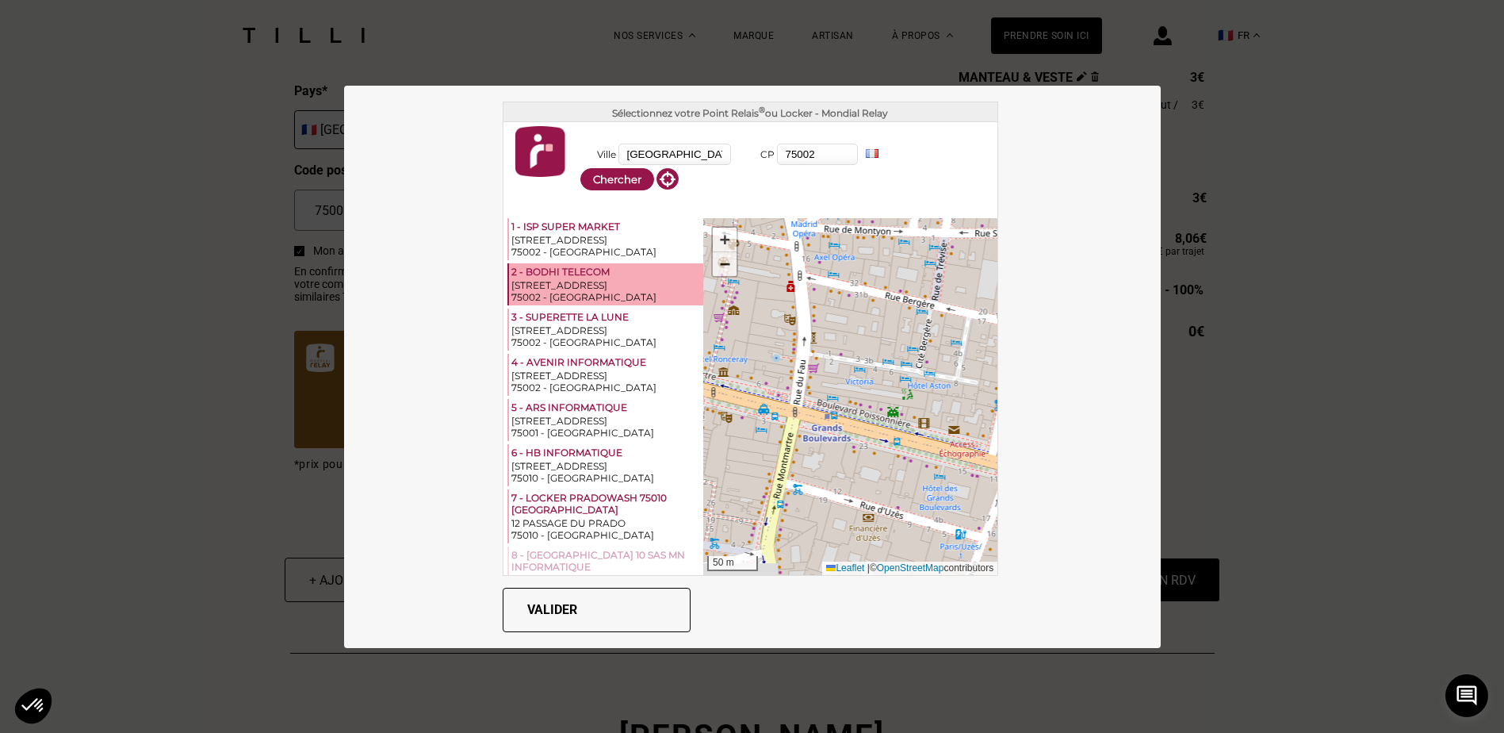
drag, startPoint x: 826, startPoint y: 440, endPoint x: 940, endPoint y: 458, distance: 114.7
click at [940, 458] on div "1 2 3 4 5 6 7 8 9 10 11 12 13 14 + − 50 m Leaflet | © OpenStreetMap contributors" at bounding box center [850, 396] width 294 height 357
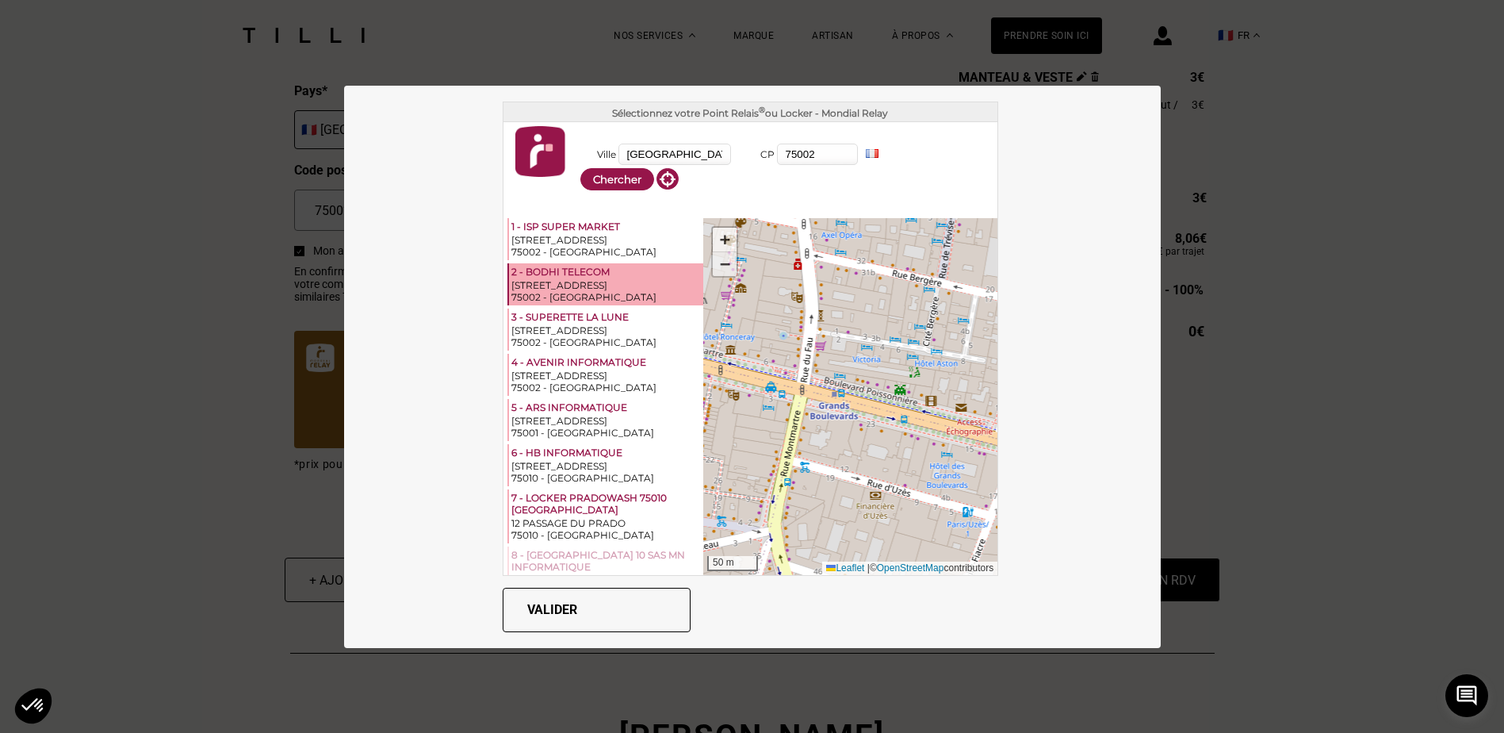
click at [720, 272] on span "−" at bounding box center [725, 264] width 10 height 20
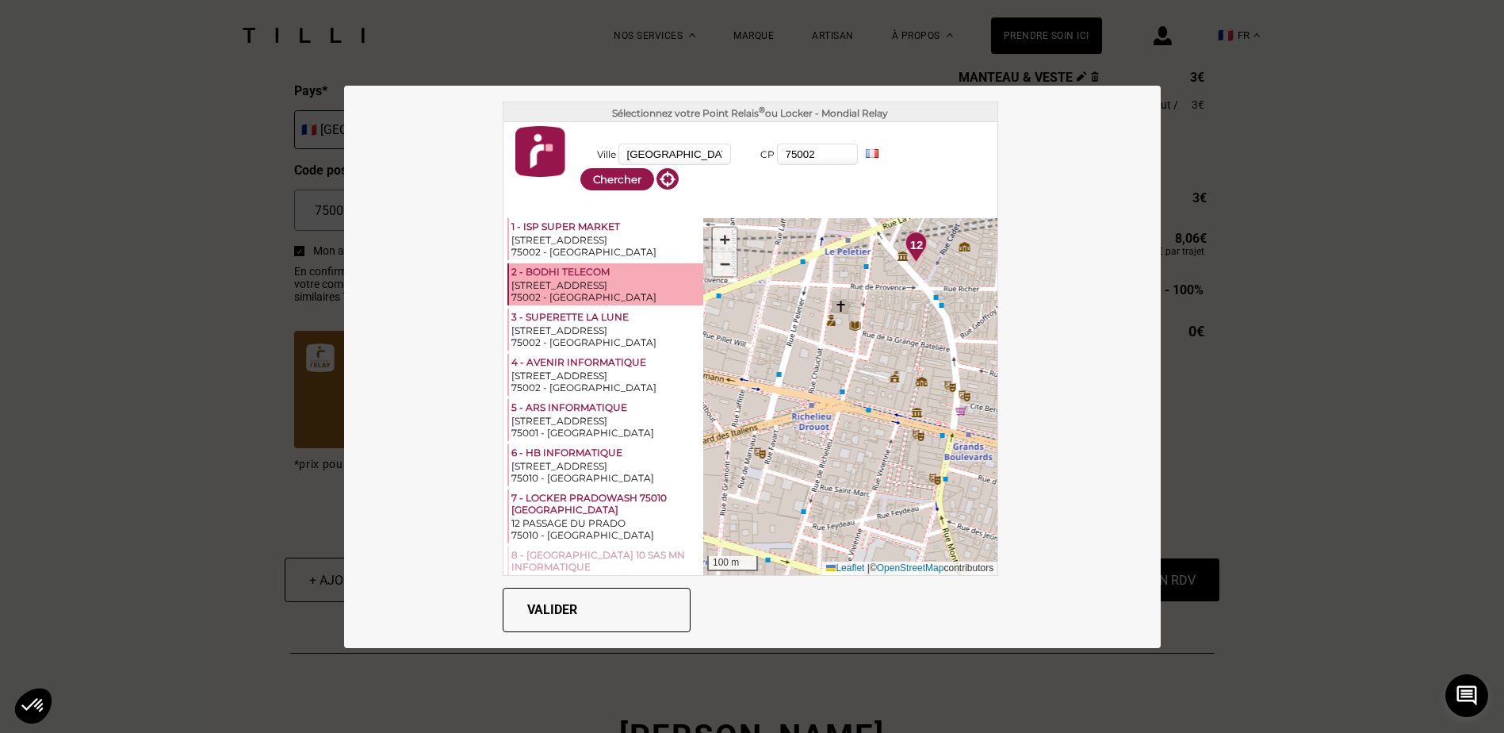
drag, startPoint x: 821, startPoint y: 441, endPoint x: 946, endPoint y: 481, distance: 131.4
click at [946, 481] on div "1 2 3 4 5 6 7 8 9 10 11 12 13 14 + − 100 m Leaflet | © OpenStreetMap contributo…" at bounding box center [850, 396] width 294 height 357
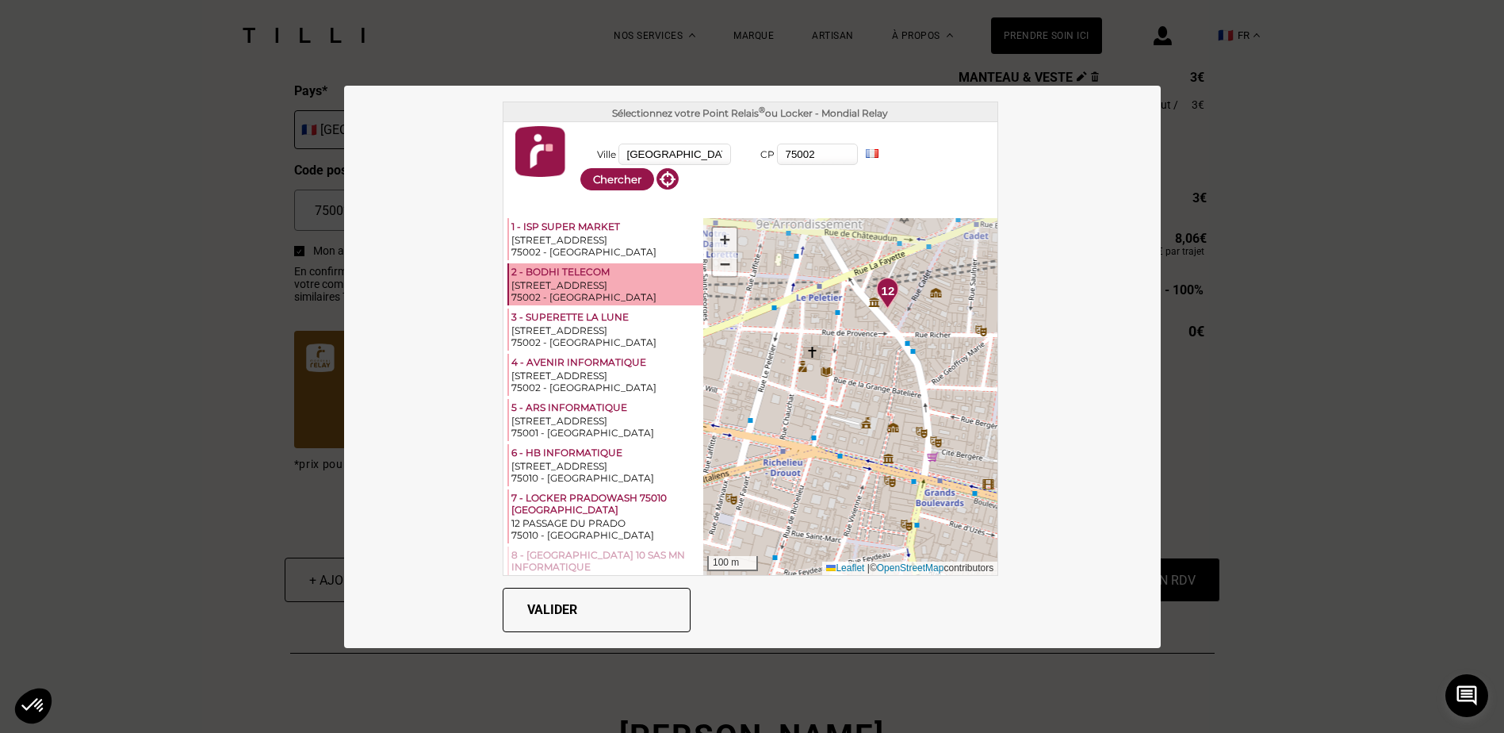
drag, startPoint x: 889, startPoint y: 400, endPoint x: 860, endPoint y: 446, distance: 54.1
click at [860, 446] on div "1 2 3 4 5 6 7 8 9 10 11 12 13 14 + − 100 m Leaflet | © OpenStreetMap contributo…" at bounding box center [850, 396] width 294 height 357
click at [882, 297] on span "12" at bounding box center [888, 291] width 13 height 18
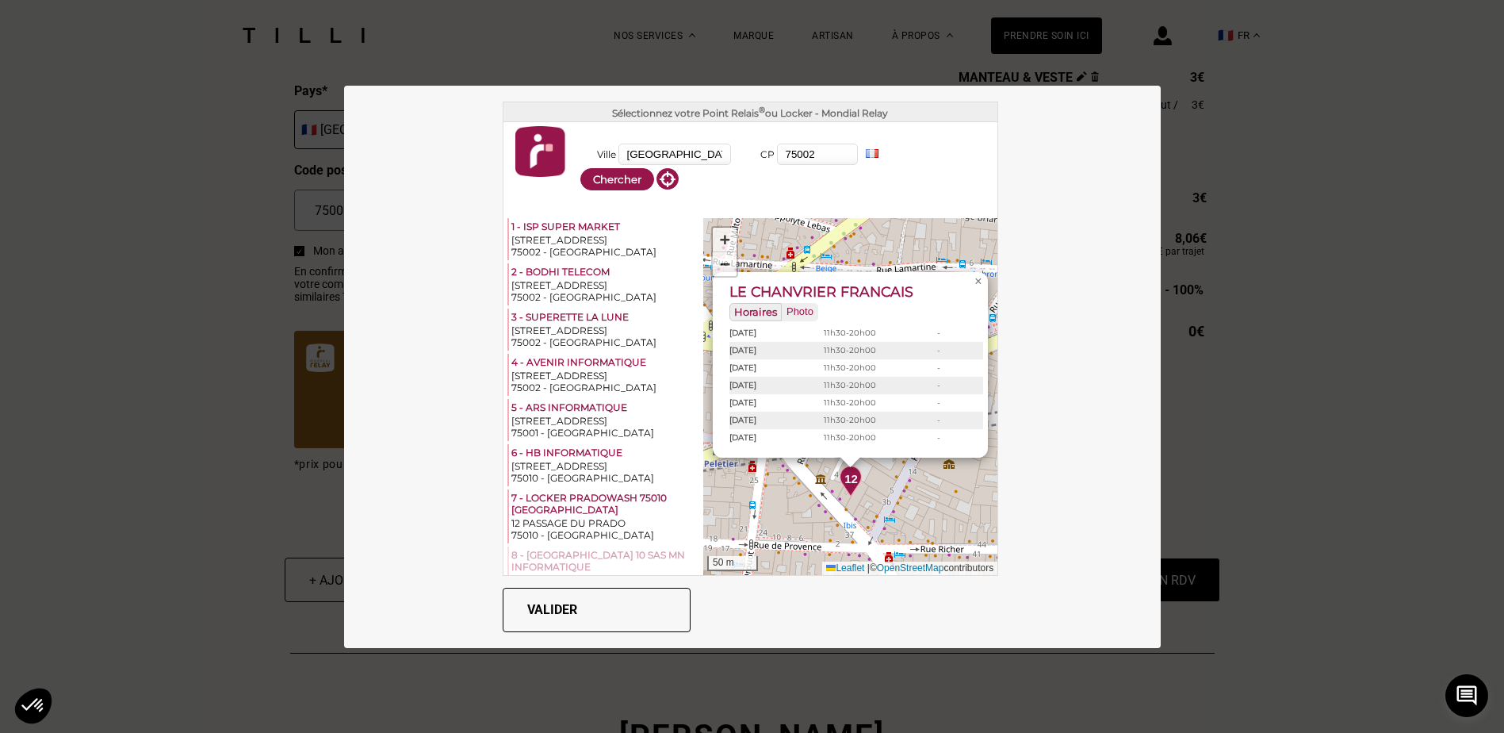
click at [772, 508] on div "1 2 3 4 5 6 7 8 9 10 11 12 13 14 LE CHANVRIER FRANCAIS Horaires Photo [DATE] 11…" at bounding box center [850, 396] width 294 height 357
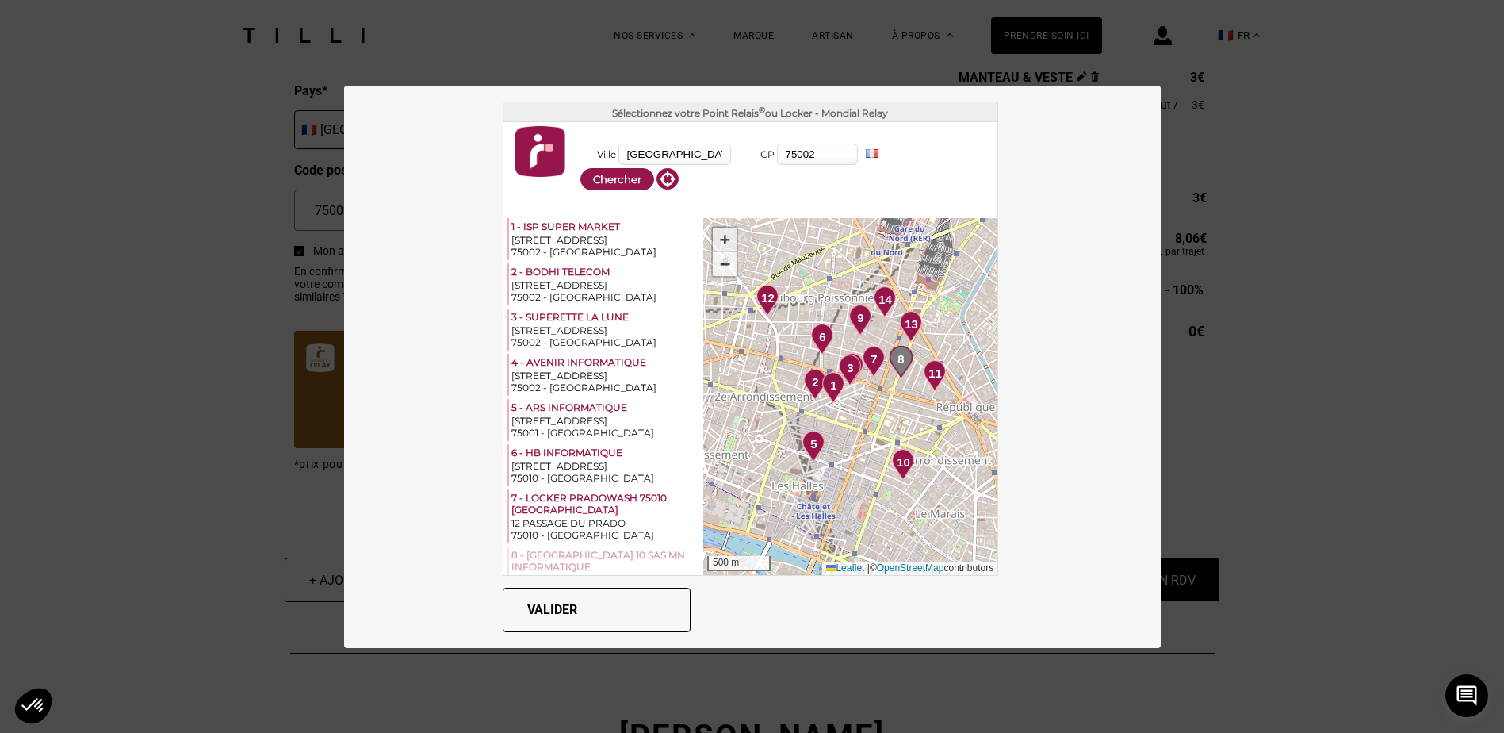
click at [720, 240] on span "+" at bounding box center [725, 239] width 10 height 20
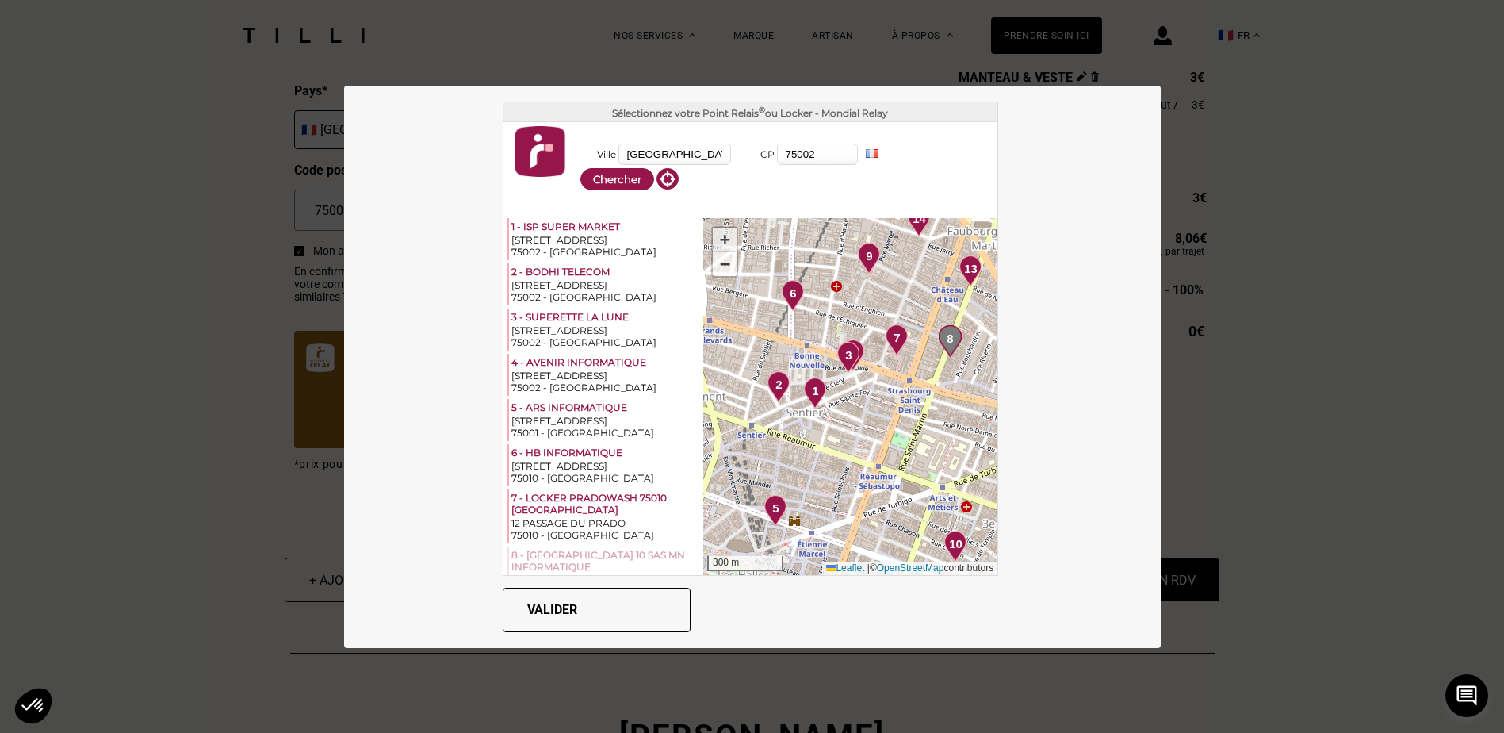
click at [720, 240] on span "+" at bounding box center [725, 239] width 10 height 20
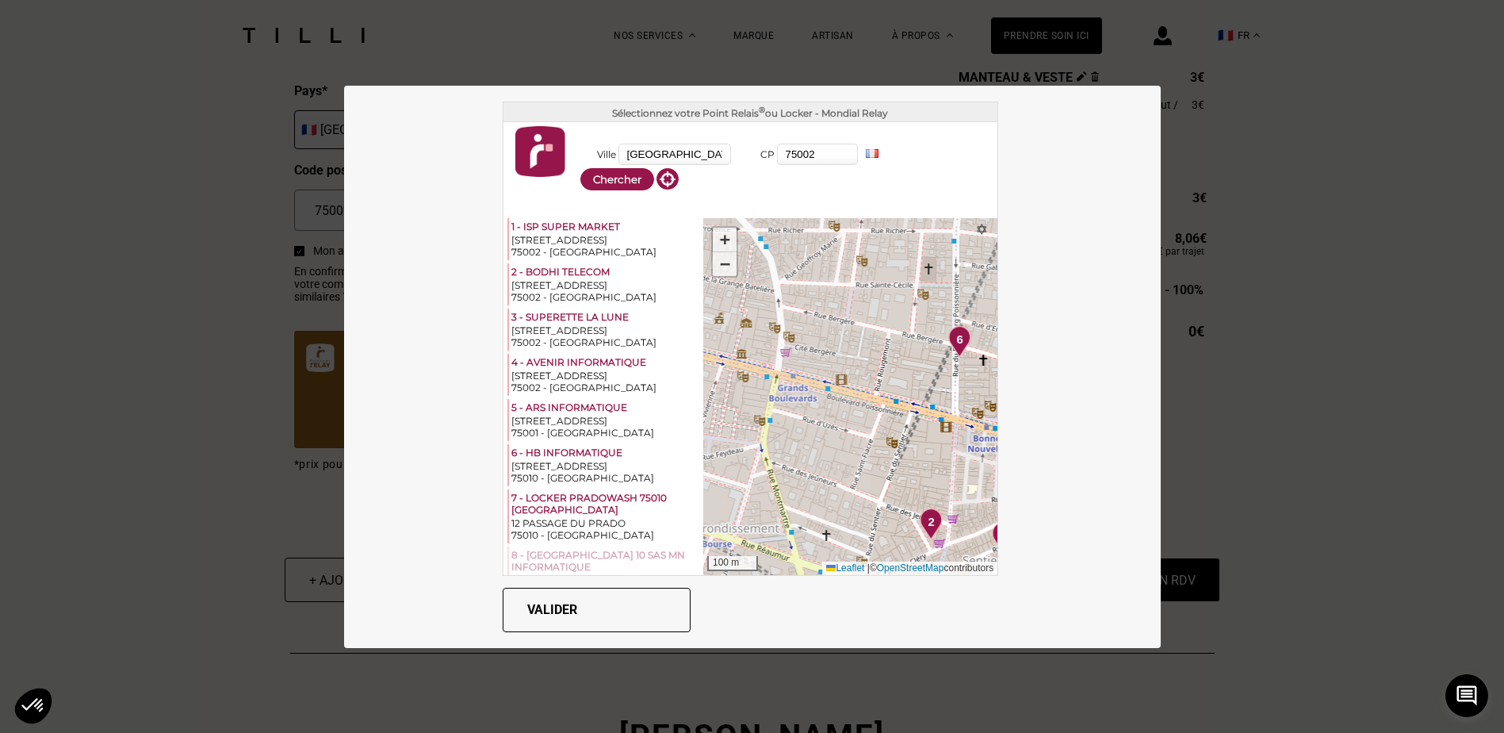
drag, startPoint x: 785, startPoint y: 345, endPoint x: 1002, endPoint y: 466, distance: 247.8
click at [1002, 466] on div "Sélectionnez votre Point Relais ® ou Locker - Mondial Relay Ville [GEOGRAPHIC_D…" at bounding box center [752, 367] width 817 height 562
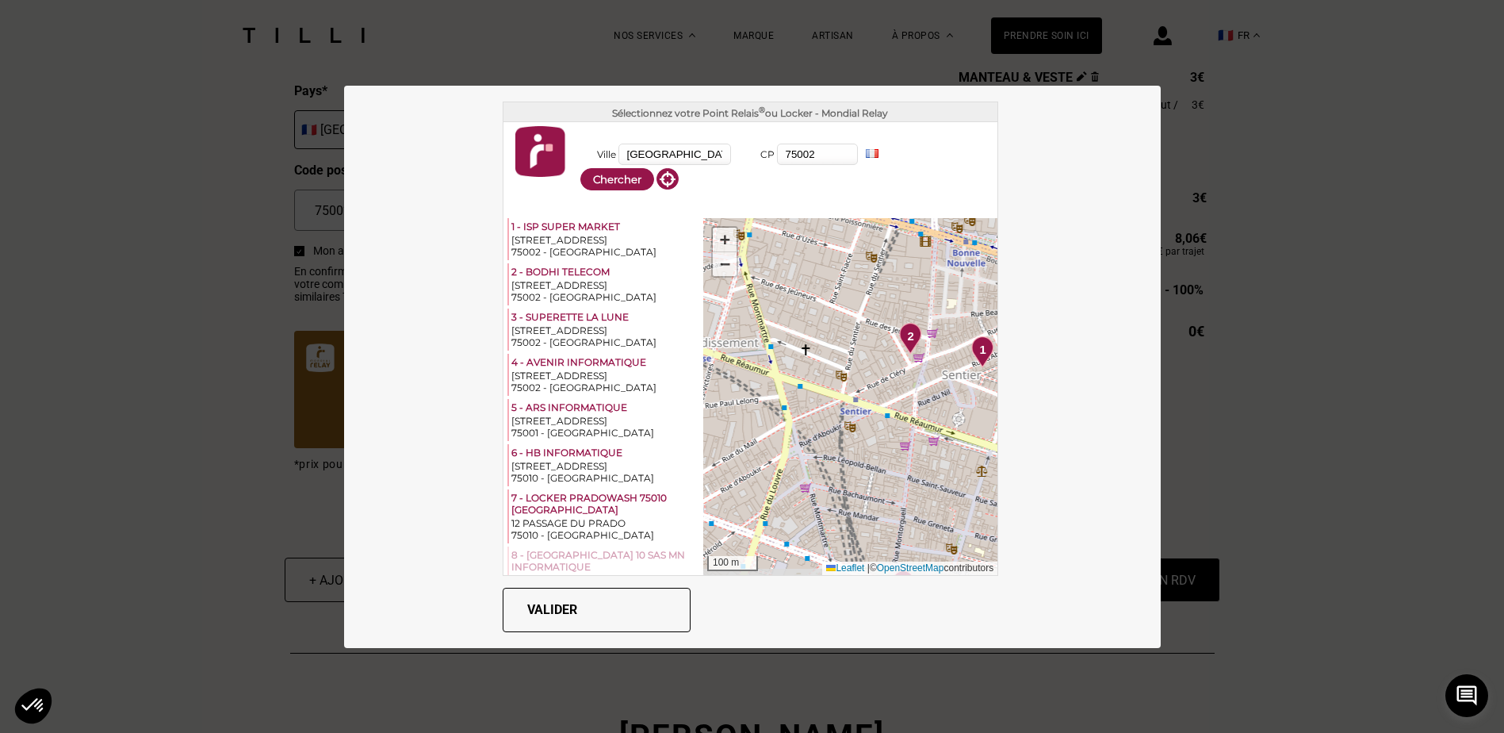
drag, startPoint x: 845, startPoint y: 432, endPoint x: 822, endPoint y: 244, distance: 189.4
click at [822, 244] on div "1 2 3 4 5 6 7 8 9 10 11 12 13 14 + − 100 m Leaflet | © OpenStreetMap contributo…" at bounding box center [850, 396] width 294 height 357
click at [713, 271] on link "−" at bounding box center [725, 264] width 24 height 24
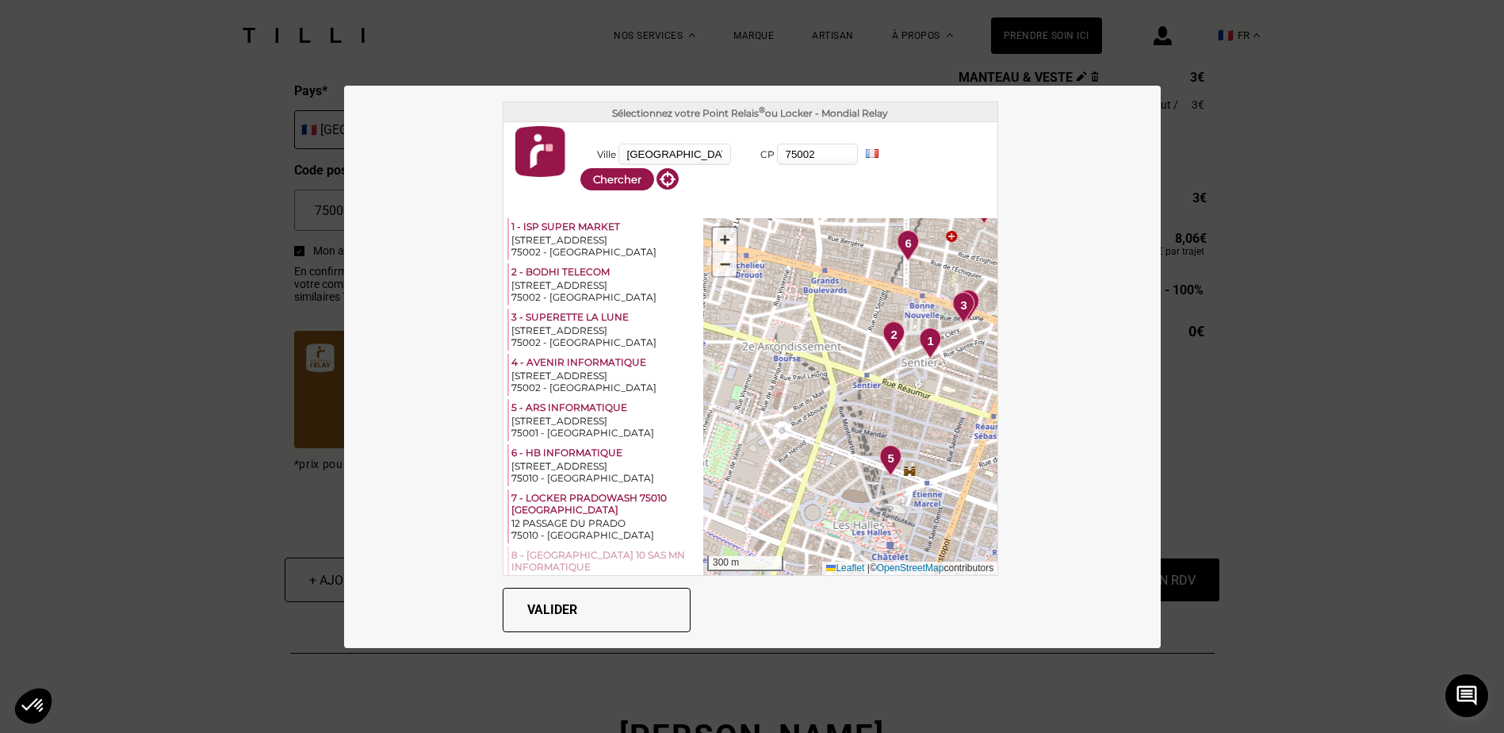
drag, startPoint x: 789, startPoint y: 395, endPoint x: 803, endPoint y: 372, distance: 26.7
click at [803, 372] on div "1 2 3 4 5 6 7 8 9 10 11 12 13 14 + − 300 m Leaflet | © OpenStreetMap contributo…" at bounding box center [850, 396] width 294 height 357
click at [888, 466] on span "5" at bounding box center [891, 459] width 6 height 18
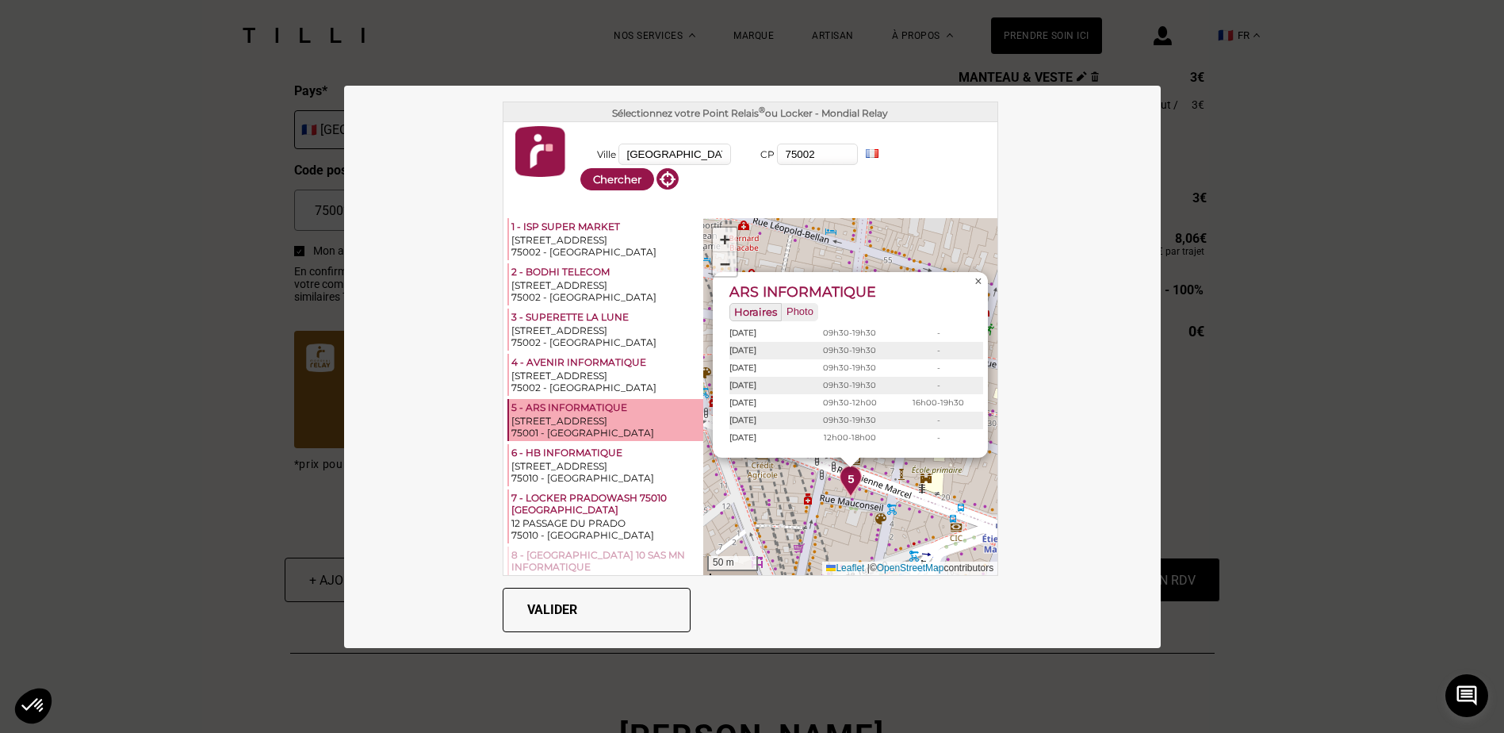
click at [969, 282] on link "×" at bounding box center [978, 281] width 19 height 19
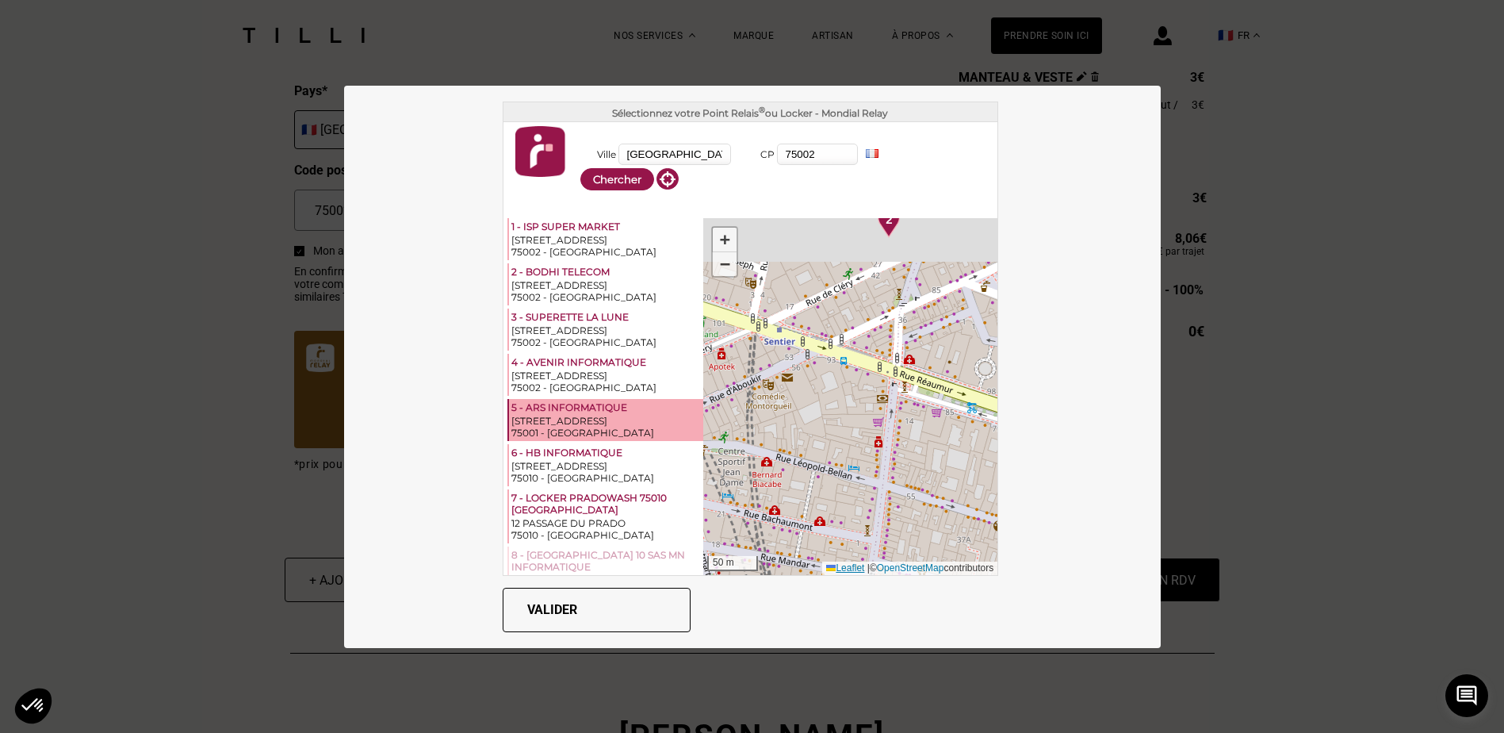
drag, startPoint x: 818, startPoint y: 342, endPoint x: 842, endPoint y: 562, distance: 221.8
click at [842, 562] on div "1 2 3 4 5 6 7 8 9 10 11 12 13 14 + − 50 m Leaflet | © OpenStreetMap contributors" at bounding box center [850, 396] width 294 height 357
click at [720, 264] on span "−" at bounding box center [725, 264] width 10 height 20
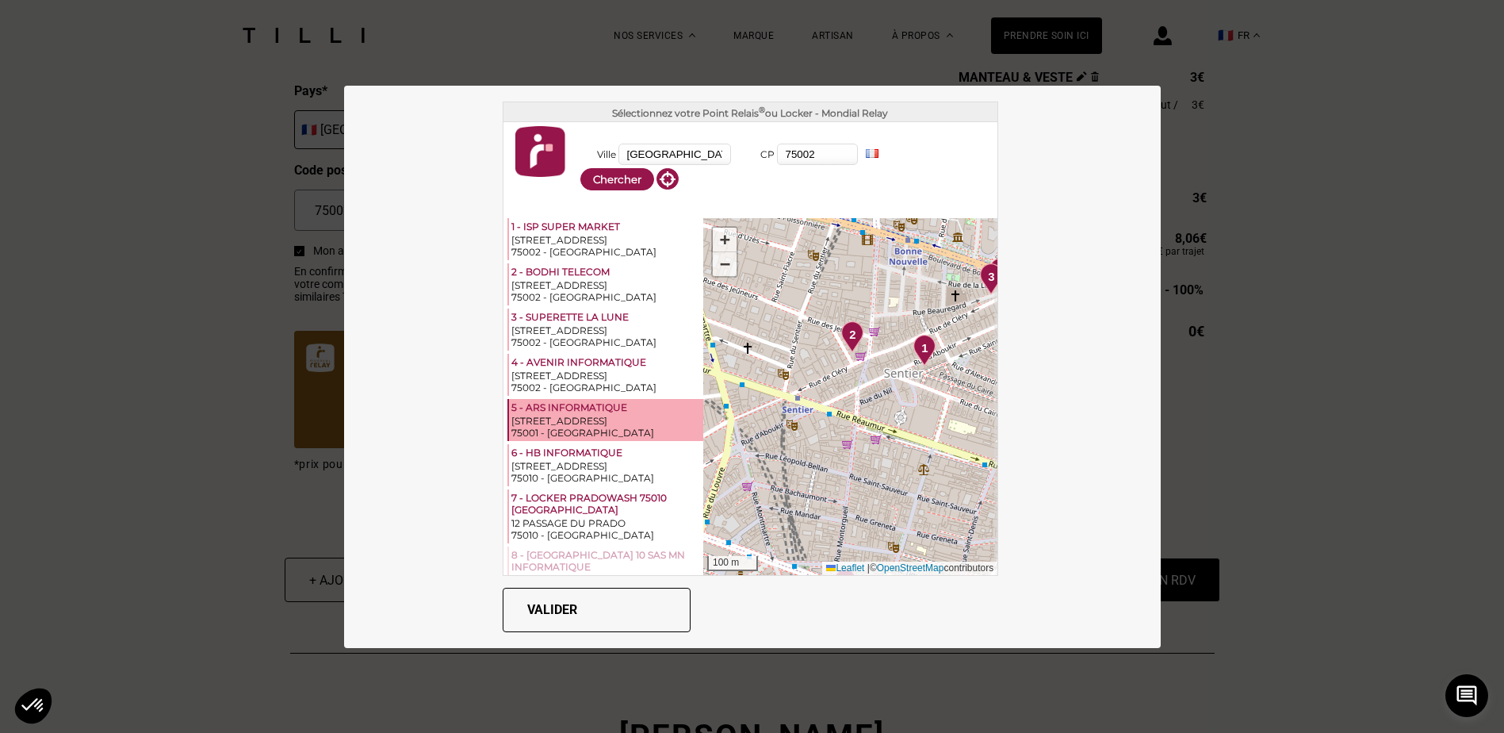
drag, startPoint x: 799, startPoint y: 366, endPoint x: 782, endPoint y: 400, distance: 39.0
click at [782, 400] on div "1 2 3 4 5 6 7 8 9 10 11 12 13 14 + − 100 m Leaflet | © OpenStreetMap contributo…" at bounding box center [850, 396] width 294 height 357
click at [720, 271] on link "−" at bounding box center [725, 264] width 24 height 24
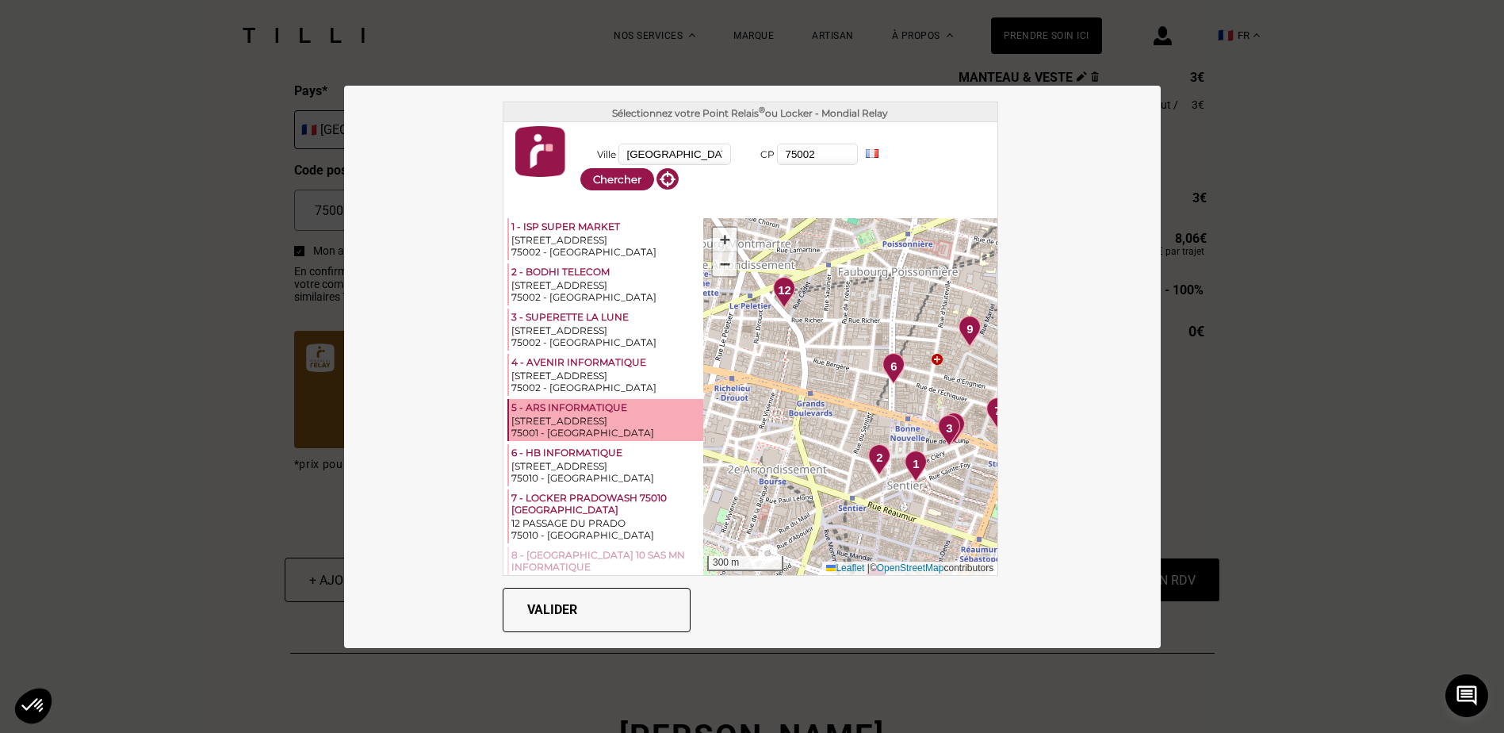
drag, startPoint x: 795, startPoint y: 362, endPoint x: 822, endPoint y: 463, distance: 104.5
click at [822, 463] on div "1 2 3 4 5 6 7 8 9 10 11 12 13 14 + − 300 m Leaflet | © OpenStreetMap contributo…" at bounding box center [850, 396] width 294 height 357
click at [778, 295] on span "12" at bounding box center [784, 291] width 13 height 18
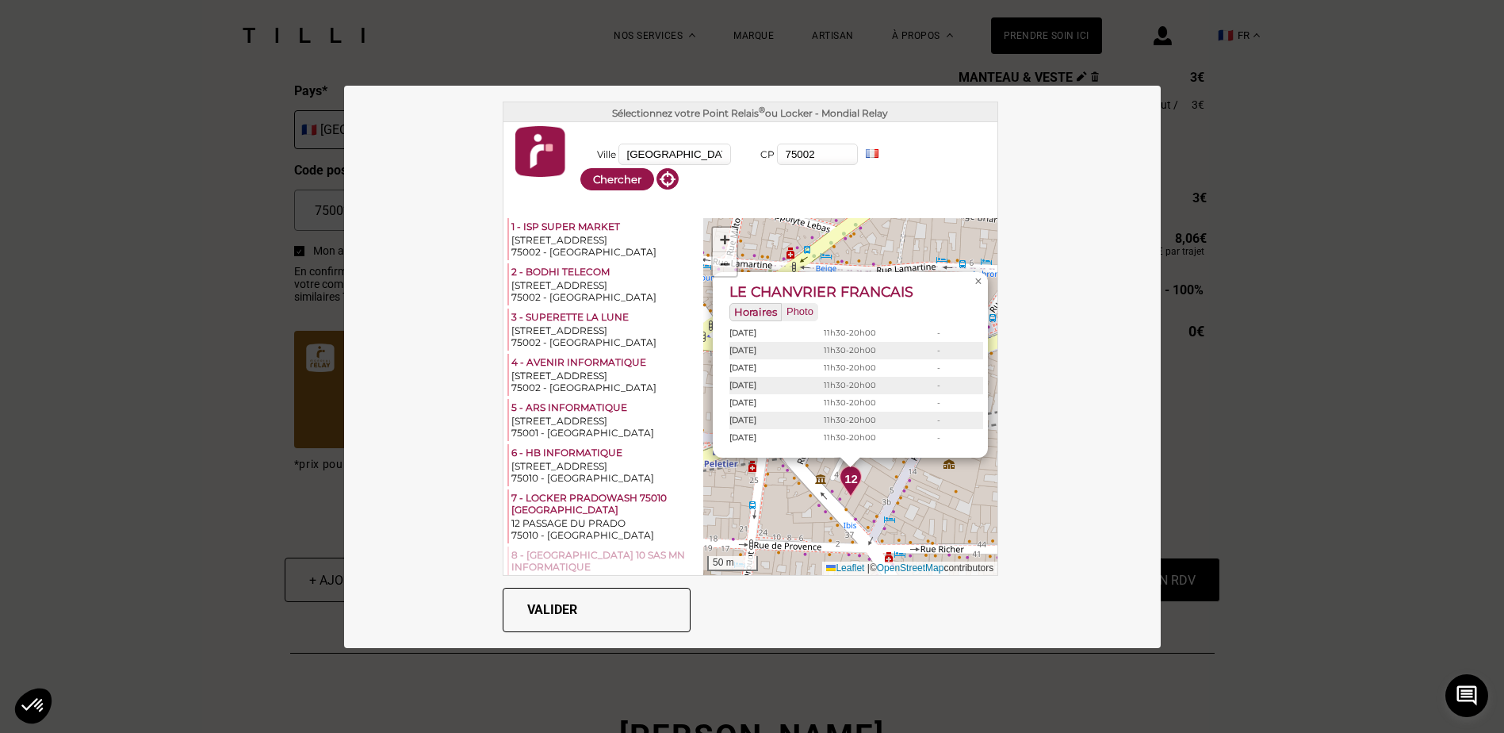
click at [576, 606] on button "Valider" at bounding box center [597, 610] width 188 height 44
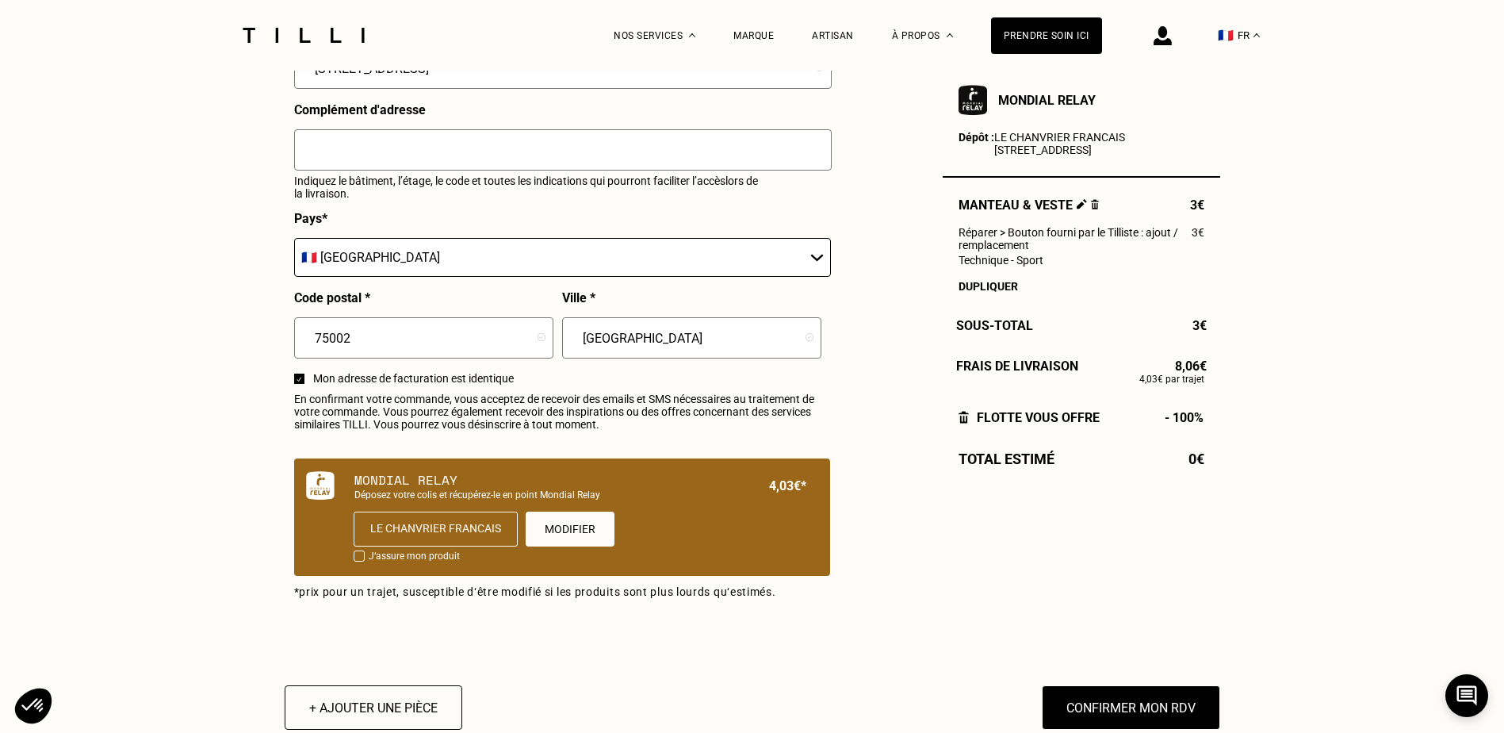
scroll to position [793, 0]
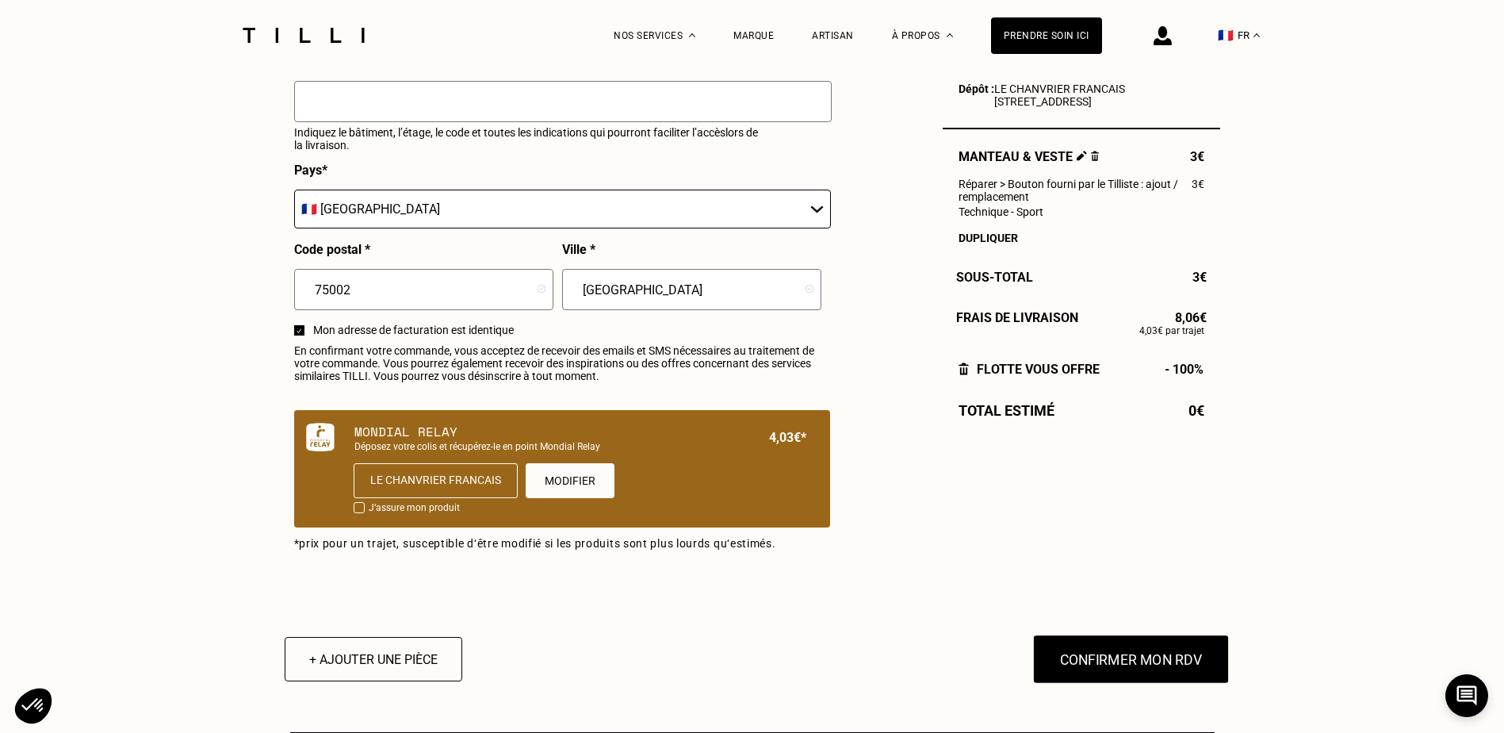
click at [1166, 678] on button "Confirmer mon RDV" at bounding box center [1131, 658] width 197 height 49
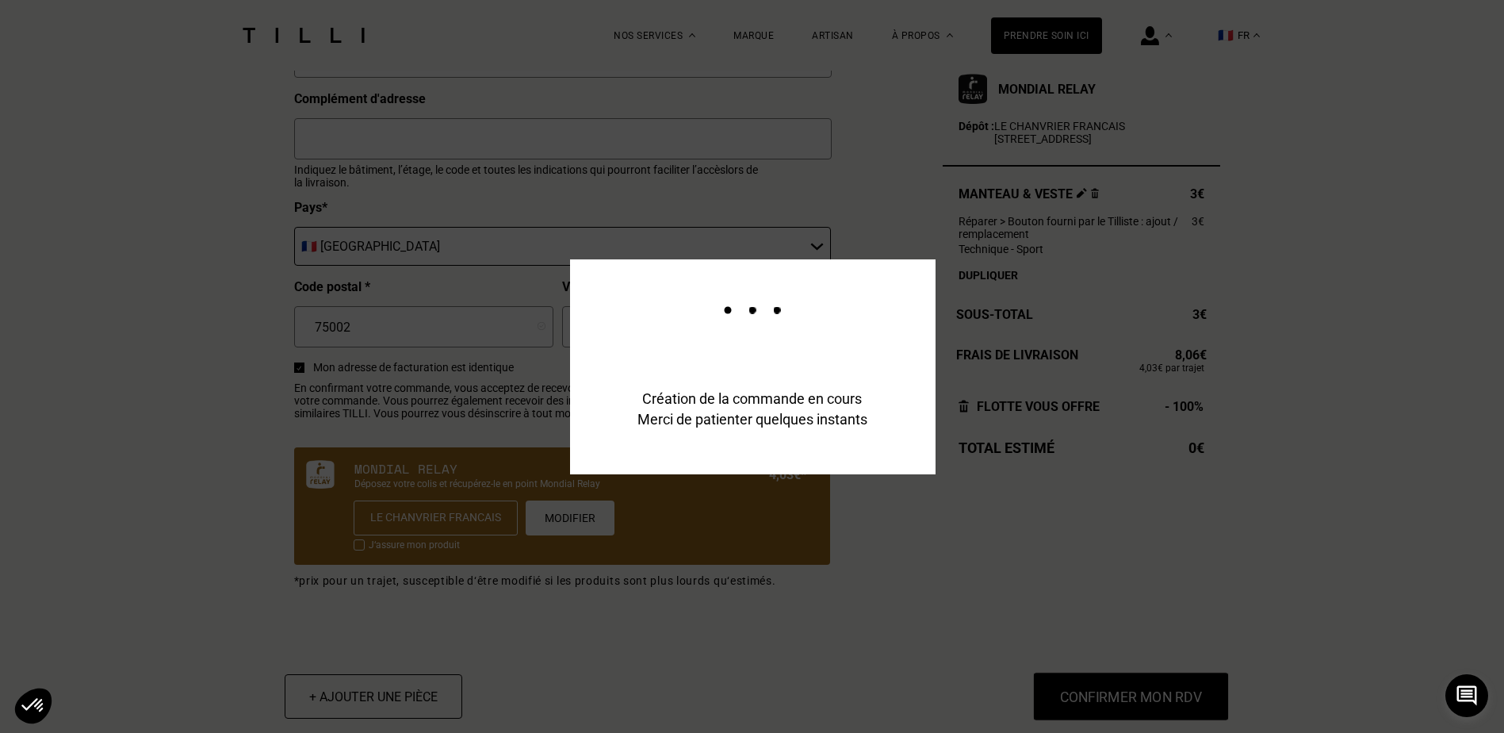
scroll to position [832, 0]
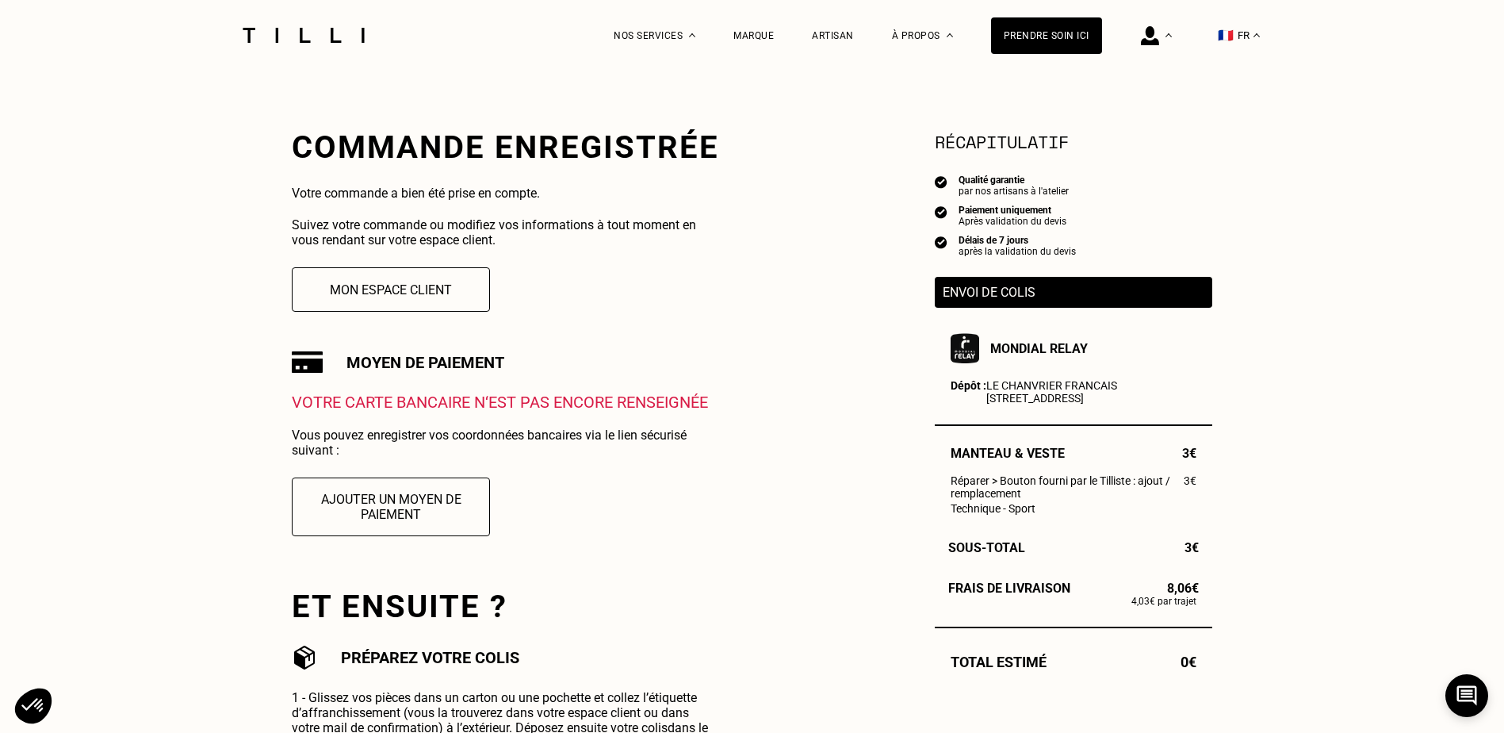
scroll to position [159, 0]
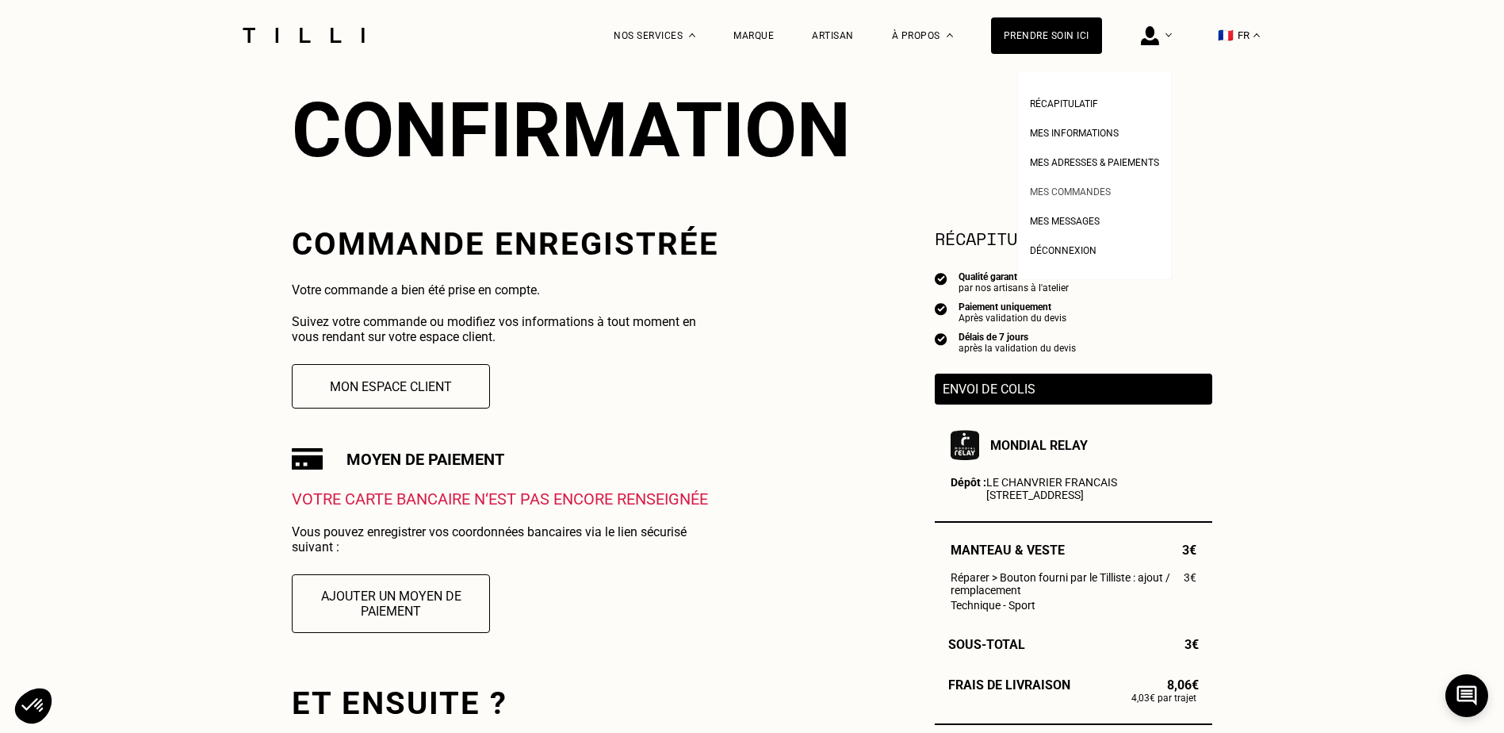
click at [1079, 189] on span "Mes commandes" at bounding box center [1070, 191] width 81 height 11
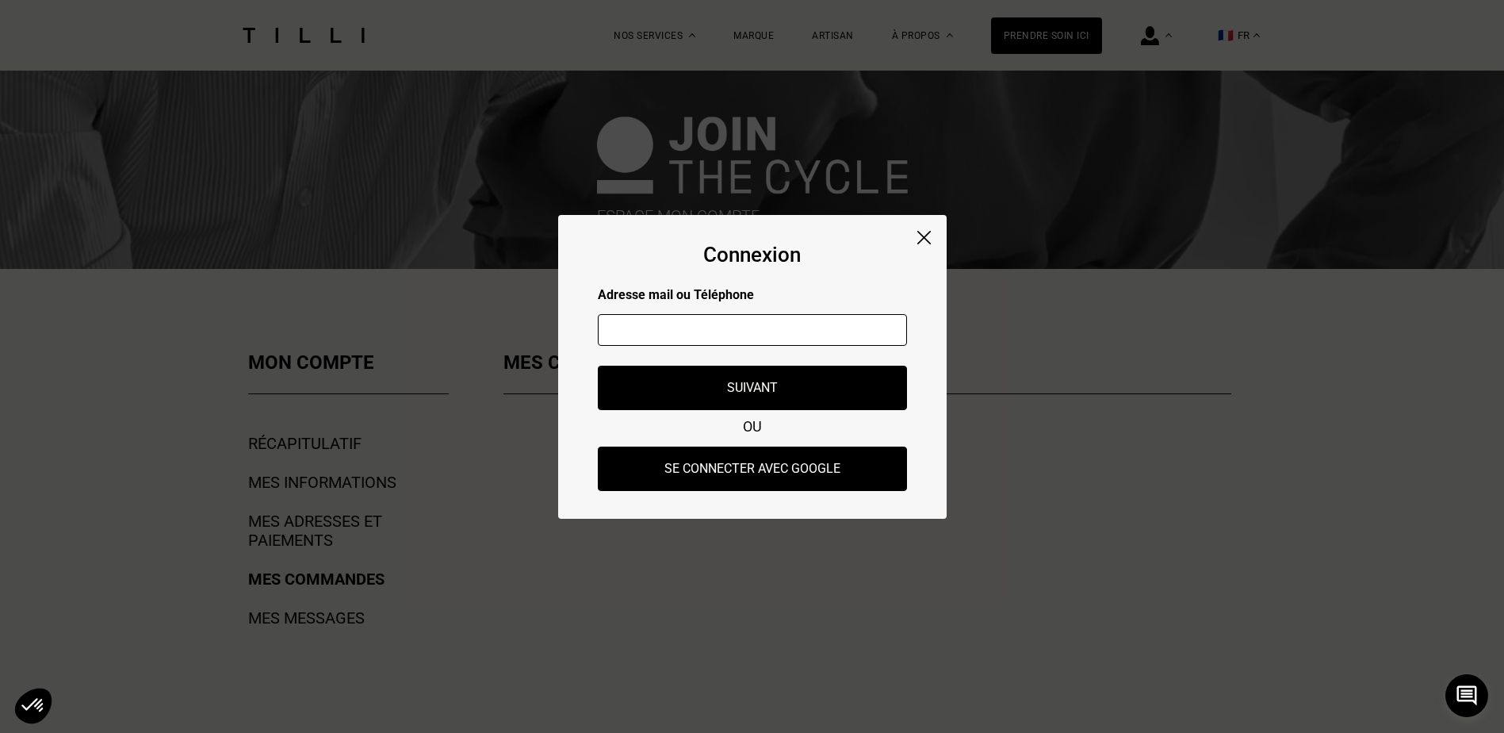
click at [926, 232] on img at bounding box center [924, 237] width 13 height 13
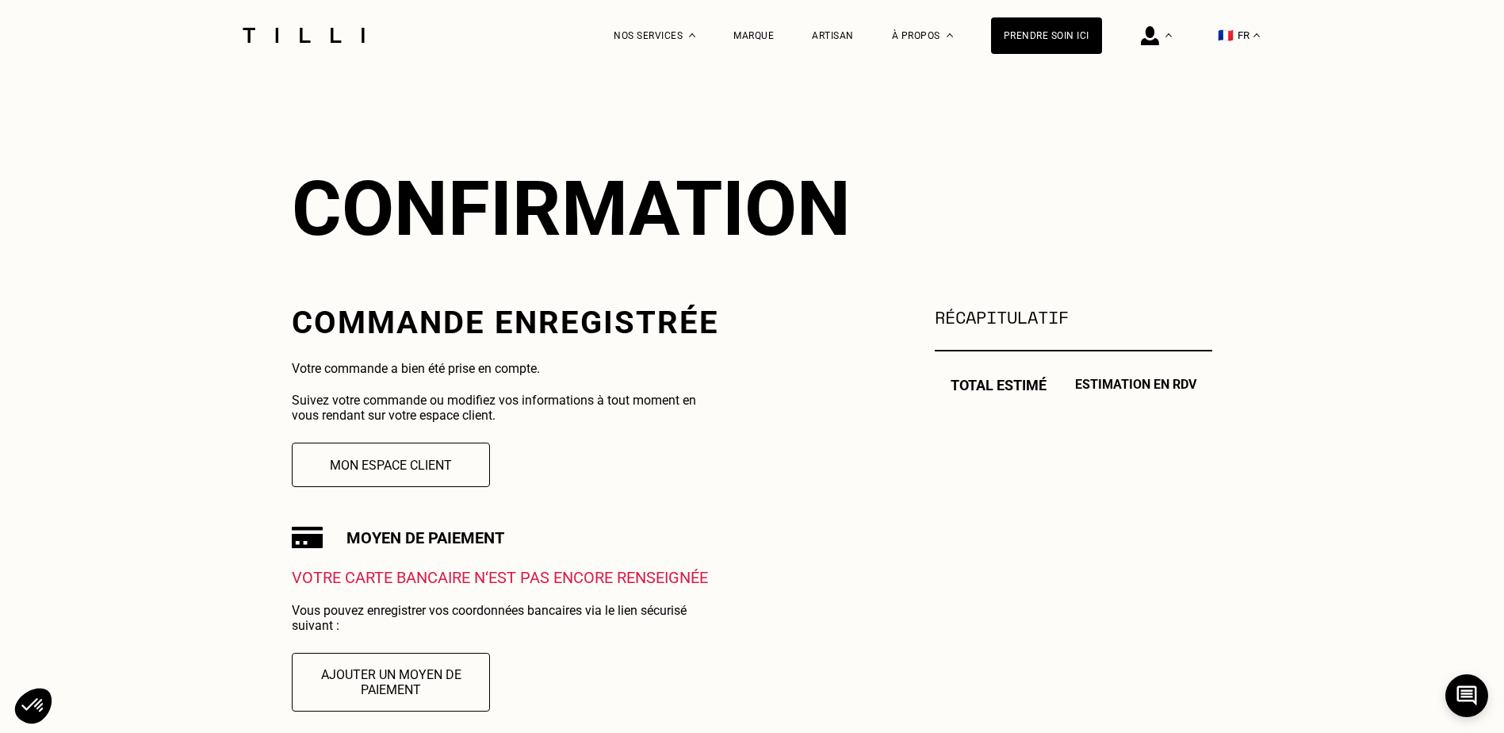
scroll to position [79, 0]
click at [399, 470] on button "Mon espace client" at bounding box center [391, 465] width 218 height 49
